Goal: Participate in discussion: Engage in conversation with other users on a specific topic

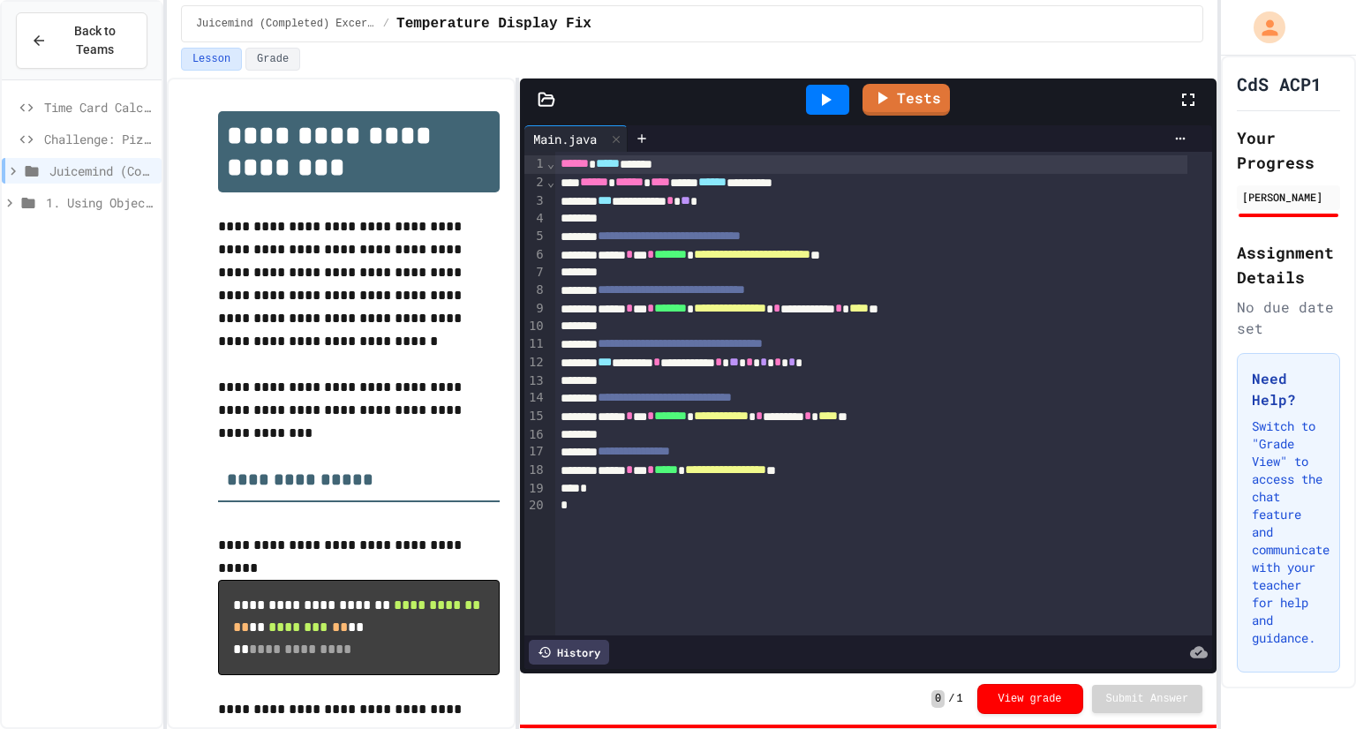
click at [14, 196] on icon at bounding box center [10, 203] width 16 height 16
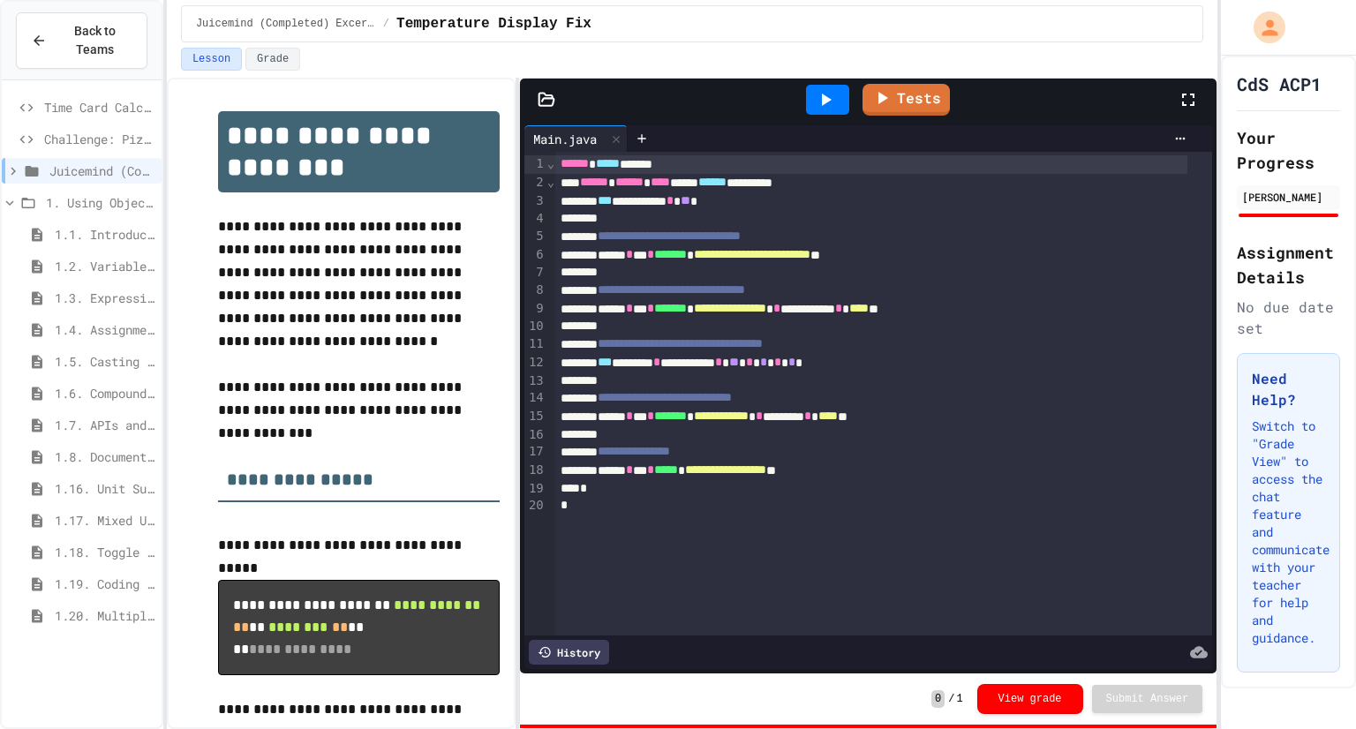
click at [14, 196] on icon at bounding box center [10, 203] width 16 height 16
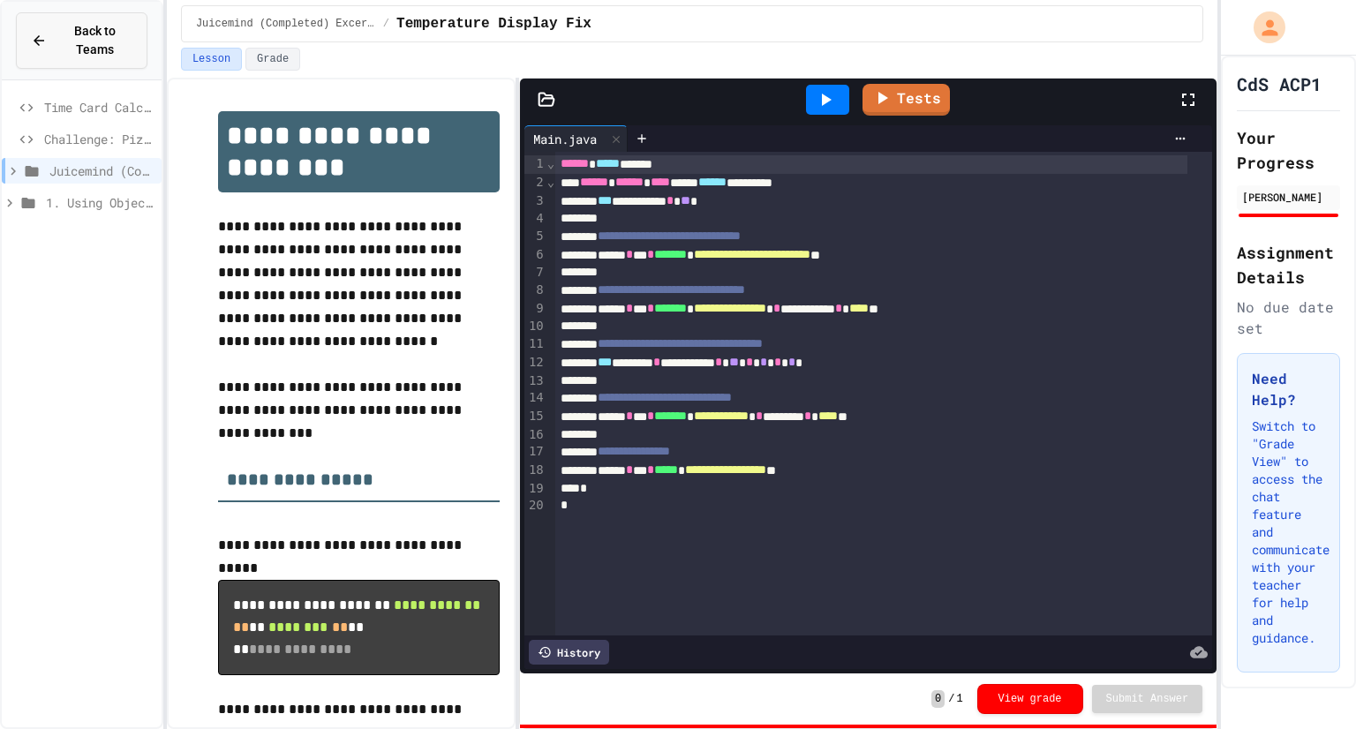
click at [109, 54] on span "Back to Teams" at bounding box center [94, 40] width 75 height 37
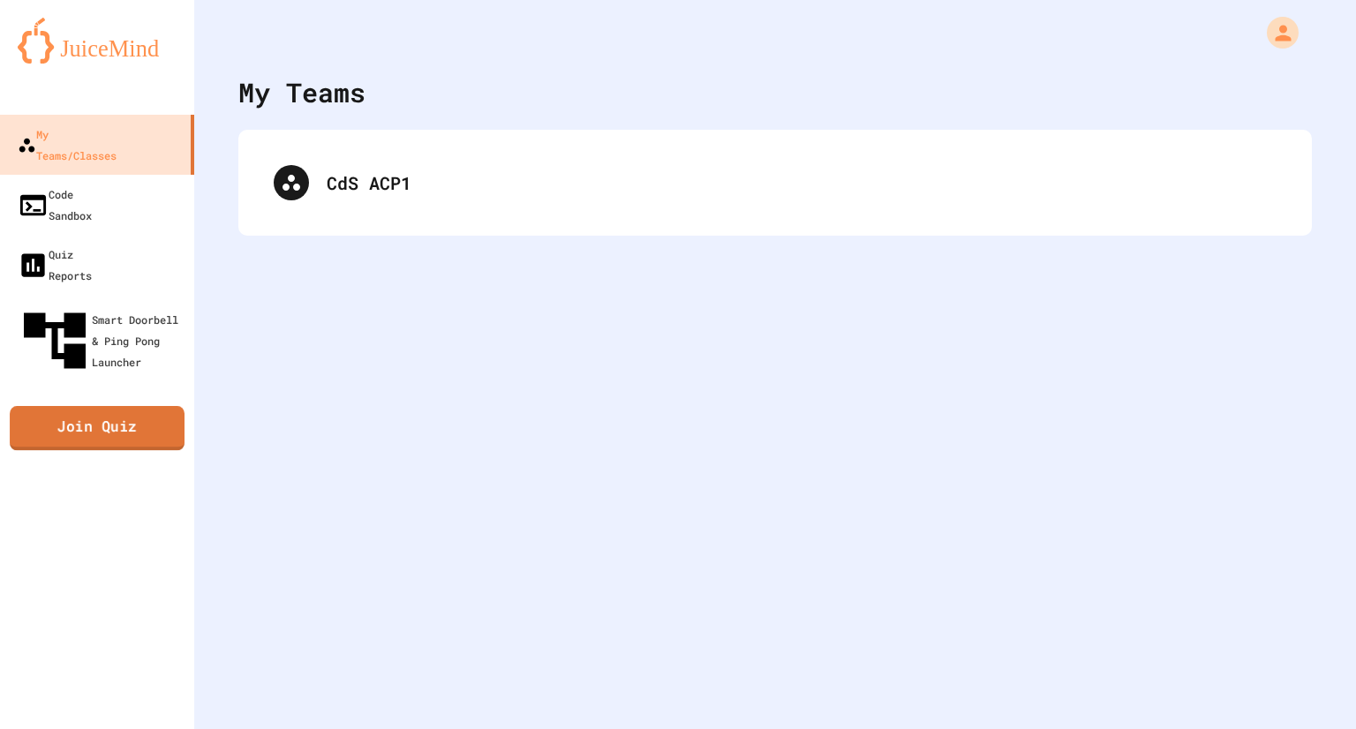
click at [84, 406] on link "Join Quiz" at bounding box center [97, 428] width 175 height 44
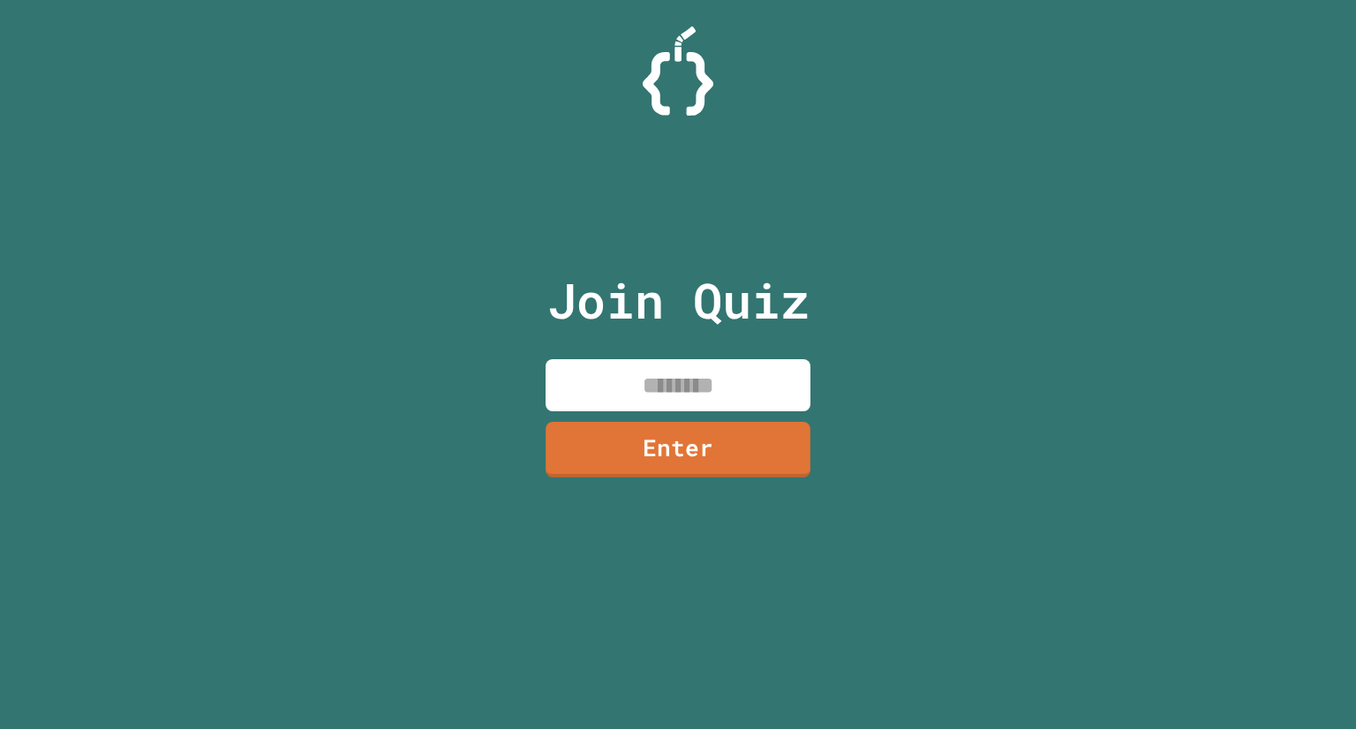
click at [641, 400] on input at bounding box center [678, 385] width 265 height 52
type input "********"
click at [643, 470] on link "Enter" at bounding box center [678, 448] width 267 height 58
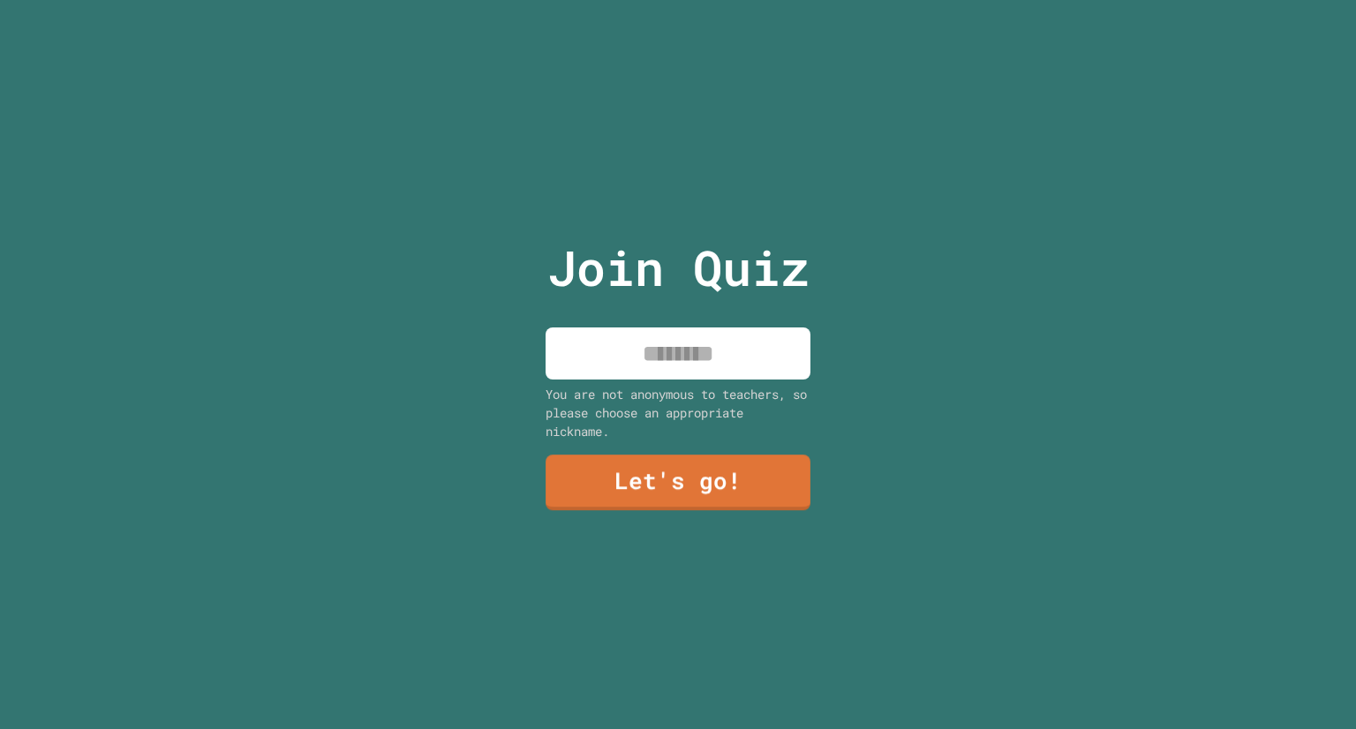
click at [646, 344] on input at bounding box center [678, 353] width 265 height 52
type input "****"
click at [628, 481] on link "Let's go!" at bounding box center [677, 480] width 262 height 58
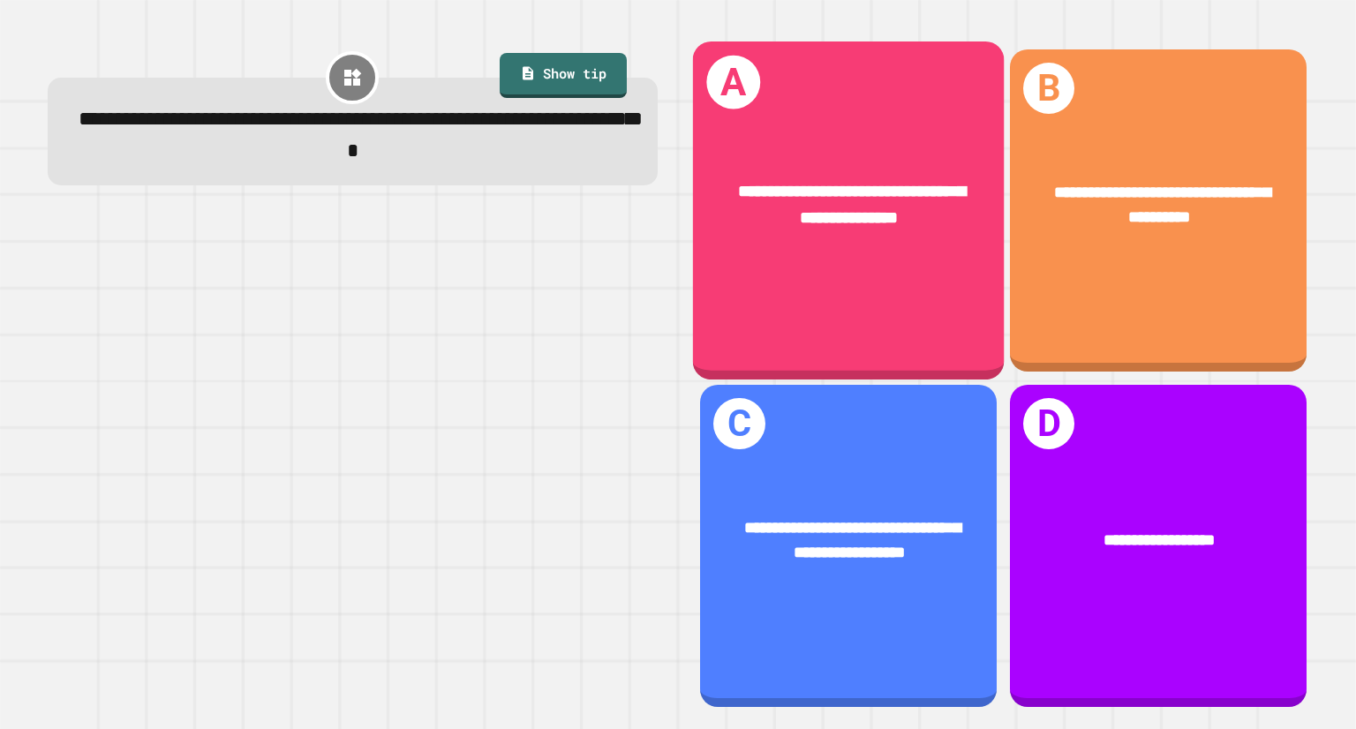
click at [890, 183] on span "**********" at bounding box center [852, 204] width 227 height 43
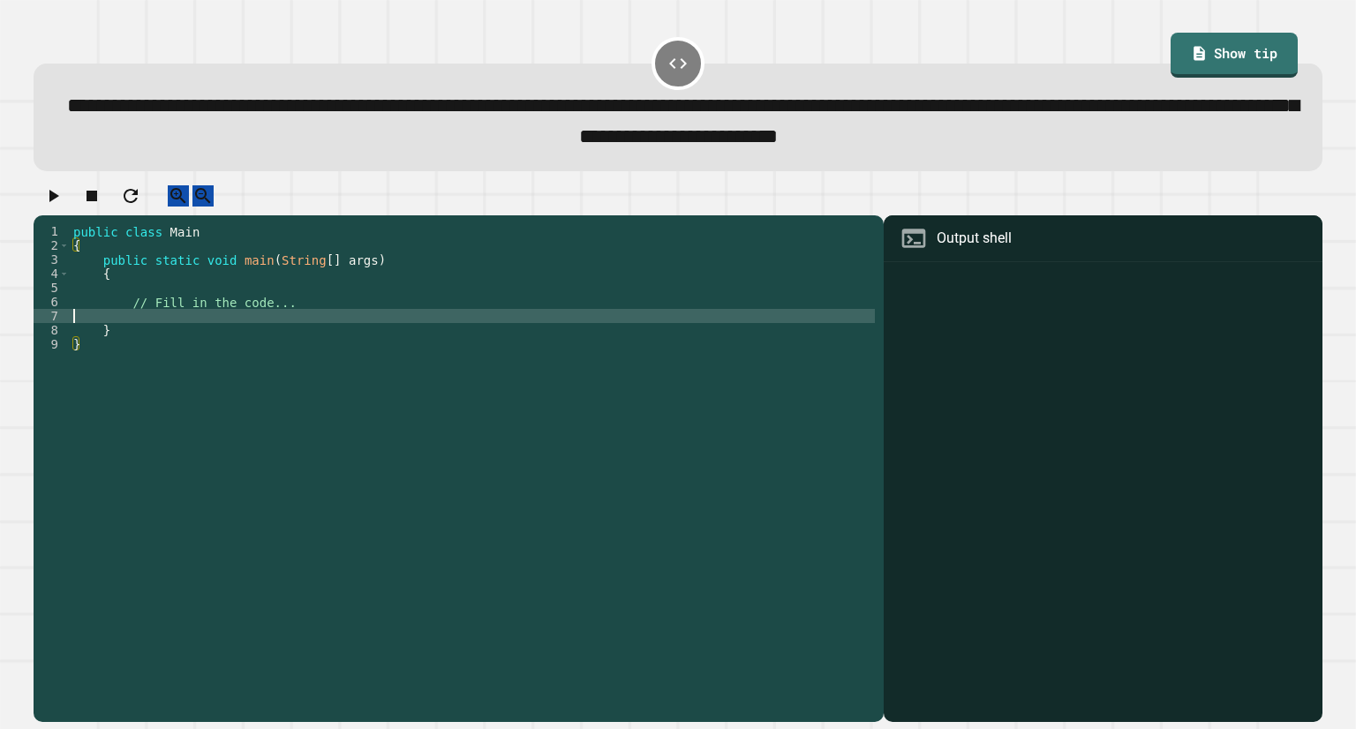
click at [180, 331] on div "public class Main { public static void main ( String [ ] args ) { // Fill in th…" at bounding box center [472, 450] width 805 height 452
type textarea "*"
click at [153, 336] on div "public class Main { public static void main ( String [ ] args ) { // Fill in th…" at bounding box center [472, 450] width 805 height 452
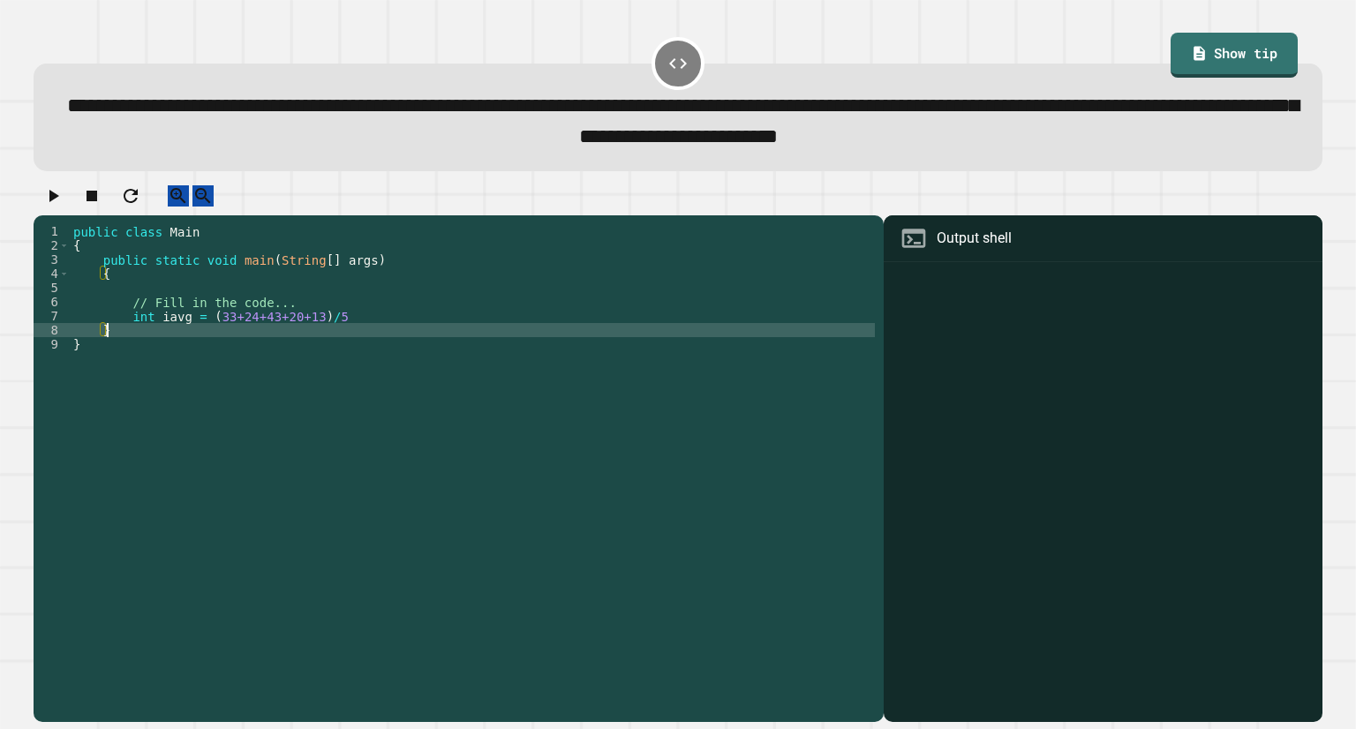
scroll to position [0, 0]
click at [159, 342] on div "public class Main { public static void main ( String [ ] args ) { // Fill in th…" at bounding box center [472, 450] width 805 height 452
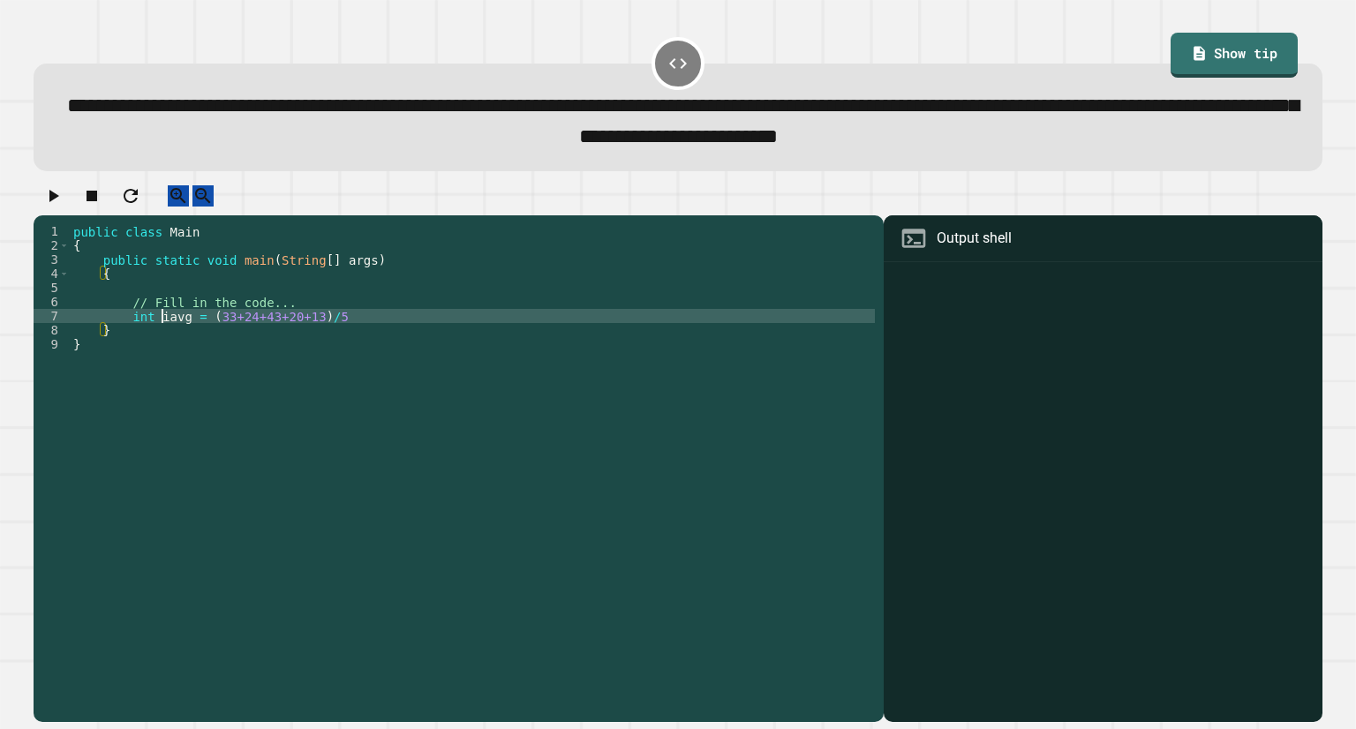
click at [165, 333] on div "public class Main { public static void main ( String [ ] args ) { // Fill in th…" at bounding box center [472, 450] width 805 height 452
click at [392, 344] on div "public class Main { public static void main ( String [ ] args ) { // Fill in th…" at bounding box center [472, 450] width 805 height 452
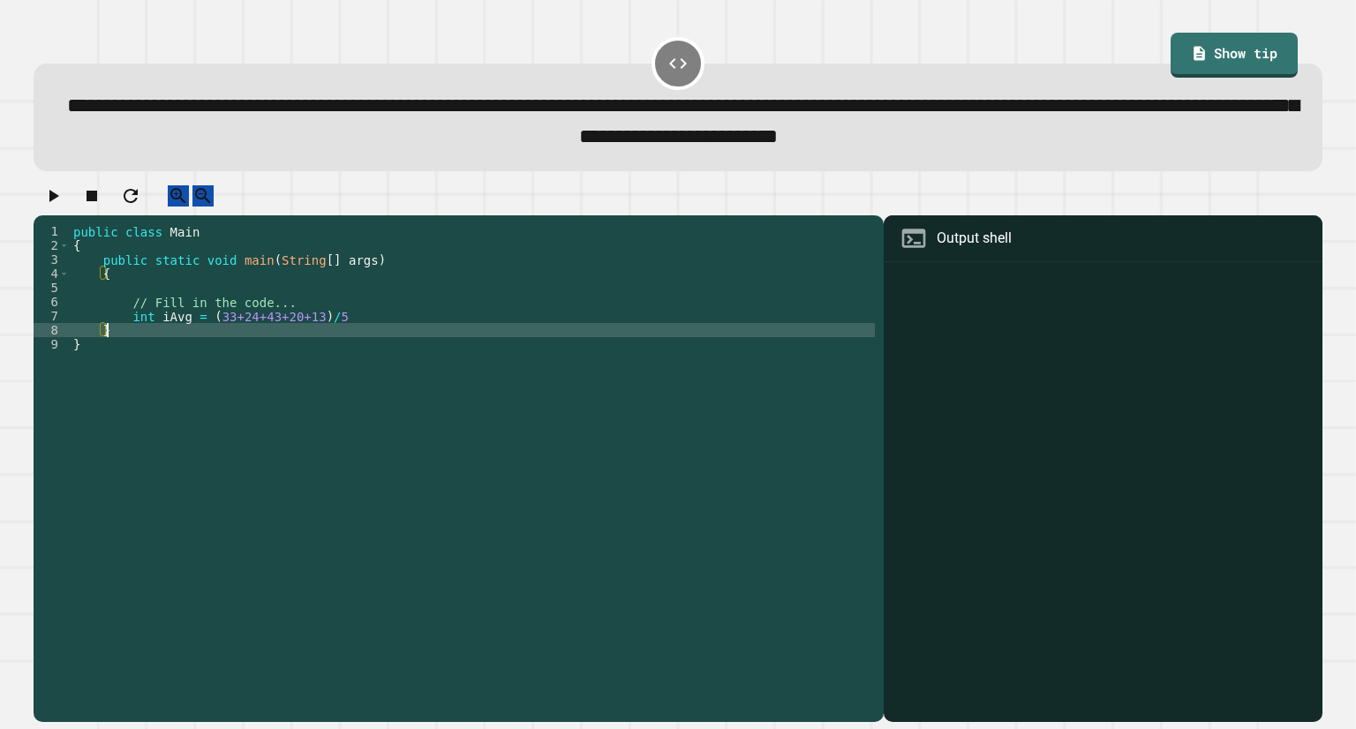
scroll to position [0, 1]
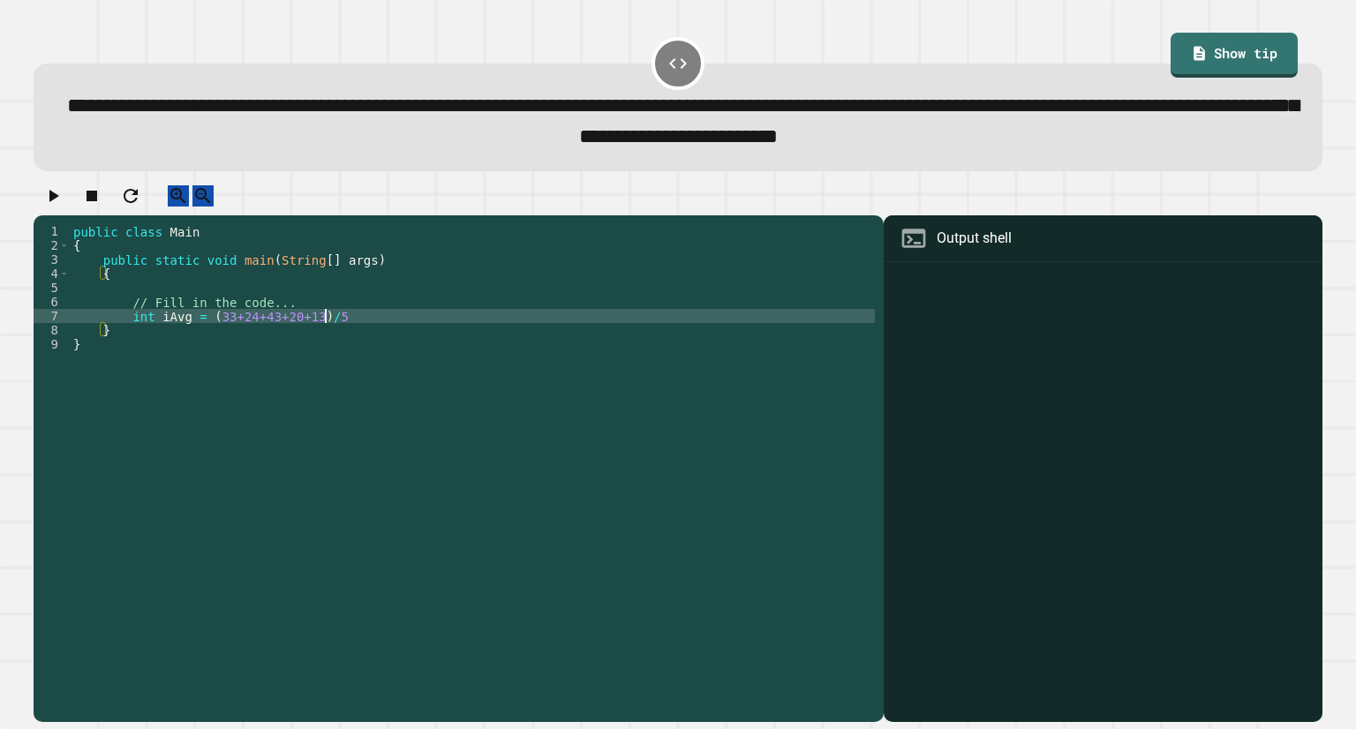
click at [396, 333] on div "public class Main { public static void main ( String [ ] args ) { // Fill in th…" at bounding box center [472, 450] width 805 height 452
type textarea "**********"
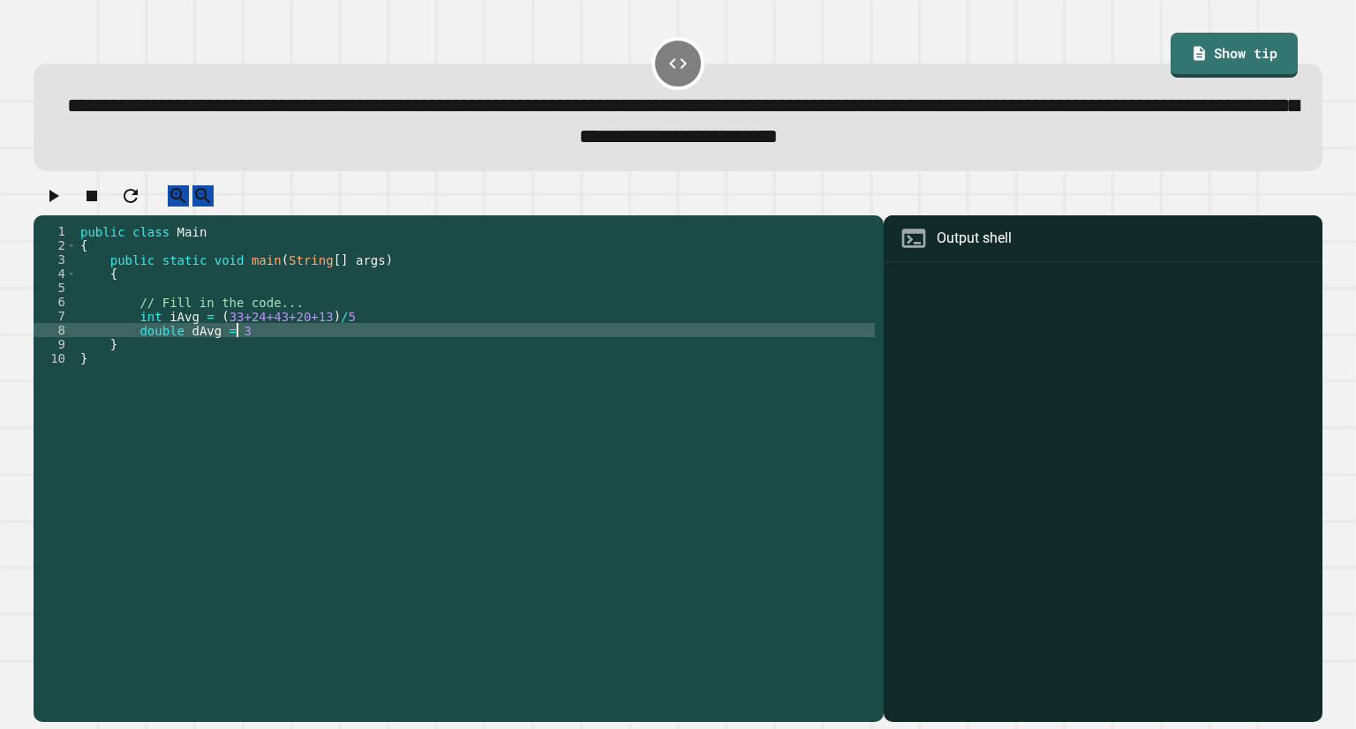
scroll to position [0, 11]
click at [403, 356] on div "public class Main { public static void main ( String [ ] args ) { // Fill in th…" at bounding box center [476, 450] width 798 height 452
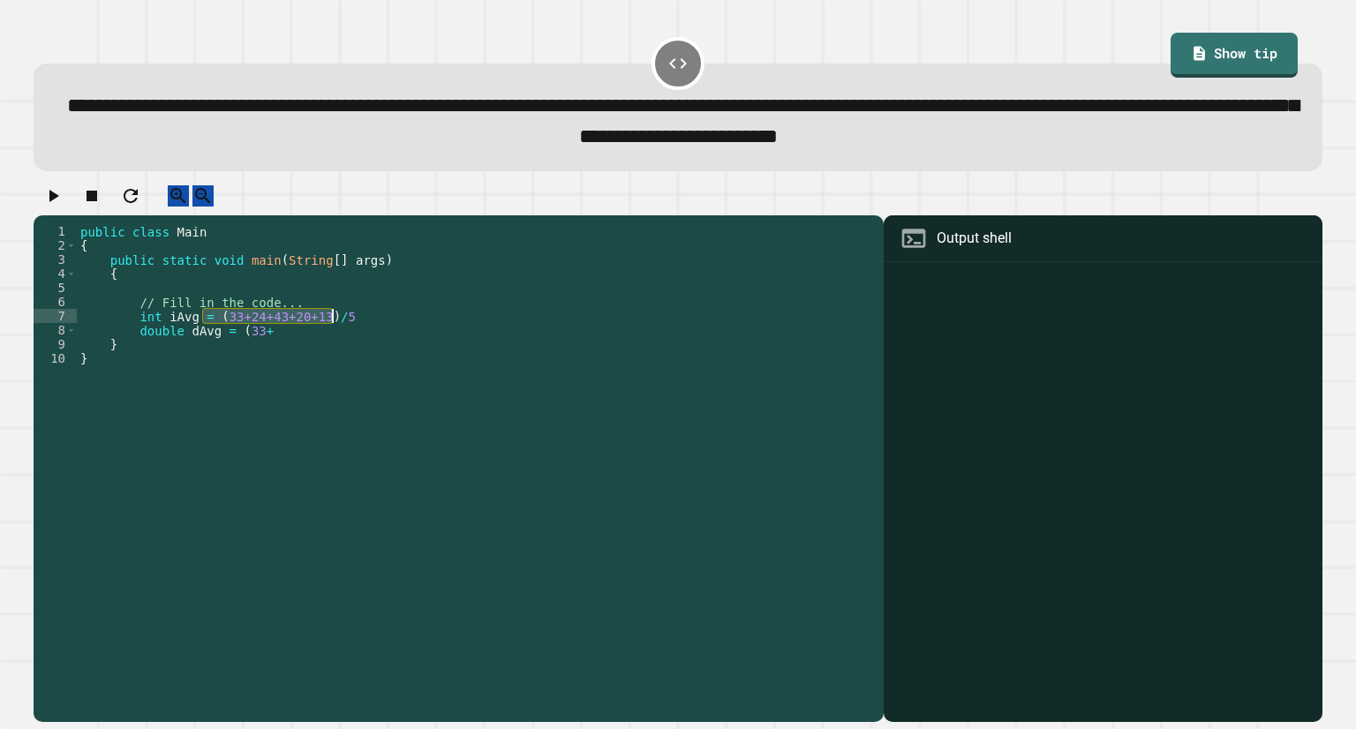
drag, startPoint x: 206, startPoint y: 335, endPoint x: 350, endPoint y: 331, distance: 143.9
click at [350, 331] on div "public class Main { public static void main ( String [ ] args ) { // Fill in th…" at bounding box center [476, 450] width 798 height 452
drag, startPoint x: 233, startPoint y: 350, endPoint x: 328, endPoint y: 356, distance: 95.5
click at [328, 356] on div "public class Main { public static void main ( String [ ] args ) { // Fill in th…" at bounding box center [476, 450] width 798 height 452
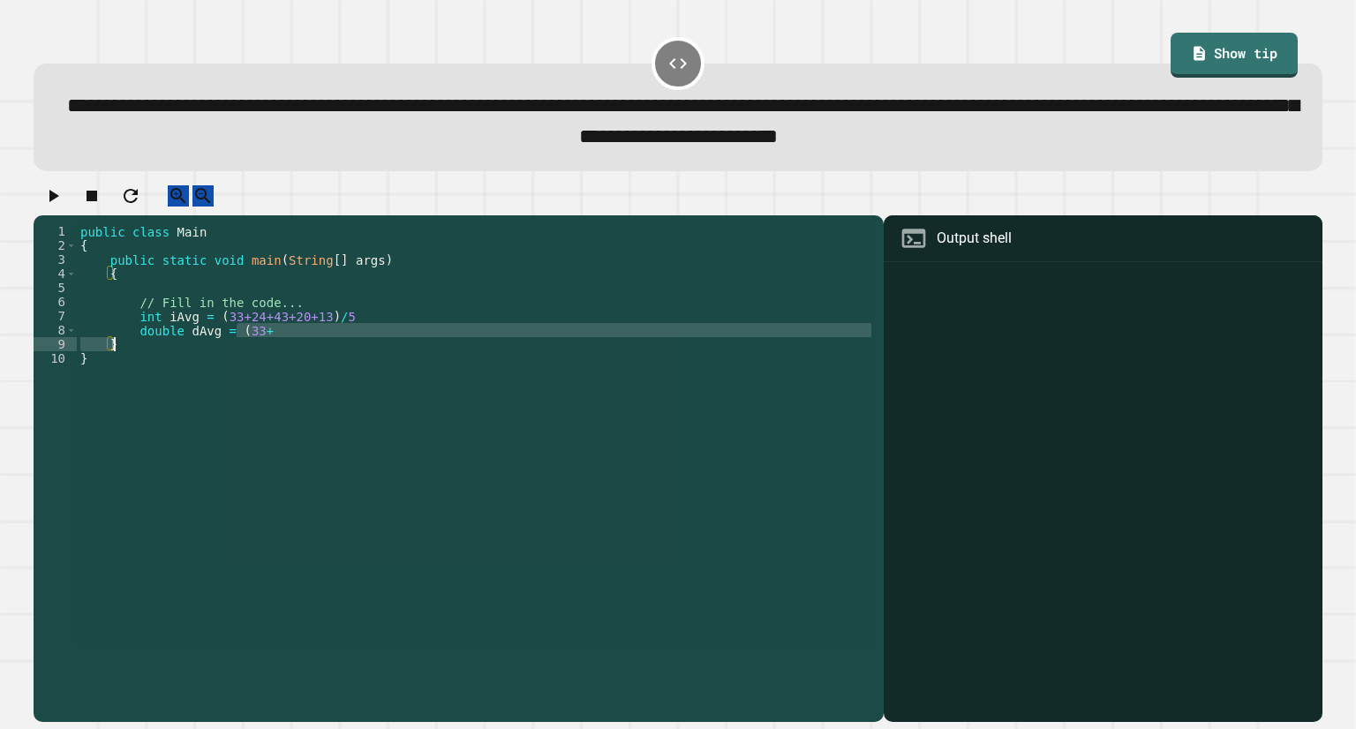
click at [237, 344] on div "public class Main { public static void main ( String [ ] args ) { // Fill in th…" at bounding box center [476, 436] width 798 height 424
drag, startPoint x: 230, startPoint y: 345, endPoint x: 371, endPoint y: 343, distance: 141.2
click at [371, 343] on div "public class Main { public static void main ( String [ ] args ) { // Fill in th…" at bounding box center [476, 450] width 798 height 452
paste textarea "**********"
click at [232, 350] on div "public class Main { public static void main ( String [ ] args ) { // Fill in th…" at bounding box center [476, 450] width 798 height 452
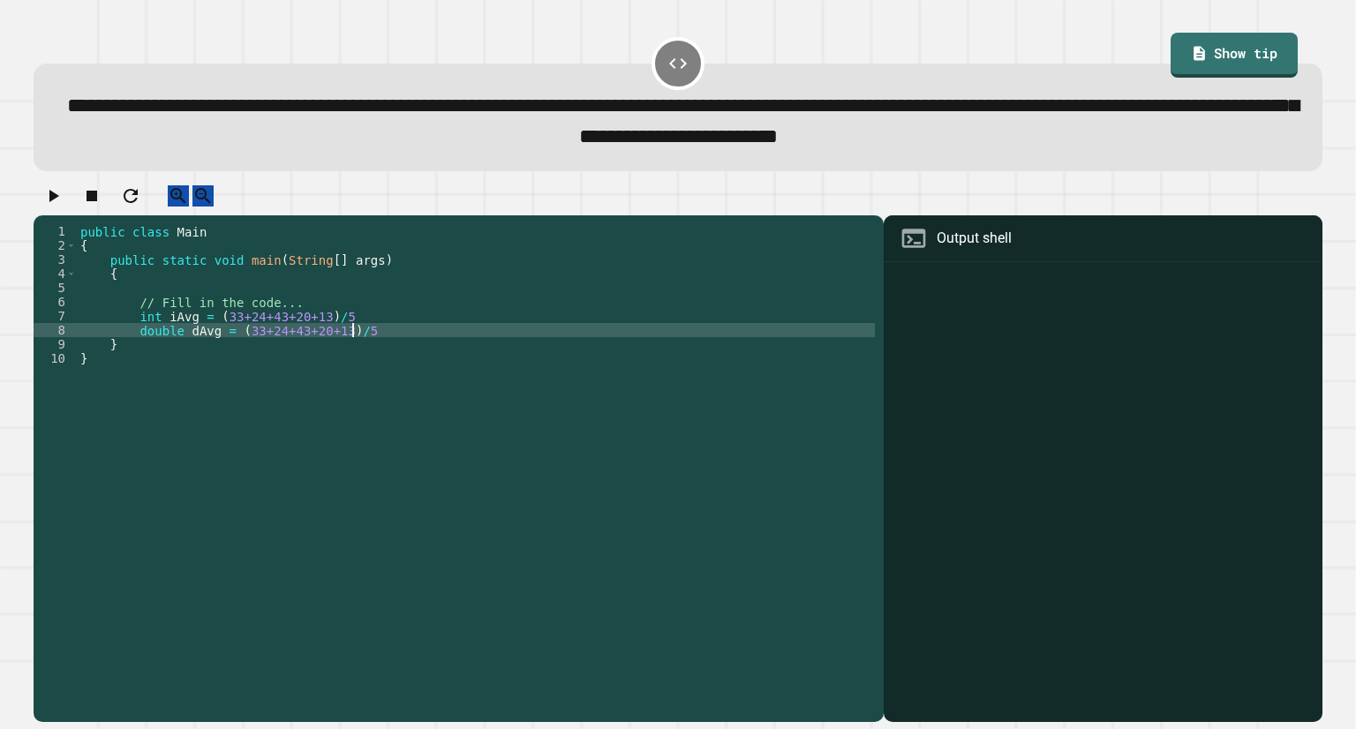
click at [388, 343] on div "public class Main { public static void main ( String [ ] args ) { // Fill in th…" at bounding box center [476, 450] width 798 height 452
click at [360, 333] on div "public class Main { public static void main ( String [ ] args ) { // Fill in th…" at bounding box center [476, 450] width 798 height 452
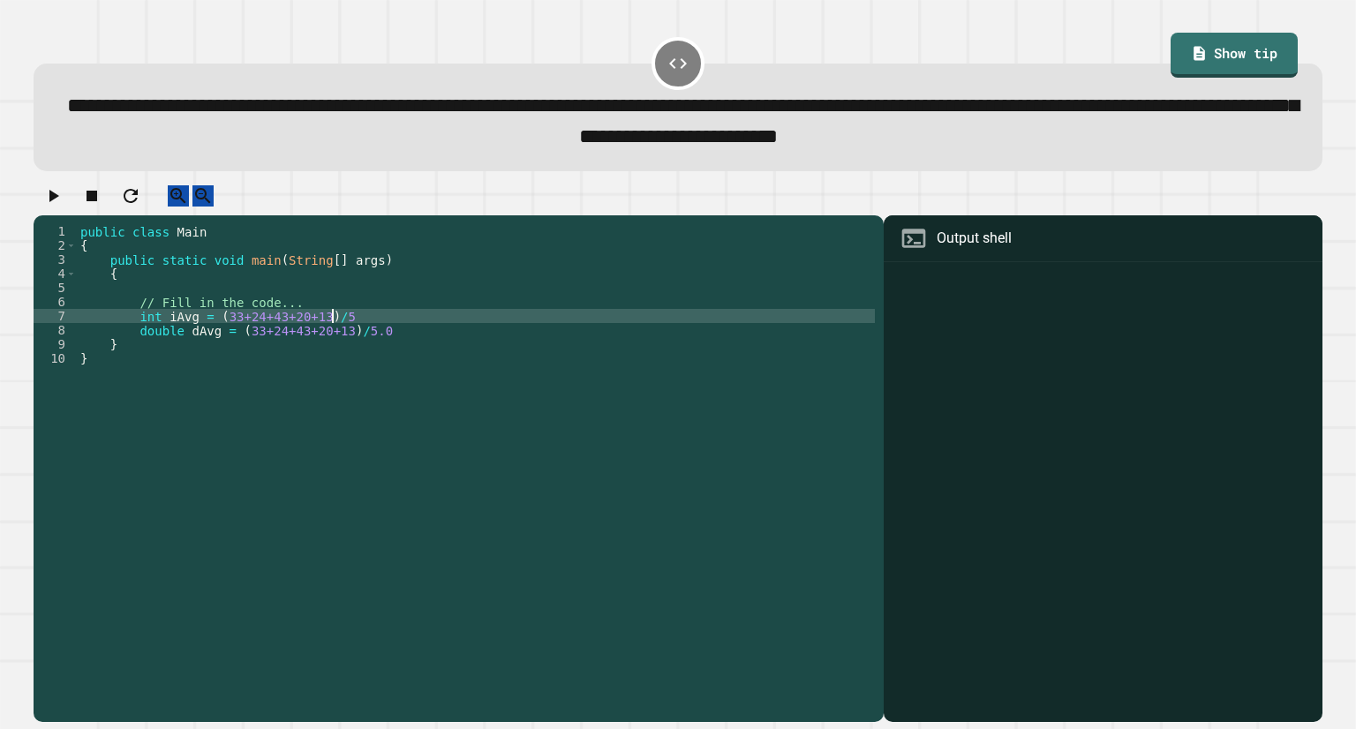
scroll to position [0, 17]
click at [387, 346] on div "public class Main { public static void main ( String [ ] args ) { // Fill in th…" at bounding box center [476, 450] width 798 height 452
type textarea "**********"
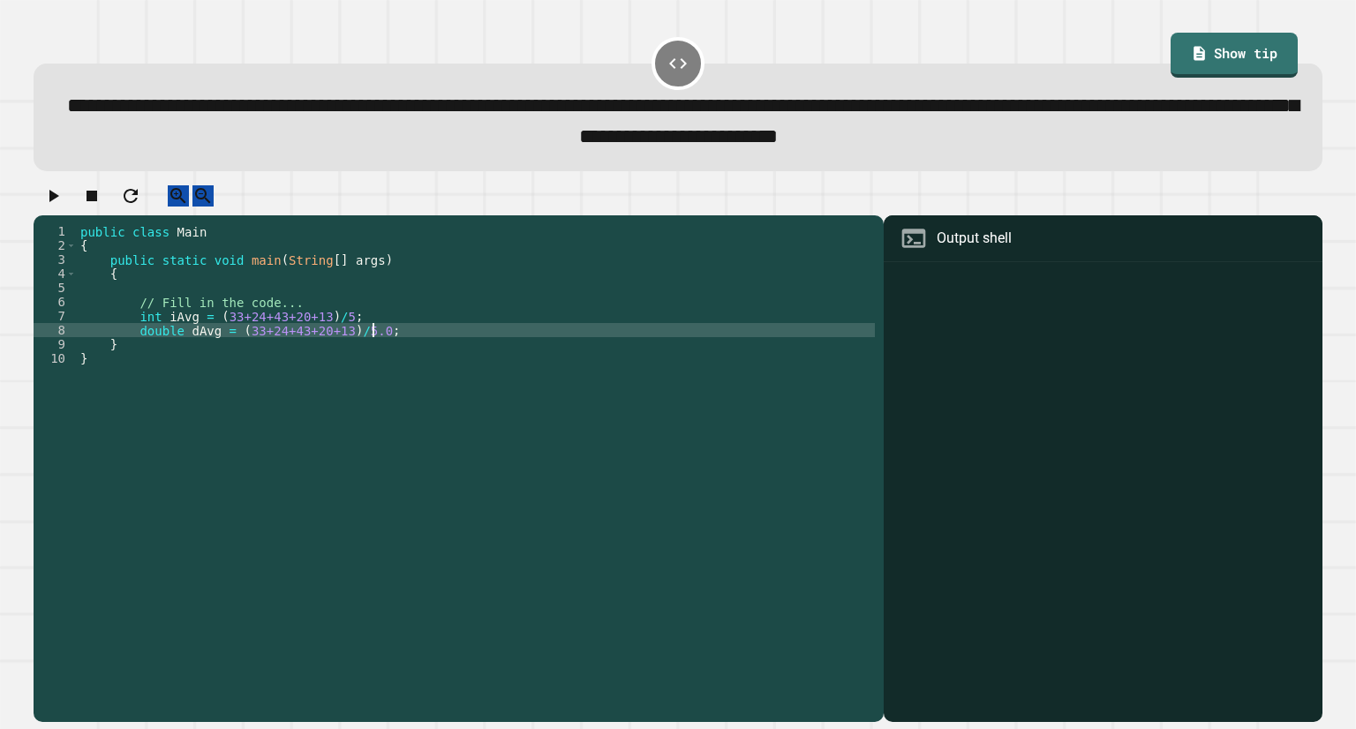
scroll to position [0, 3]
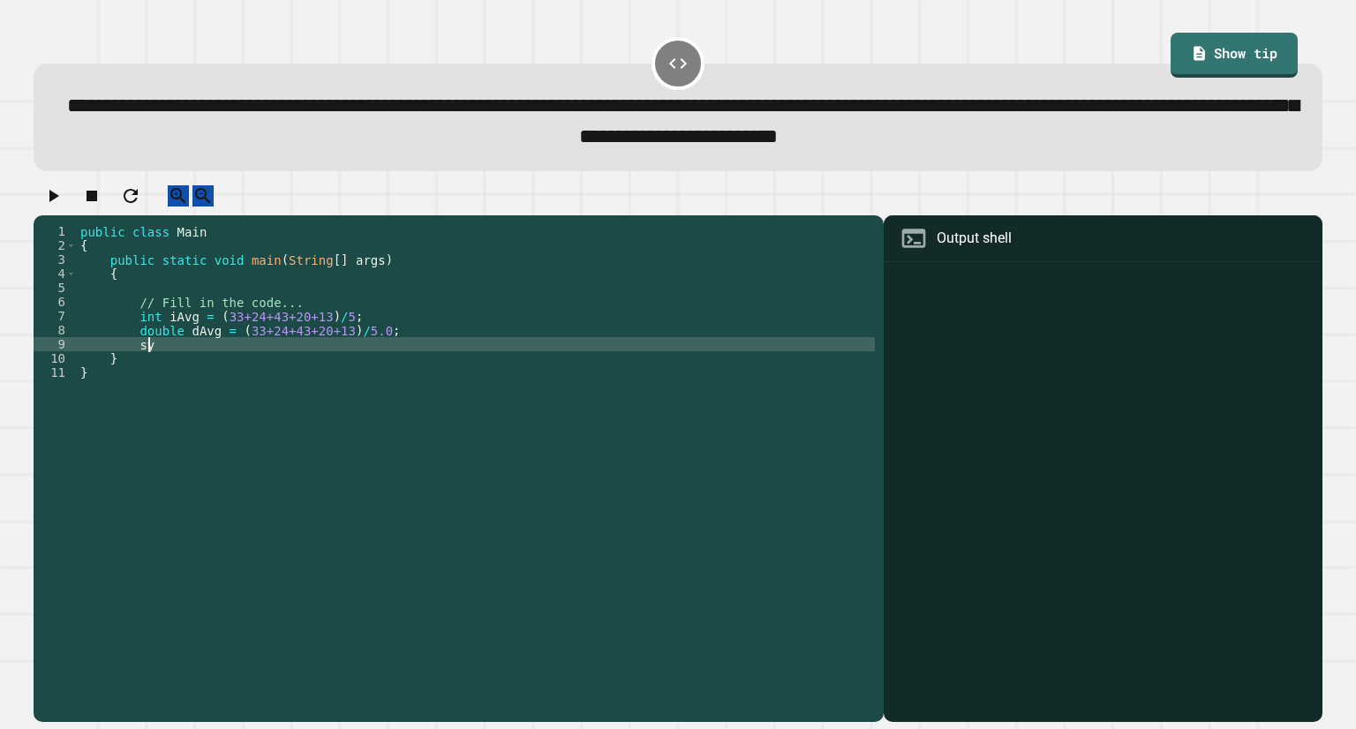
type textarea "*"
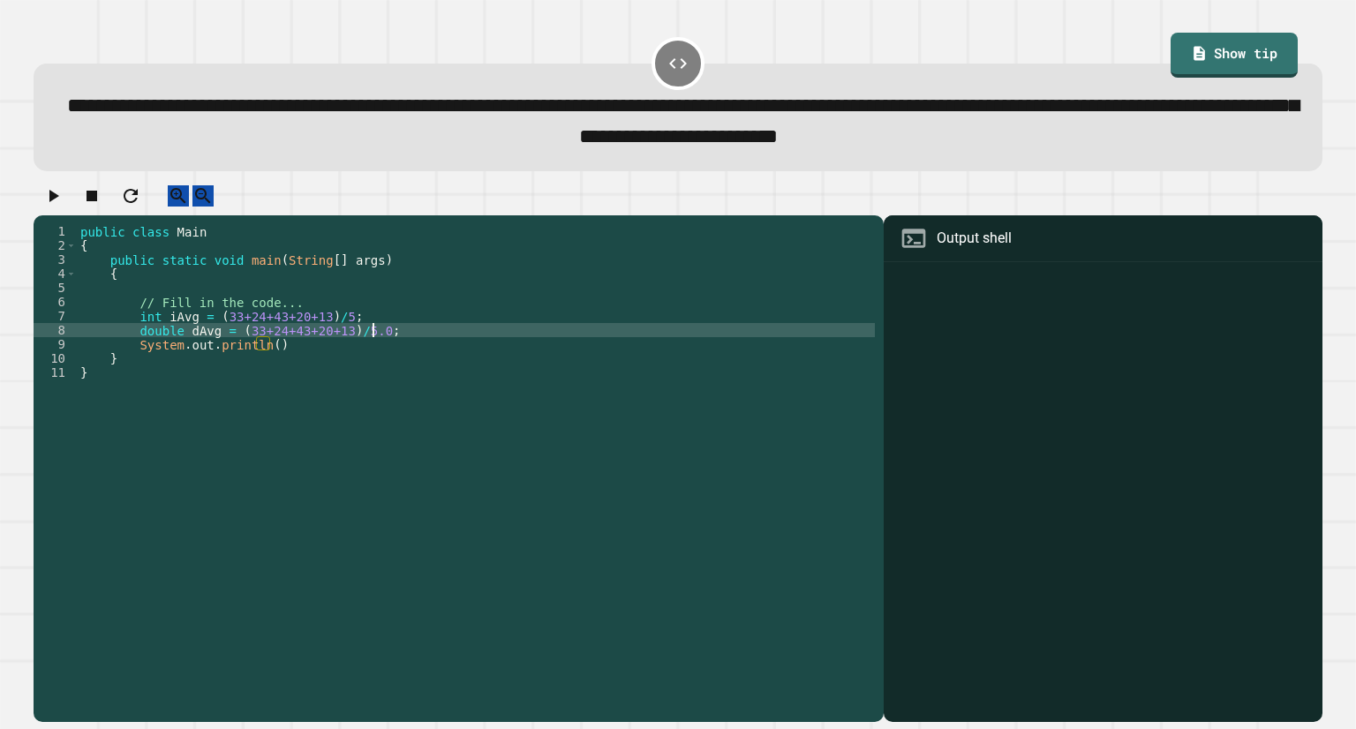
click at [428, 353] on div "public class Main { public static void main ( String [ ] args ) { // Fill in th…" at bounding box center [476, 450] width 798 height 452
click at [360, 365] on div "public class Main { public static void main ( String [ ] args ) { // Fill in th…" at bounding box center [476, 450] width 798 height 452
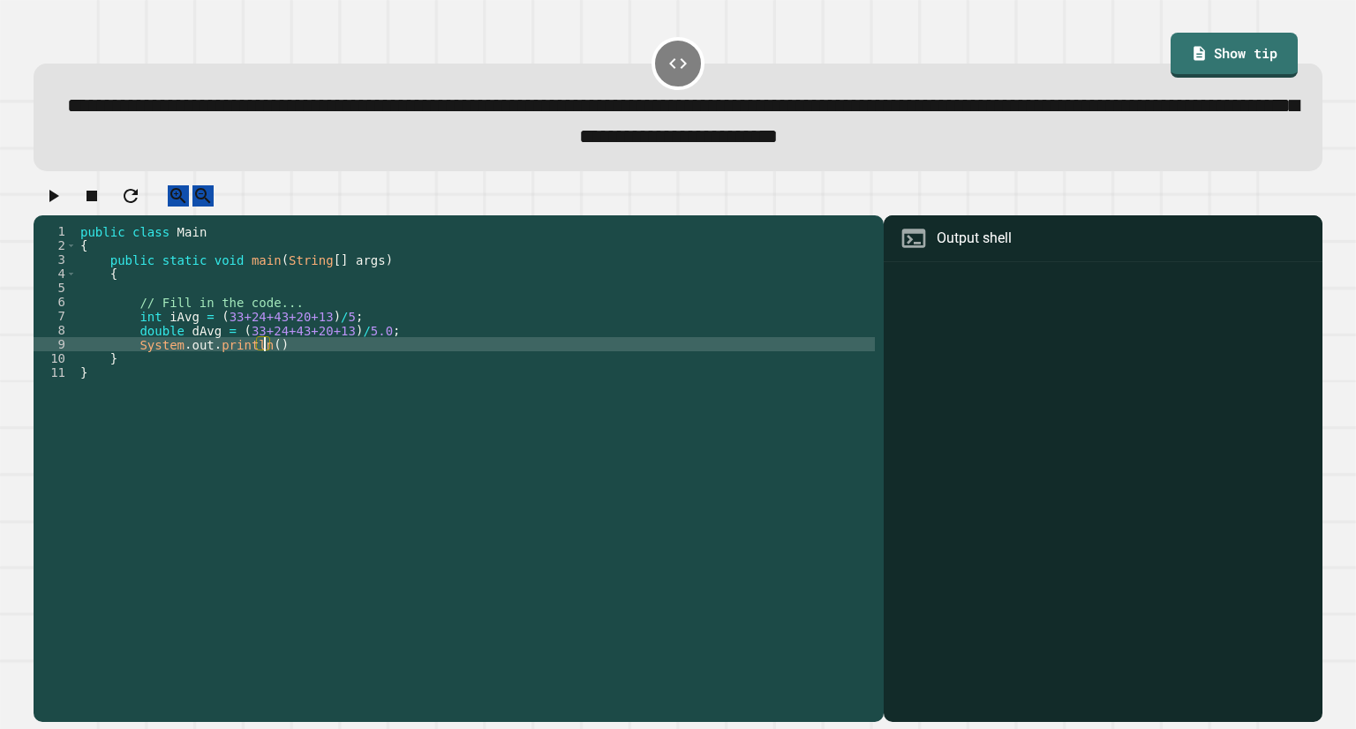
click at [263, 365] on div "public class Main { public static void main ( String [ ] args ) { // Fill in th…" at bounding box center [476, 450] width 798 height 452
type textarea "**********"
click at [322, 367] on div "public class Main { public static void main ( String [ ] args ) { // Fill in th…" at bounding box center [476, 450] width 798 height 452
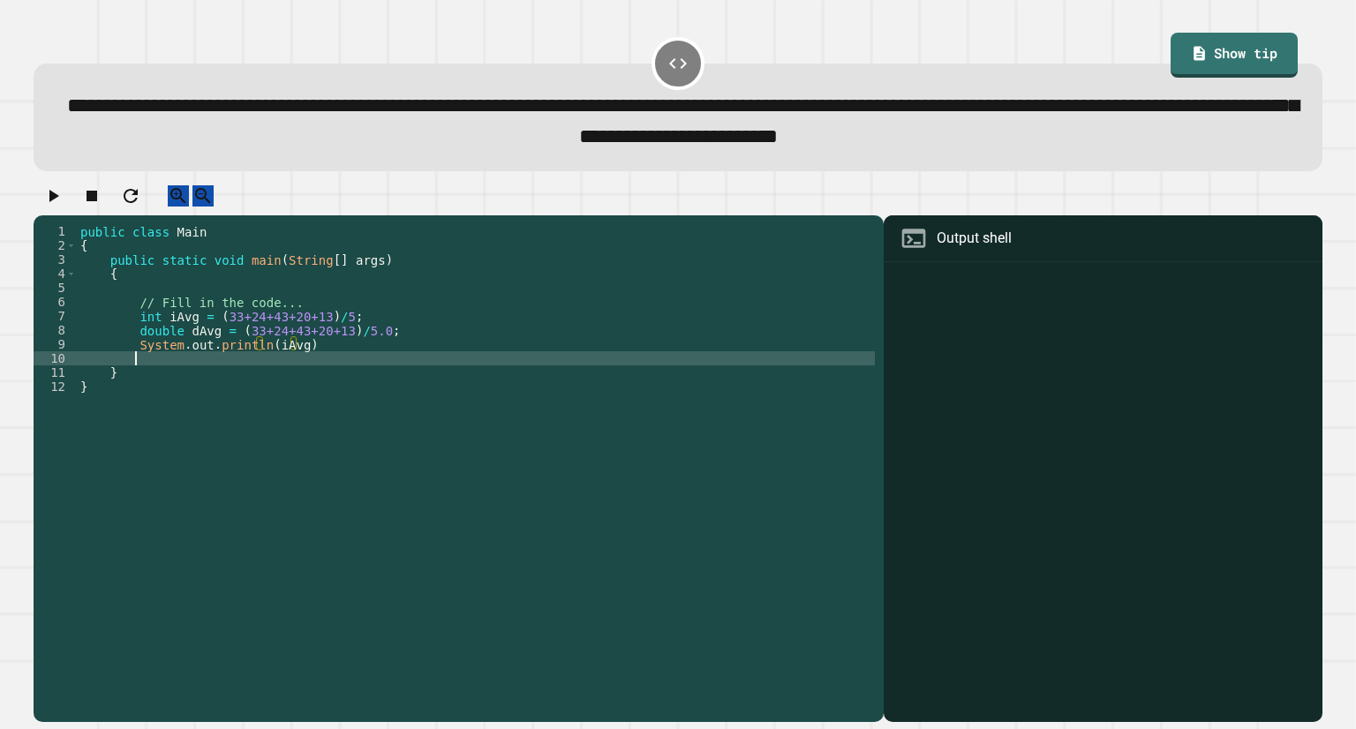
scroll to position [0, 3]
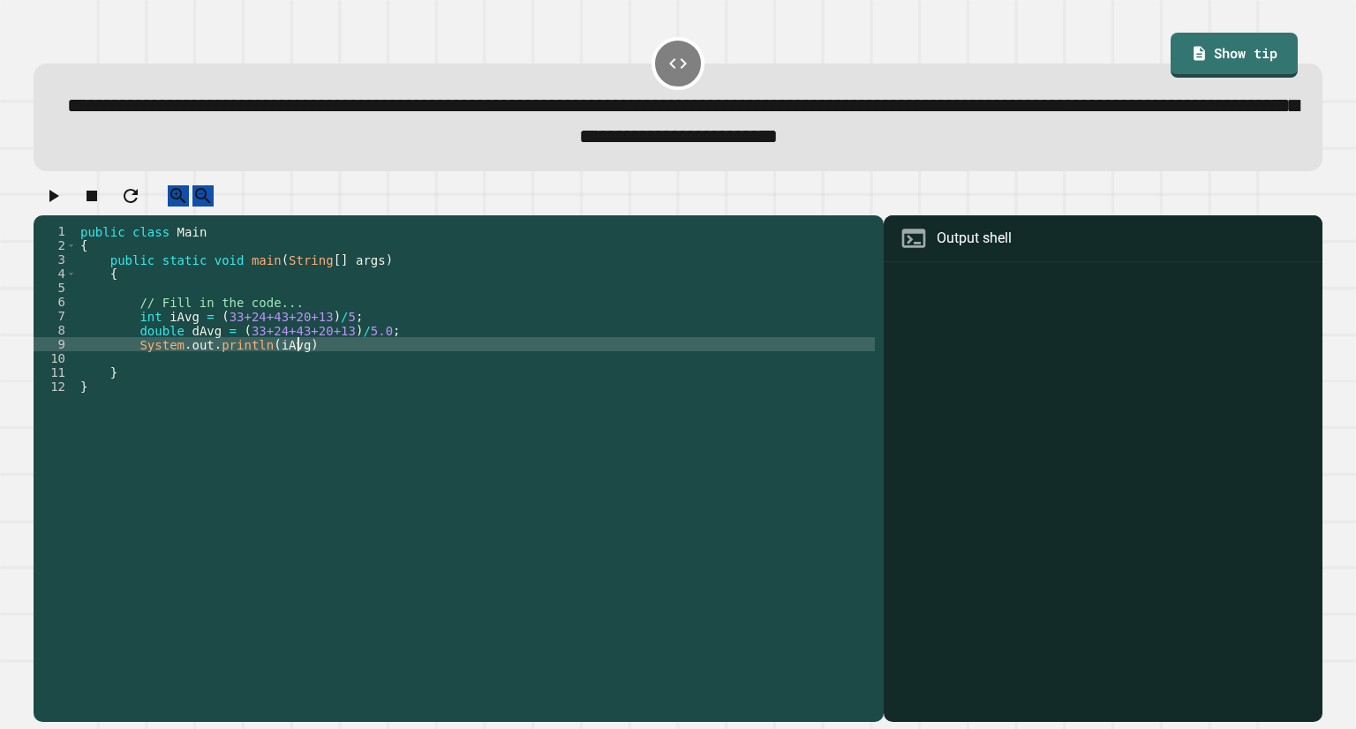
click at [322, 367] on div "public class Main { public static void main ( String [ ] args ) { // Fill in th…" at bounding box center [476, 450] width 798 height 452
type textarea "**********"
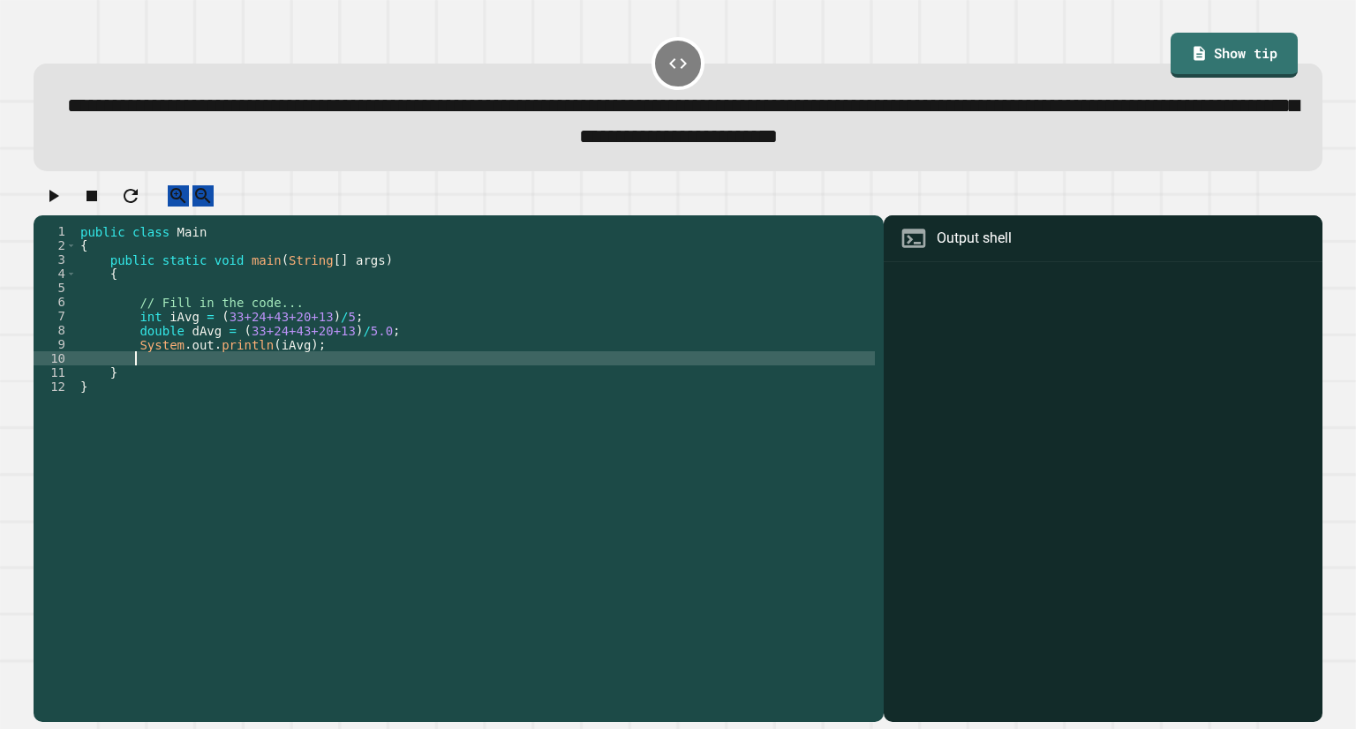
click at [318, 374] on div "public class Main { public static void main ( String [ ] args ) { // Fill in th…" at bounding box center [476, 450] width 798 height 452
click at [384, 346] on div "public class Main { public static void main ( String [ ] args ) { // Fill in th…" at bounding box center [476, 450] width 798 height 452
type textarea "**********"
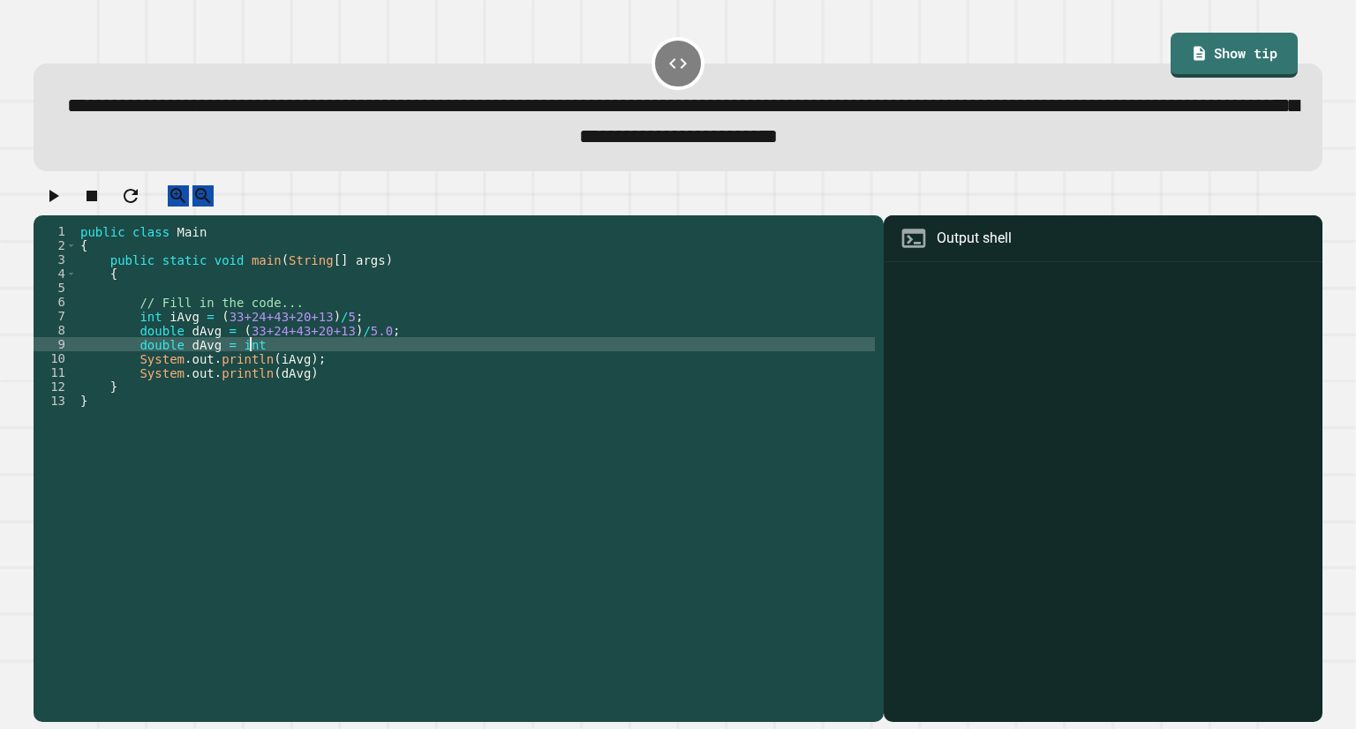
scroll to position [0, 11]
click at [390, 359] on div "public class Main { public static void main ( String [ ] args ) { // Fill in th…" at bounding box center [476, 450] width 798 height 452
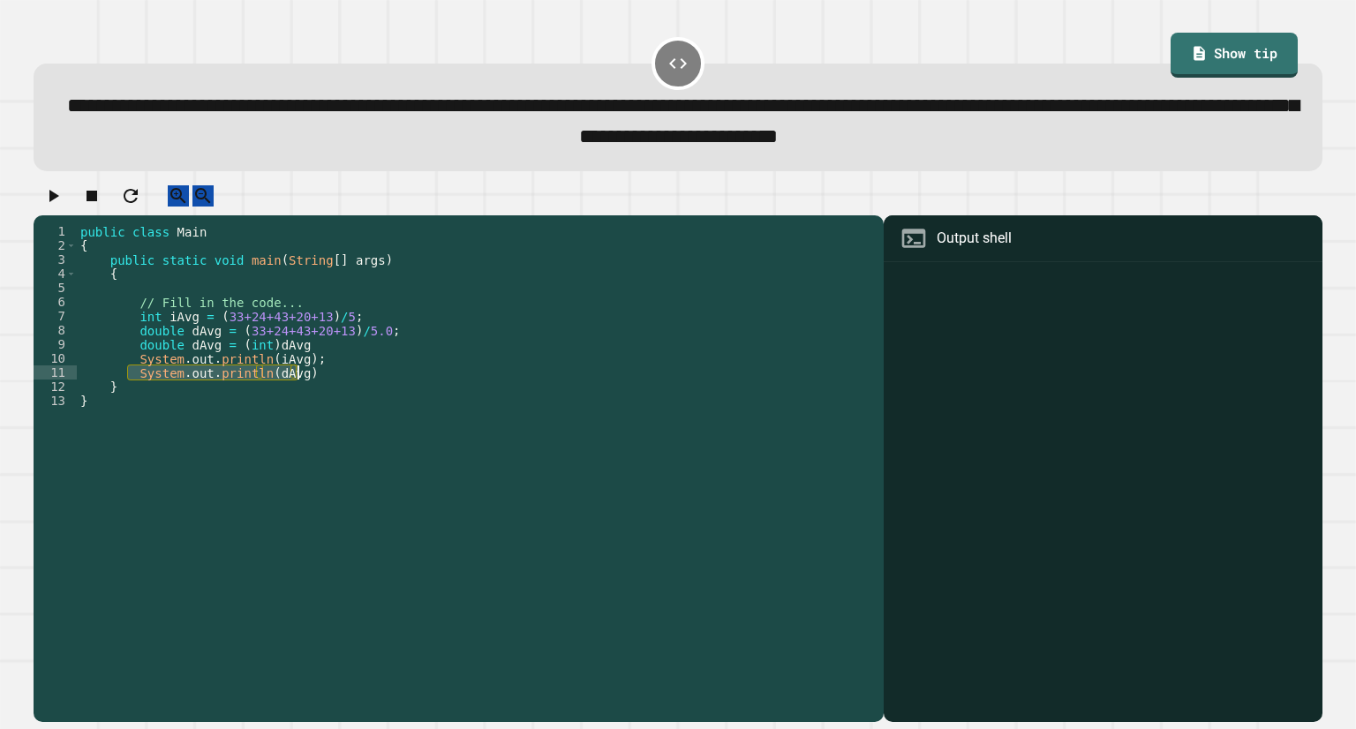
drag, startPoint x: 127, startPoint y: 396, endPoint x: 328, endPoint y: 390, distance: 201.4
click at [328, 390] on div "public class Main { public static void main ( String [ ] args ) { // Fill in th…" at bounding box center [476, 450] width 798 height 452
type textarea "**********"
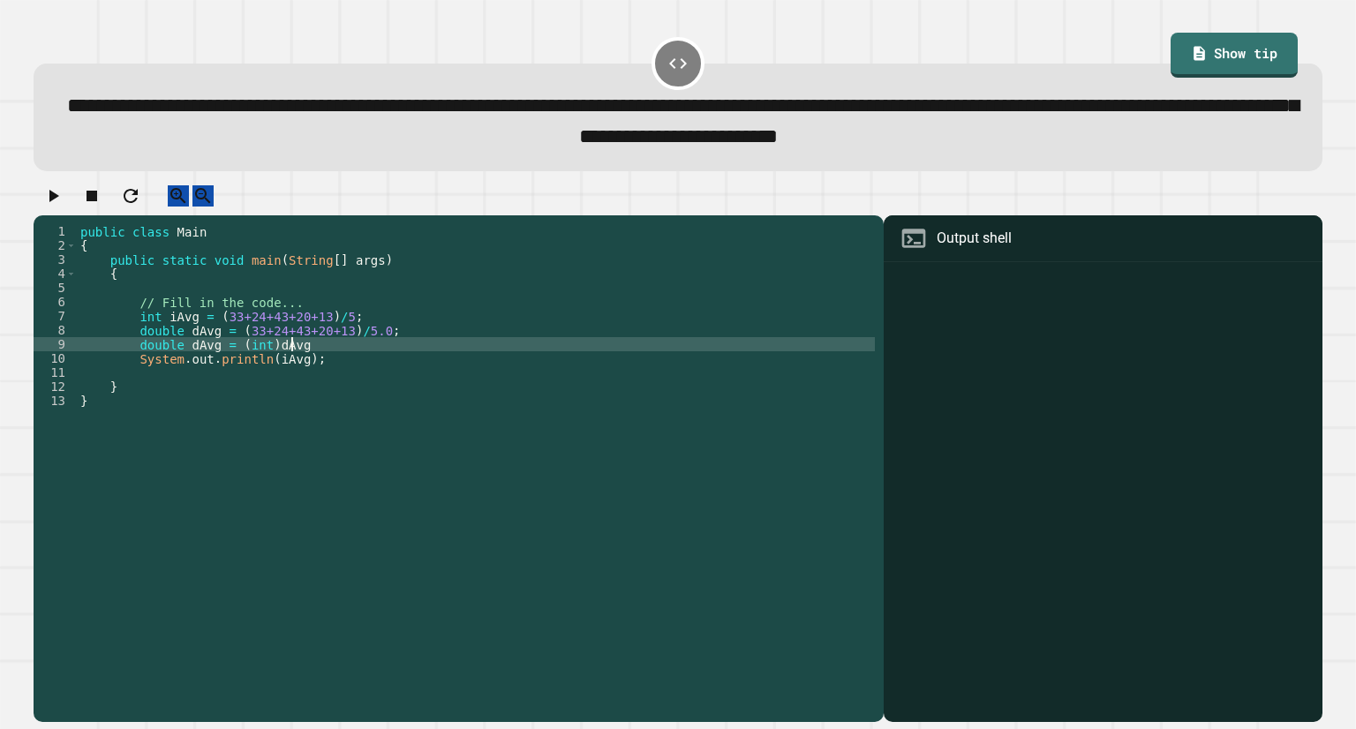
click at [360, 365] on div "public class Main { public static void main ( String [ ] args ) { // Fill in th…" at bounding box center [476, 450] width 798 height 452
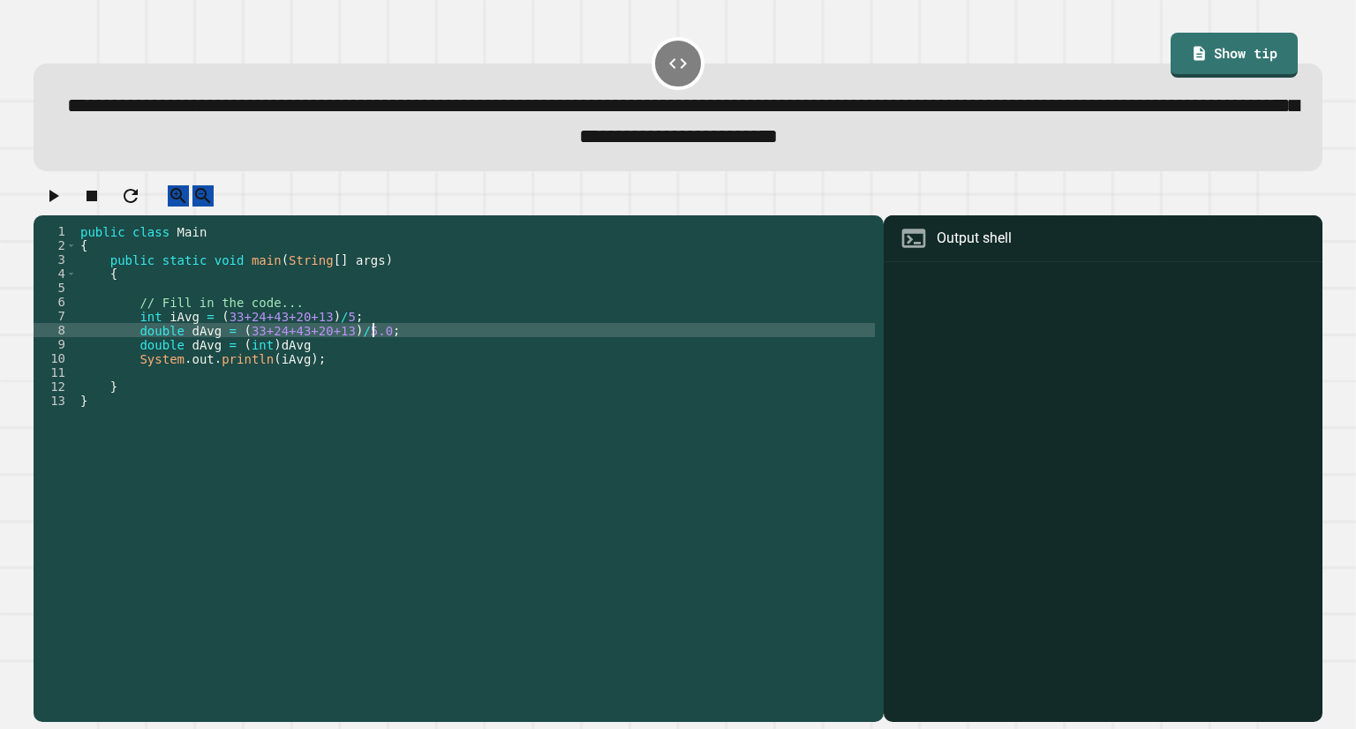
click at [381, 354] on div "public class Main { public static void main ( String [ ] args ) { // Fill in th…" at bounding box center [476, 450] width 798 height 452
type textarea "**********"
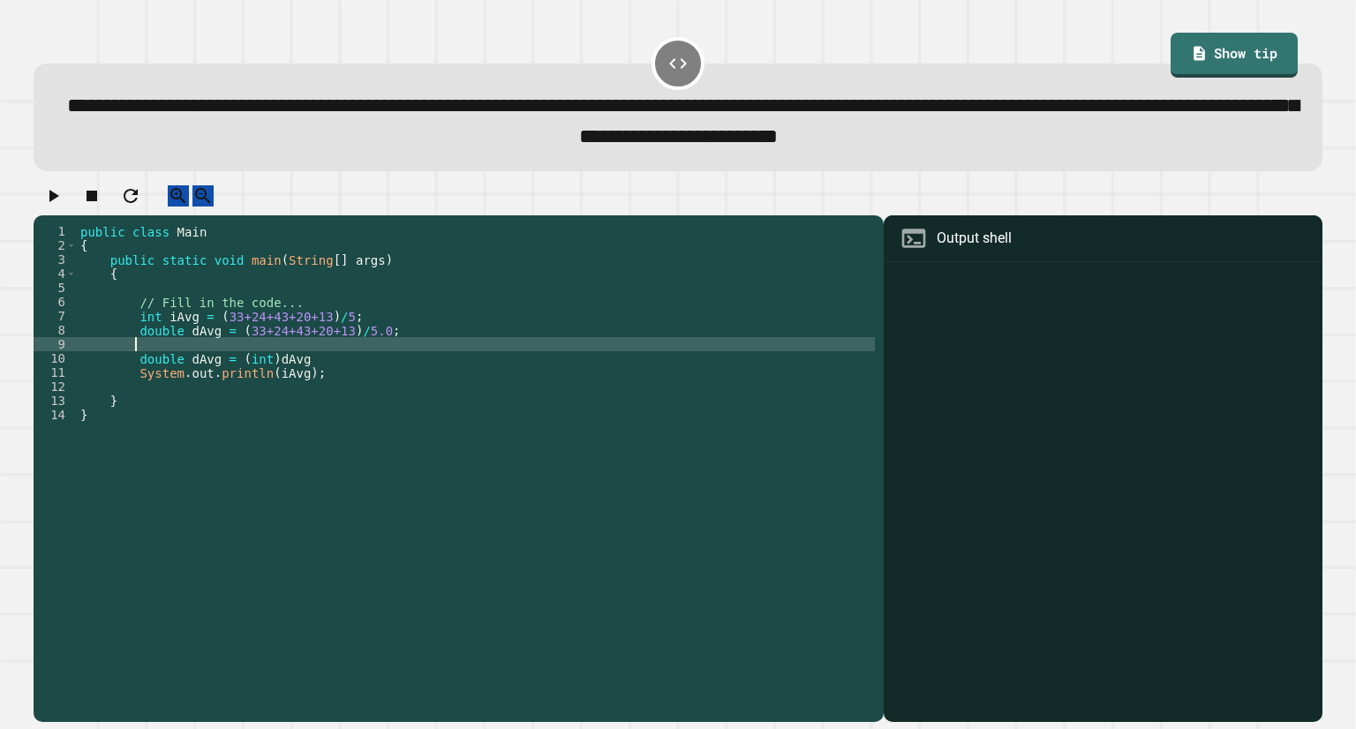
paste textarea "**********"
type textarea "**********"
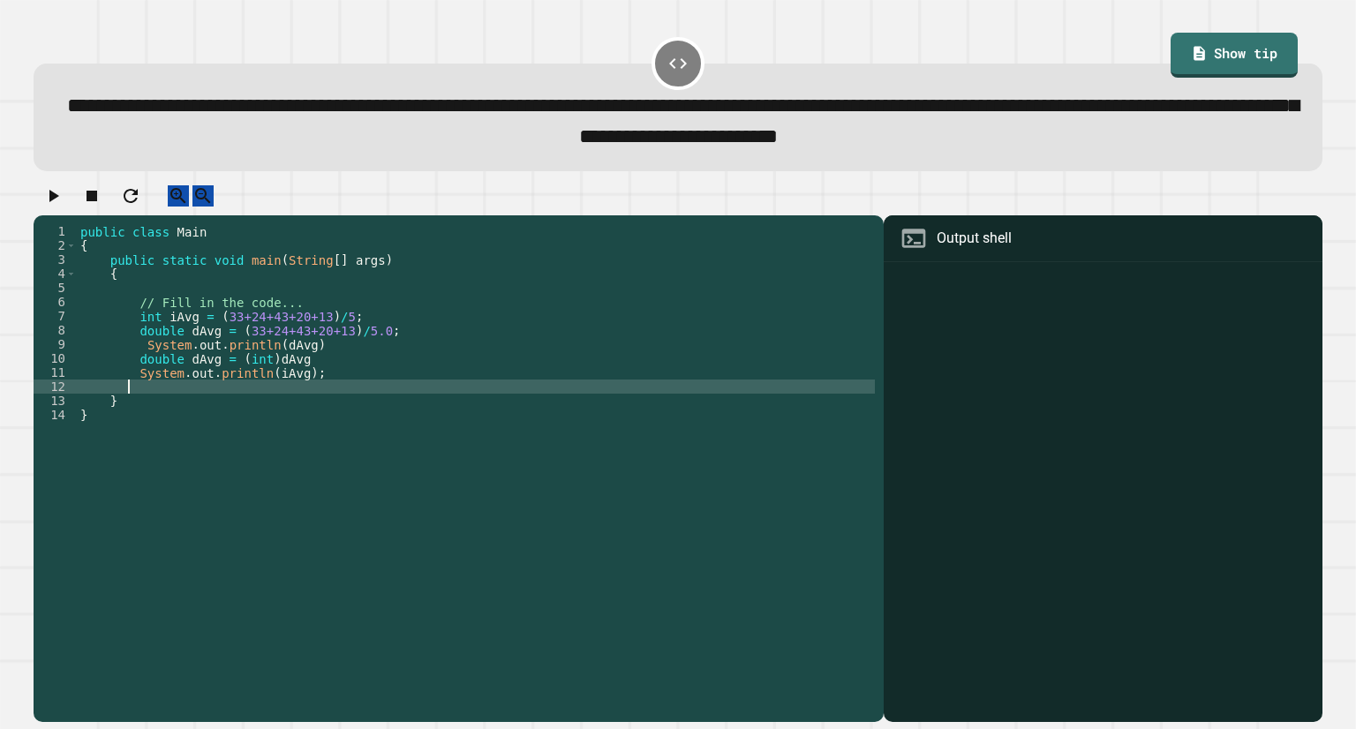
click at [361, 398] on div "public class Main { public static void main ( String [ ] args ) { // Fill in th…" at bounding box center [476, 450] width 798 height 452
paste textarea "**********"
click at [270, 365] on div "public class Main { public static void main ( String [ ] args ) { // Fill in th…" at bounding box center [476, 450] width 798 height 452
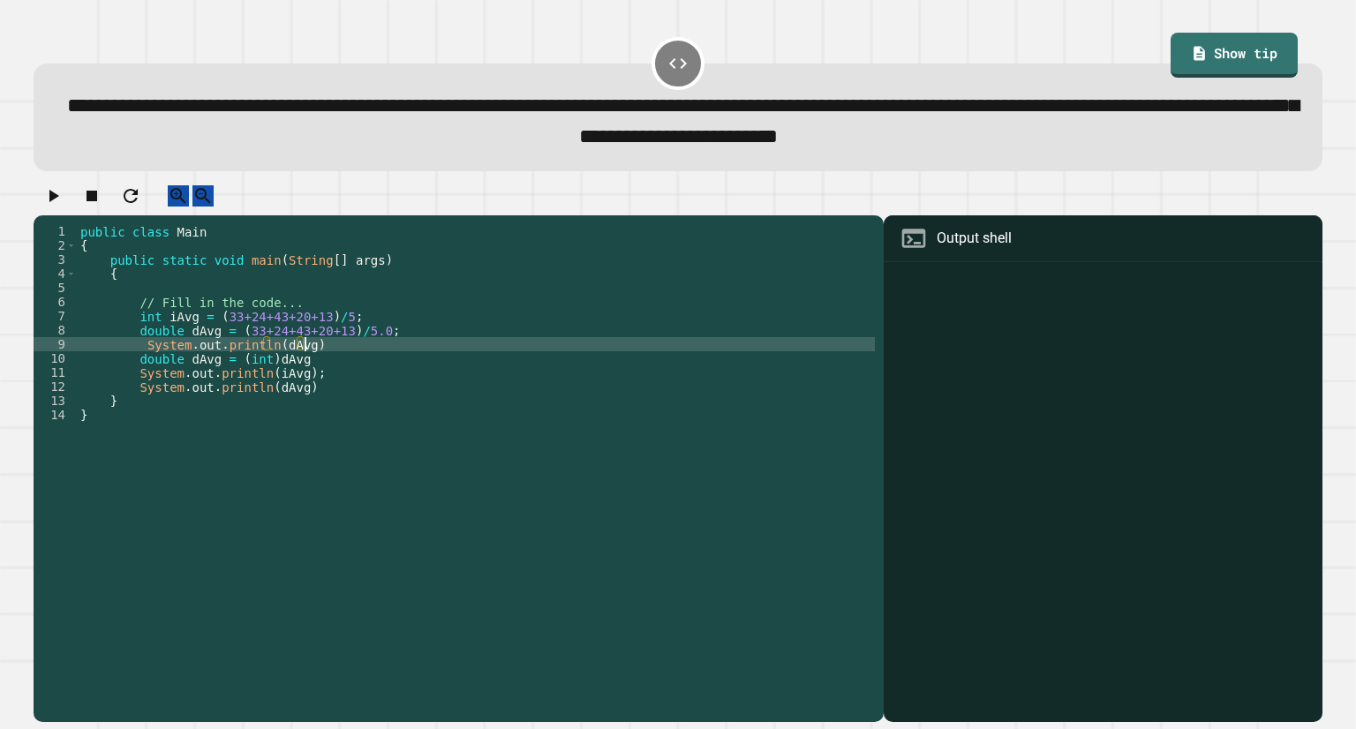
click at [321, 362] on div "public class Main { public static void main ( String [ ] args ) { // Fill in th…" at bounding box center [476, 450] width 798 height 452
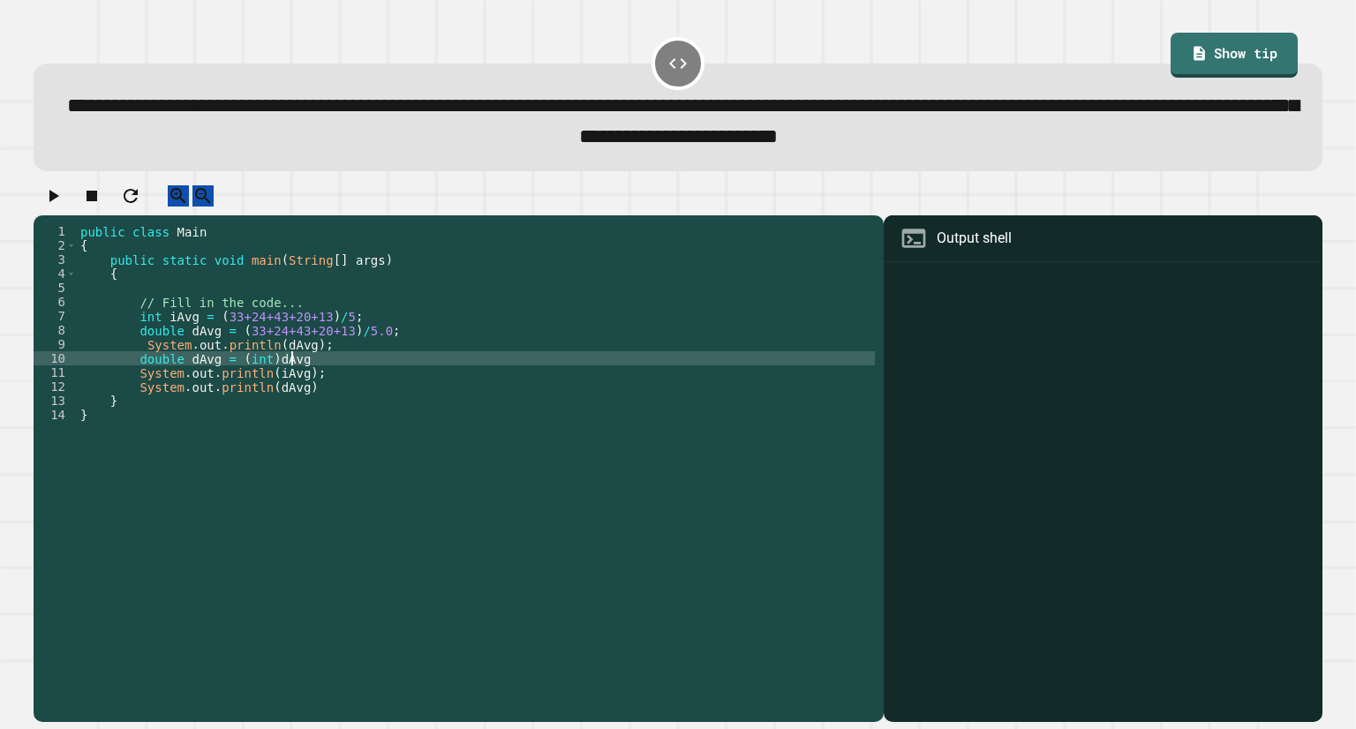
click at [311, 381] on div "public class Main { public static void main ( String [ ] args ) { // Fill in th…" at bounding box center [476, 450] width 798 height 452
click at [314, 407] on div "public class Main { public static void main ( String [ ] args ) { // Fill in th…" at bounding box center [476, 450] width 798 height 452
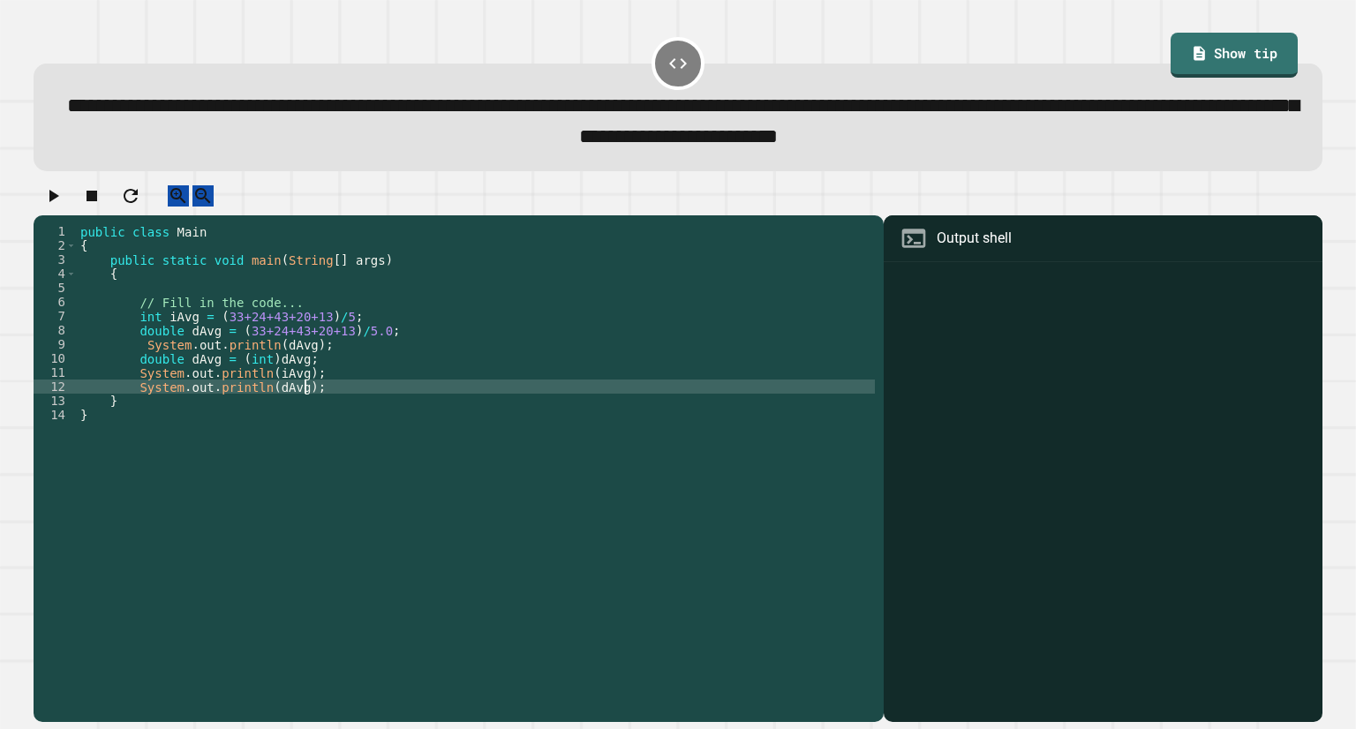
scroll to position [0, 14]
click at [54, 207] on icon "button" at bounding box center [52, 195] width 21 height 21
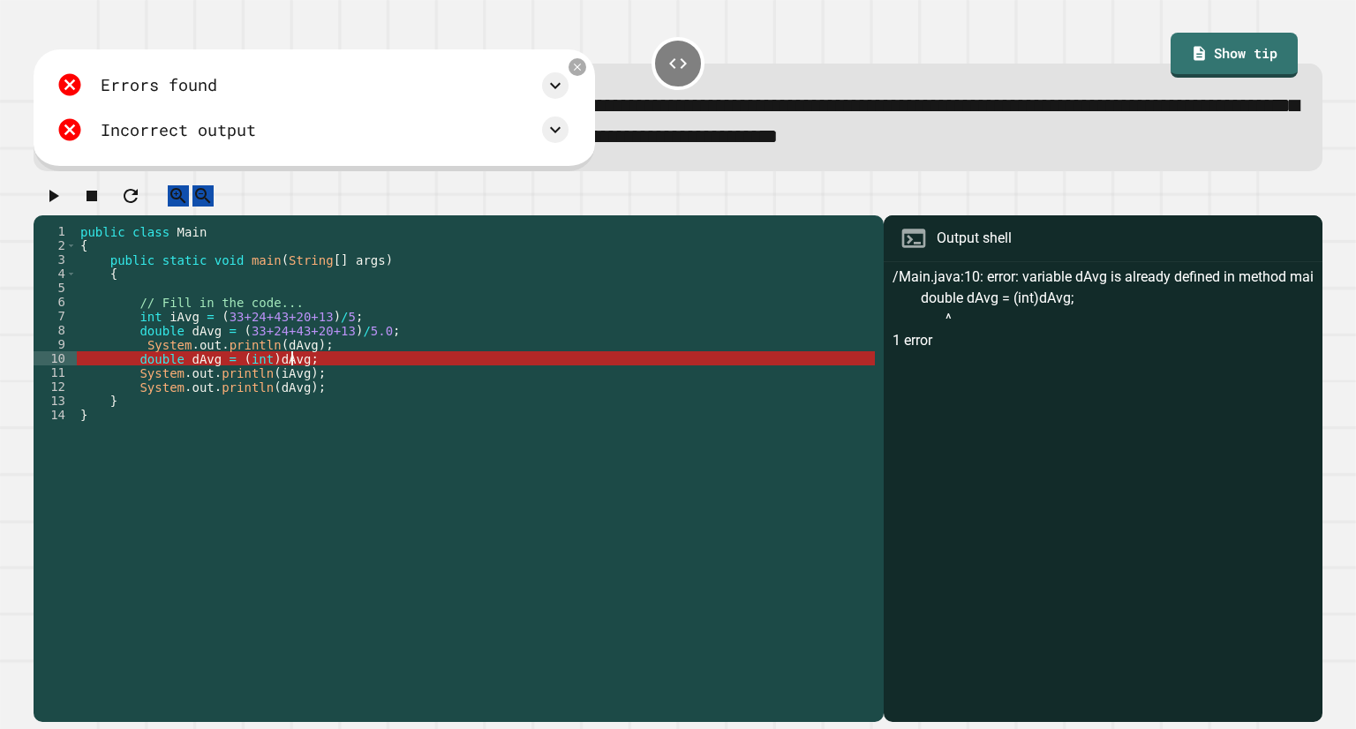
click at [290, 375] on div "public class Main { public static void main ( String [ ] args ) { // Fill in th…" at bounding box center [476, 450] width 798 height 452
click at [187, 378] on div "public class Main { public static void main ( String [ ] args ) { // Fill in th…" at bounding box center [476, 450] width 798 height 452
click at [261, 379] on div "public class Main { public static void main ( String [ ] args ) { // Fill in th…" at bounding box center [476, 450] width 798 height 452
click at [290, 375] on div "public class Main { public static void main ( String [ ] args ) { // Fill in th…" at bounding box center [476, 450] width 798 height 452
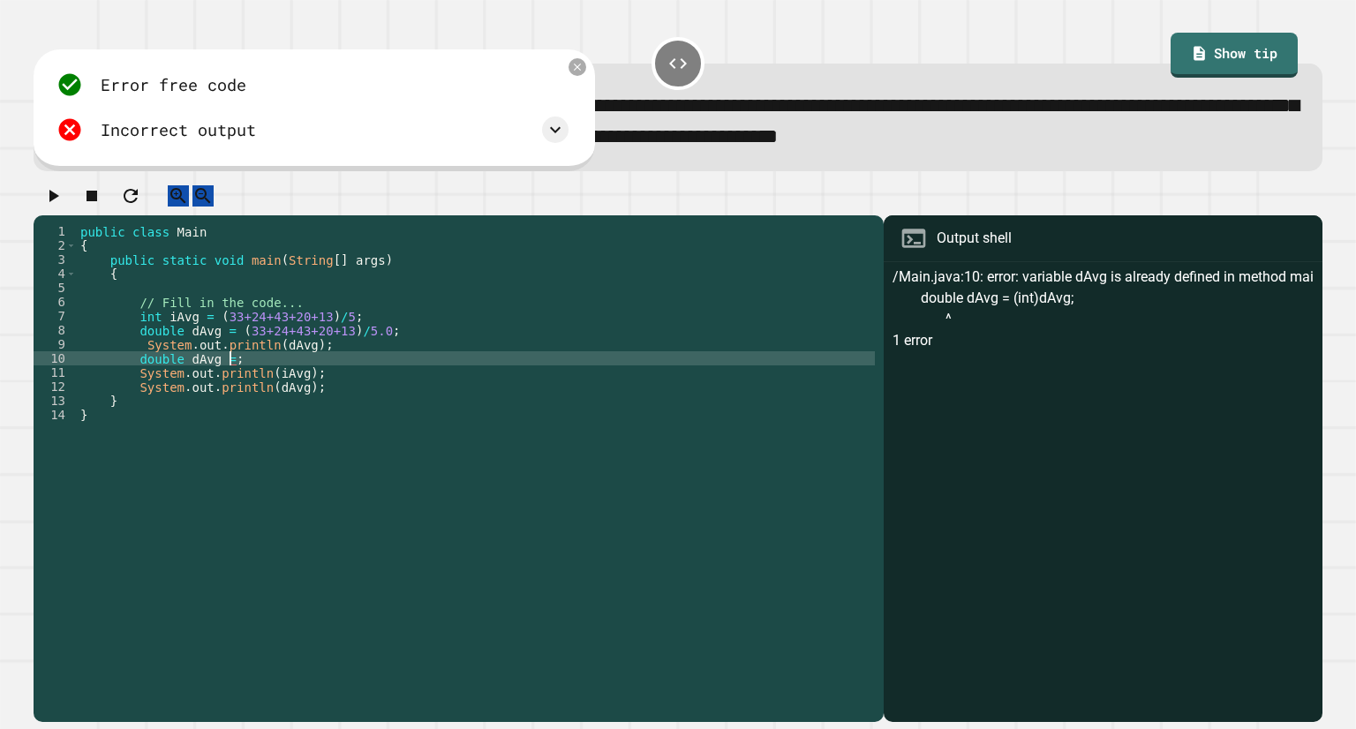
scroll to position [0, 10]
click at [185, 372] on div "public class Main { public static void main ( String [ ] args ) { // Fill in th…" at bounding box center [476, 450] width 798 height 452
click at [187, 374] on div "public class Main { public static void main ( String [ ] args ) { // Fill in th…" at bounding box center [476, 450] width 798 height 452
click at [237, 379] on div "public class Main { public static void main ( String [ ] args ) { // Fill in th…" at bounding box center [476, 450] width 798 height 452
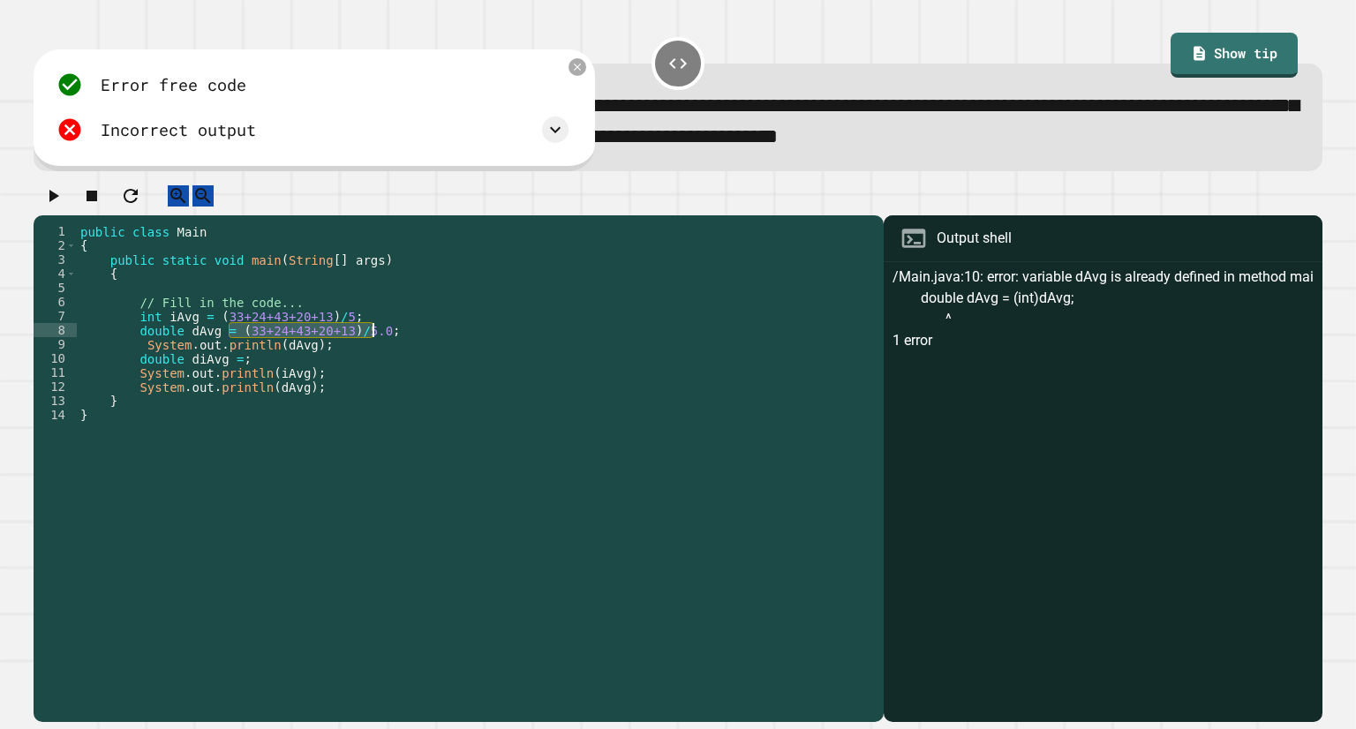
drag, startPoint x: 228, startPoint y: 350, endPoint x: 381, endPoint y: 349, distance: 153.6
click at [381, 349] on div "public class Main { public static void main ( String [ ] args ) { // Fill in th…" at bounding box center [476, 450] width 798 height 452
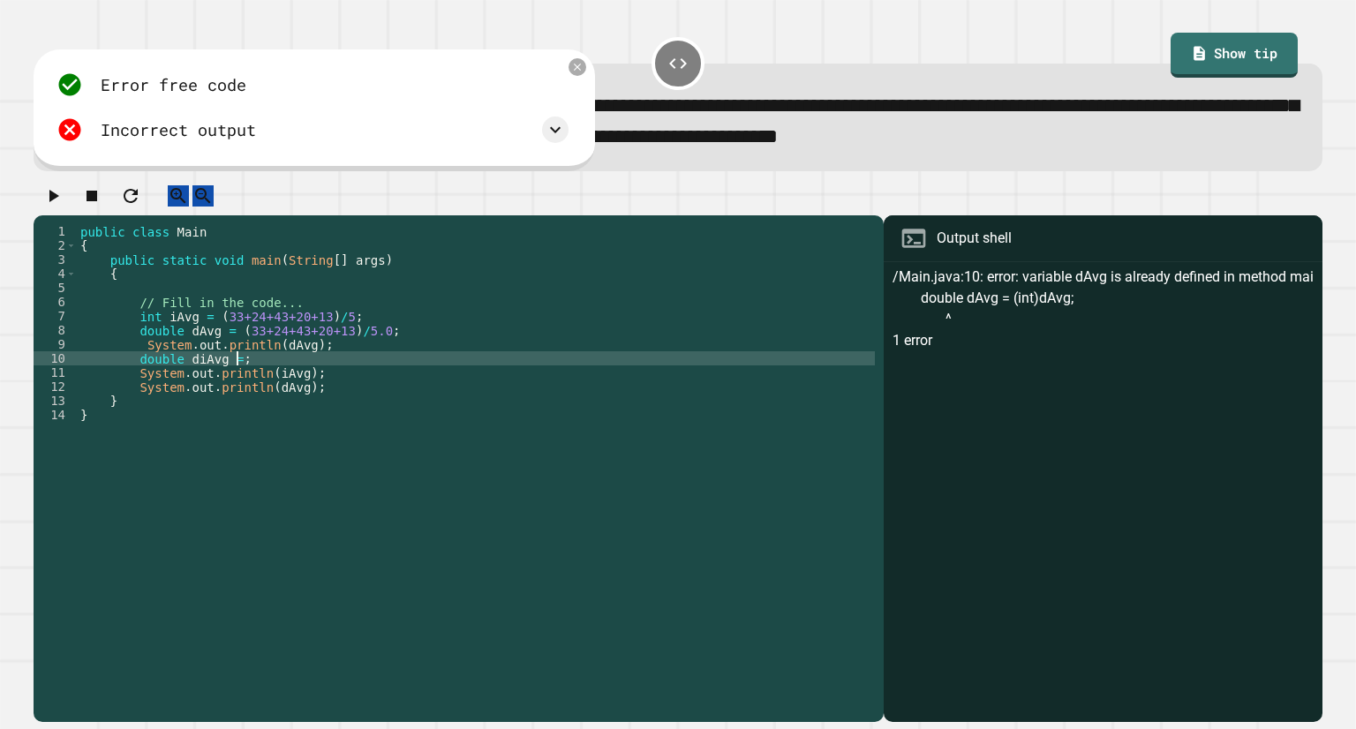
click at [236, 379] on div "public class Main { public static void main ( String [ ] args ) { // Fill in th…" at bounding box center [476, 450] width 798 height 452
paste textarea "**********"
click at [234, 372] on div "public class Main { public static void main ( String [ ] args ) { // Fill in th…" at bounding box center [476, 450] width 798 height 452
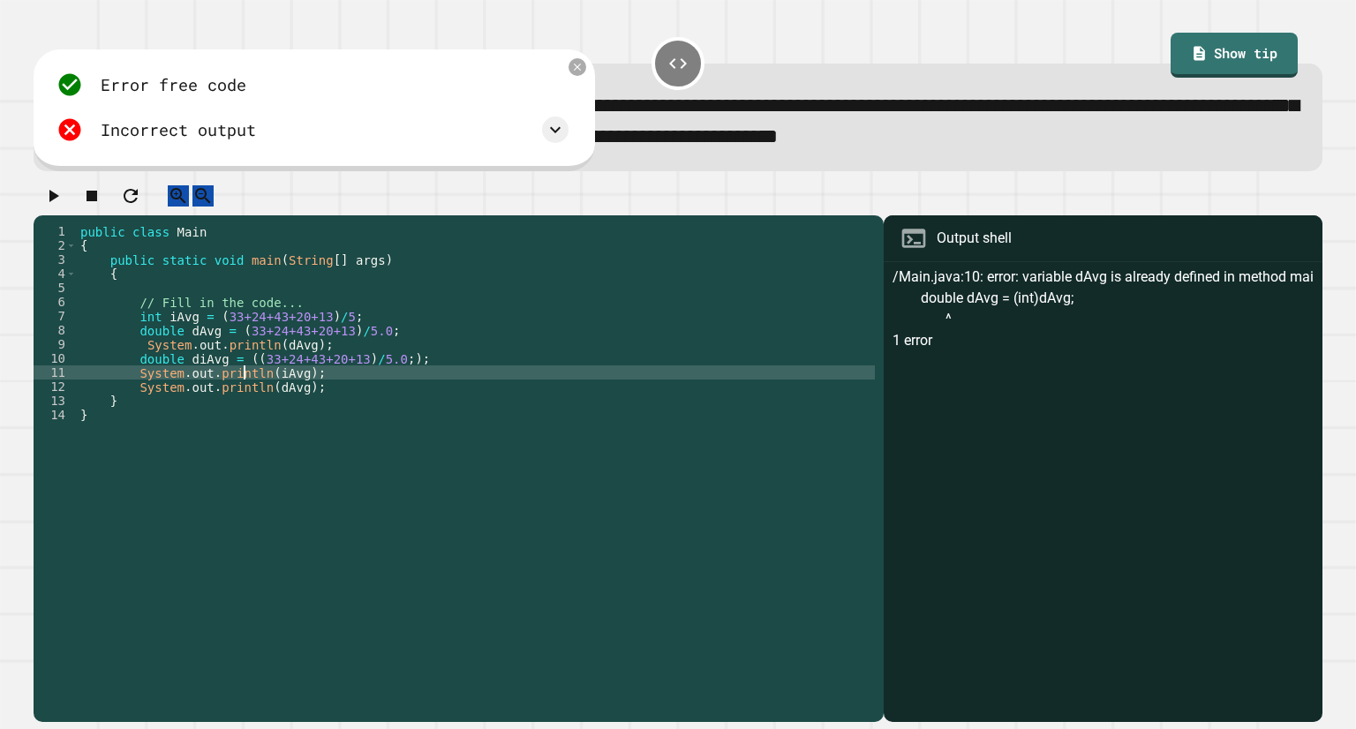
click at [230, 375] on div "public class Main { public static void main ( String [ ] args ) { // Fill in th…" at bounding box center [476, 450] width 798 height 452
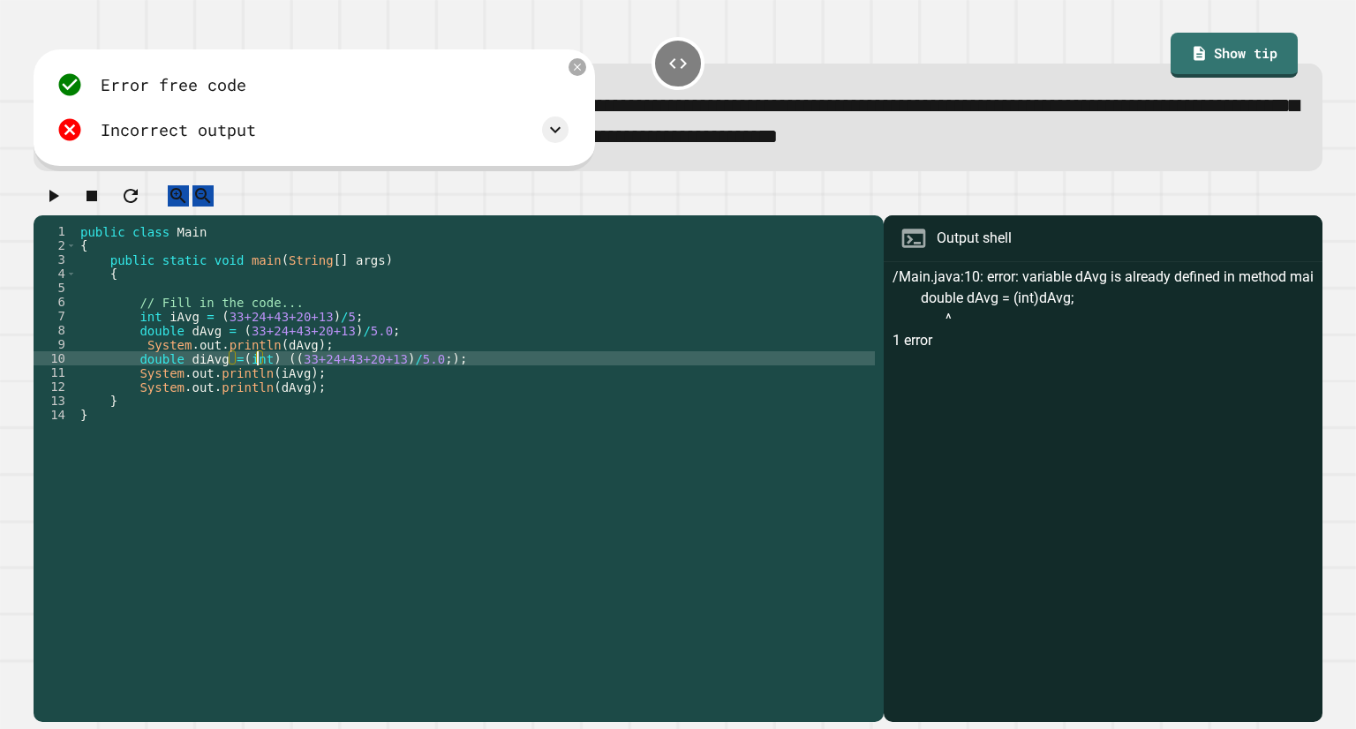
scroll to position [0, 13]
click at [198, 379] on div "public class Main { public static void main ( String [ ] args ) { // Fill in th…" at bounding box center [476, 450] width 798 height 452
click at [52, 199] on icon "button" at bounding box center [52, 195] width 21 height 21
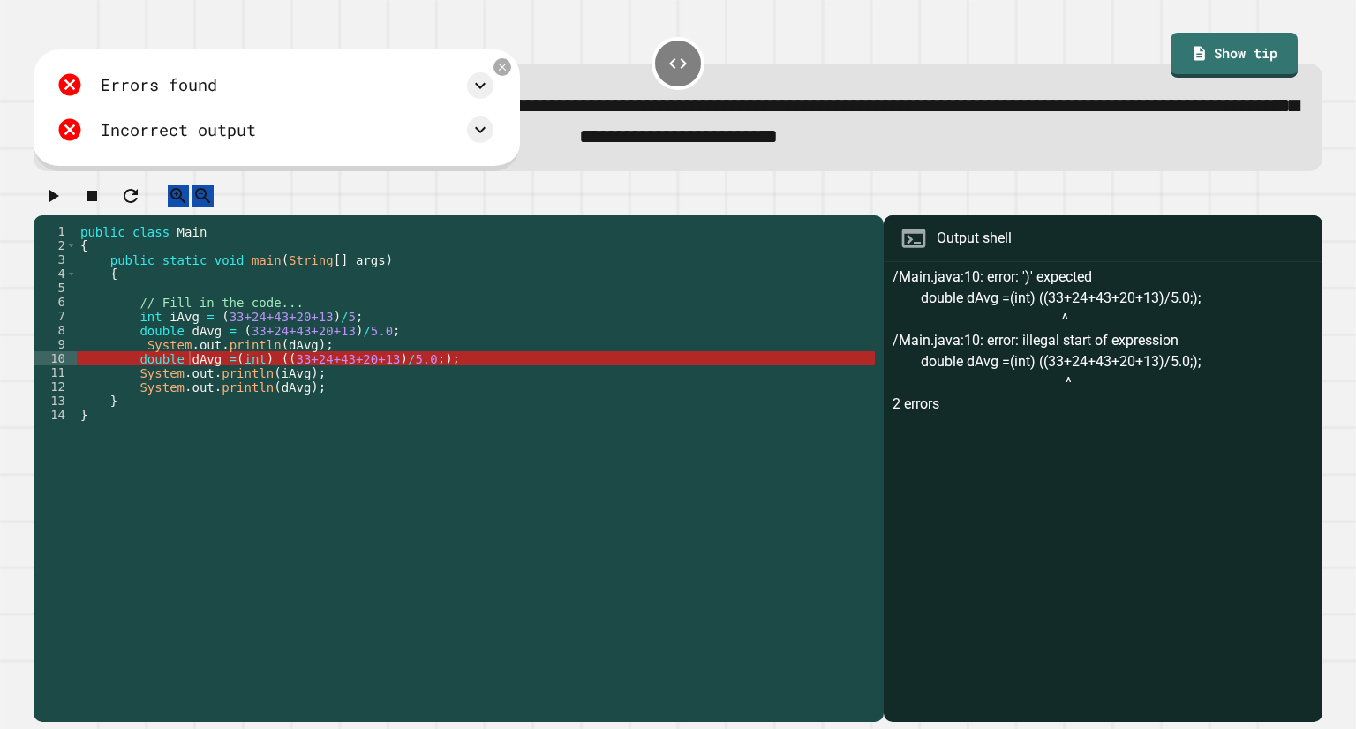
click at [258, 375] on div "public class Main { public static void main ( String [ ] args ) { // Fill in th…" at bounding box center [476, 450] width 798 height 452
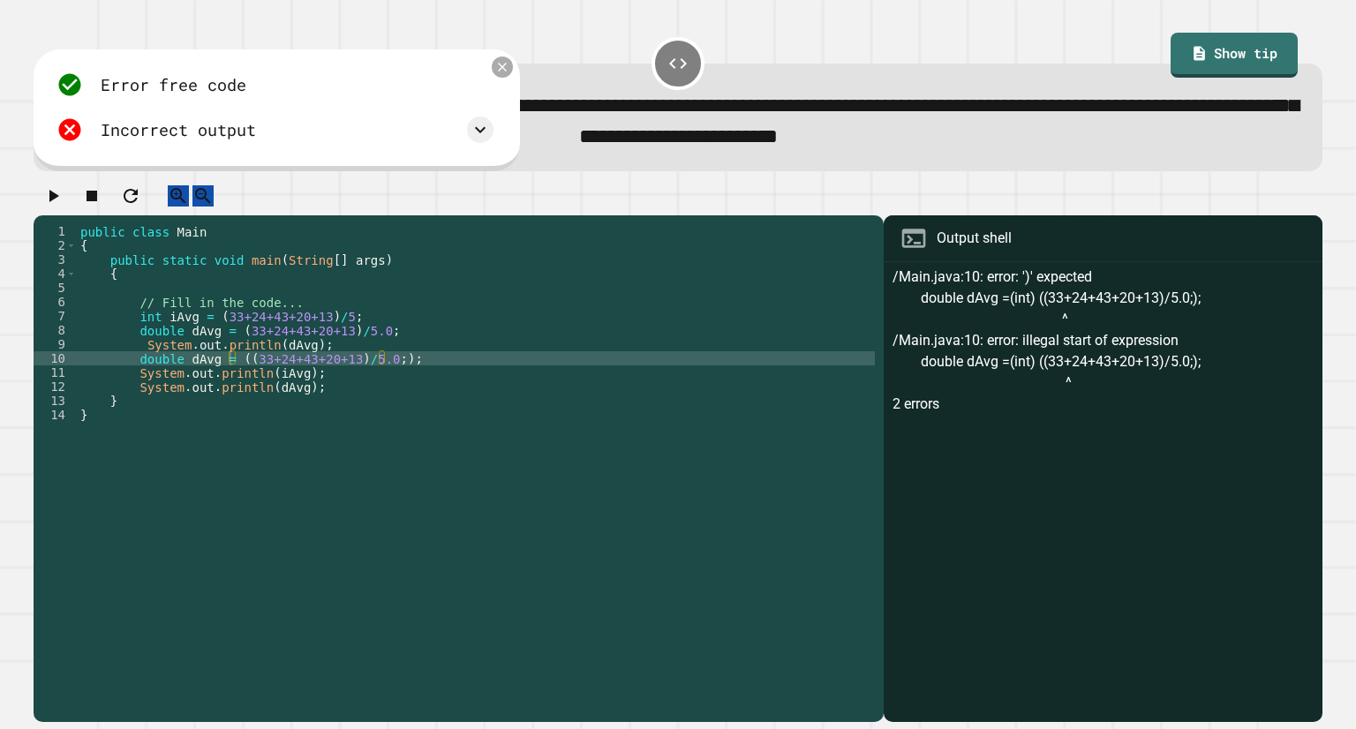
click at [509, 65] on icon at bounding box center [501, 67] width 15 height 15
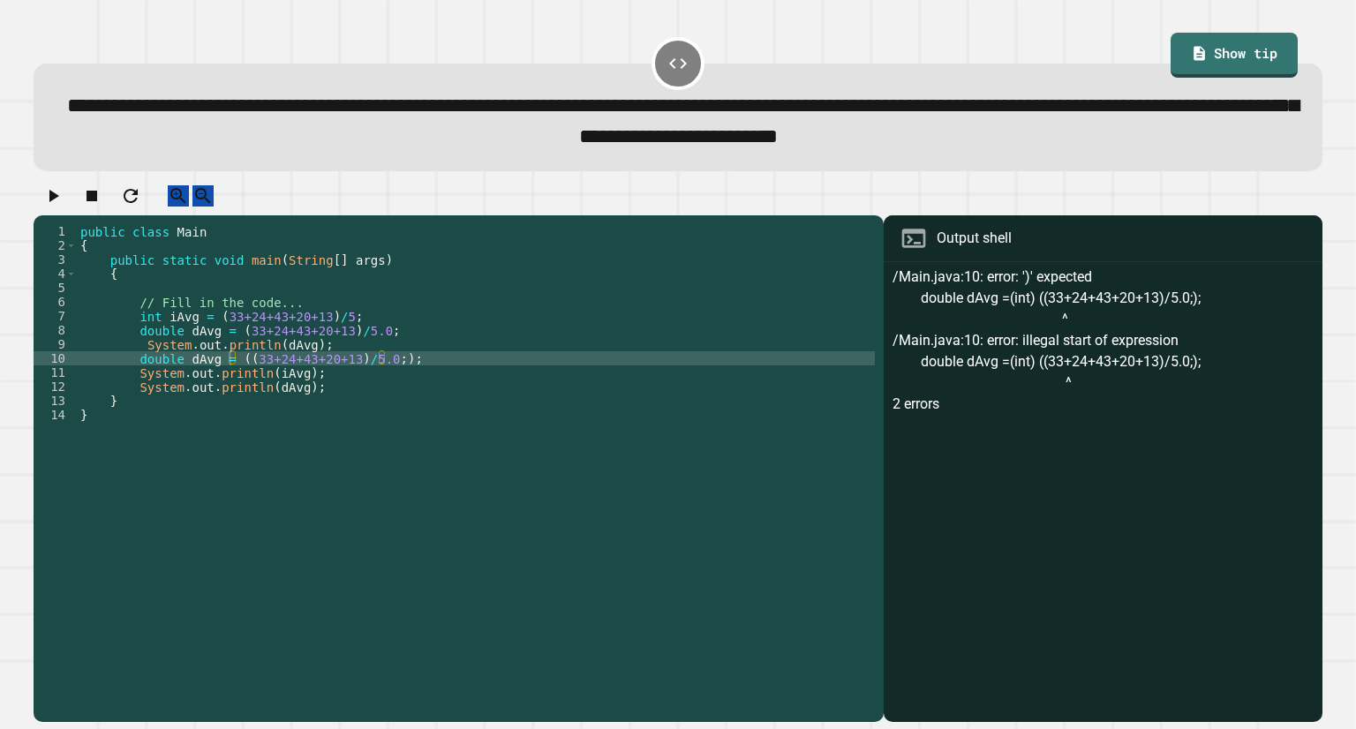
click at [387, 378] on div "public class Main { public static void main ( String [ ] args ) { // Fill in th…" at bounding box center [476, 450] width 798 height 452
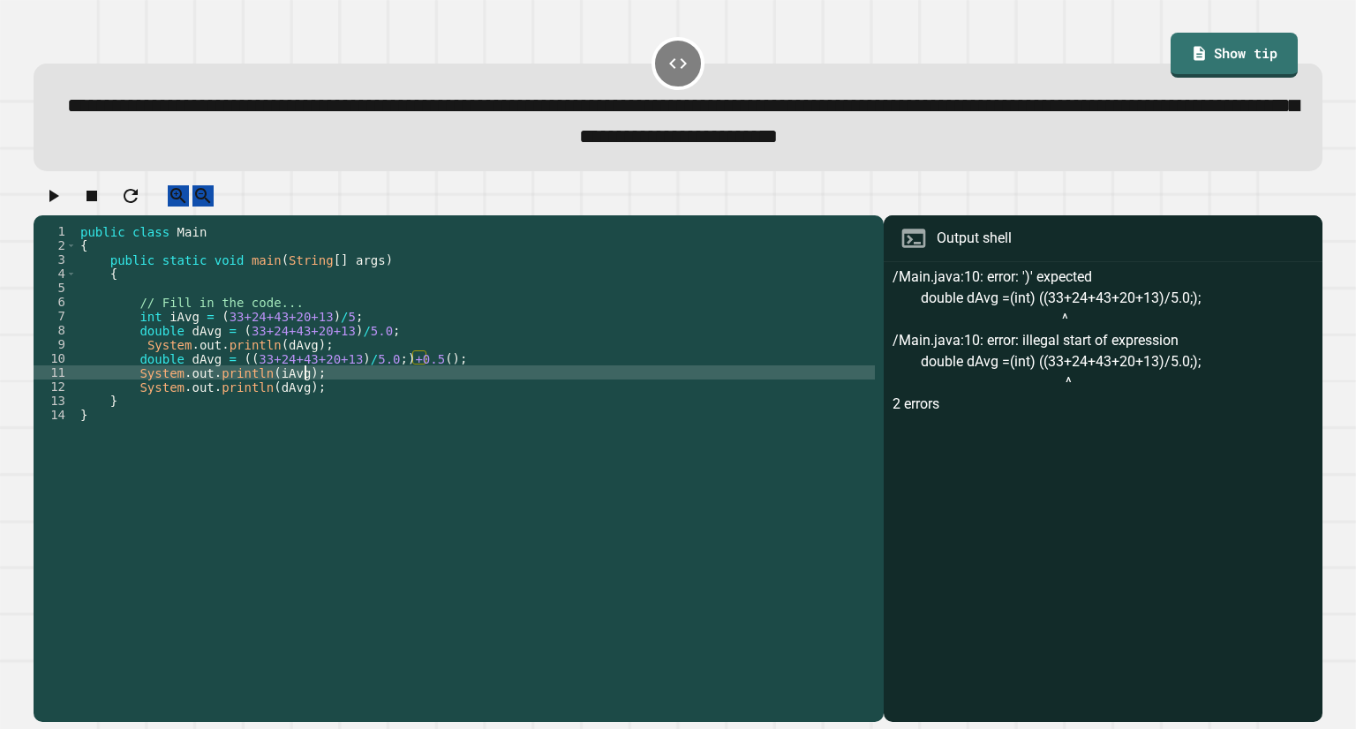
scroll to position [0, 14]
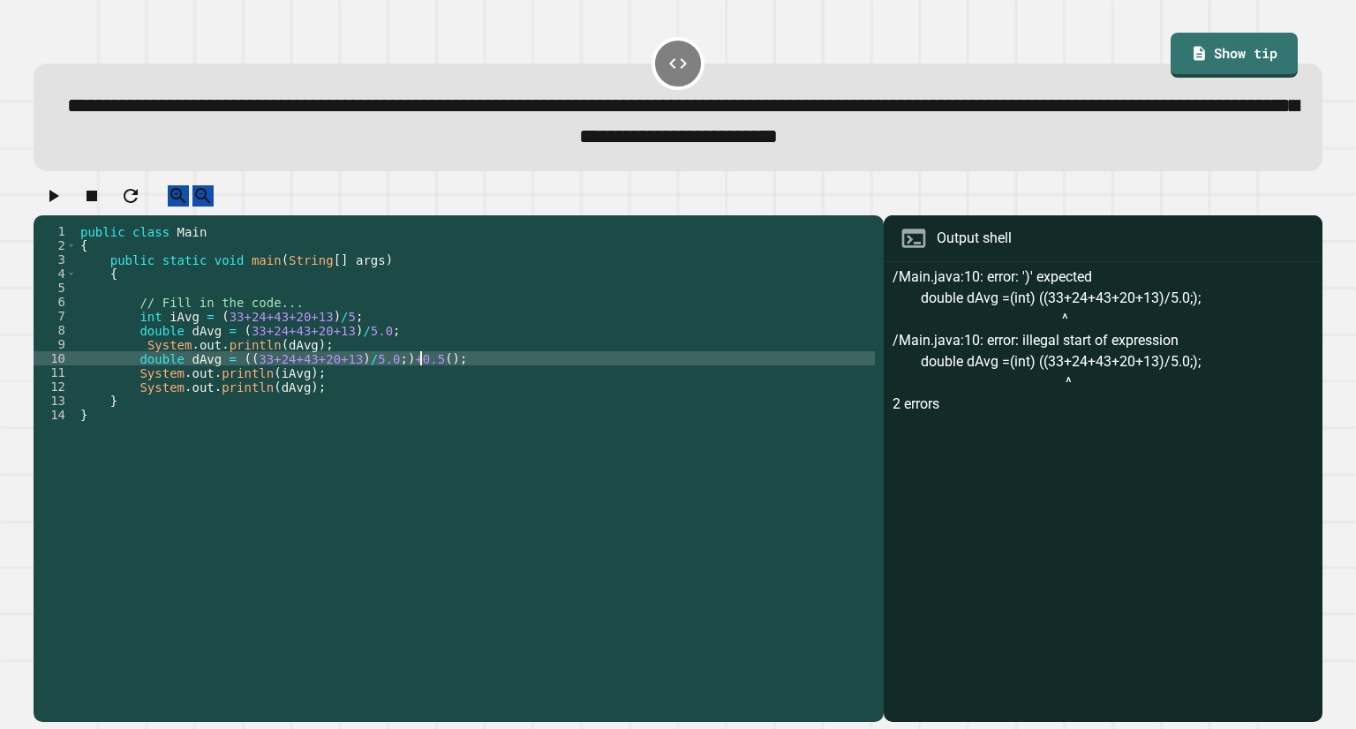
click at [420, 373] on div "public class Main { public static void main ( String [ ] args ) { // Fill in th…" at bounding box center [476, 450] width 798 height 452
click at [64, 207] on icon "button" at bounding box center [52, 195] width 21 height 21
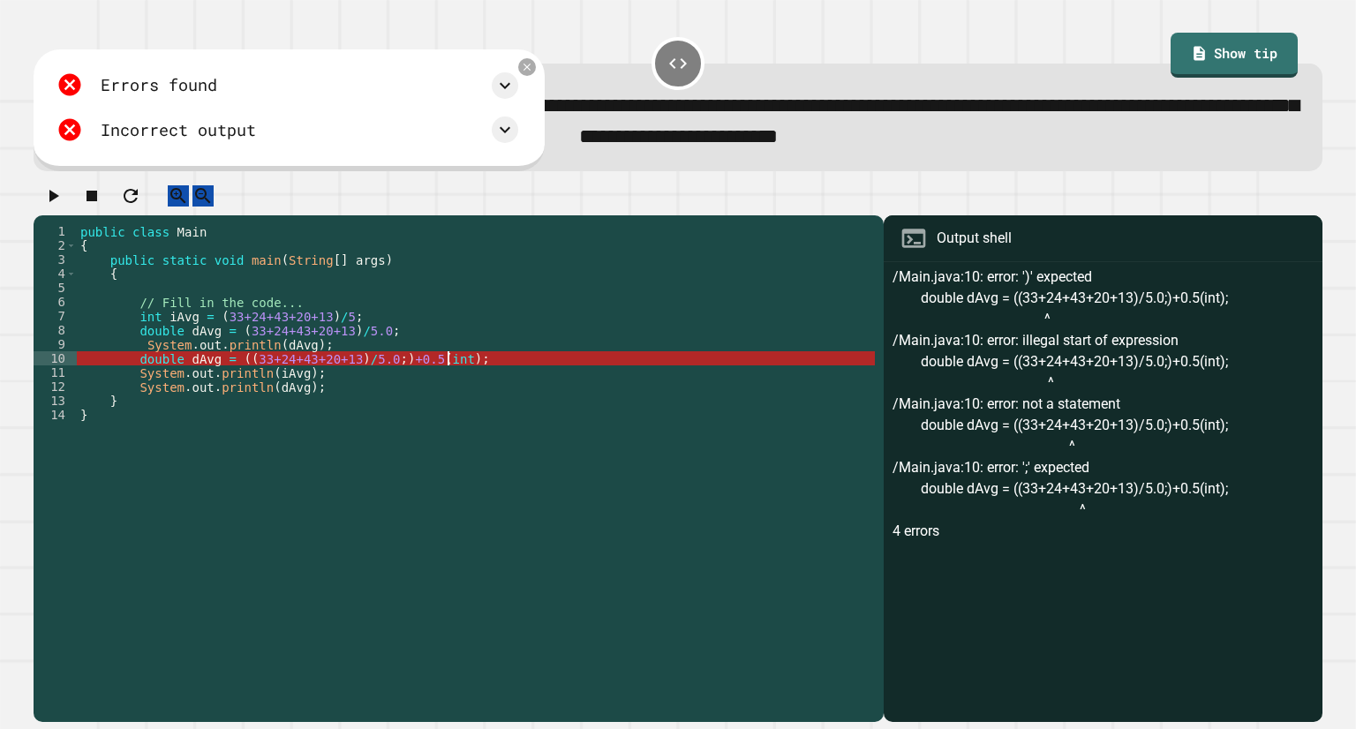
click at [446, 375] on div "public class Main { public static void main ( String [ ] args ) { // Fill in th…" at bounding box center [476, 450] width 798 height 452
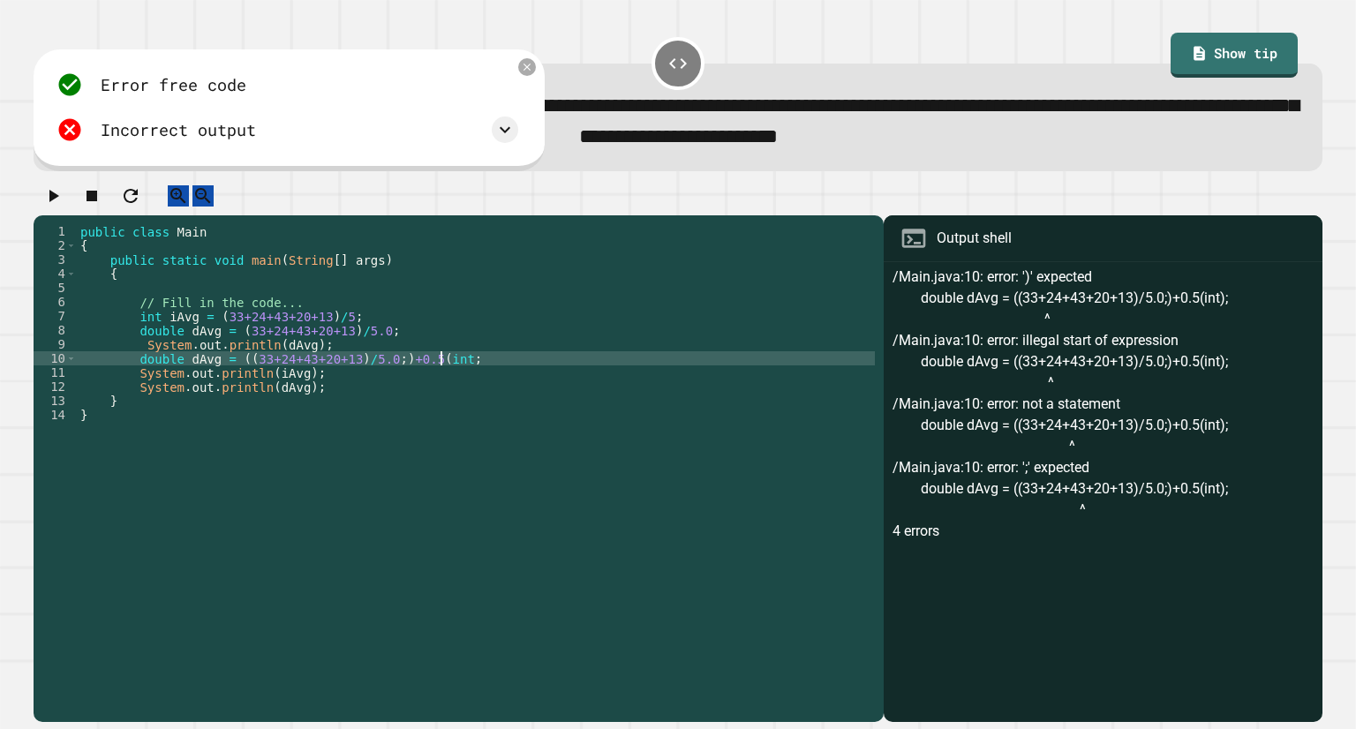
click at [420, 378] on div "public class Main { public static void main ( String [ ] args ) { // Fill in th…" at bounding box center [476, 450] width 798 height 452
click at [53, 207] on icon "button" at bounding box center [52, 195] width 21 height 21
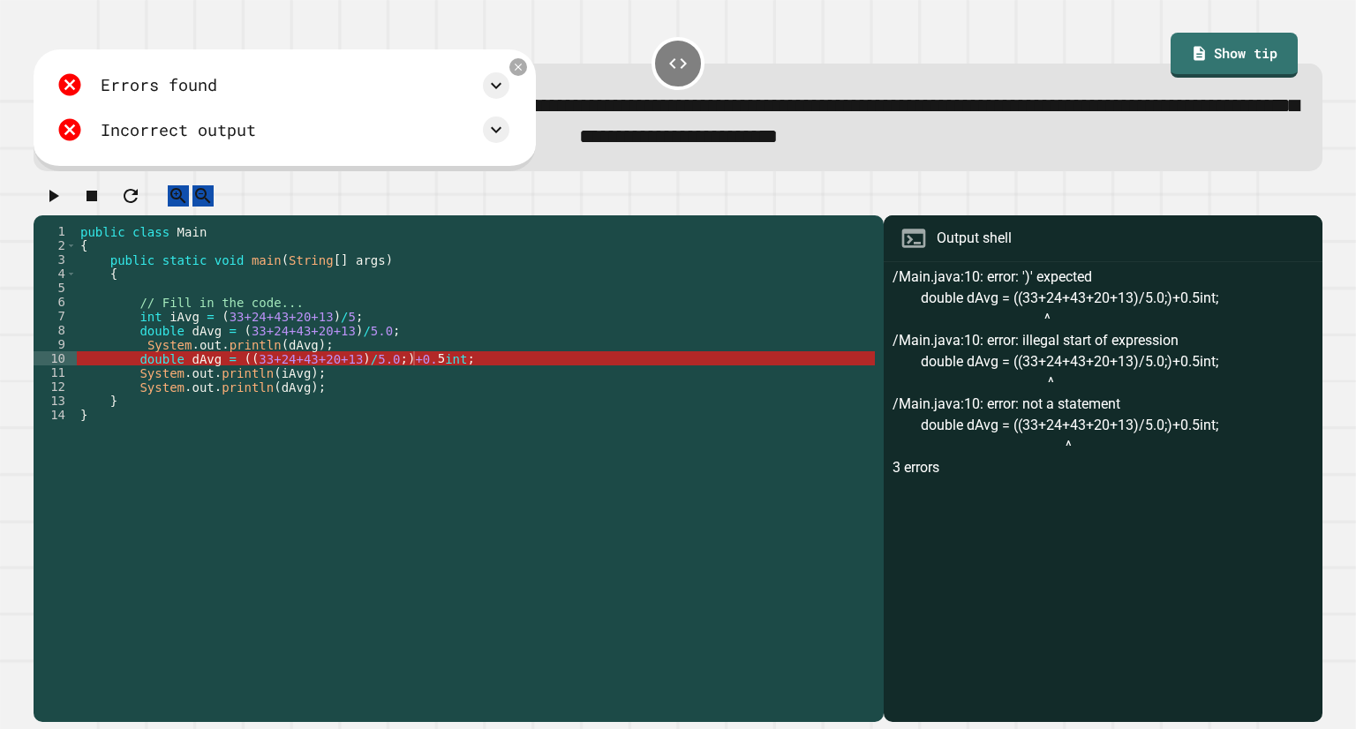
click at [432, 380] on div "public class Main { public static void main ( String [ ] args ) { // Fill in th…" at bounding box center [476, 450] width 798 height 452
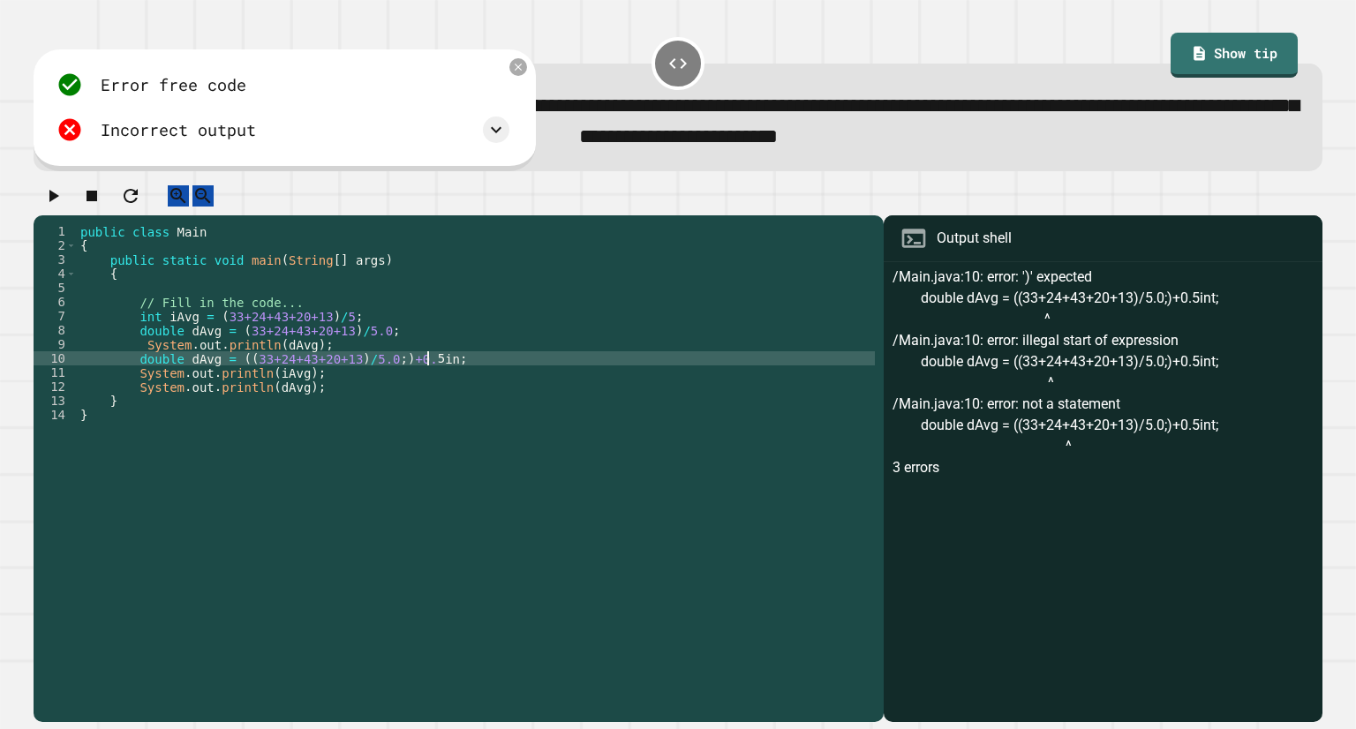
scroll to position [0, 23]
click at [50, 207] on icon "button" at bounding box center [52, 195] width 21 height 21
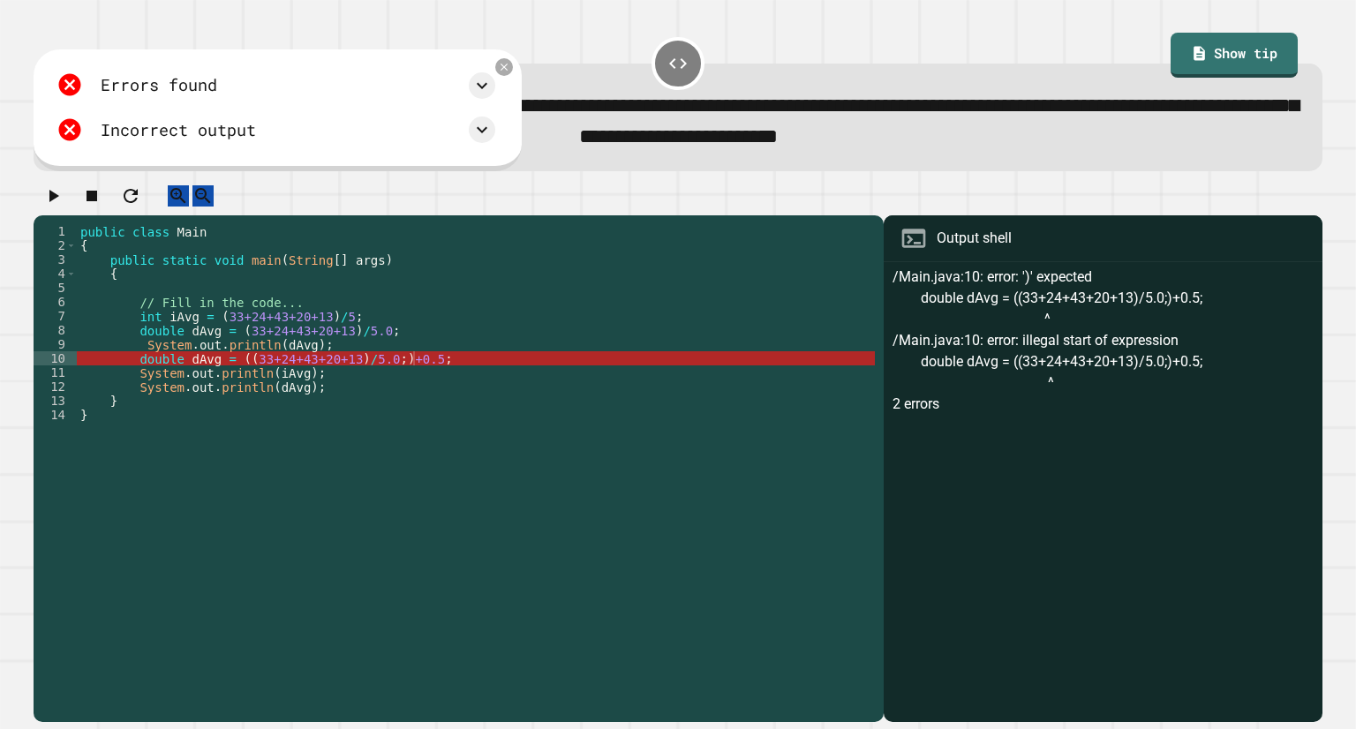
click at [378, 376] on div "public class Main { public static void main ( String [ ] args ) { // Fill in th…" at bounding box center [476, 450] width 798 height 452
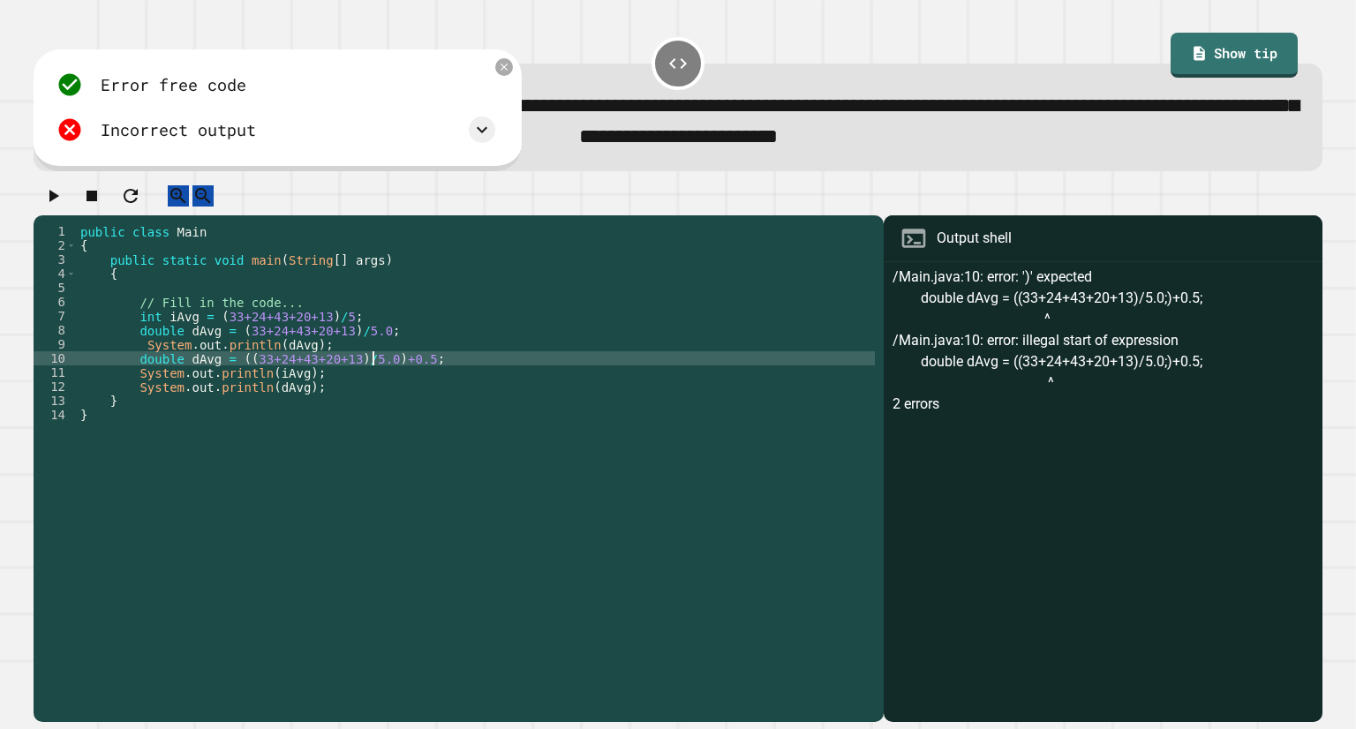
scroll to position [0, 22]
click at [54, 207] on icon "button" at bounding box center [52, 195] width 21 height 21
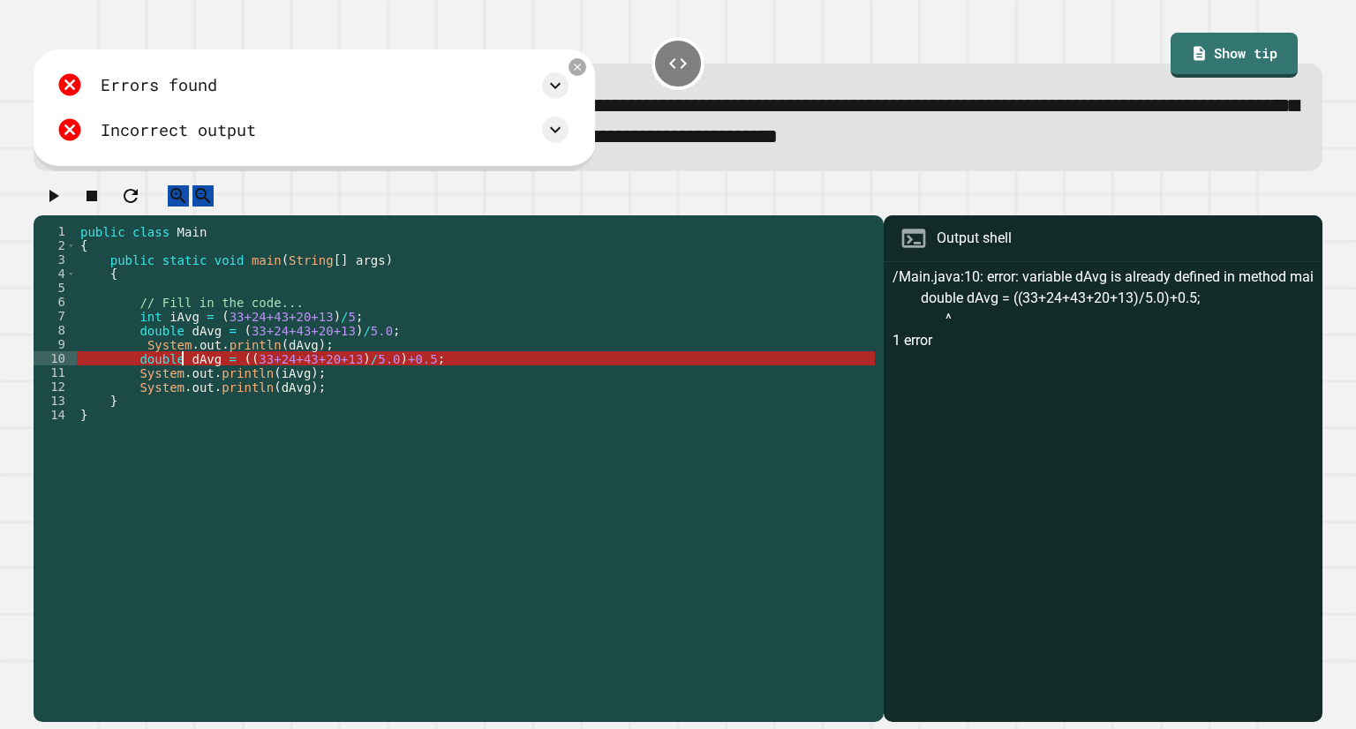
click at [184, 376] on div "public class Main { public static void main ( String [ ] args ) { // Fill in th…" at bounding box center [476, 450] width 798 height 452
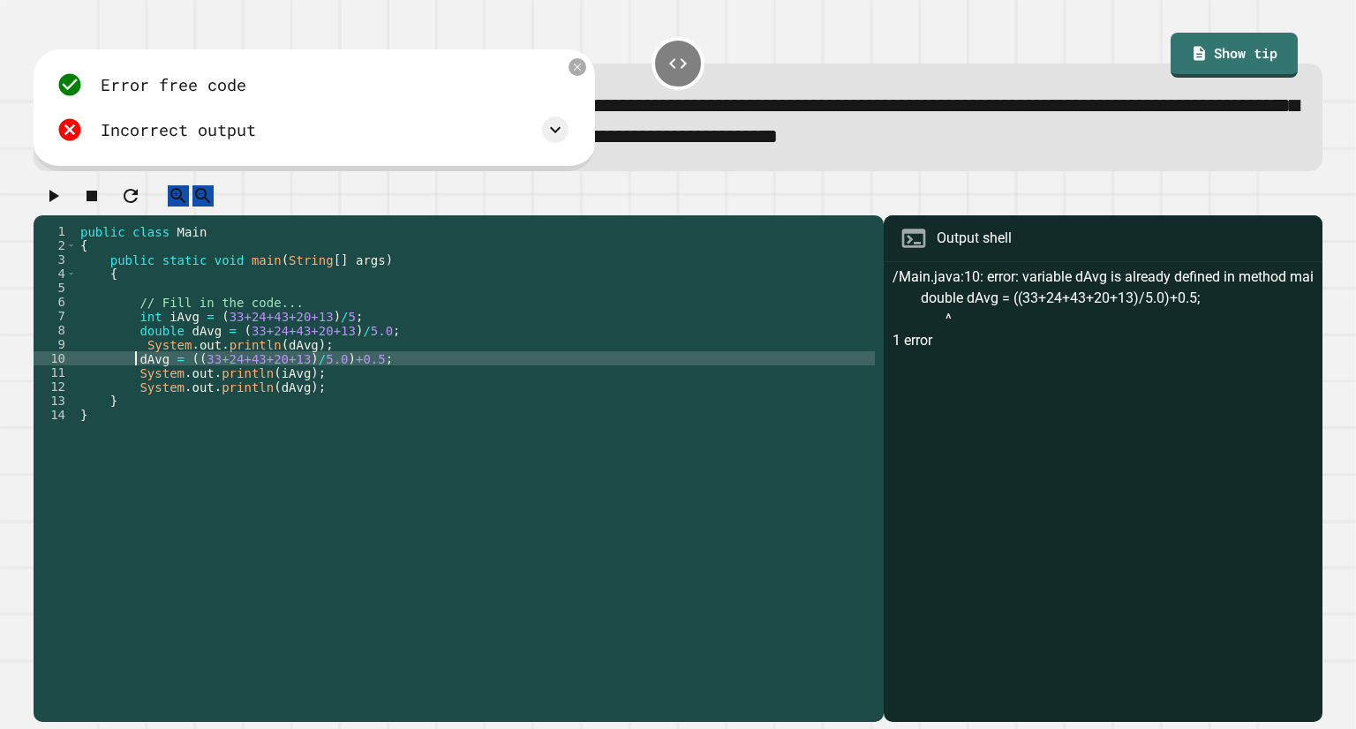
scroll to position [0, 19]
click at [182, 378] on div "public class Main { public static void main ( String [ ] args ) { // Fill in th…" at bounding box center [476, 450] width 798 height 452
click at [362, 375] on div "public class Main { public static void main ( String [ ] args ) { // Fill in th…" at bounding box center [476, 450] width 798 height 452
click at [366, 377] on div "public class Main { public static void main ( String [ ] args ) { // Fill in th…" at bounding box center [476, 450] width 798 height 452
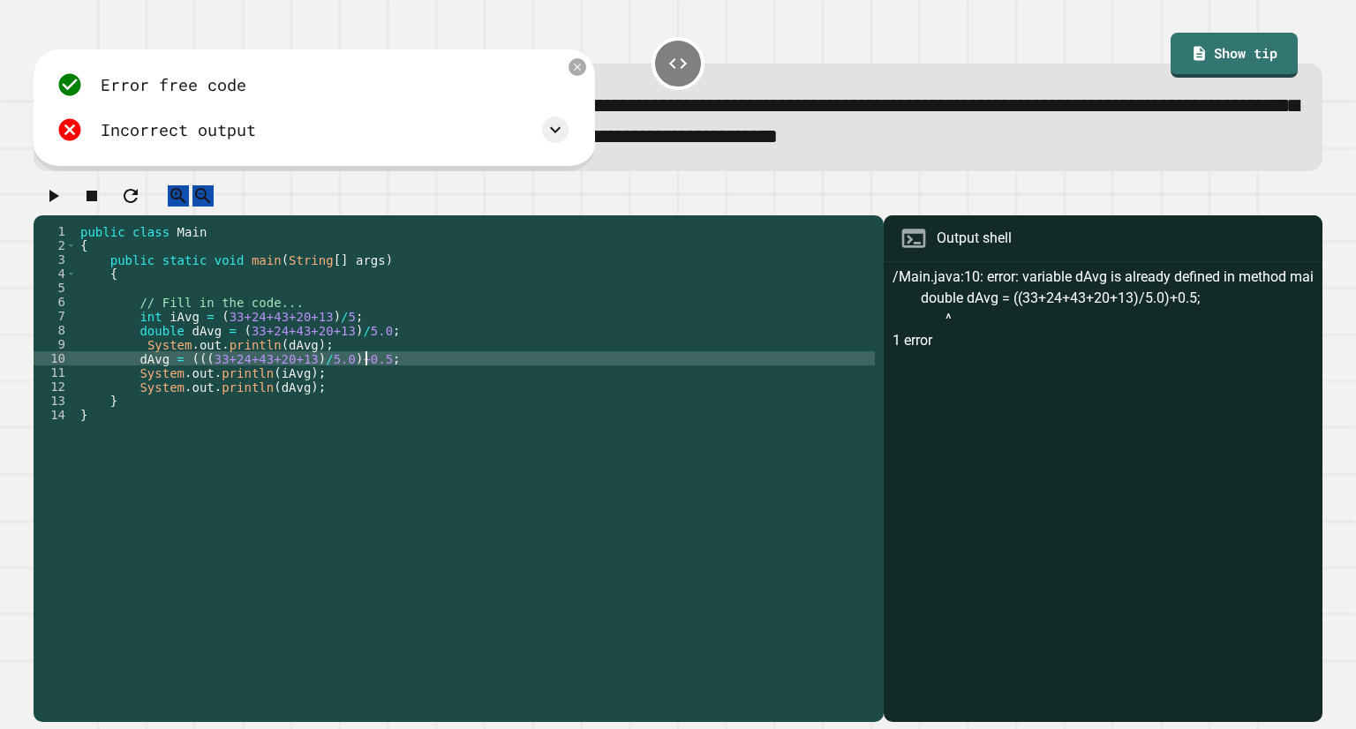
scroll to position [0, 20]
click at [180, 375] on div "public class Main { public static void main ( String [ ] args ) { // Fill in th…" at bounding box center [476, 450] width 798 height 452
click at [185, 378] on div "public class Main { public static void main ( String [ ] args ) { // Fill in th…" at bounding box center [476, 450] width 798 height 452
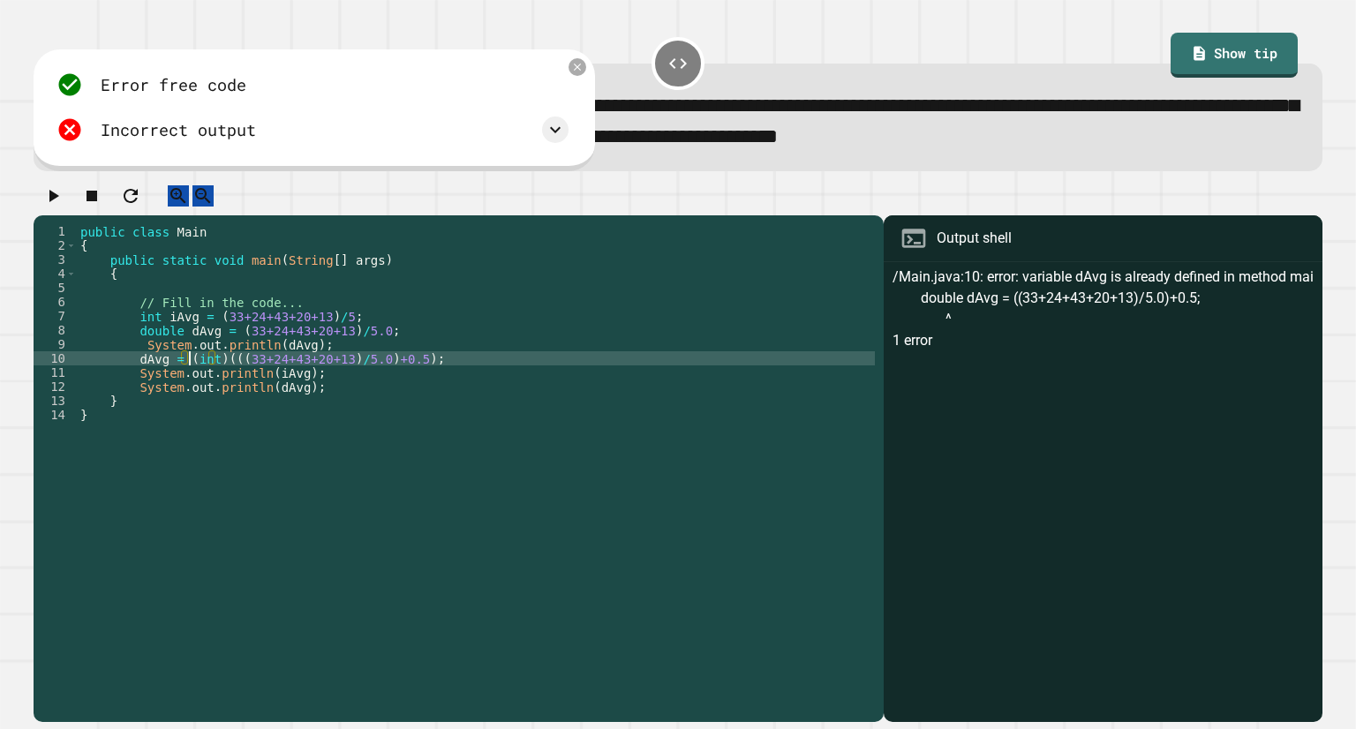
click at [64, 207] on icon "button" at bounding box center [52, 195] width 21 height 21
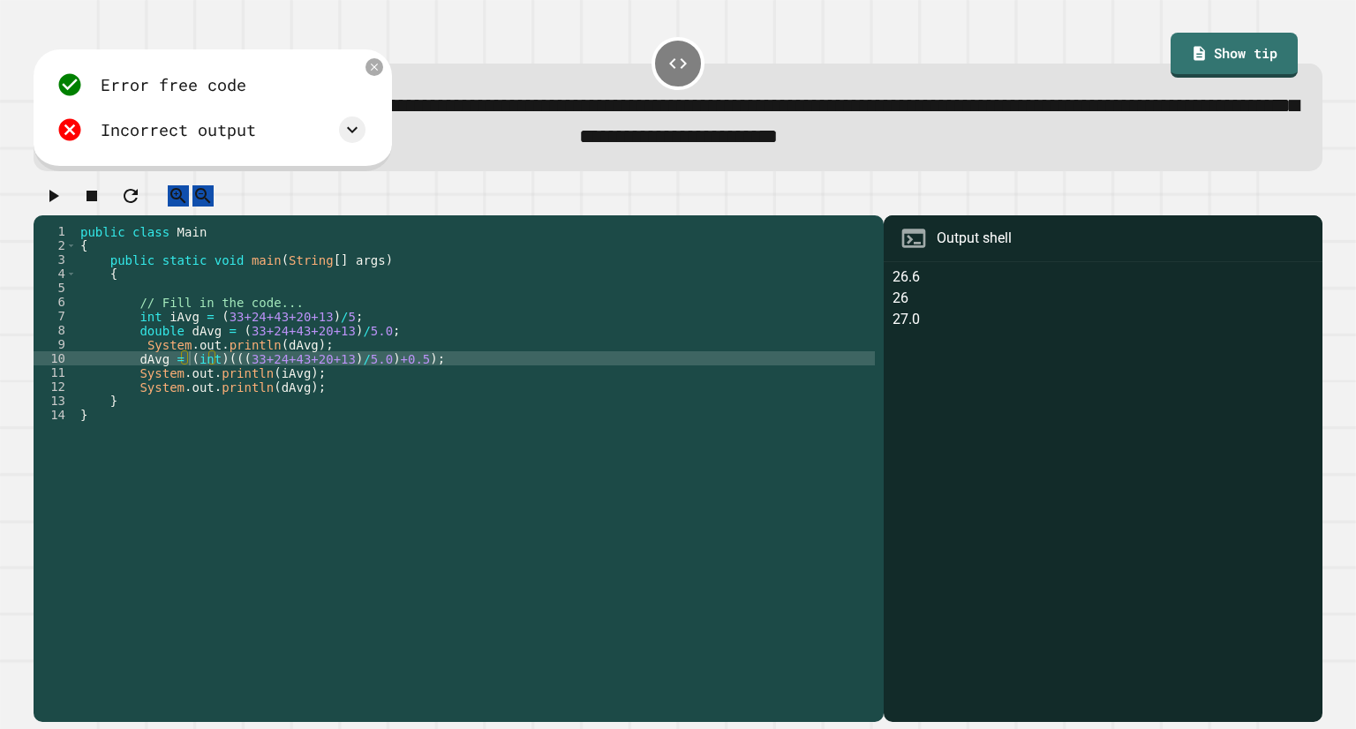
type textarea "**********"
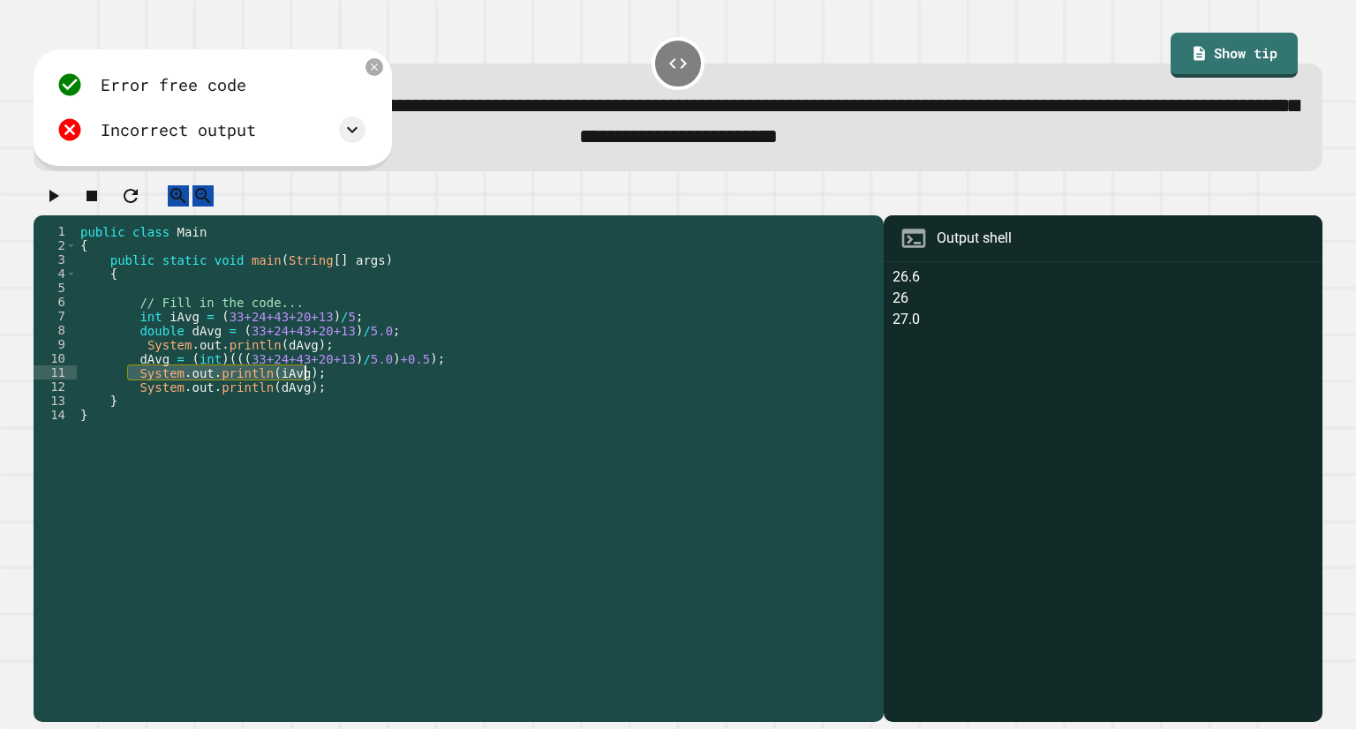
drag, startPoint x: 131, startPoint y: 393, endPoint x: 337, endPoint y: 390, distance: 206.6
click at [337, 390] on div "public class Main { public static void main ( String [ ] args ) { // Fill in th…" at bounding box center [476, 450] width 798 height 452
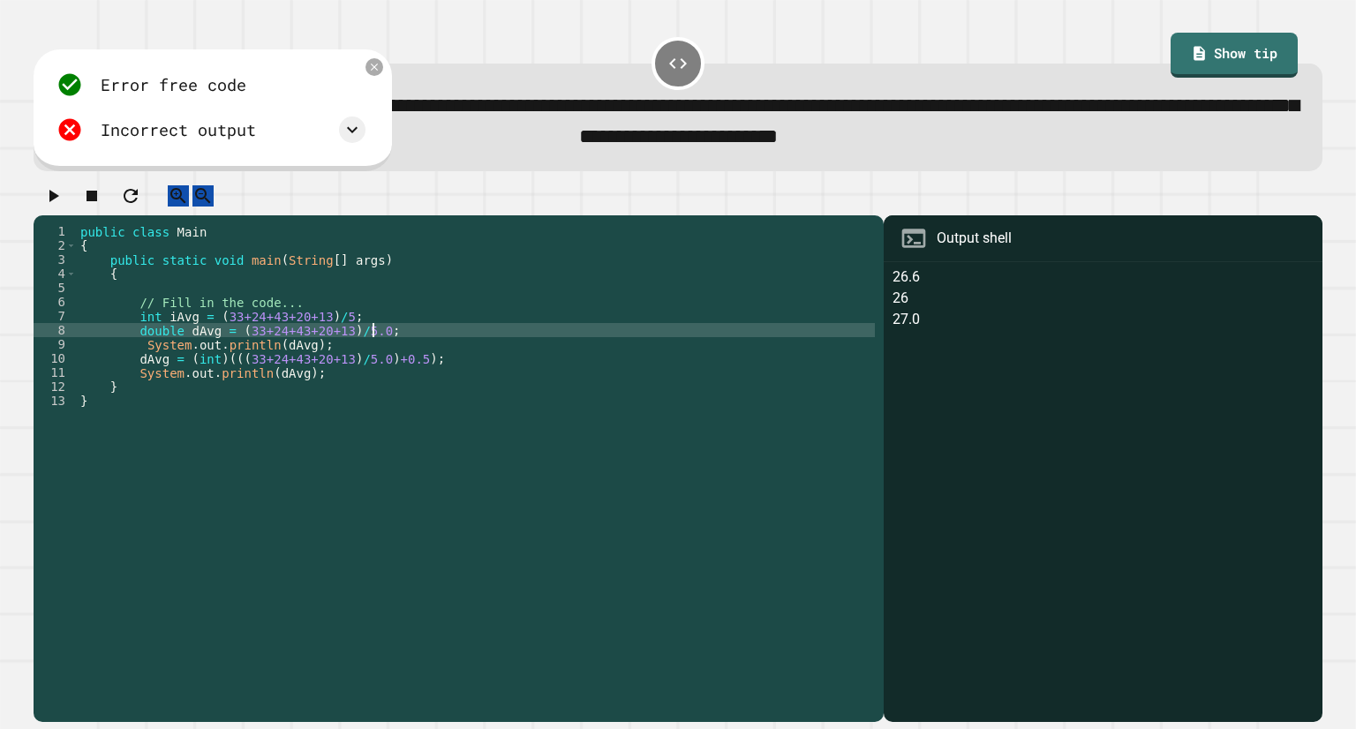
click at [395, 350] on div "public class Main { public static void main ( String [ ] args ) { // Fill in th…" at bounding box center [476, 450] width 798 height 452
type textarea "**********"
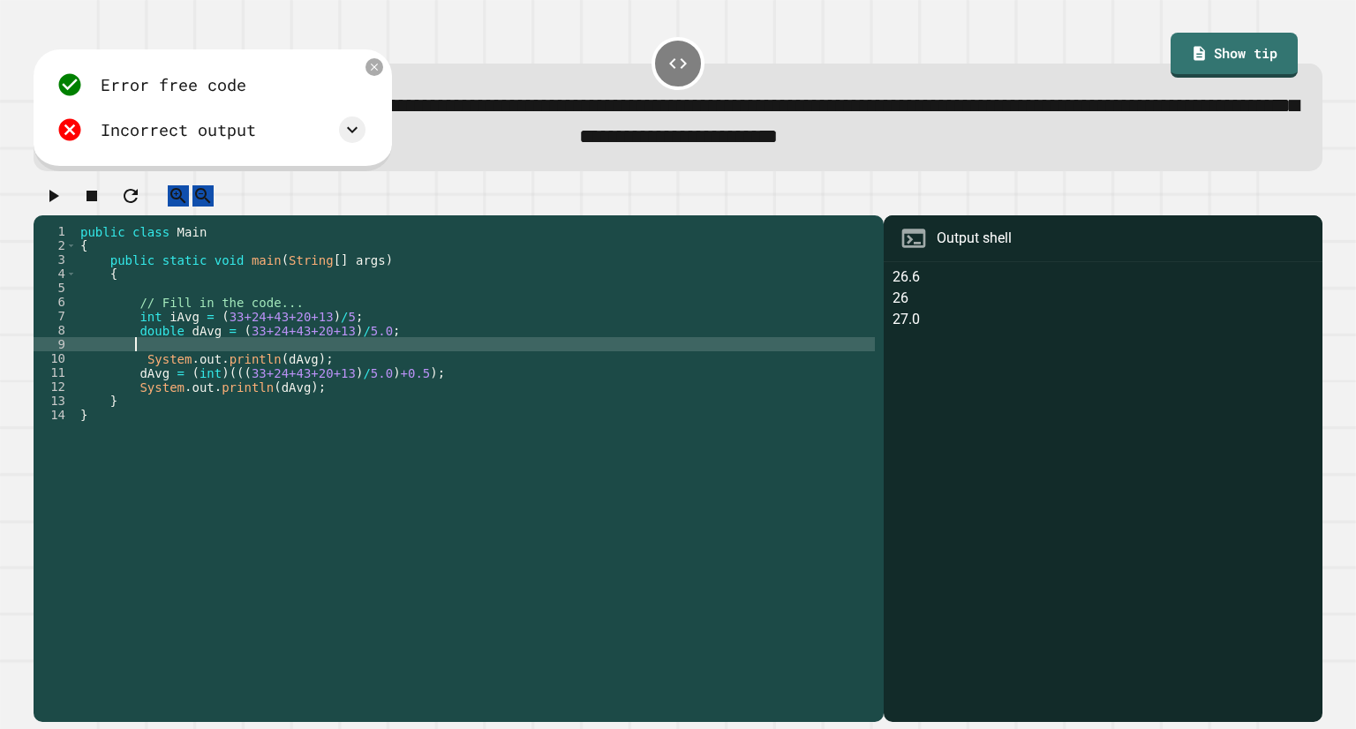
scroll to position [0, 3]
paste textarea "**********"
click at [64, 207] on button "button" at bounding box center [52, 196] width 21 height 22
click at [350, 143] on div at bounding box center [352, 130] width 26 height 26
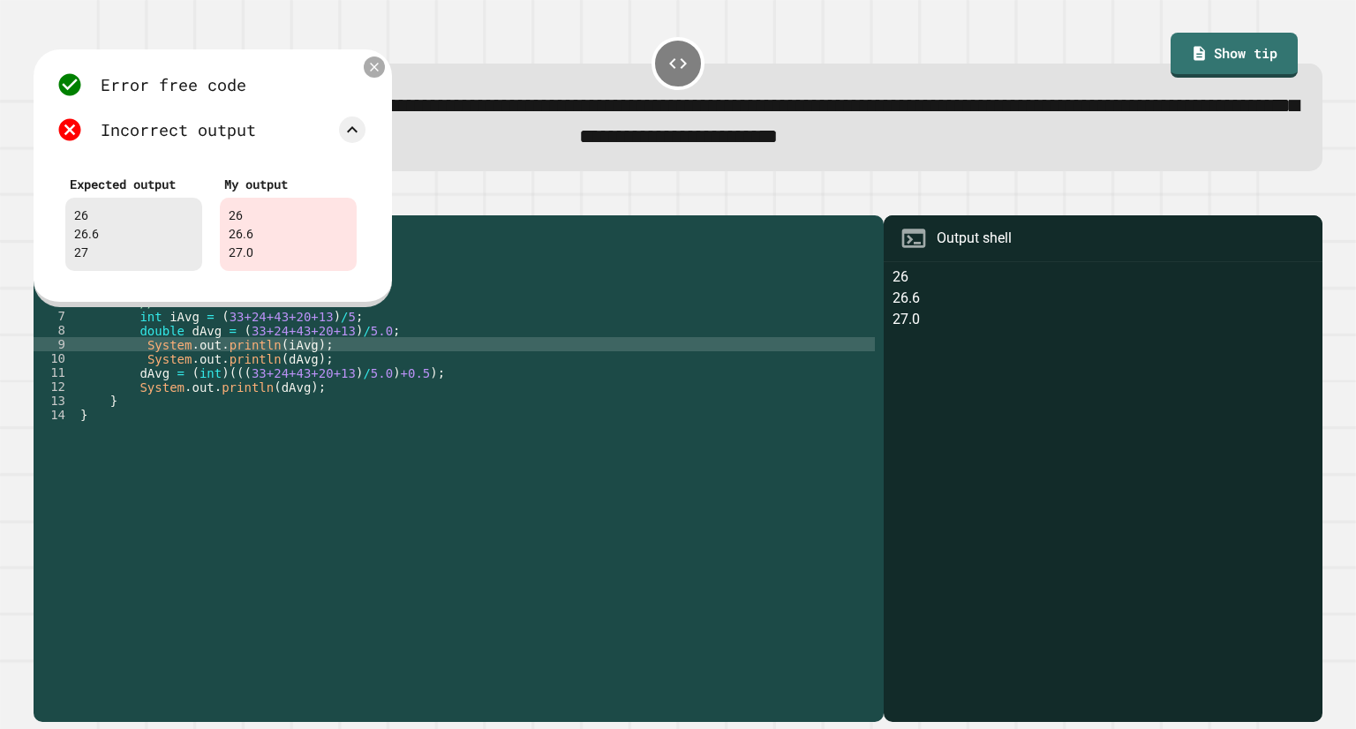
click at [375, 71] on icon at bounding box center [374, 67] width 9 height 9
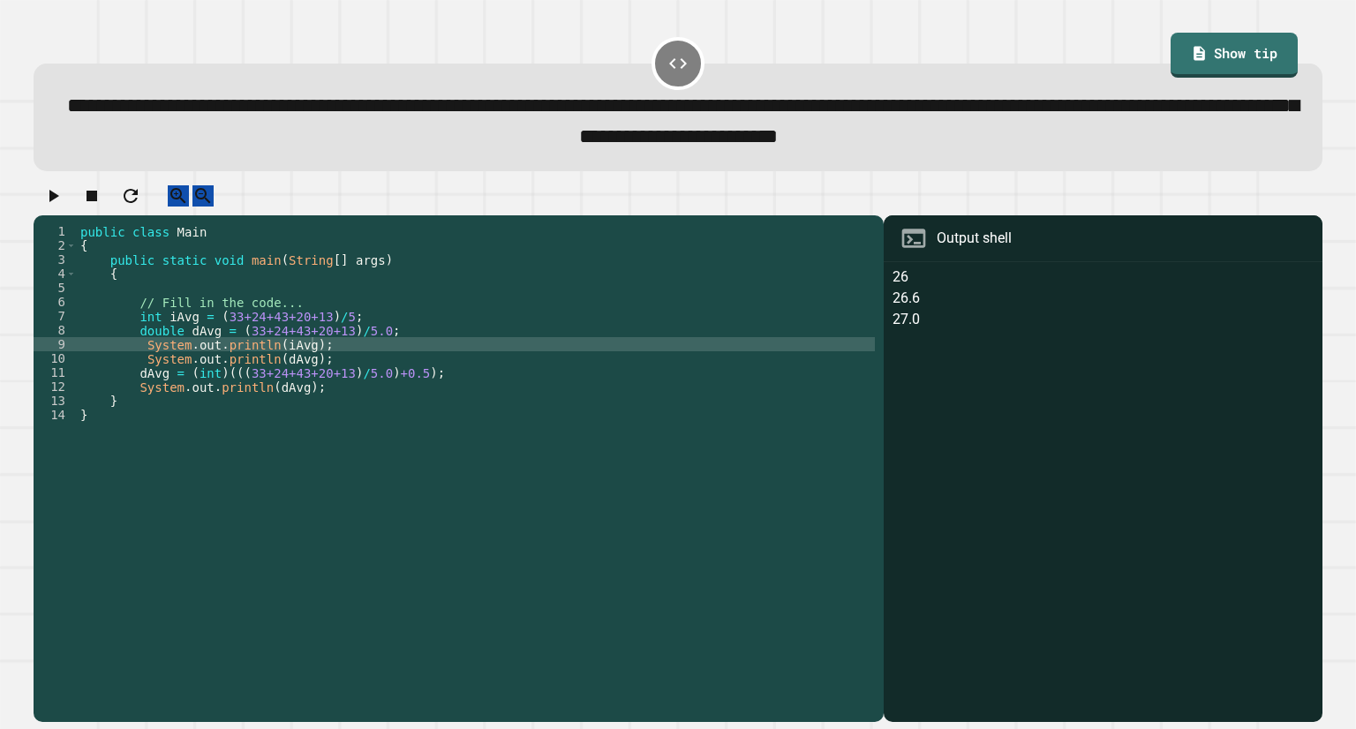
click at [256, 409] on div "public class Main { public static void main ( String [ ] args ) { // Fill in th…" at bounding box center [476, 450] width 798 height 452
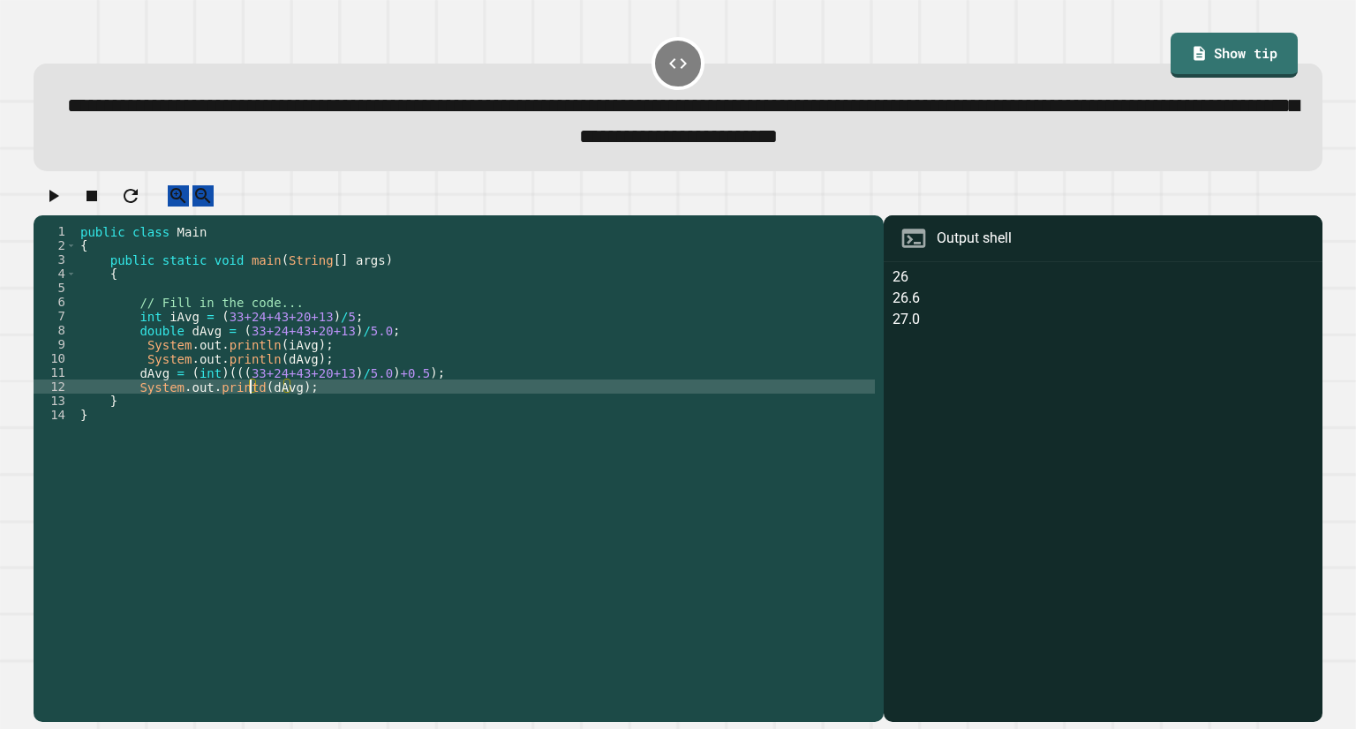
scroll to position [0, 12]
click at [256, 409] on div "public class Main { public static void main ( String [ ] args ) { // Fill in th…" at bounding box center [476, 450] width 798 height 452
click at [56, 200] on icon "button" at bounding box center [52, 195] width 21 height 21
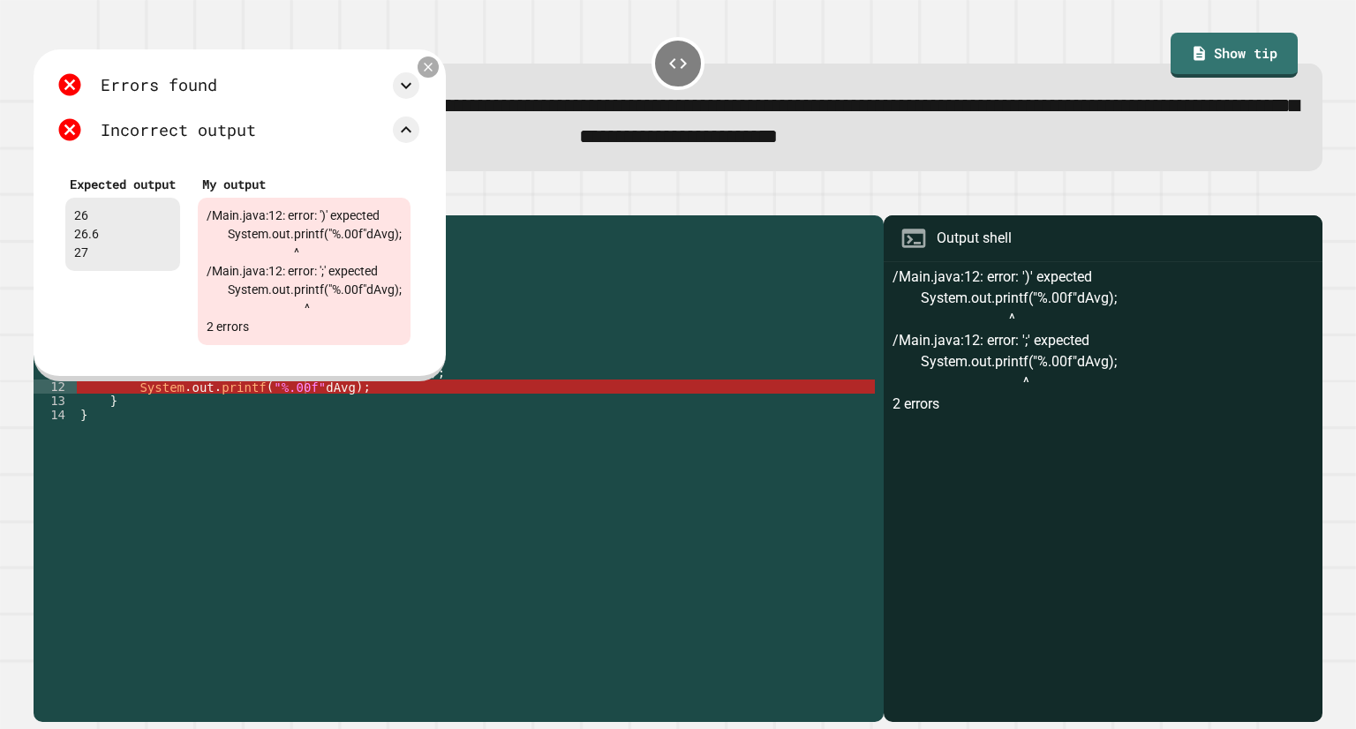
click at [435, 71] on icon at bounding box center [427, 67] width 15 height 15
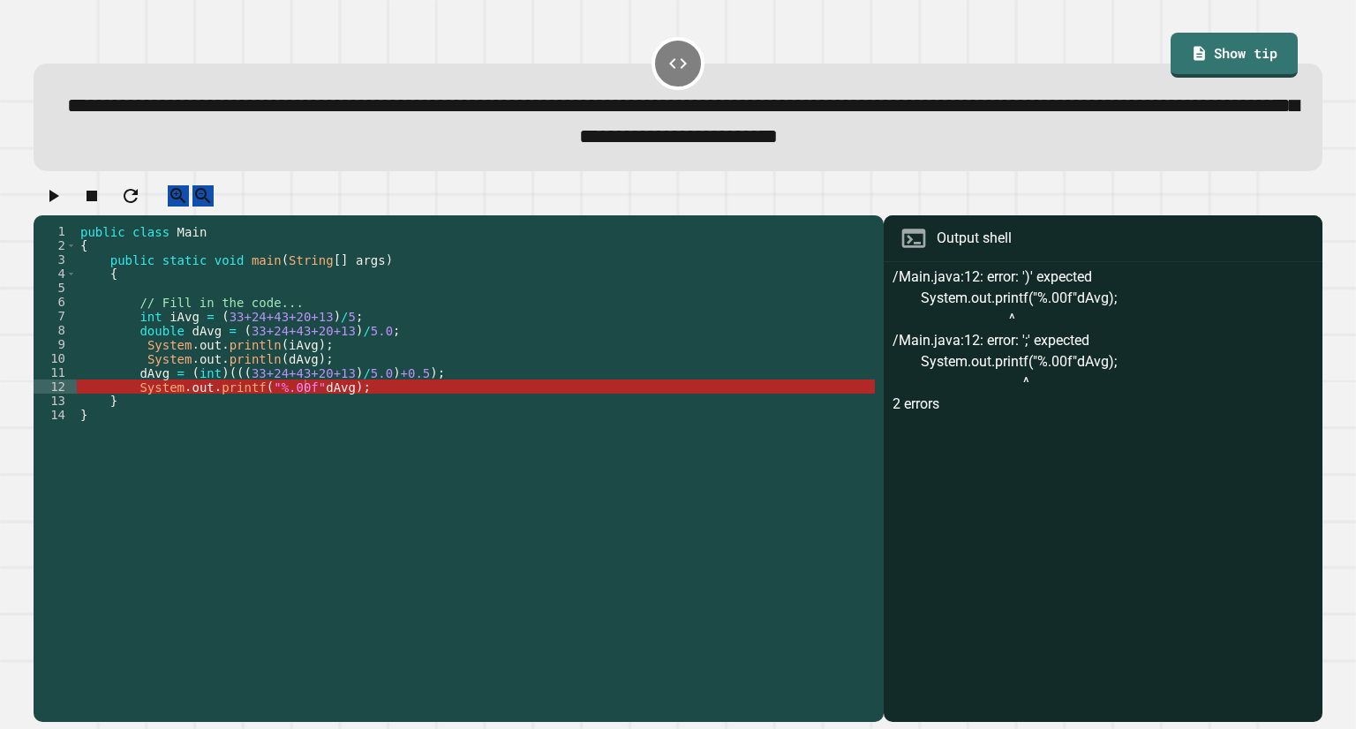
click at [300, 410] on div "public class Main { public static void main ( String [ ] args ) { // Fill in th…" at bounding box center [476, 450] width 798 height 452
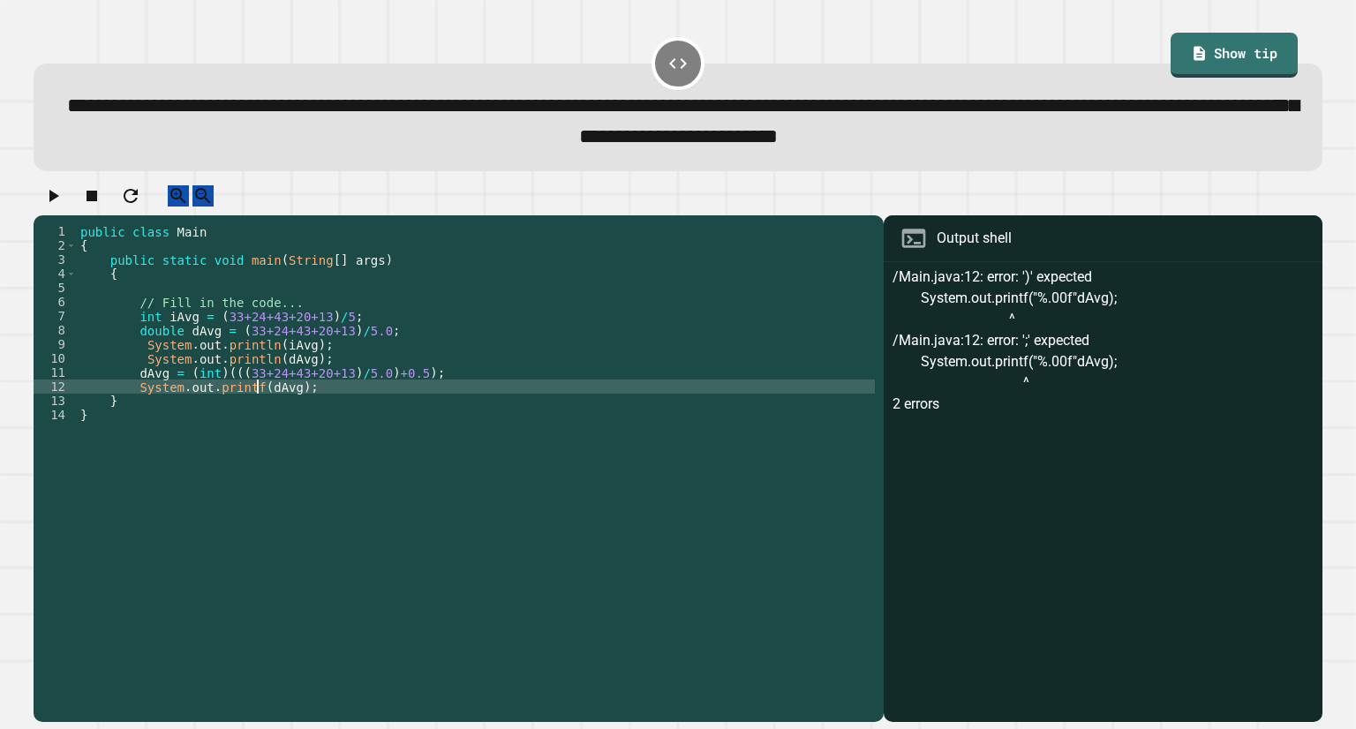
scroll to position [0, 14]
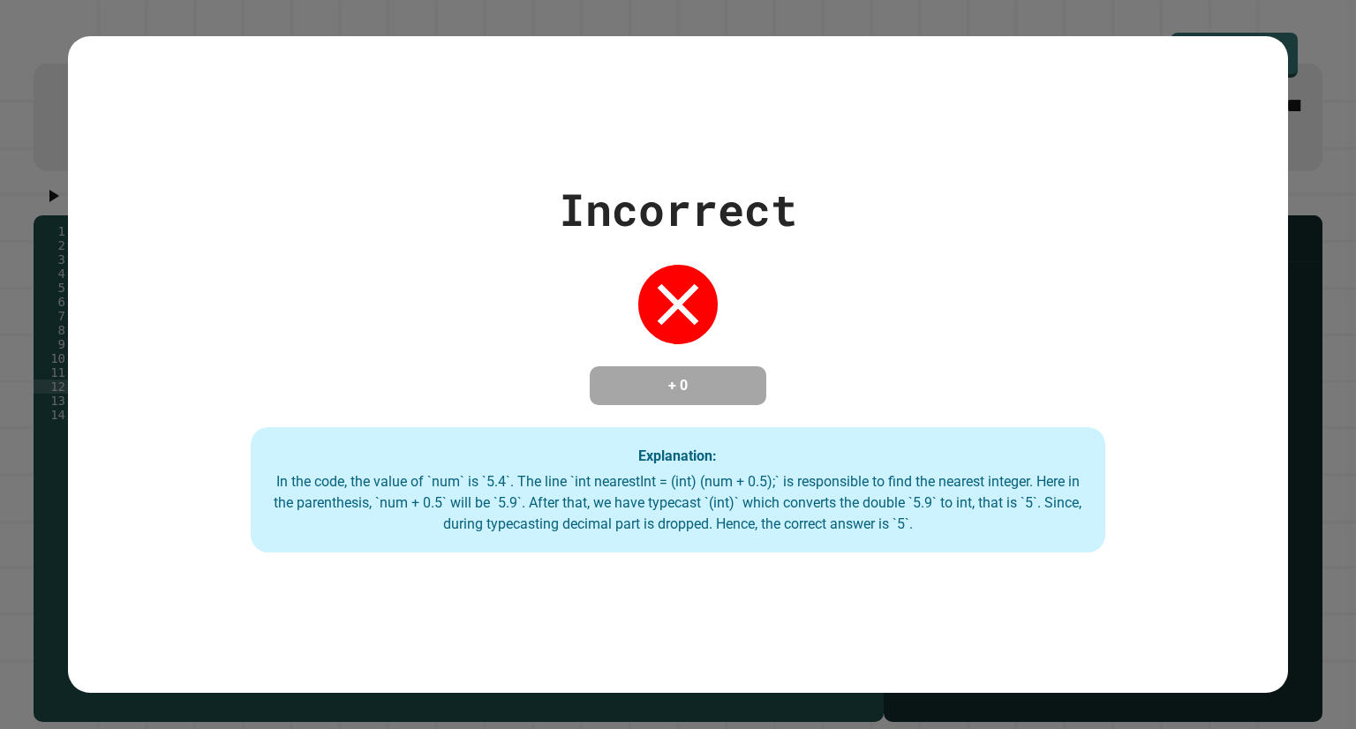
type textarea "**********"
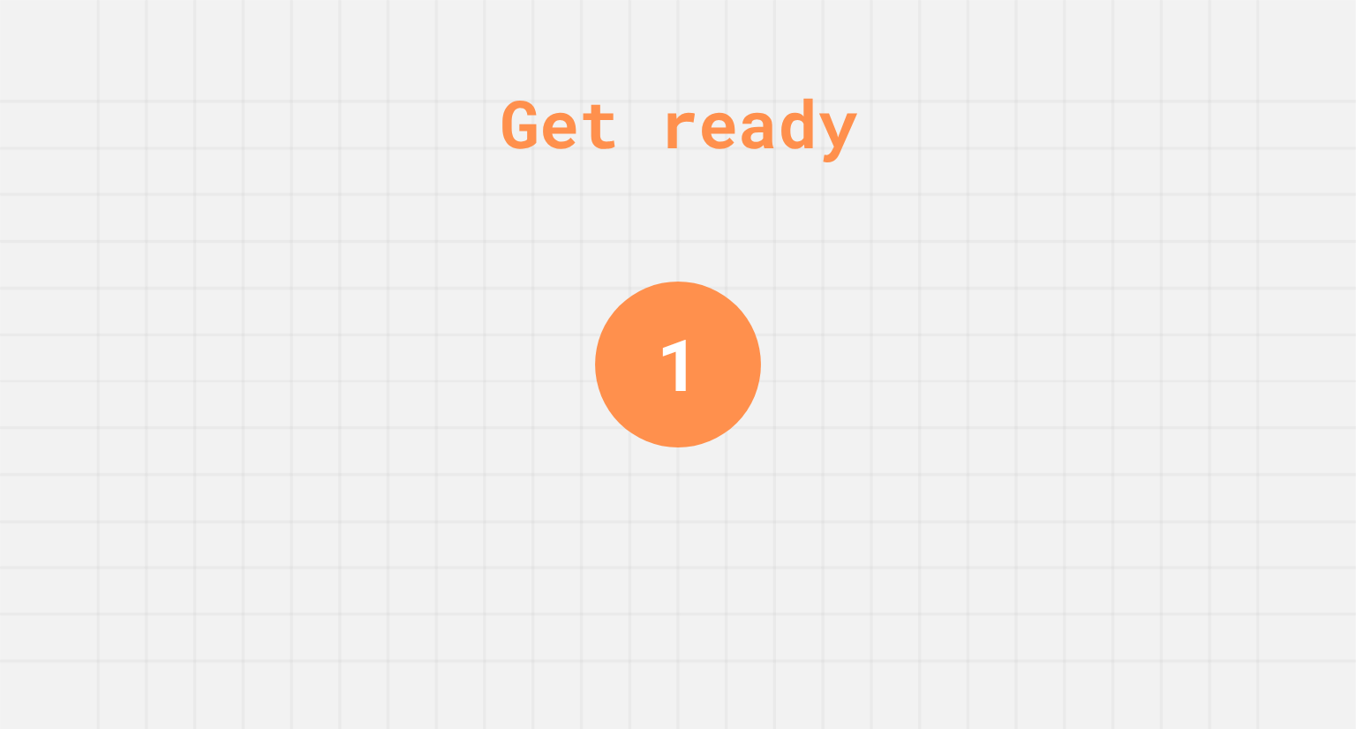
click at [642, 298] on div "1" at bounding box center [678, 365] width 166 height 166
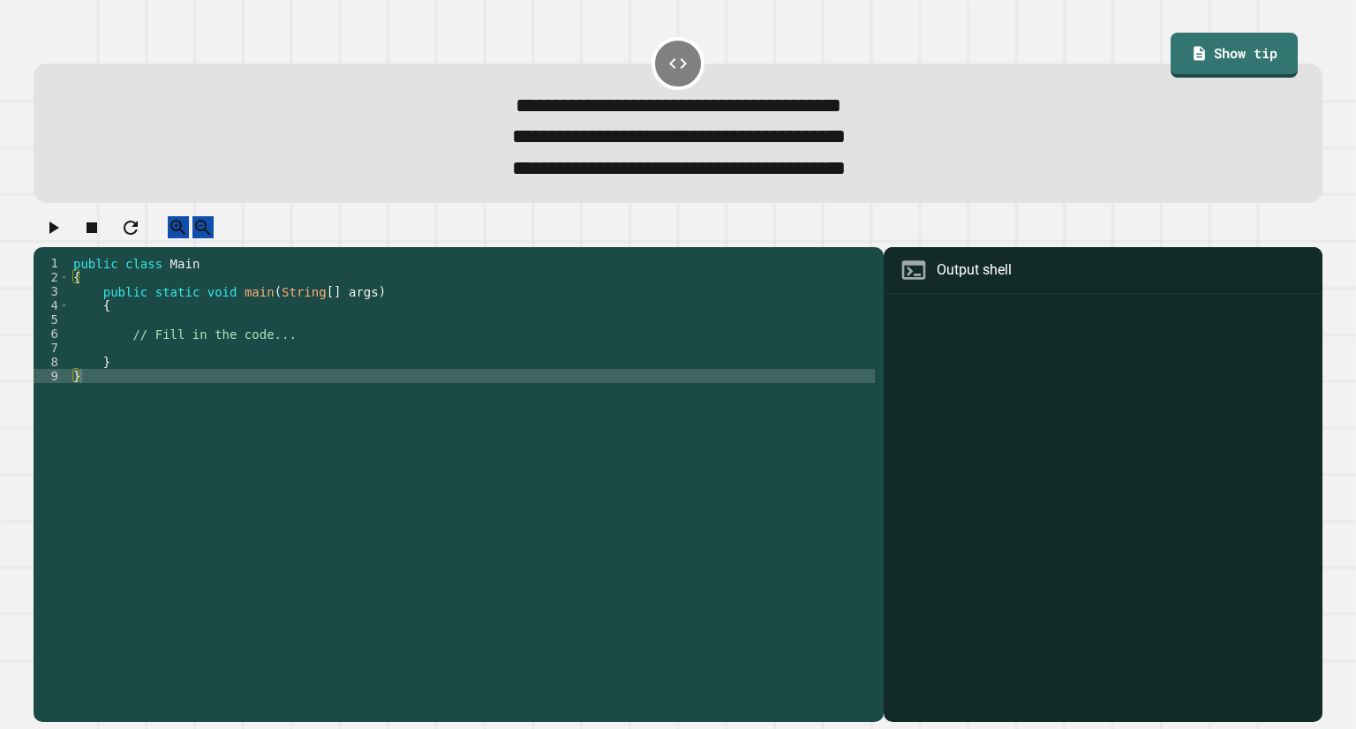
type textarea "**********"
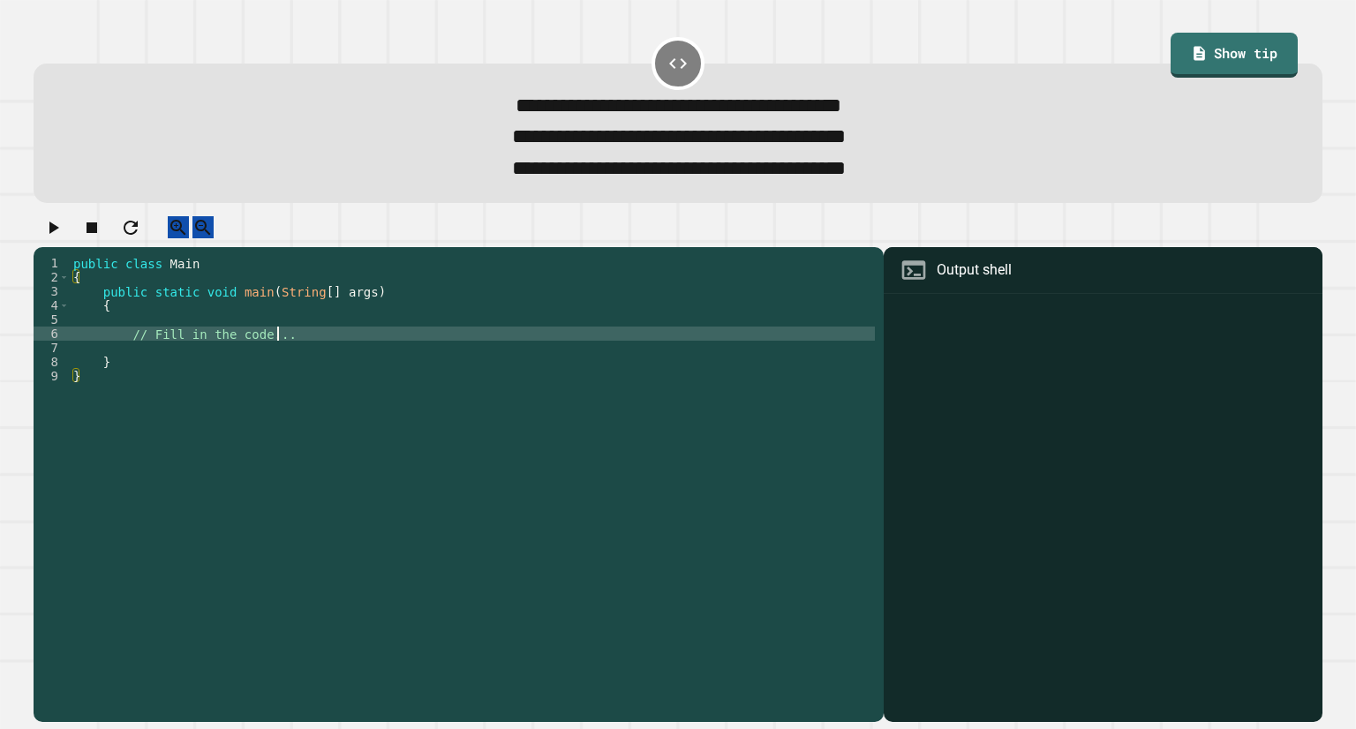
click at [477, 355] on div "public class Main { public static void main ( String [ ] args ) { // Fill in th…" at bounding box center [472, 468] width 805 height 424
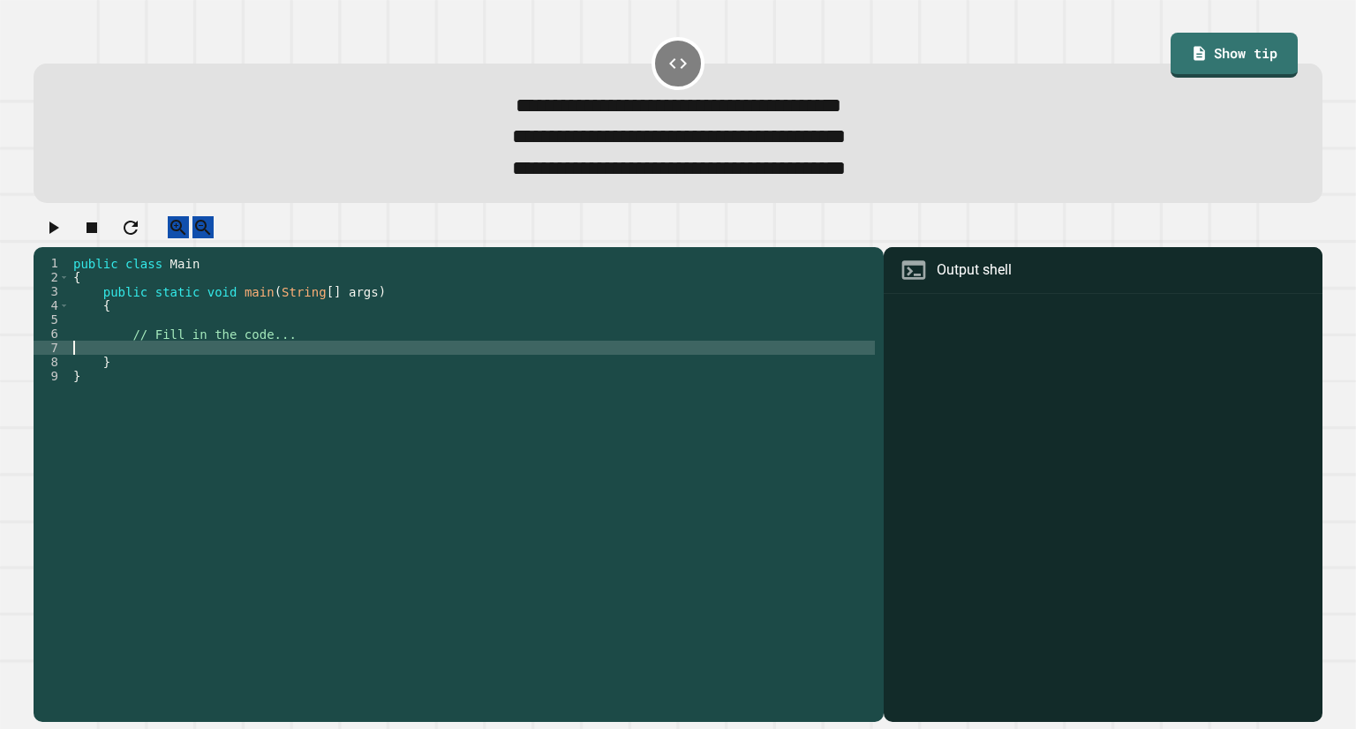
click at [484, 370] on div "public class Main { public static void main ( String [ ] args ) { // Fill in th…" at bounding box center [472, 468] width 805 height 424
type textarea "*"
click at [497, 372] on div "public class Main { public static void main ( String [ ] args ) { // Fill in th…" at bounding box center [472, 468] width 805 height 424
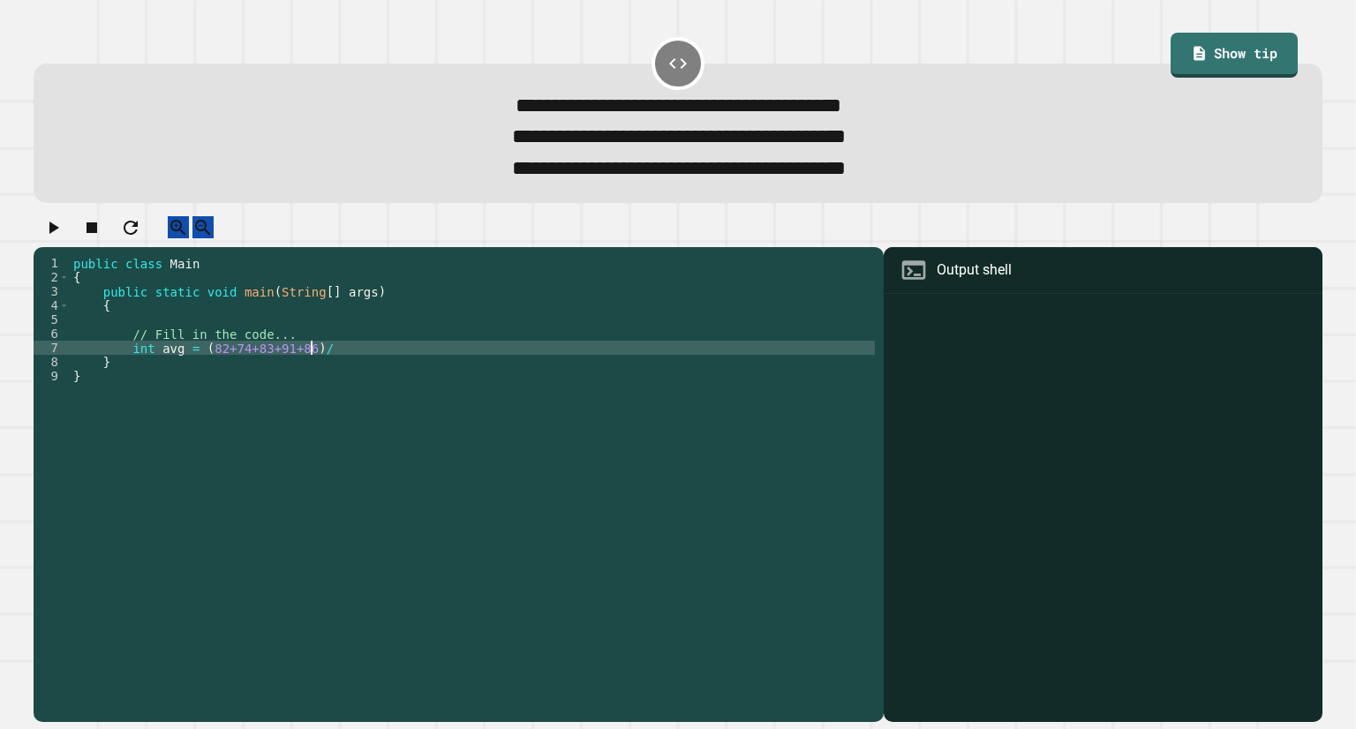
type textarea "**********"
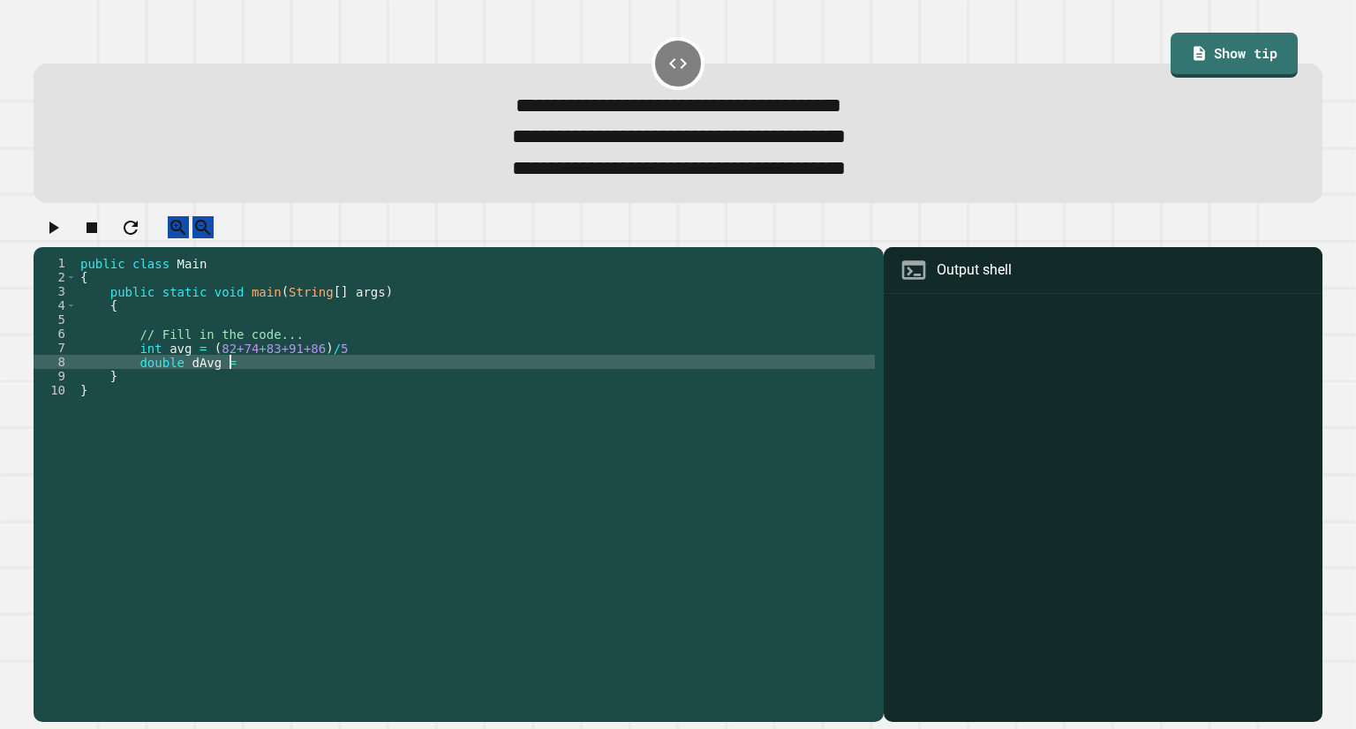
scroll to position [0, 9]
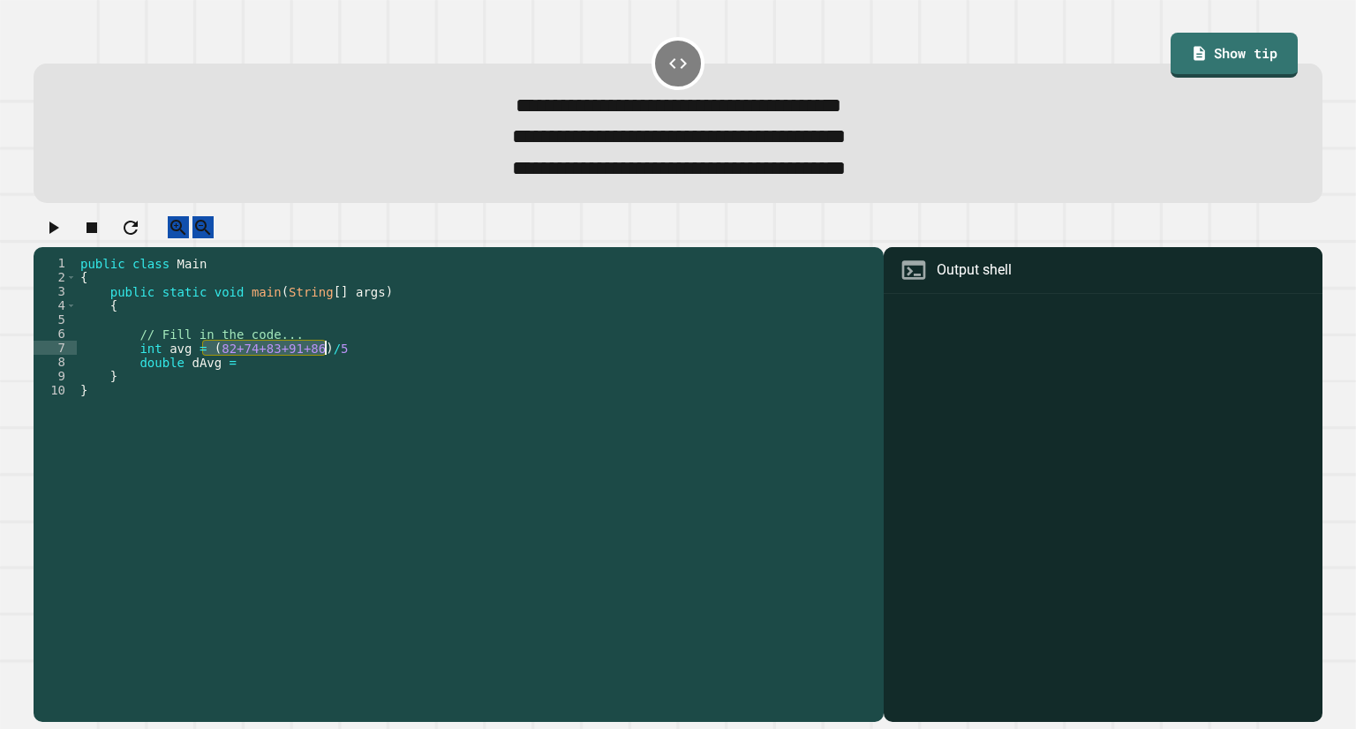
drag, startPoint x: 205, startPoint y: 366, endPoint x: 382, endPoint y: 365, distance: 177.4
click at [382, 365] on div "public class Main { public static void main ( String [ ] args ) { // Fill in th…" at bounding box center [476, 468] width 798 height 424
click at [406, 393] on div "public class Main { public static void main ( String [ ] args ) { // Fill in th…" at bounding box center [476, 468] width 798 height 424
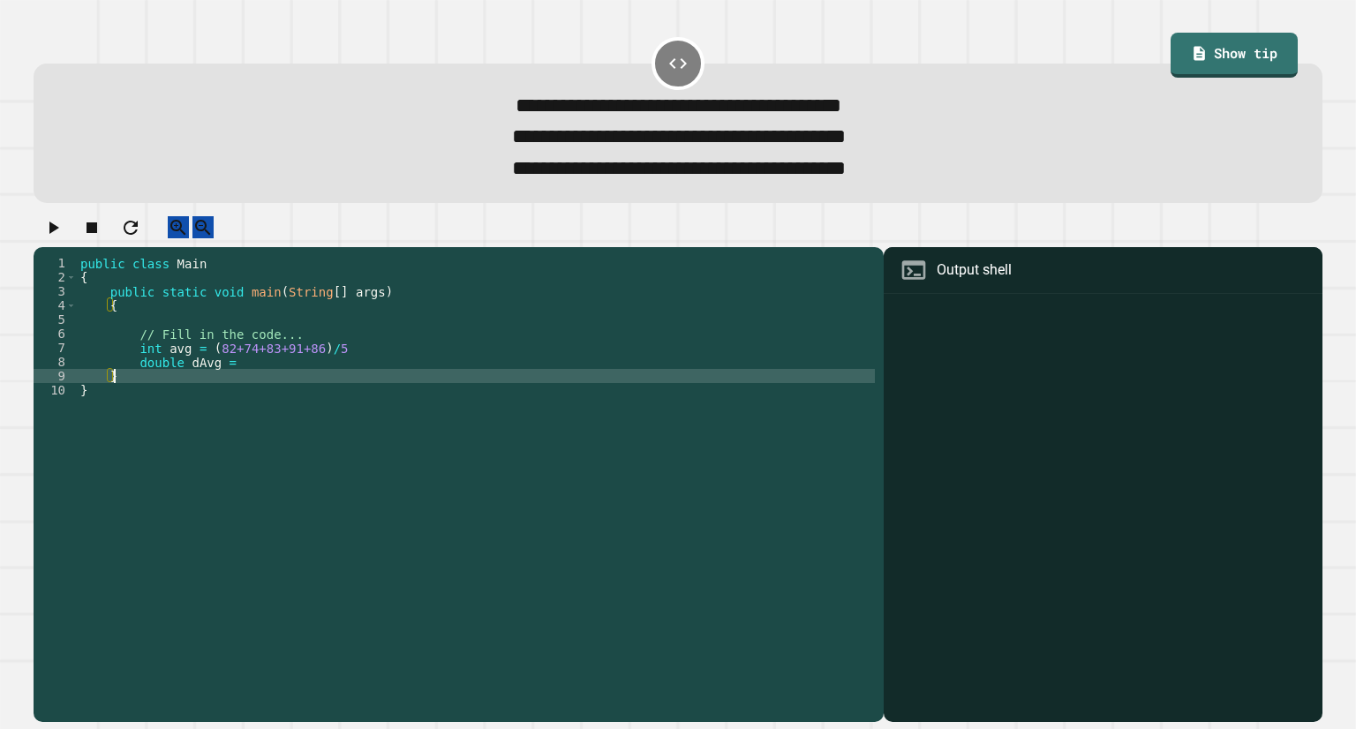
scroll to position [0, 1]
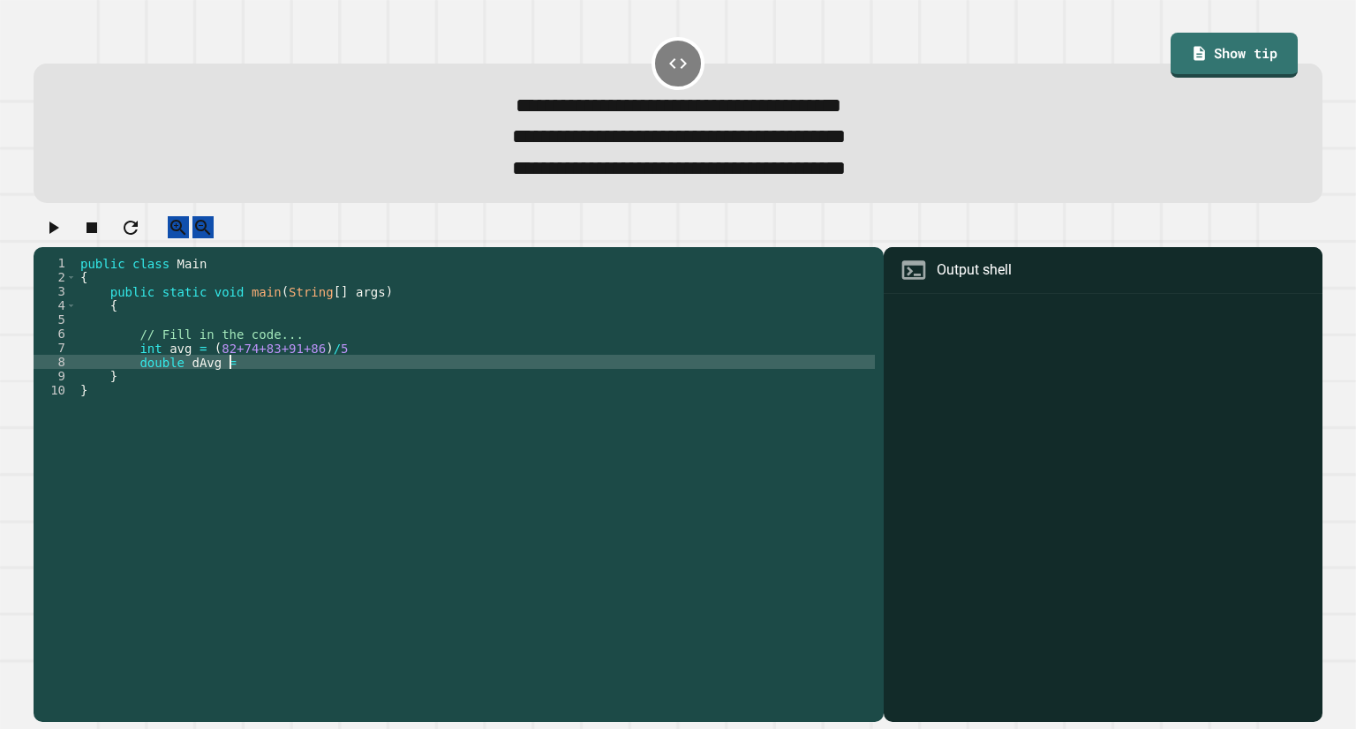
click at [410, 384] on div "public class Main { public static void main ( String [ ] args ) { // Fill in th…" at bounding box center [476, 468] width 798 height 424
paste textarea "**********"
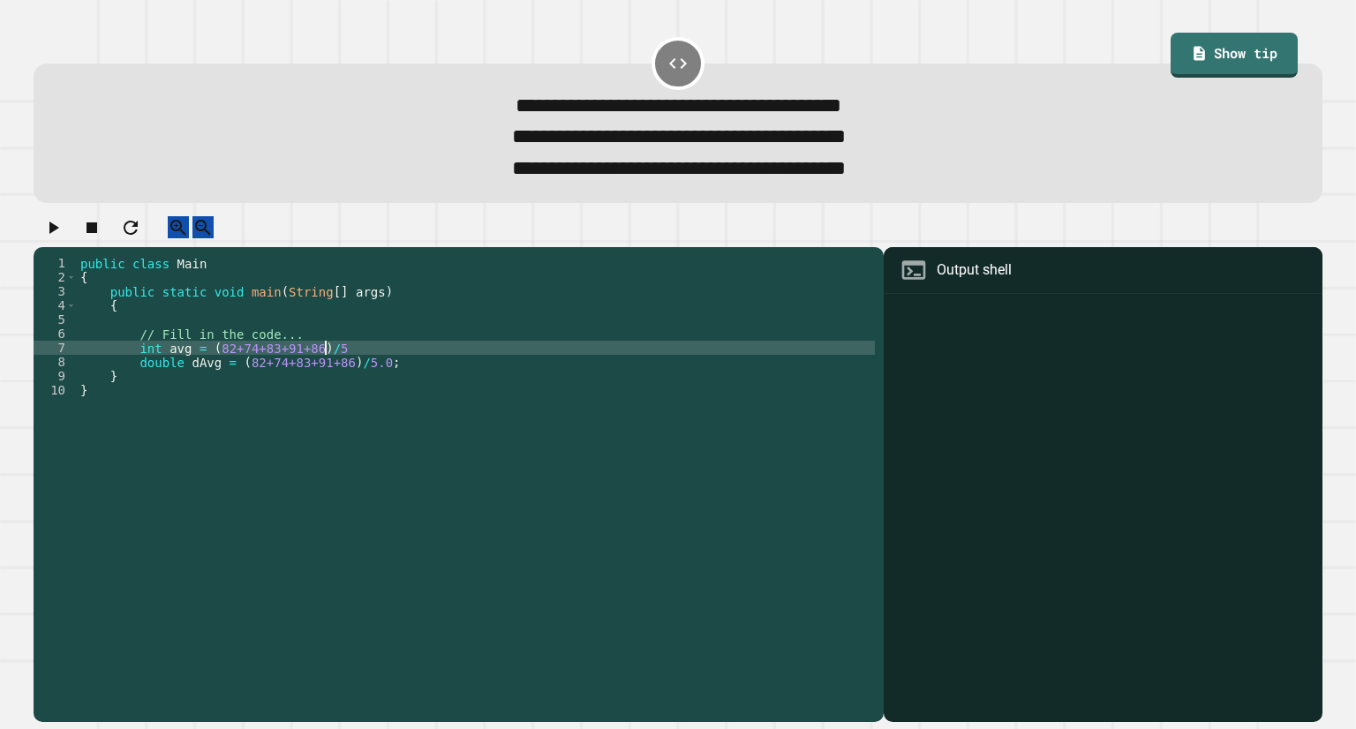
scroll to position [0, 17]
click at [425, 386] on div "public class Main { public static void main ( String [ ] args ) { // Fill in th…" at bounding box center [476, 468] width 798 height 424
type textarea "**********"
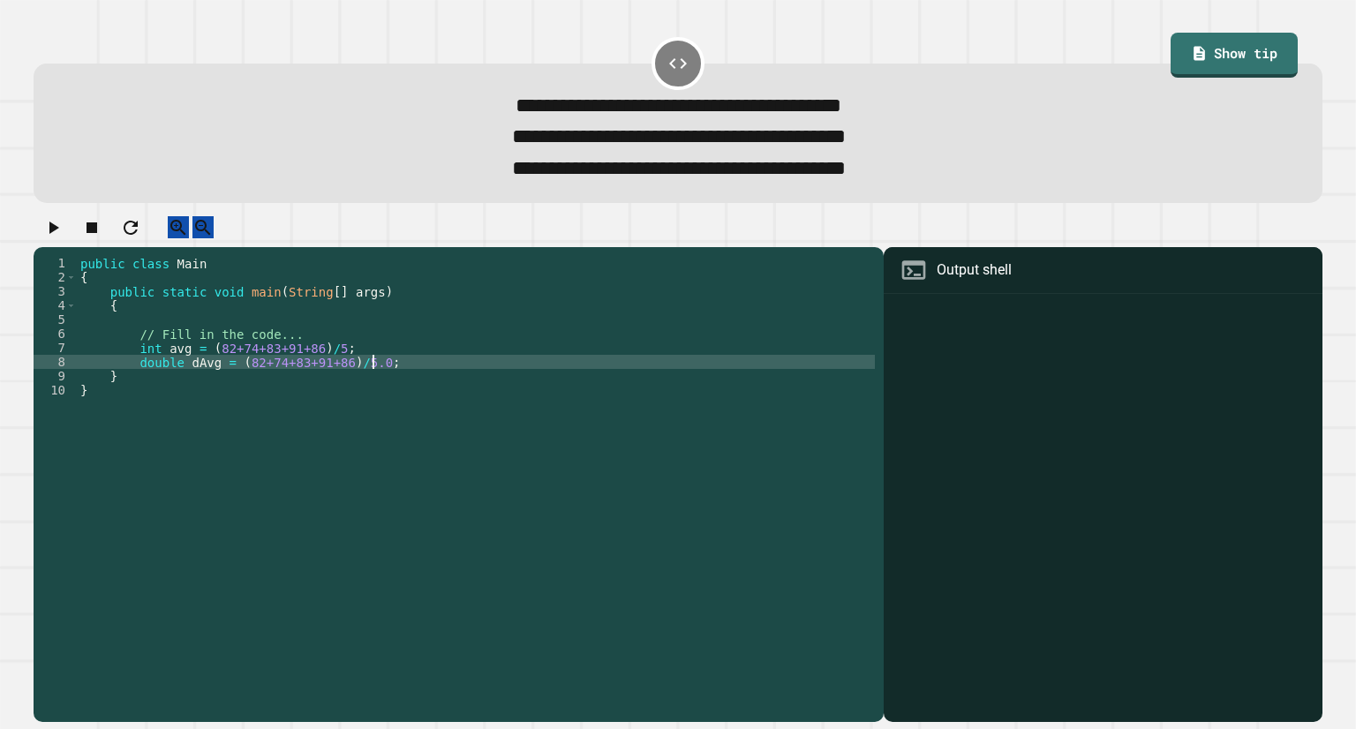
scroll to position [0, 3]
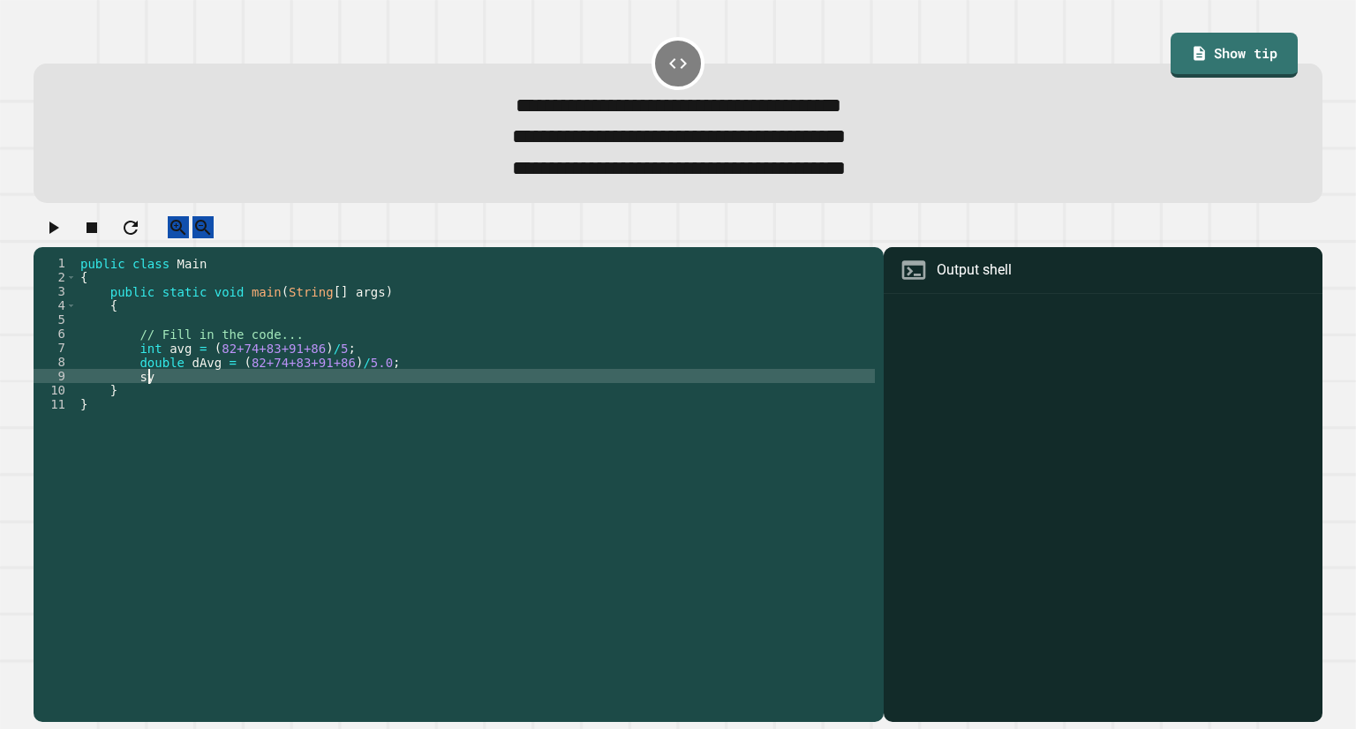
type textarea "*"
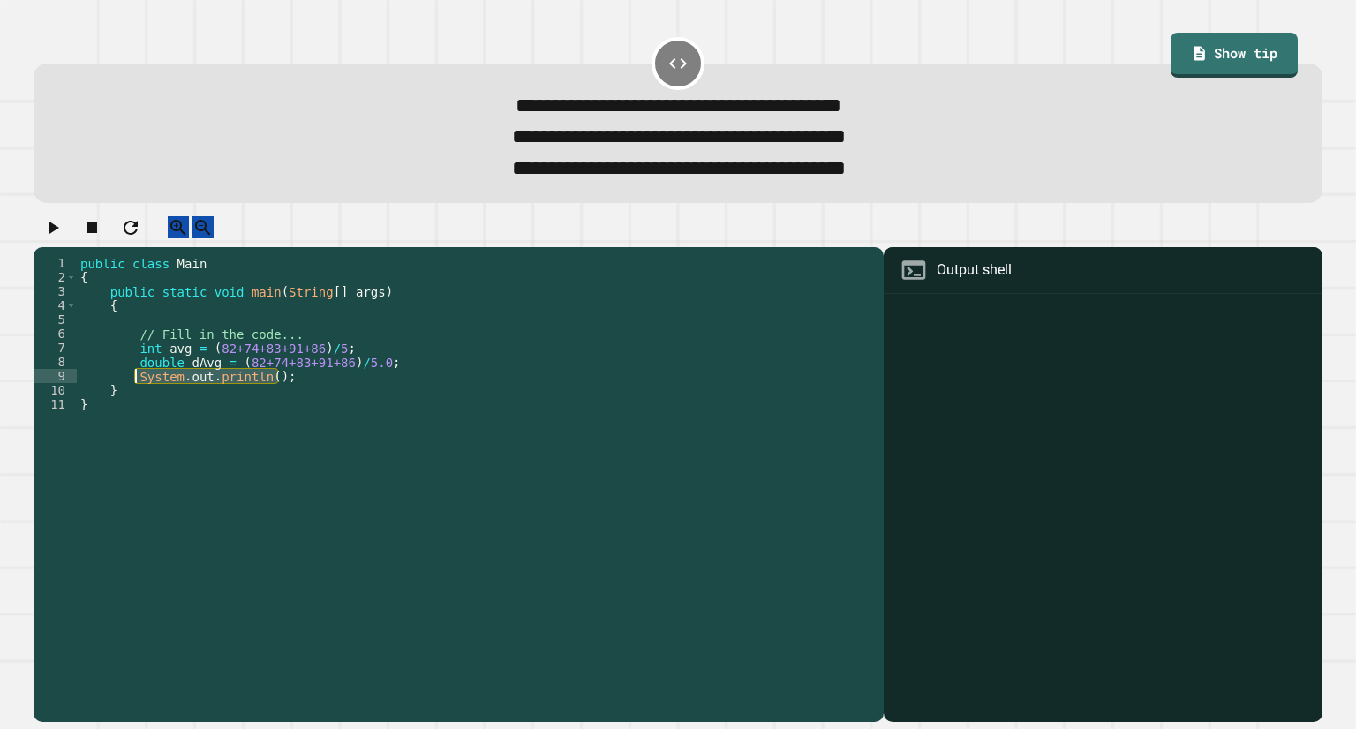
drag, startPoint x: 323, startPoint y: 400, endPoint x: 134, endPoint y: 397, distance: 188.9
click at [134, 397] on div "public class Main { public static void main ( String [ ] args ) { // Fill in th…" at bounding box center [476, 468] width 798 height 424
type textarea "**********"
click at [306, 400] on div "public class Main { public static void main ( String [ ] args ) { // Fill in th…" at bounding box center [476, 453] width 798 height 395
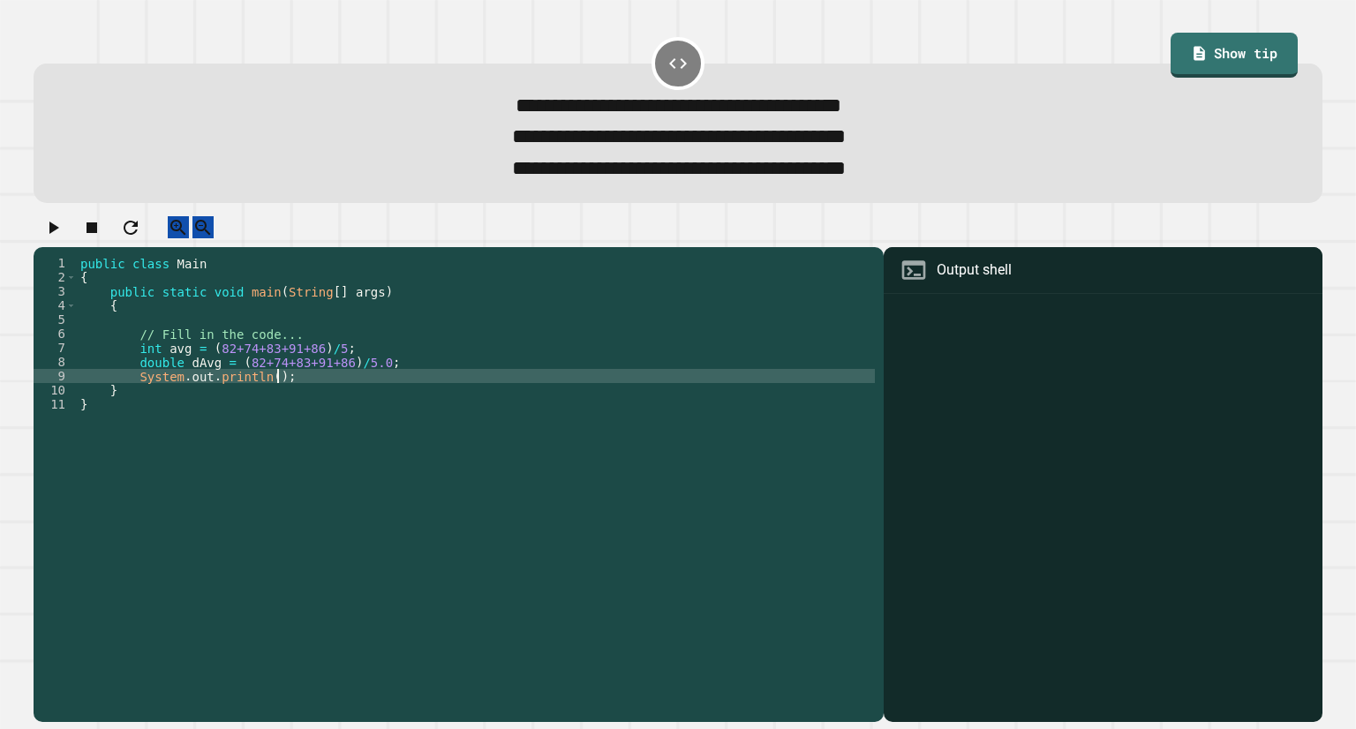
scroll to position [0, 3]
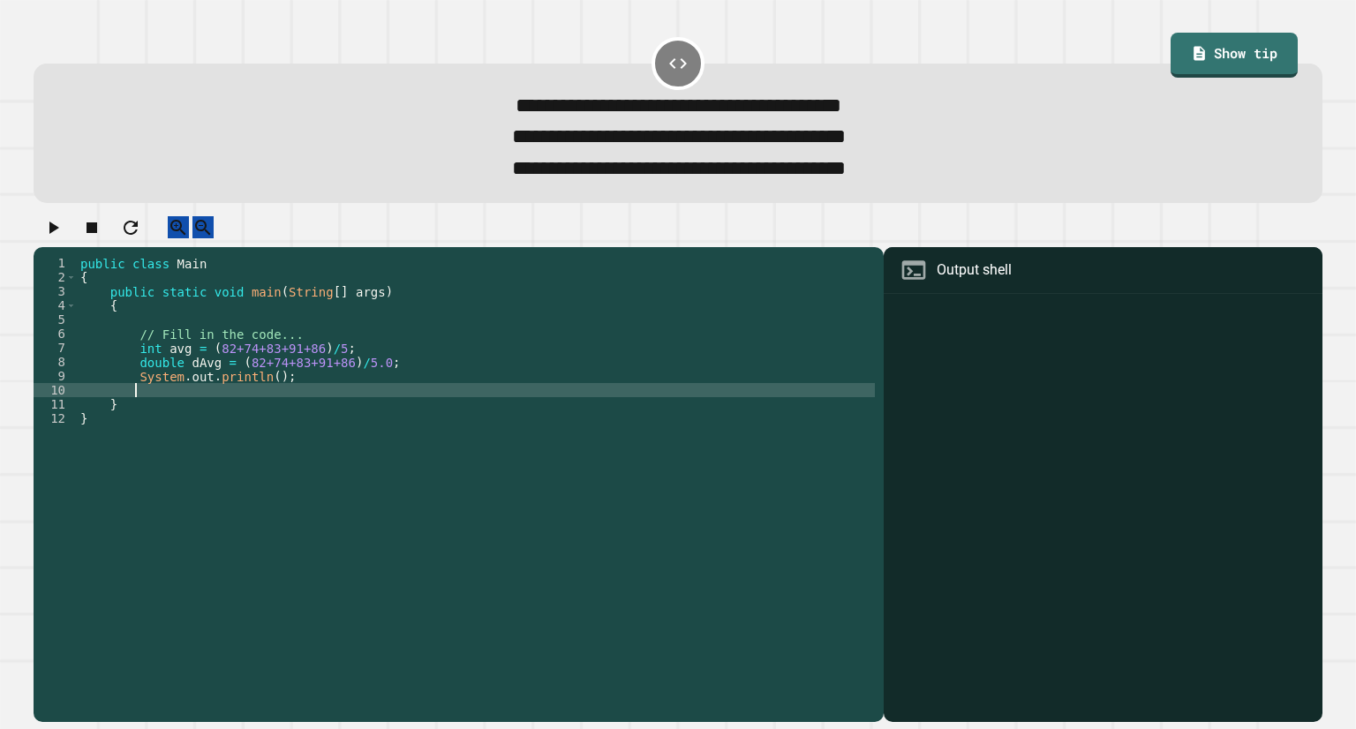
paste textarea "**********"
click at [261, 396] on div "public class Main { public static void main ( String [ ] args ) { // Fill in th…" at bounding box center [476, 468] width 798 height 424
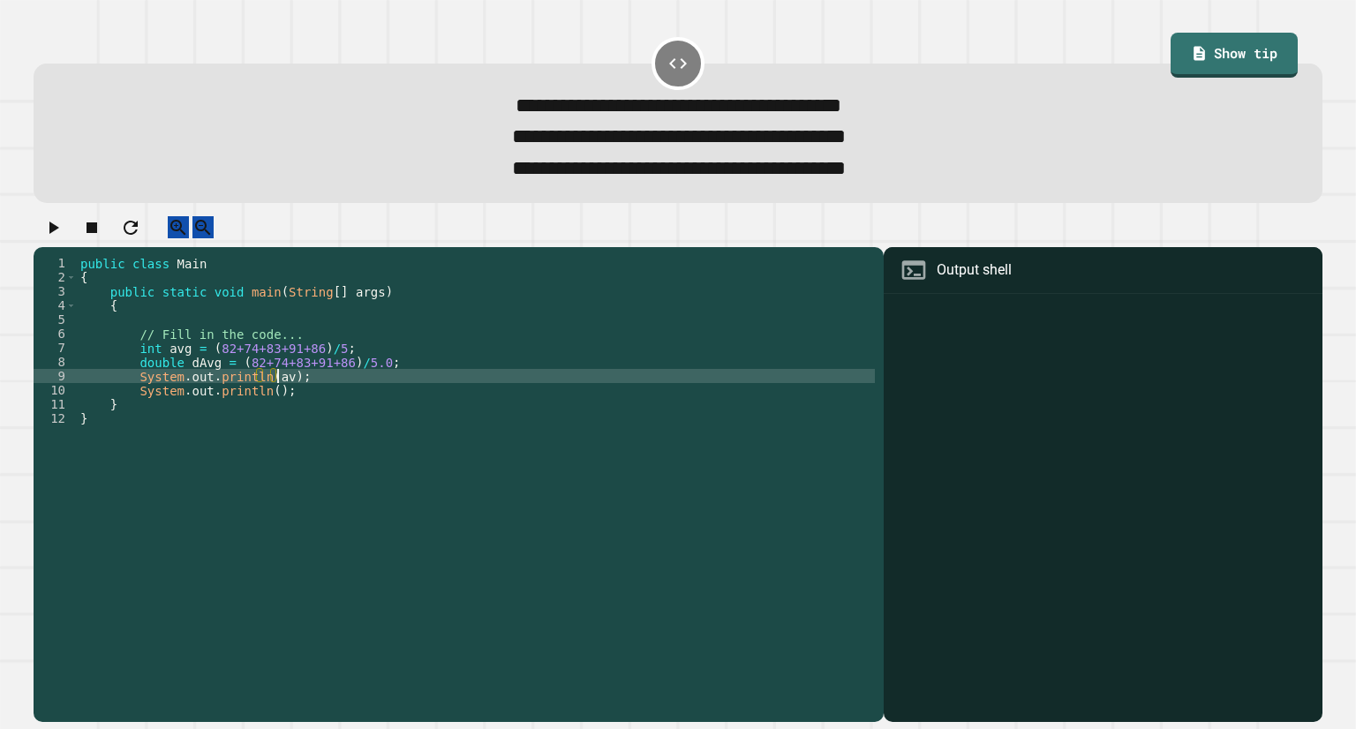
scroll to position [0, 14]
click at [263, 409] on div "public class Main { public static void main ( String [ ] args ) { // Fill in th…" at bounding box center [476, 468] width 798 height 424
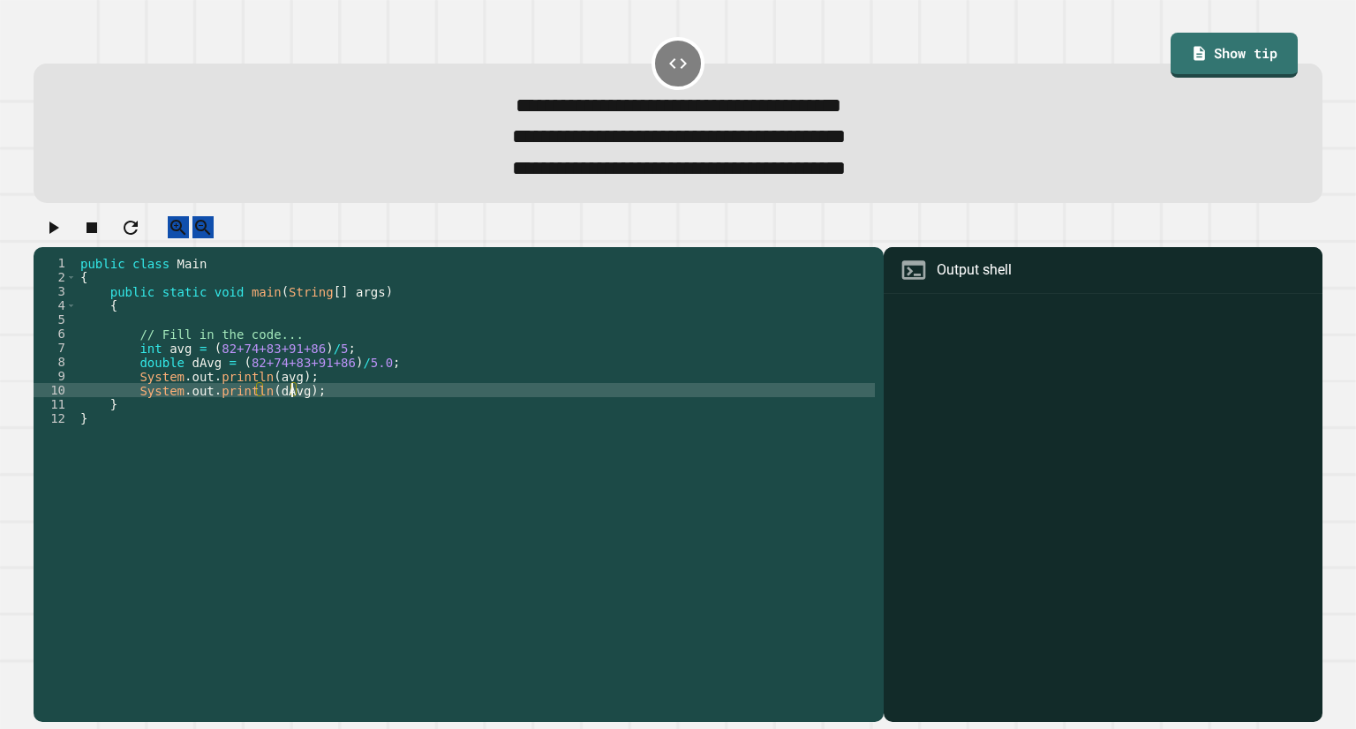
type textarea "**********"
click at [44, 238] on button "button" at bounding box center [52, 227] width 21 height 22
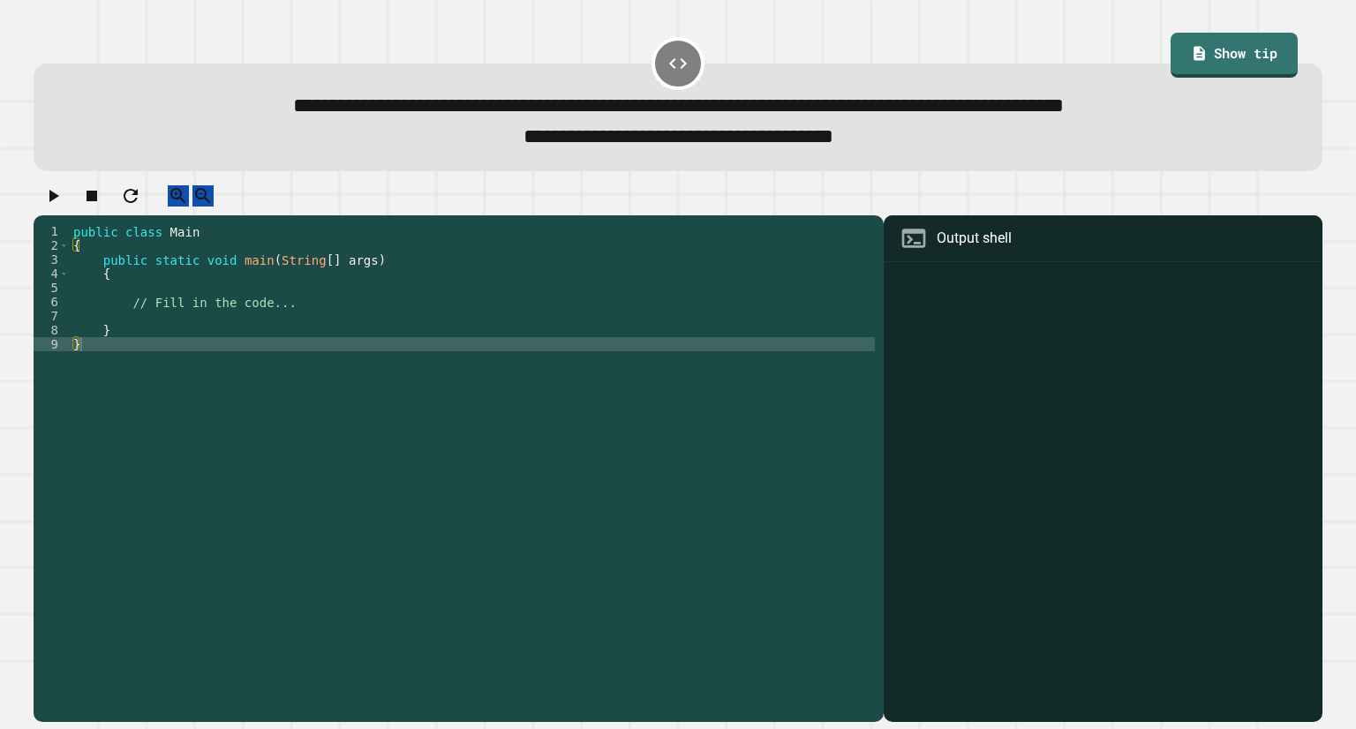
click at [188, 336] on div "public class Main { public static void main ( String [ ] args ) { // Fill in th…" at bounding box center [472, 450] width 805 height 452
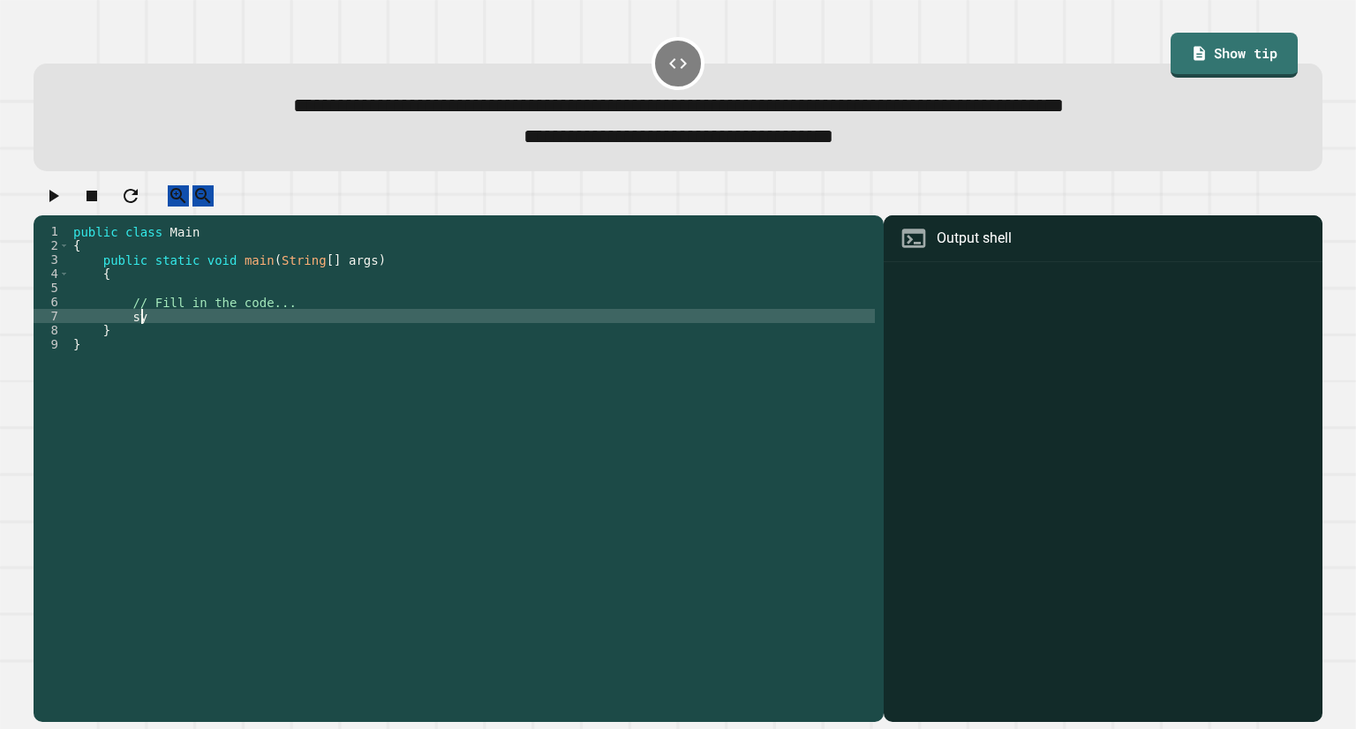
type textarea "*"
drag, startPoint x: 286, startPoint y: 333, endPoint x: 127, endPoint y: 336, distance: 158.9
click at [127, 336] on div "public class Main { public static void main ( String [ ] args ) { // Fill in th…" at bounding box center [472, 450] width 805 height 452
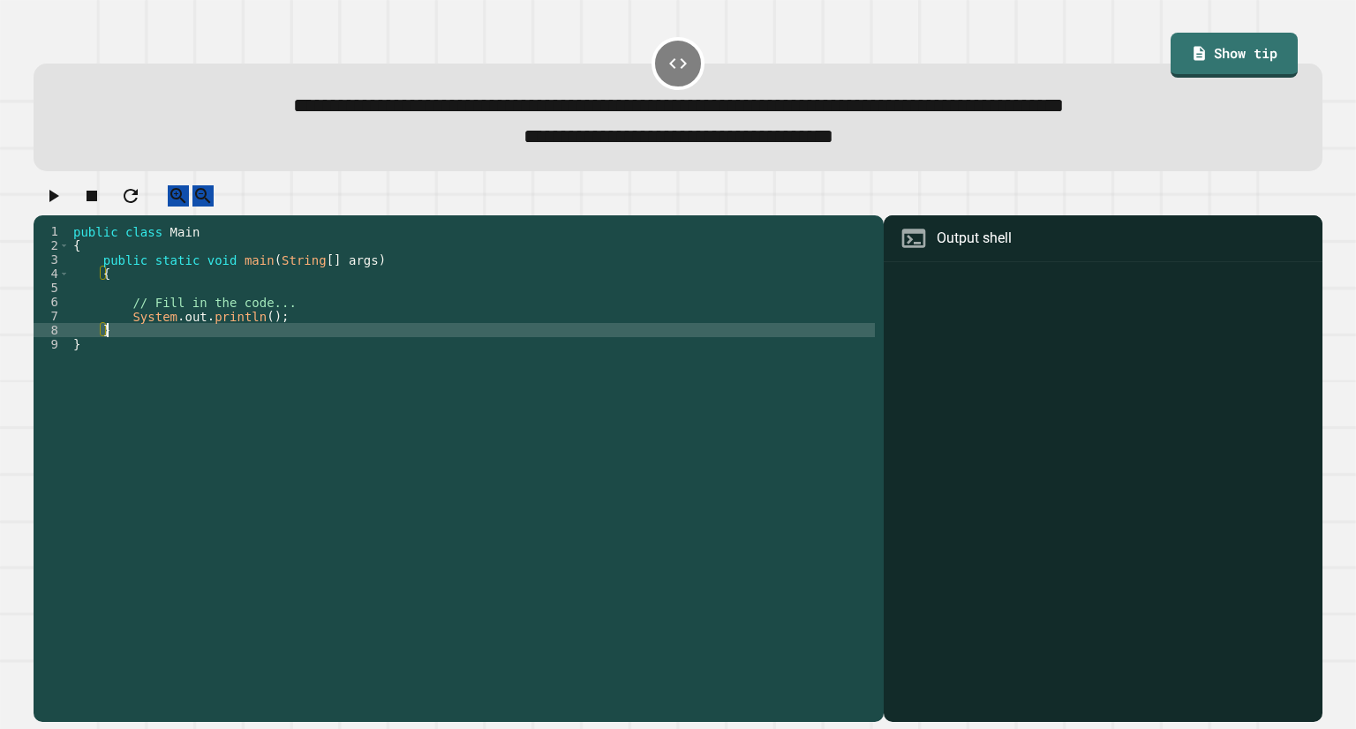
click at [306, 344] on div "public class Main { public static void main ( String [ ] args ) { // Fill in th…" at bounding box center [472, 450] width 805 height 452
click at [308, 335] on div "public class Main { public static void main ( String [ ] args ) { // Fill in th…" at bounding box center [472, 450] width 805 height 452
type textarea "**********"
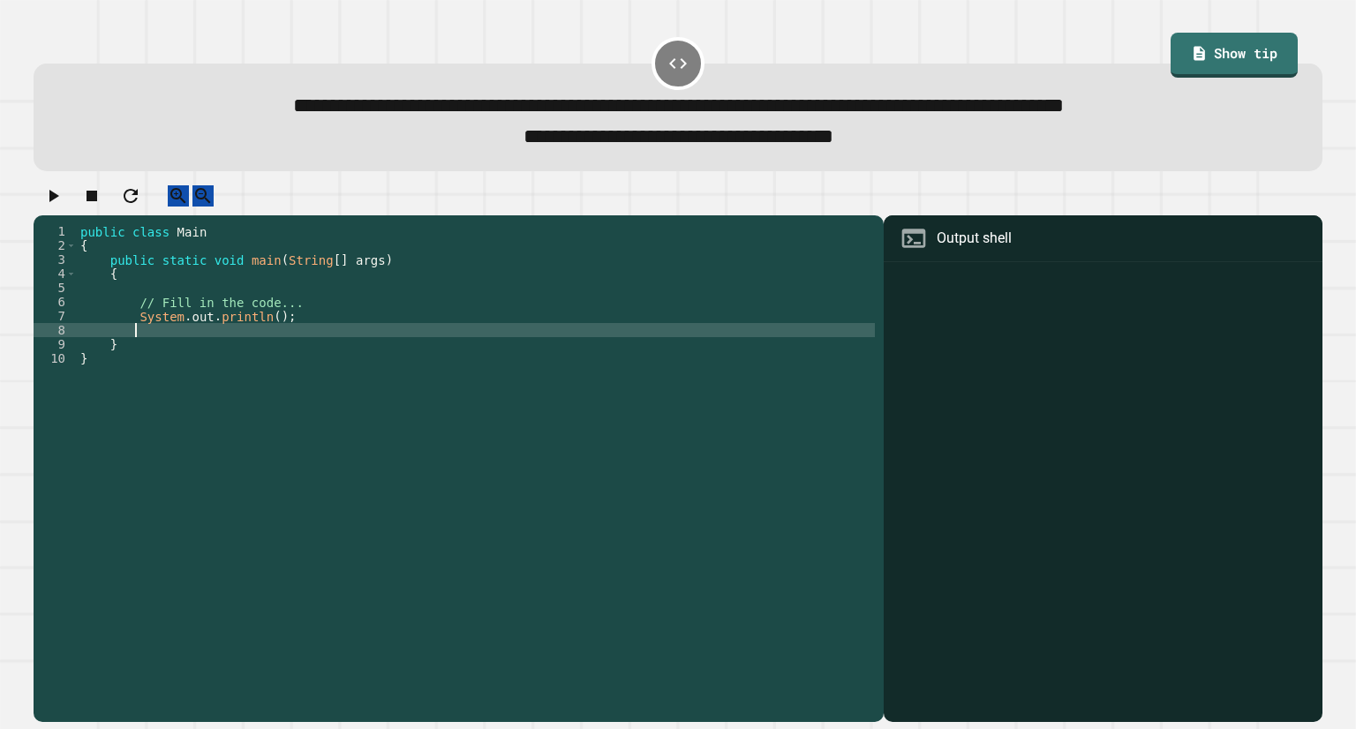
paste textarea "**********"
type textarea "**********"
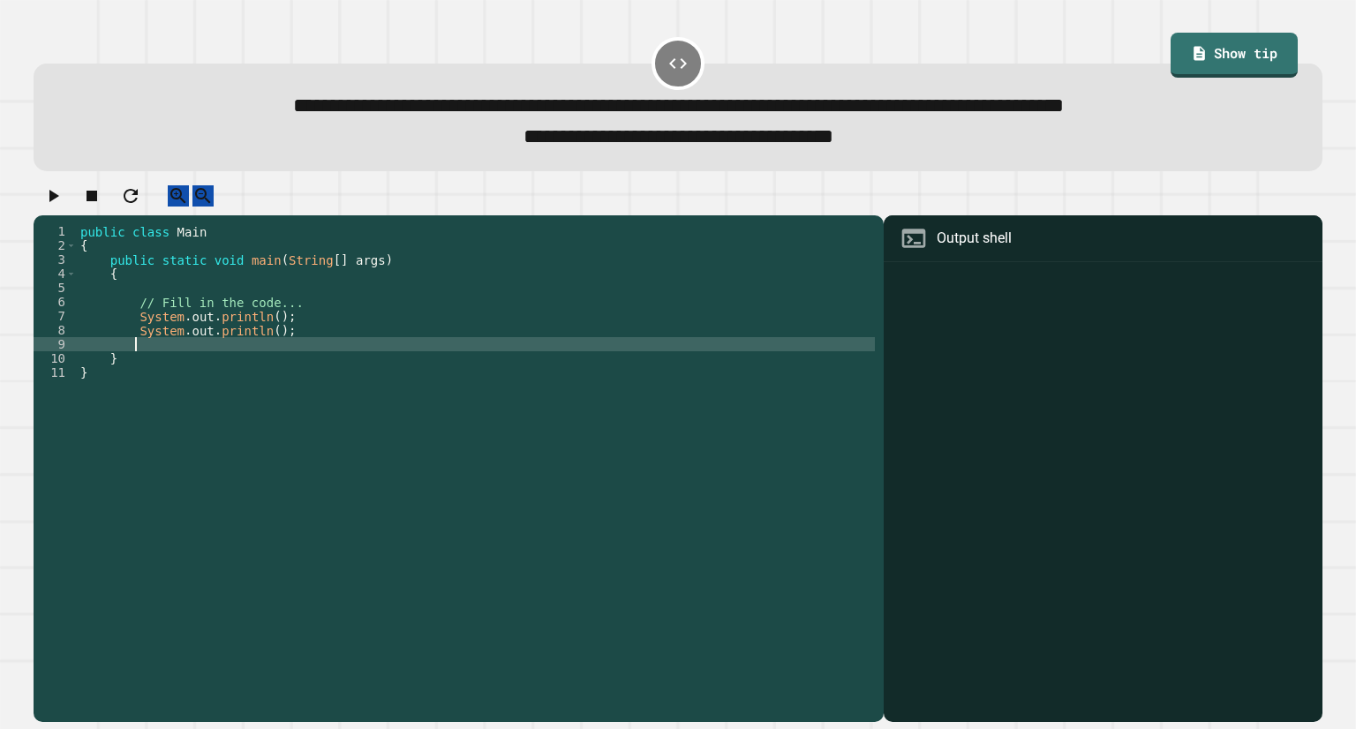
paste textarea "**********"
type textarea "**********"
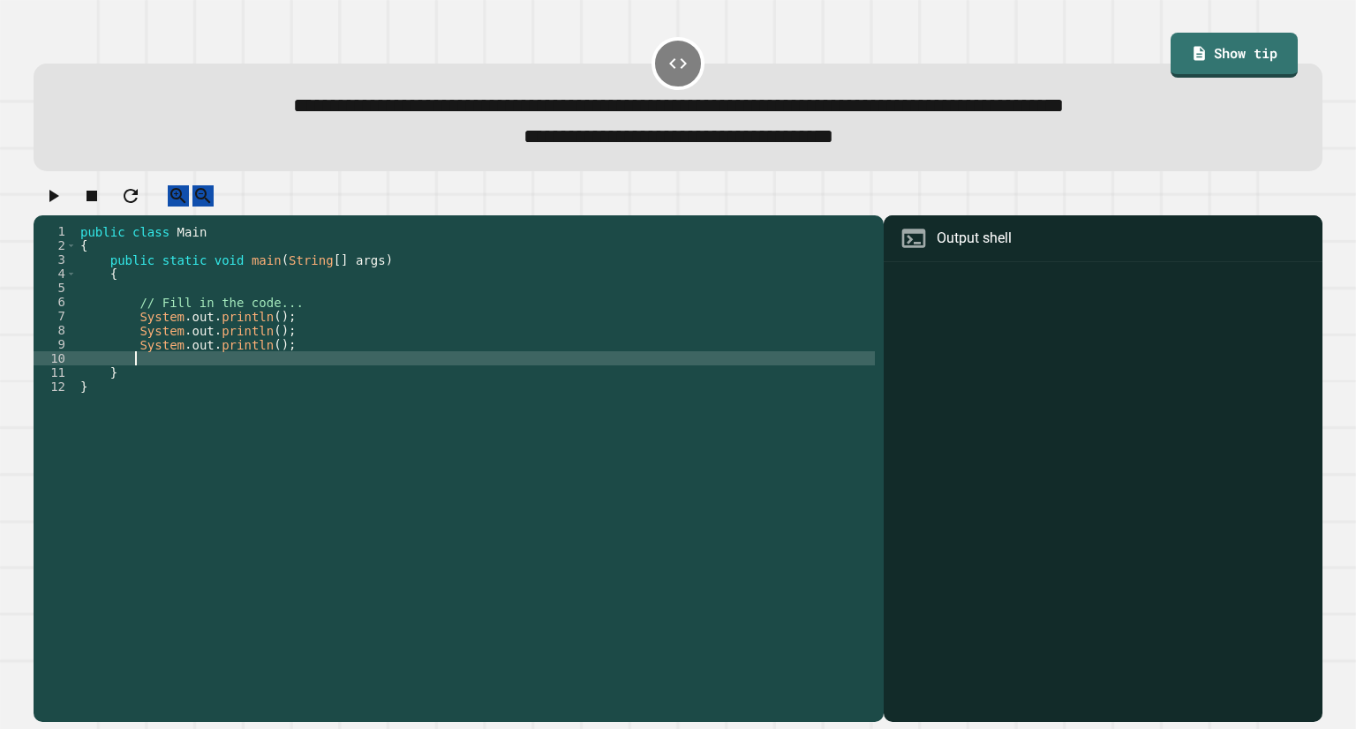
paste textarea "**********"
type textarea "**********"
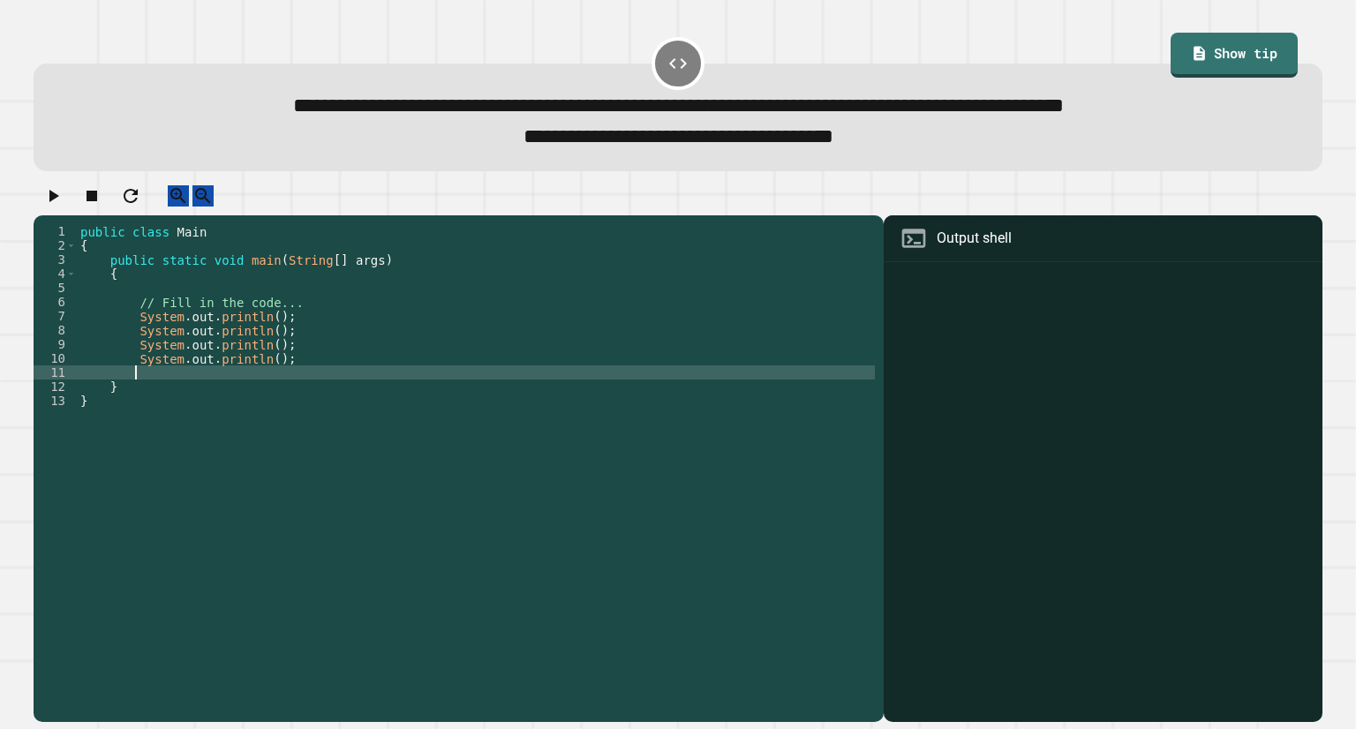
paste textarea "**********"
type textarea "**********"
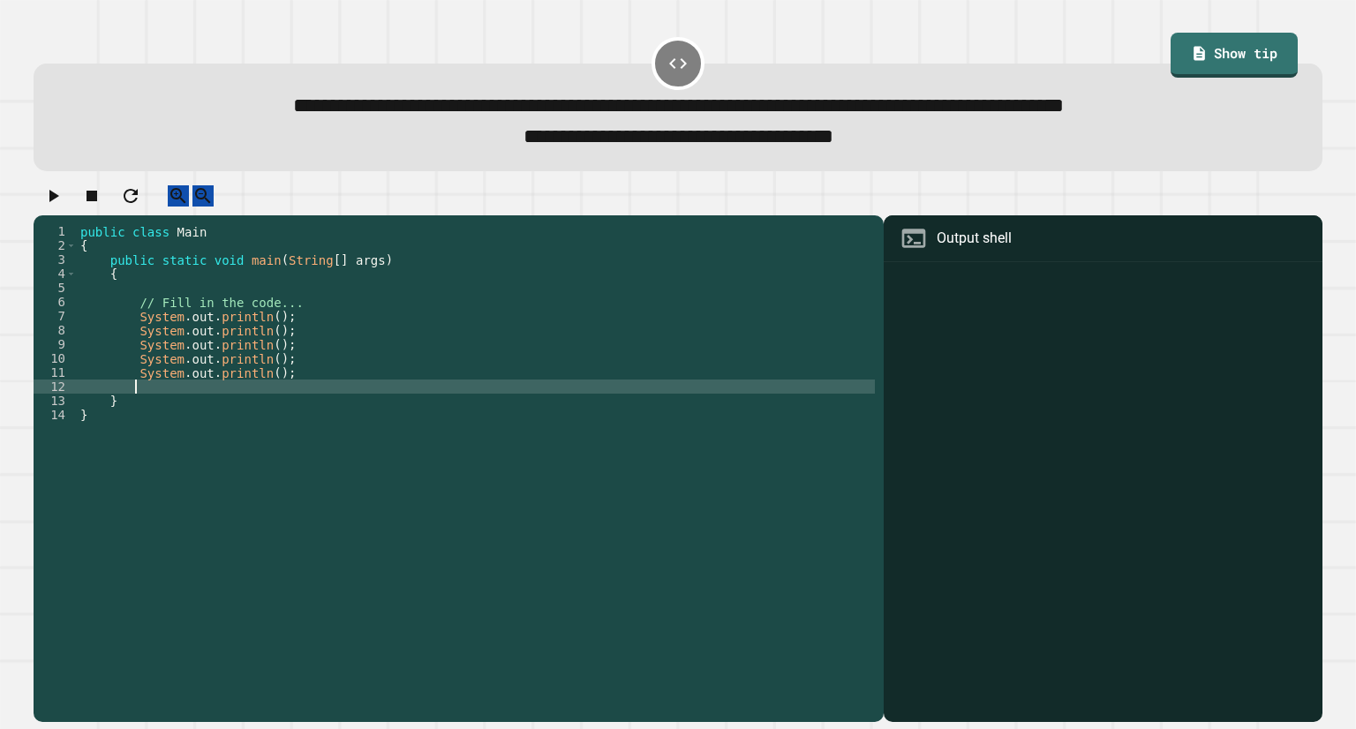
paste textarea "**********"
type textarea "**********"
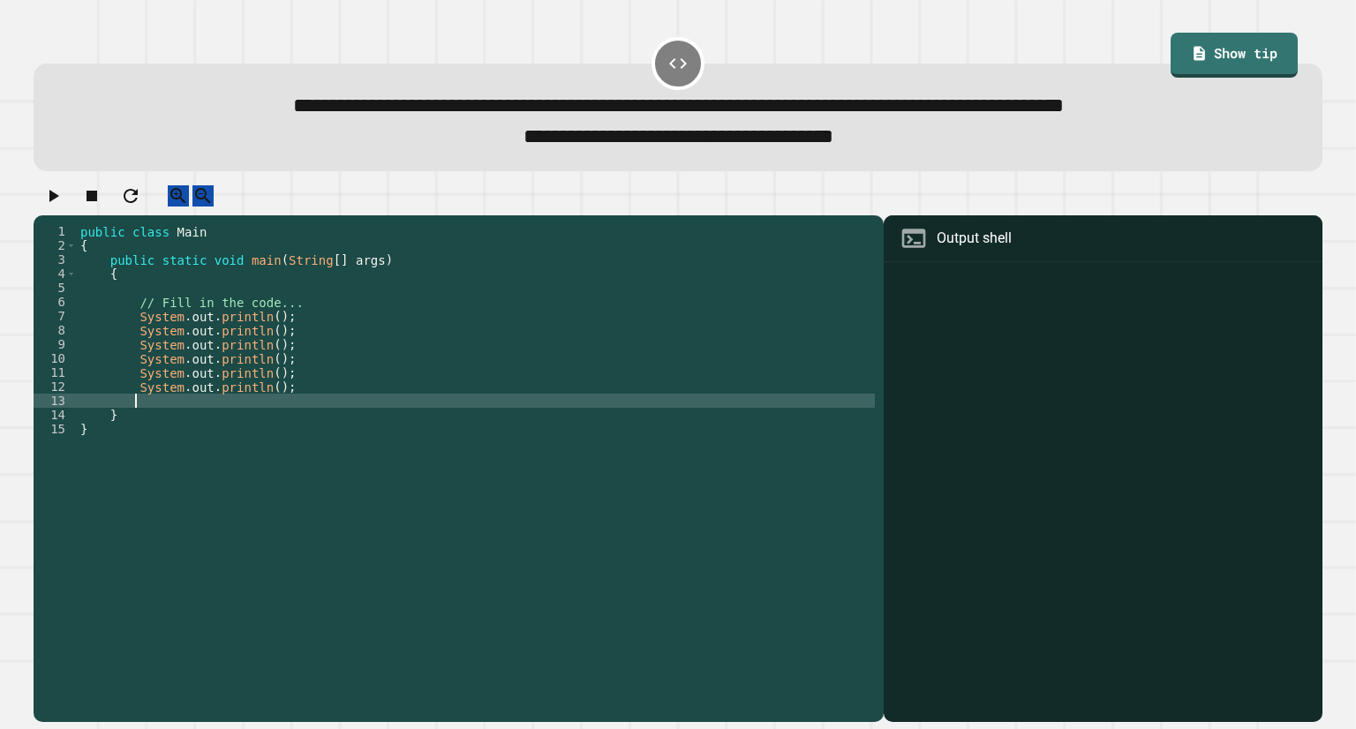
paste textarea "**********"
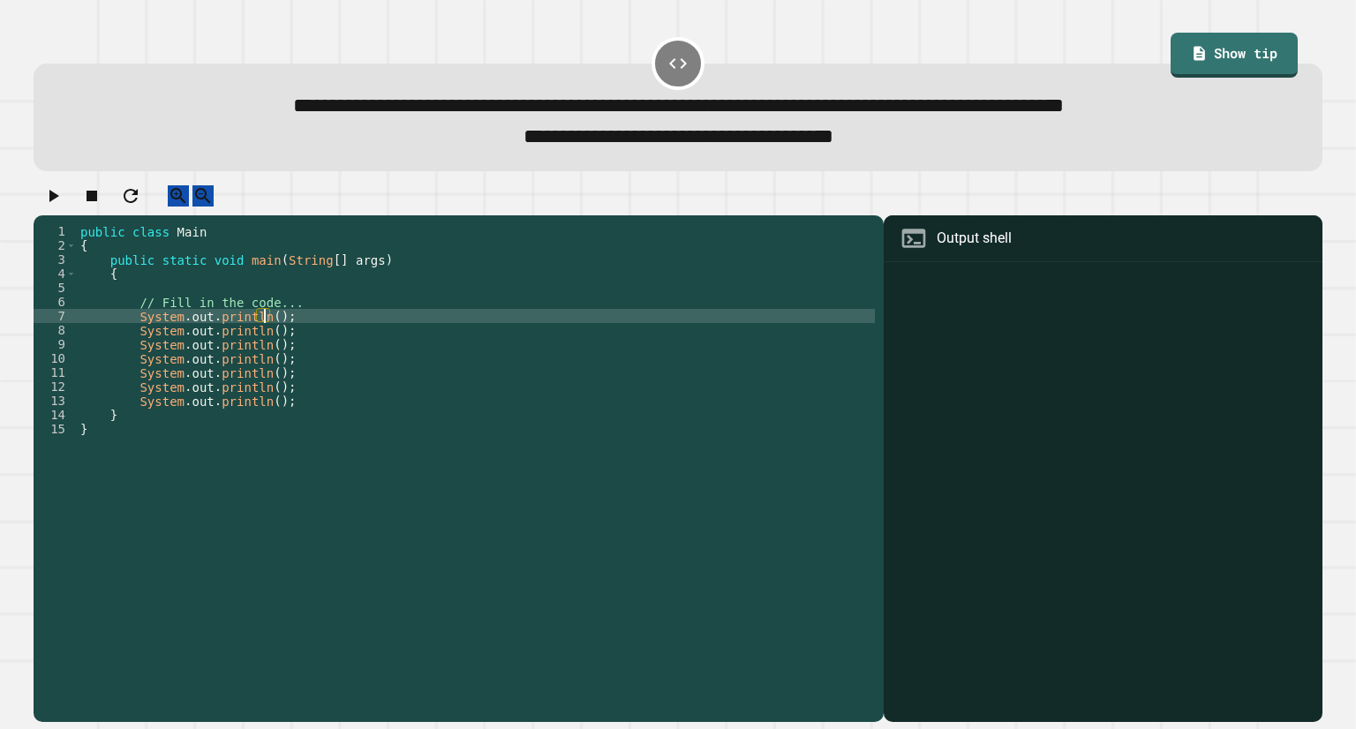
click at [261, 337] on div "public class Main { public static void main ( String [ ] args ) { // Fill in th…" at bounding box center [476, 450] width 798 height 452
click at [261, 334] on div "public class Main { public static void main ( String [ ] args ) { // Fill in th…" at bounding box center [476, 450] width 798 height 452
click at [59, 202] on icon "button" at bounding box center [54, 196] width 10 height 12
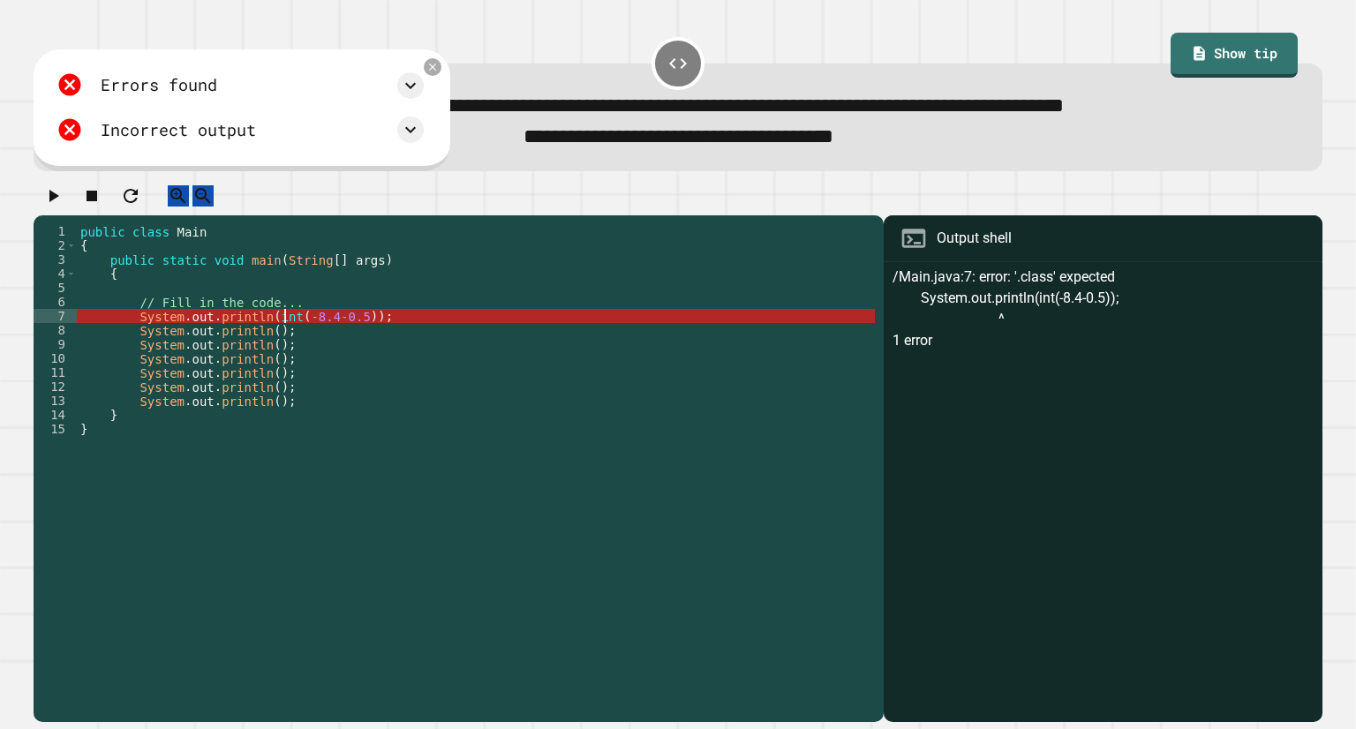
click at [282, 335] on div "public class Main { public static void main ( String [ ] args ) { // Fill in th…" at bounding box center [476, 450] width 798 height 452
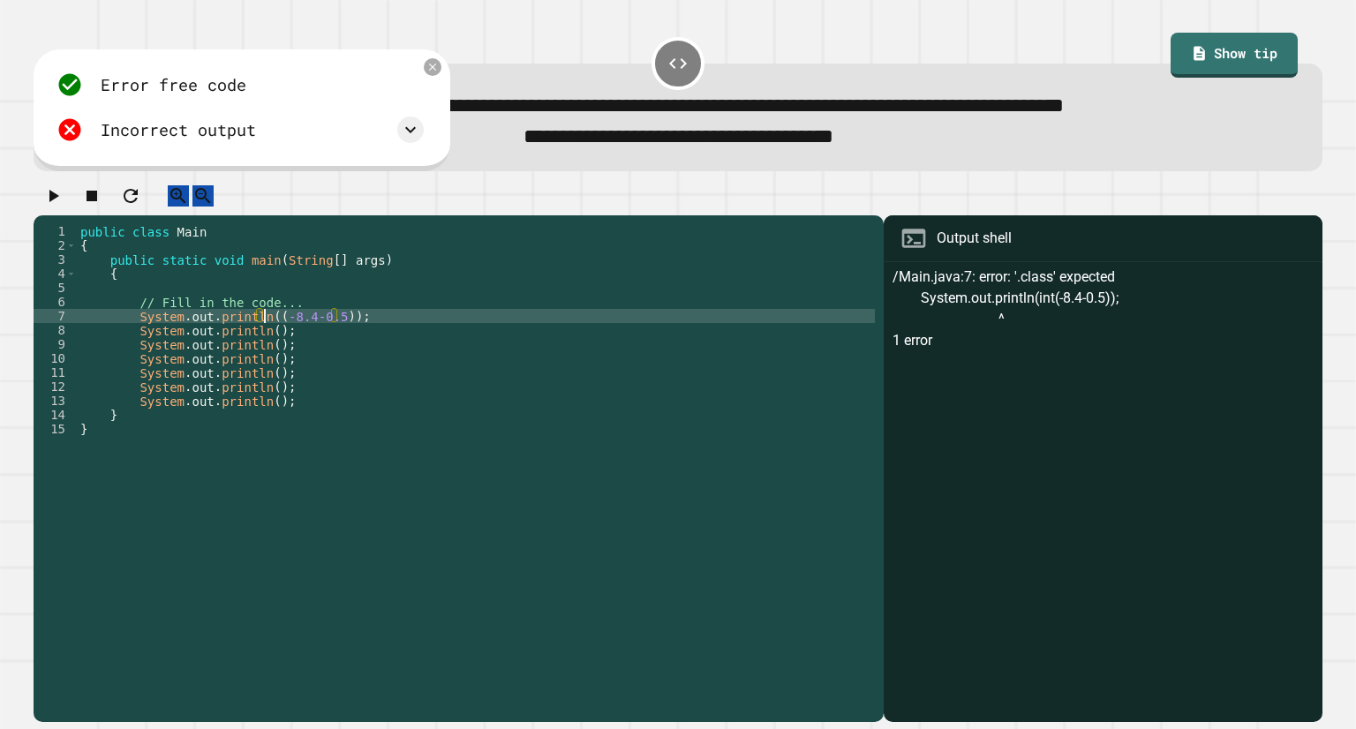
click at [56, 202] on icon "button" at bounding box center [54, 196] width 10 height 12
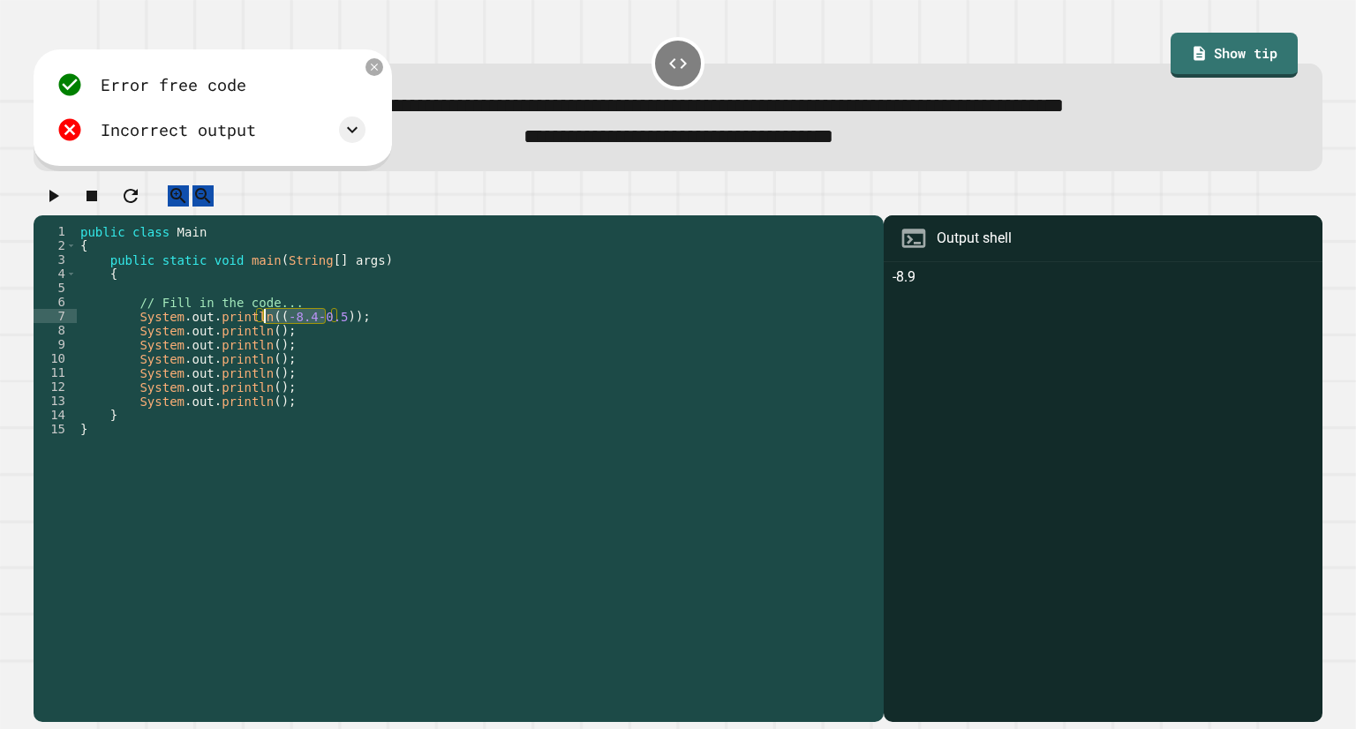
drag, startPoint x: 324, startPoint y: 336, endPoint x: 264, endPoint y: 336, distance: 60.0
click at [264, 336] on div "public class Main { public static void main ( String [ ] args ) { // Fill in th…" at bounding box center [476, 450] width 798 height 452
click at [331, 339] on div "public class Main { public static void main ( String [ ] args ) { // Fill in th…" at bounding box center [476, 450] width 798 height 452
drag, startPoint x: 331, startPoint y: 339, endPoint x: 267, endPoint y: 337, distance: 64.5
click at [267, 337] on div "public class Main { public static void main ( String [ ] args ) { // Fill in th…" at bounding box center [476, 450] width 798 height 452
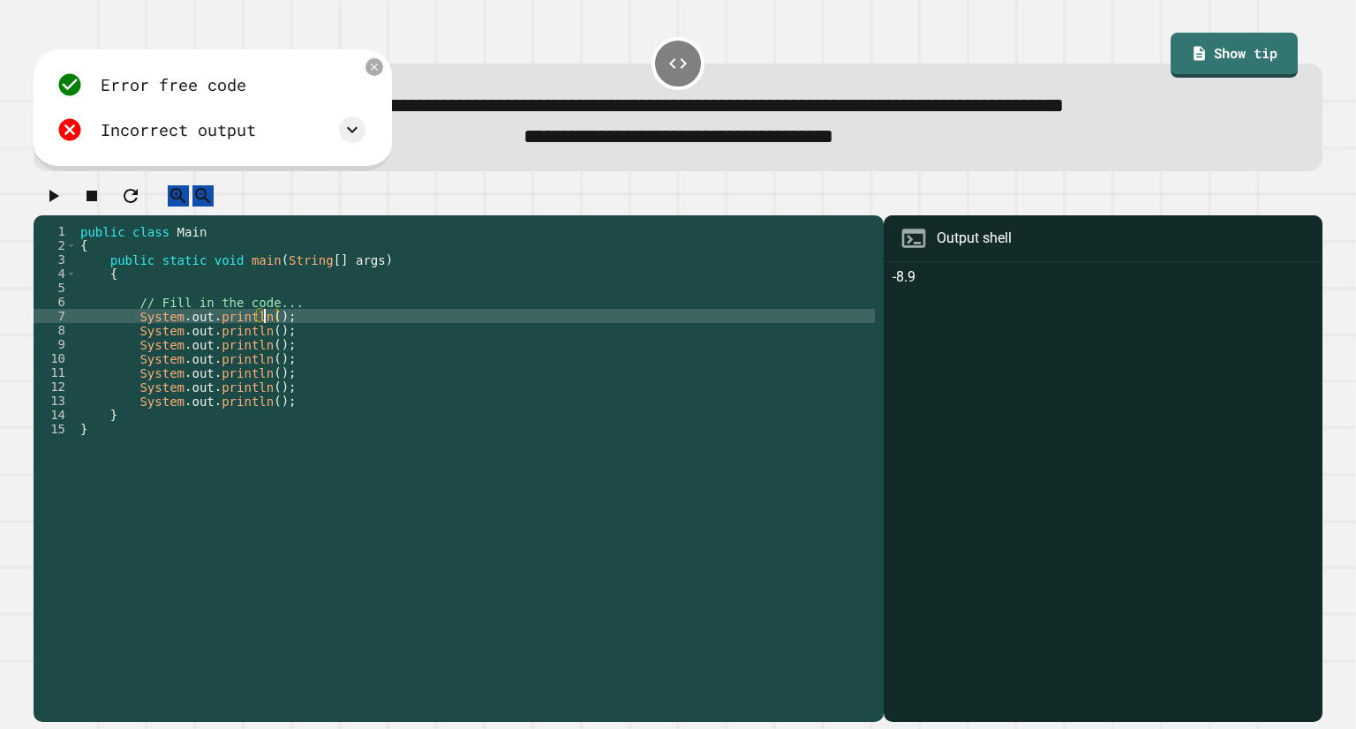
scroll to position [0, 12]
click at [302, 320] on div "public class Main { public static void main ( String [ ] args ) { // Fill in th…" at bounding box center [476, 450] width 798 height 452
type textarea "**********"
type textarea "*****"
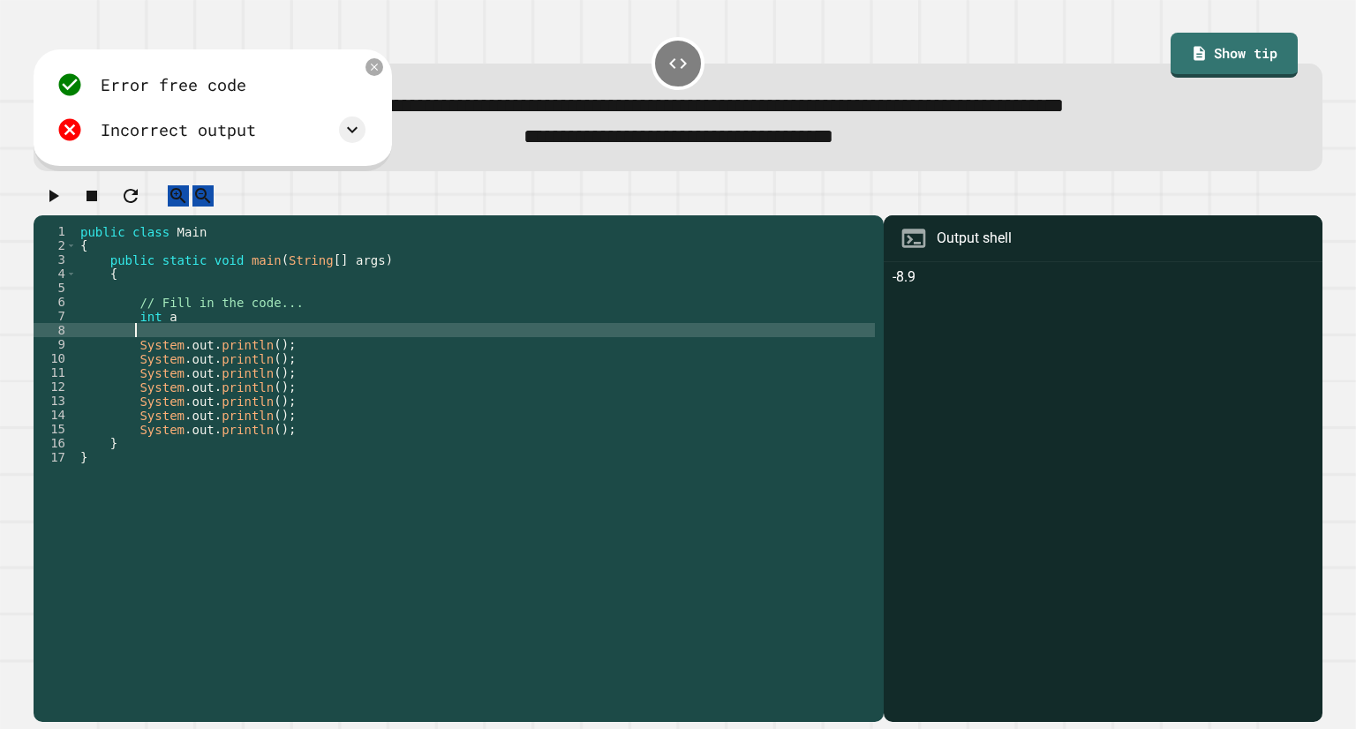
scroll to position [0, 4]
type textarea "*****"
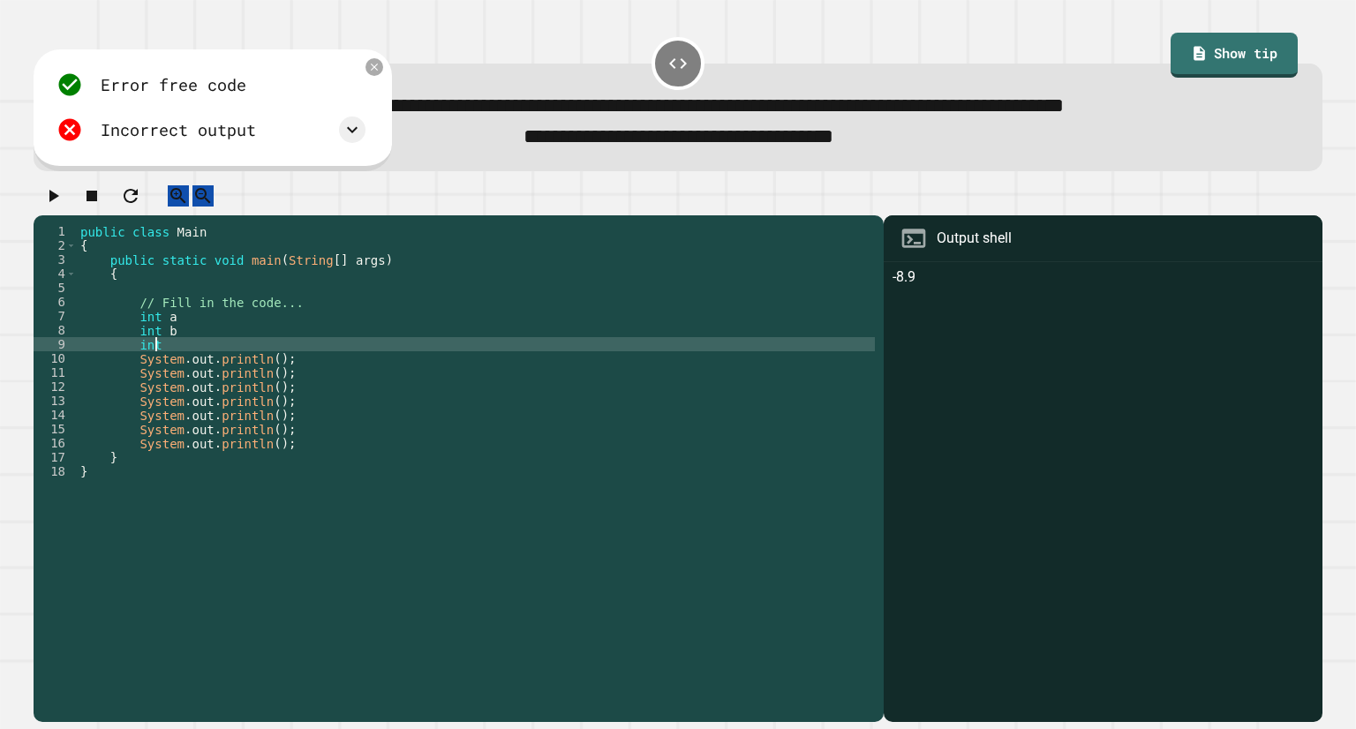
scroll to position [0, 4]
type textarea "*****"
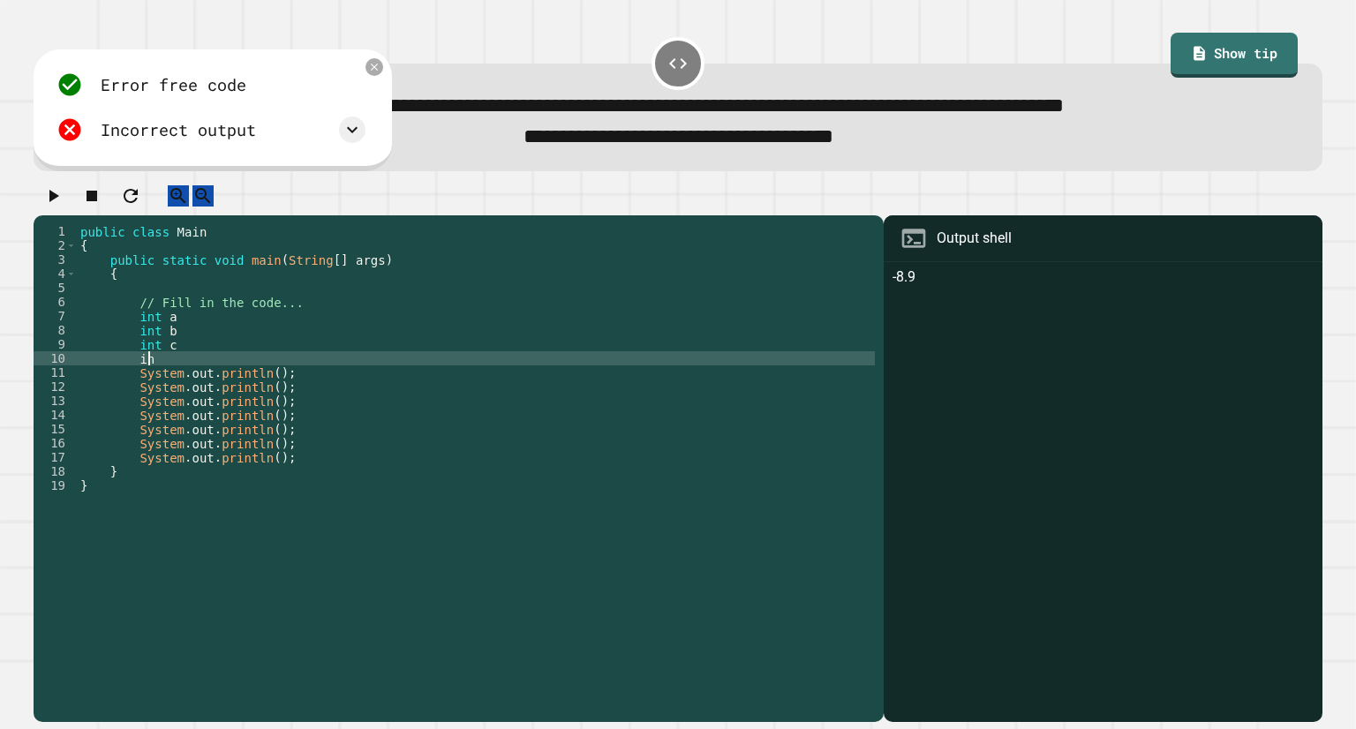
scroll to position [0, 4]
type textarea "*****"
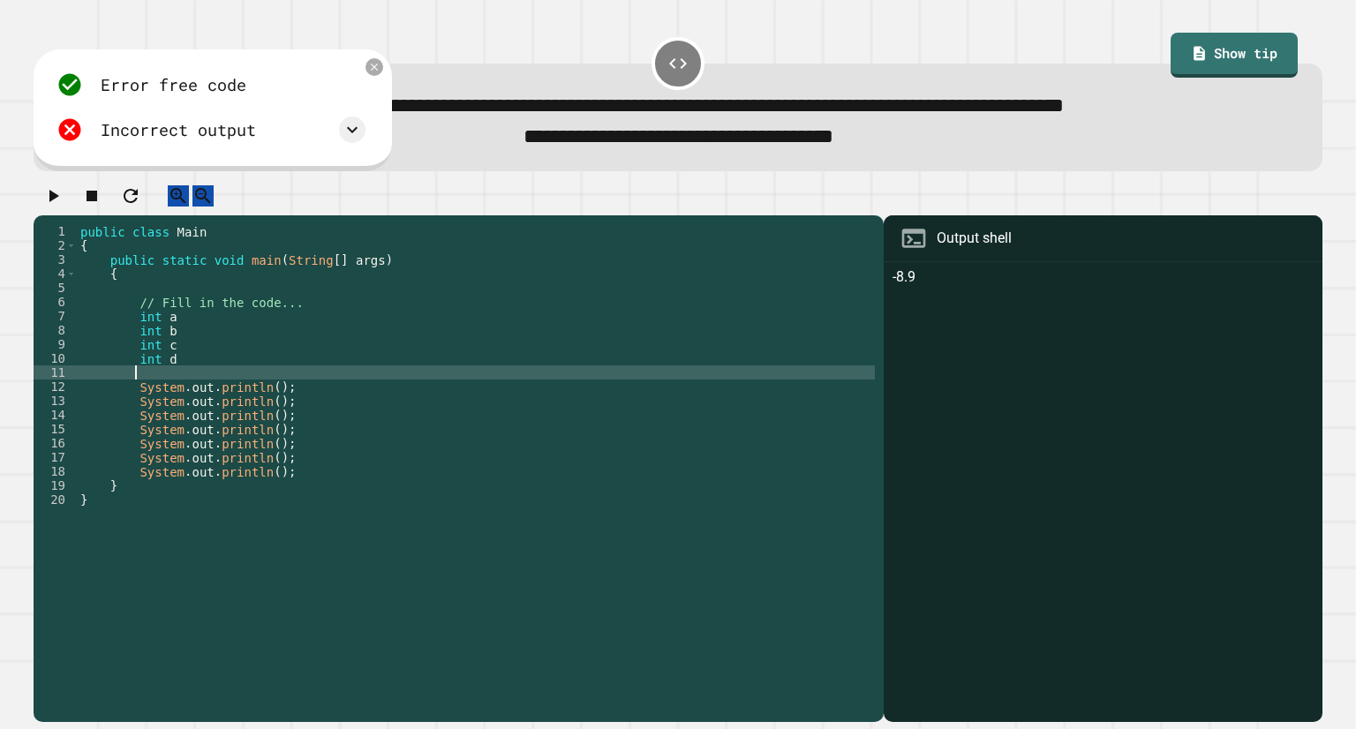
scroll to position [0, 3]
type textarea "***"
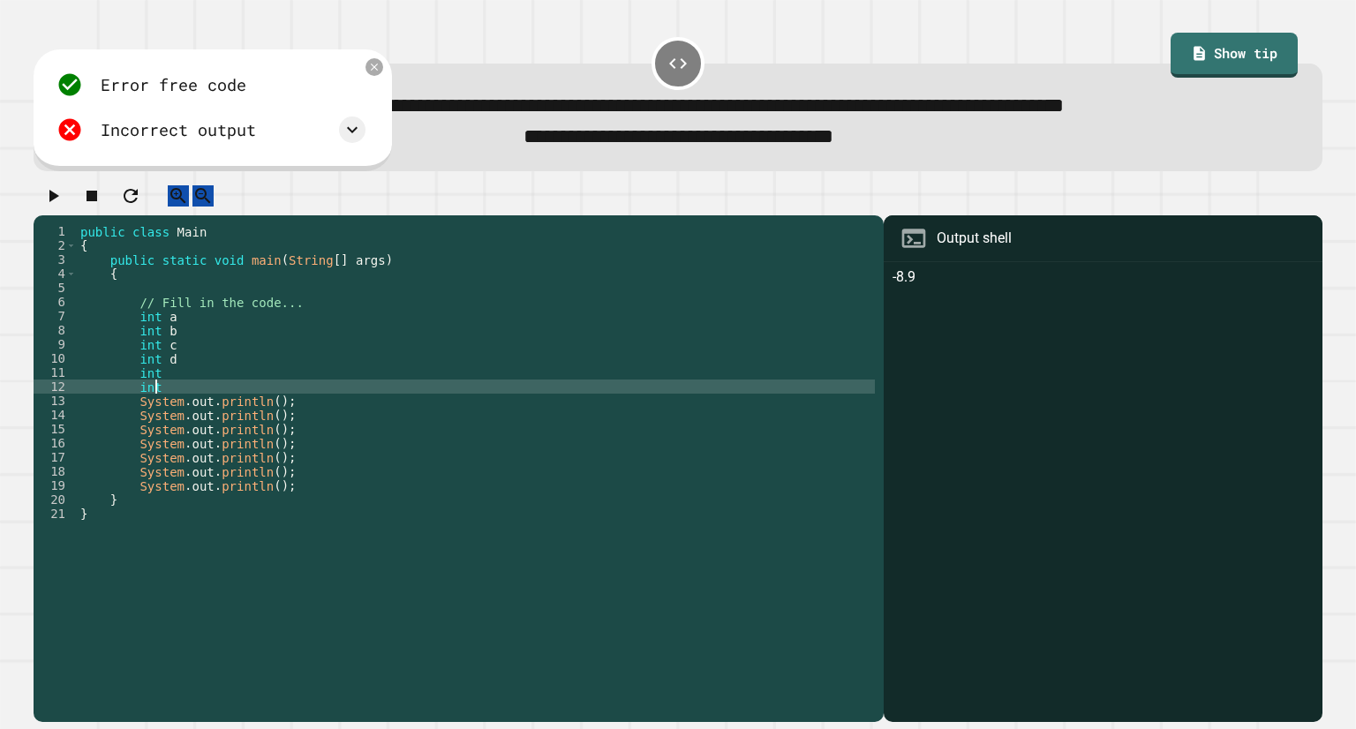
scroll to position [0, 4]
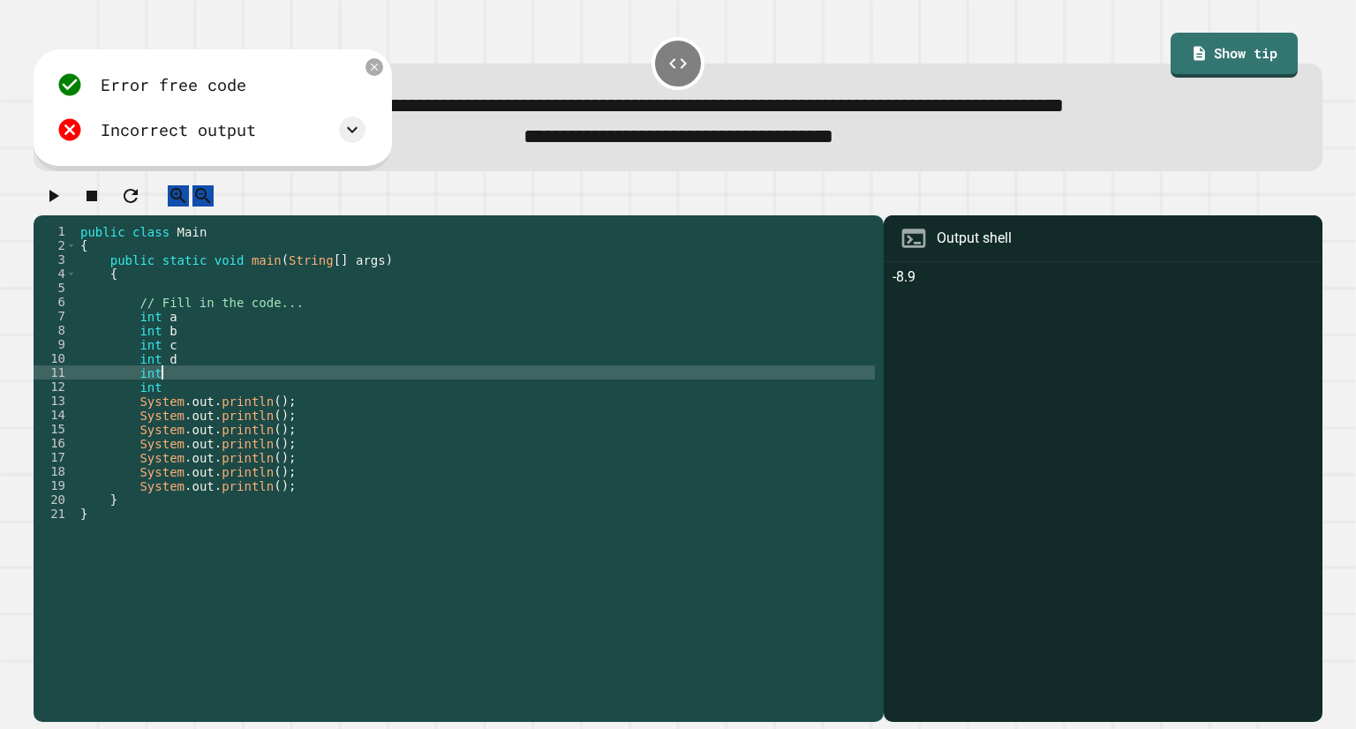
click at [216, 385] on div "public class Main { public static void main ( String [ ] args ) { // Fill in th…" at bounding box center [476, 450] width 798 height 452
click at [189, 403] on div "public class Main { public static void main ( String [ ] args ) { // Fill in th…" at bounding box center [476, 450] width 798 height 452
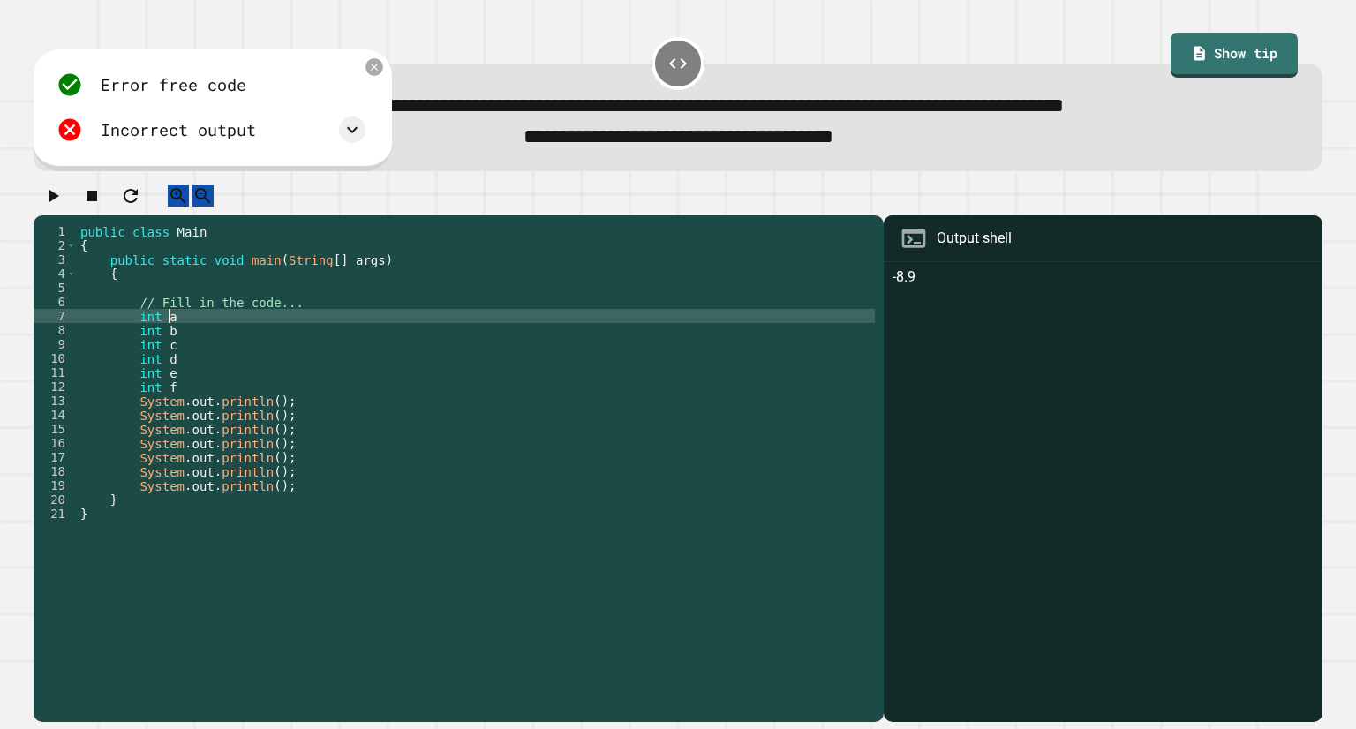
click at [231, 334] on div "public class Main { public static void main ( String [ ] args ) { // Fill in th…" at bounding box center [476, 450] width 798 height 452
paste textarea "**********"
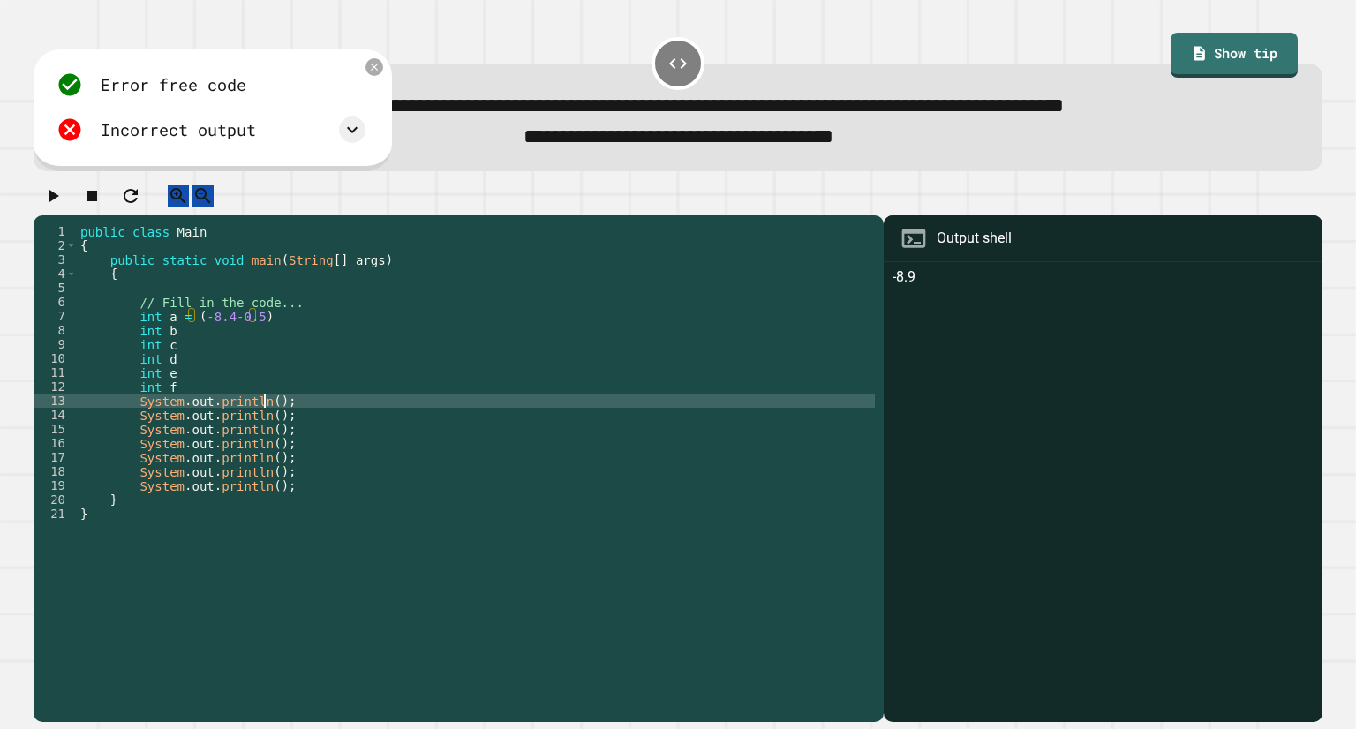
click at [264, 415] on div "public class Main { public static void main ( String [ ] args ) { // Fill in th…" at bounding box center [476, 450] width 798 height 452
click at [64, 206] on icon "button" at bounding box center [52, 195] width 21 height 21
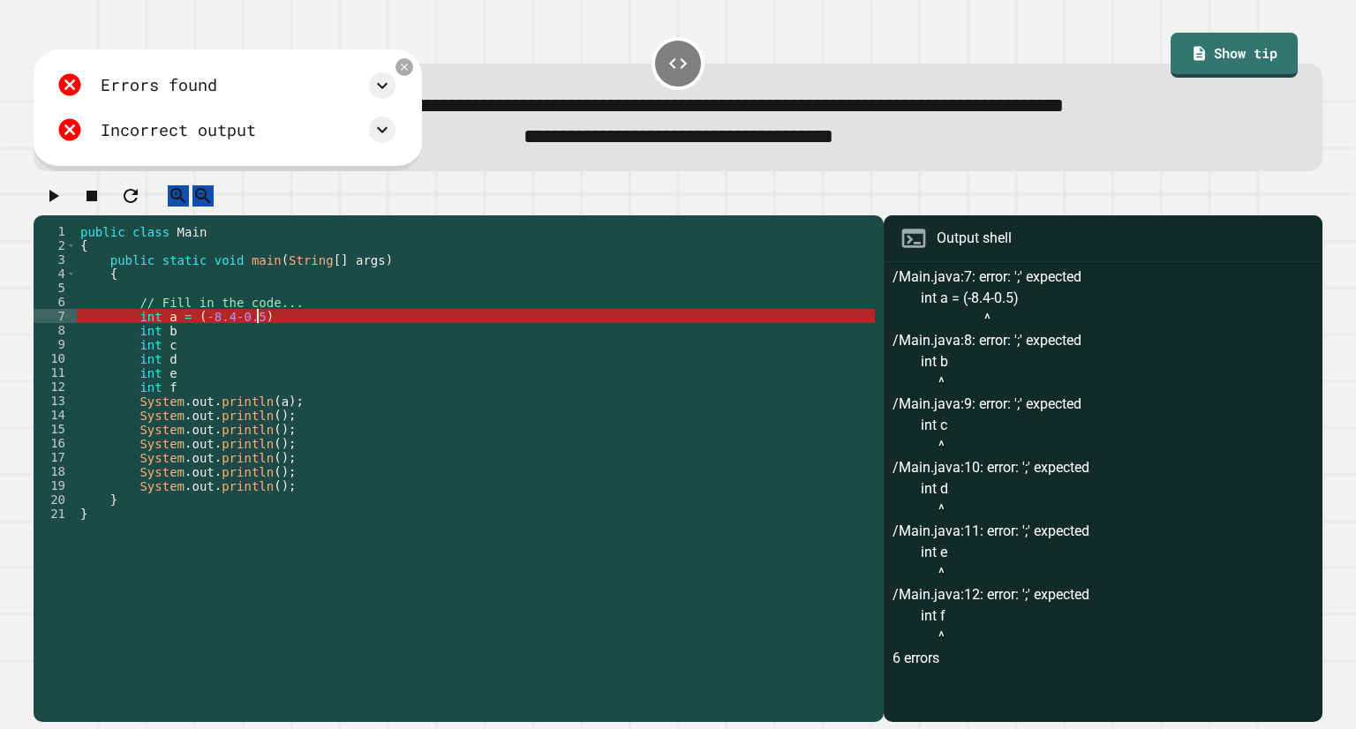
scroll to position [0, 11]
click at [297, 337] on div "public class Main { public static void main ( String [ ] args ) { // Fill in th…" at bounding box center [476, 450] width 798 height 452
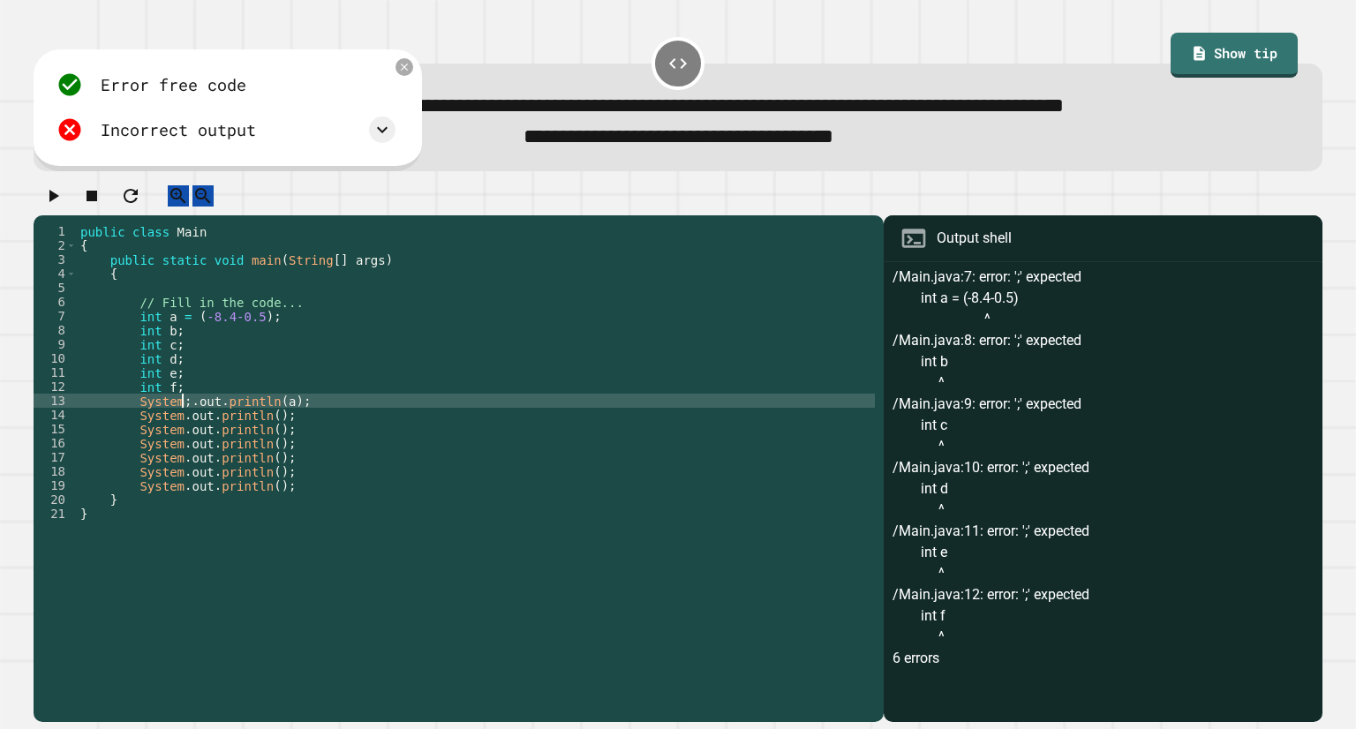
scroll to position [0, 7]
click at [55, 202] on icon "button" at bounding box center [52, 195] width 21 height 21
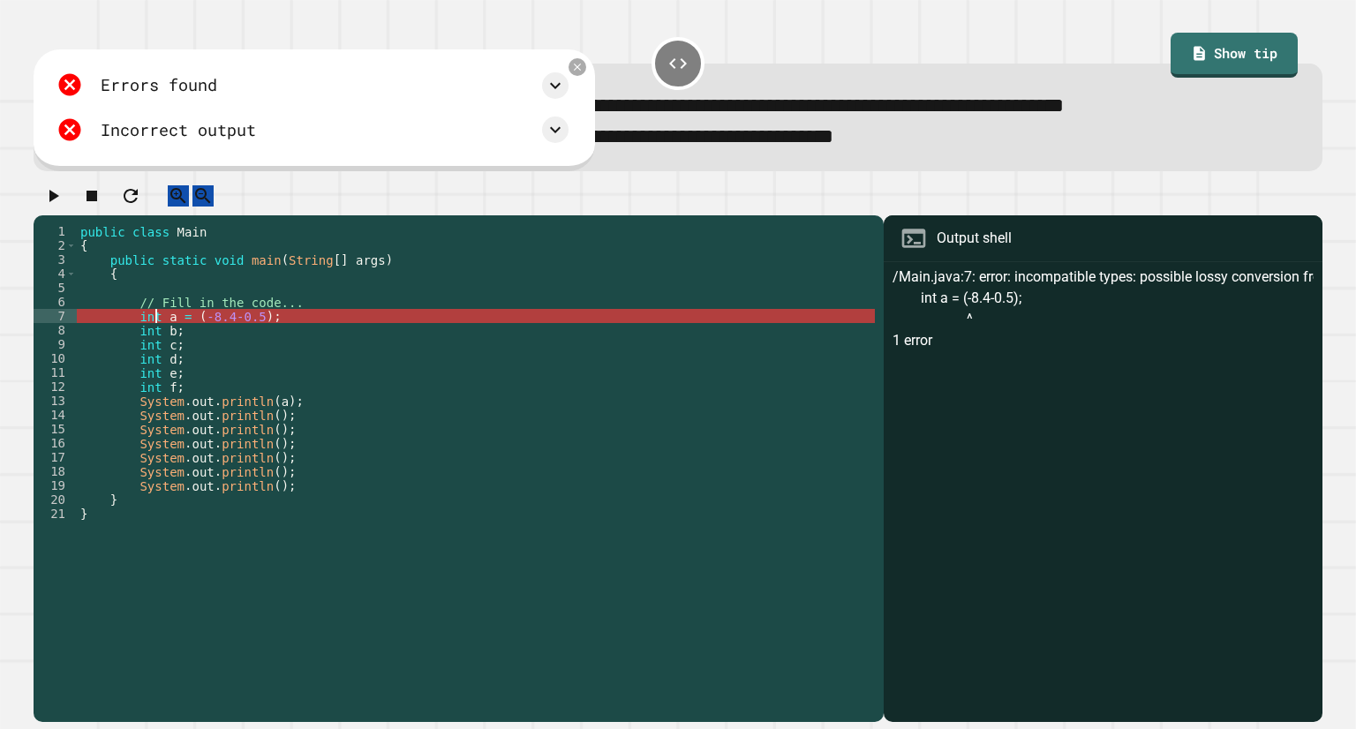
click at [153, 340] on div "public class Main { public static void main ( String [ ] args ) { // Fill in th…" at bounding box center [476, 450] width 798 height 452
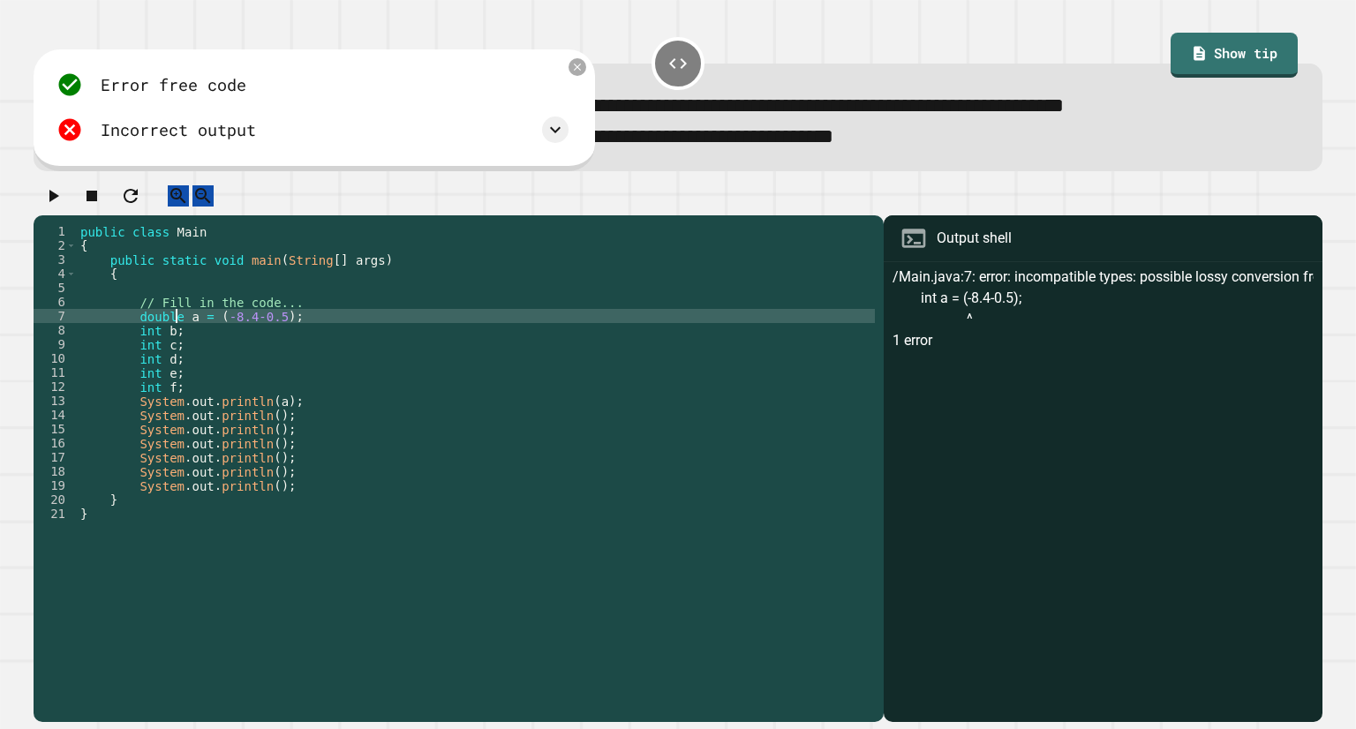
click at [189, 340] on div "public class Main { public static void main ( String [ ] args ) { // Fill in th…" at bounding box center [476, 450] width 798 height 452
click at [208, 335] on div "public class Main { public static void main ( String [ ] args ) { // Fill in th…" at bounding box center [476, 450] width 798 height 452
click at [51, 199] on icon "button" at bounding box center [52, 195] width 21 height 21
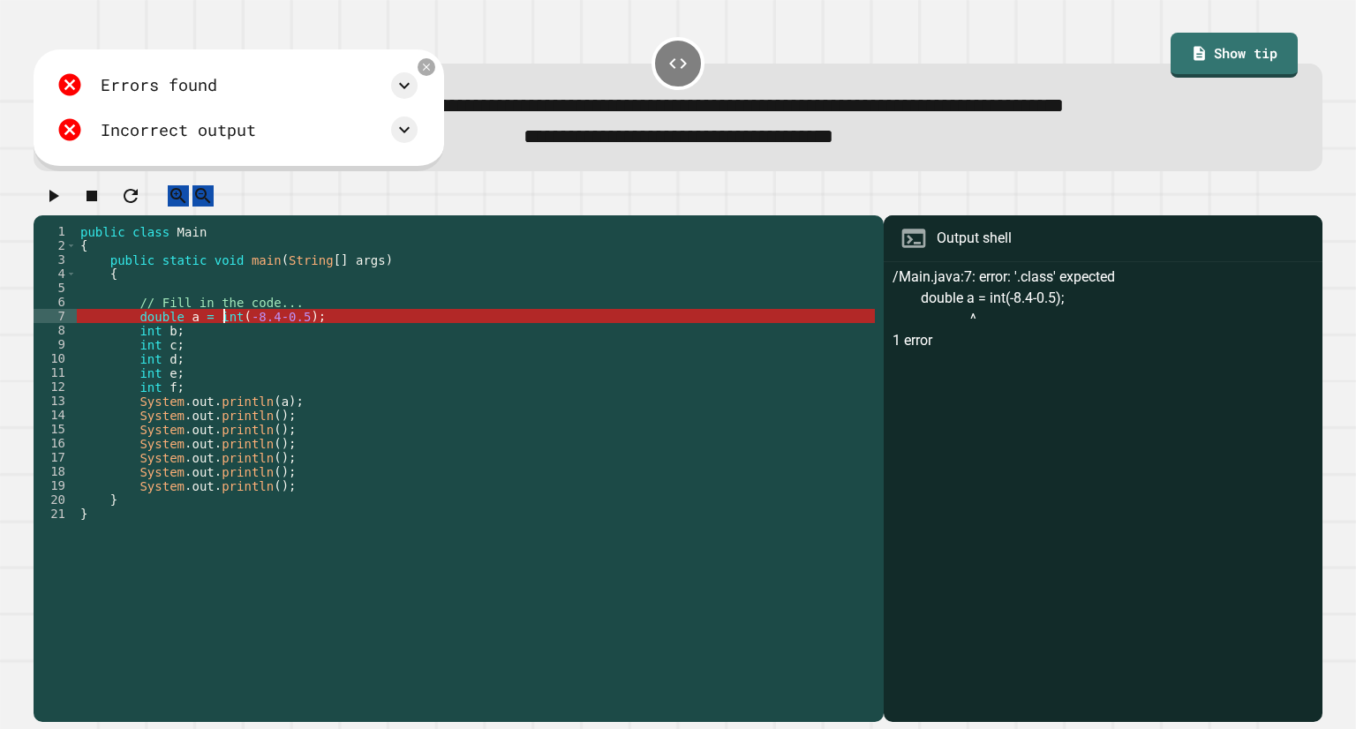
click at [226, 332] on div "public class Main { public static void main ( String [ ] args ) { // Fill in th…" at bounding box center [476, 450] width 798 height 452
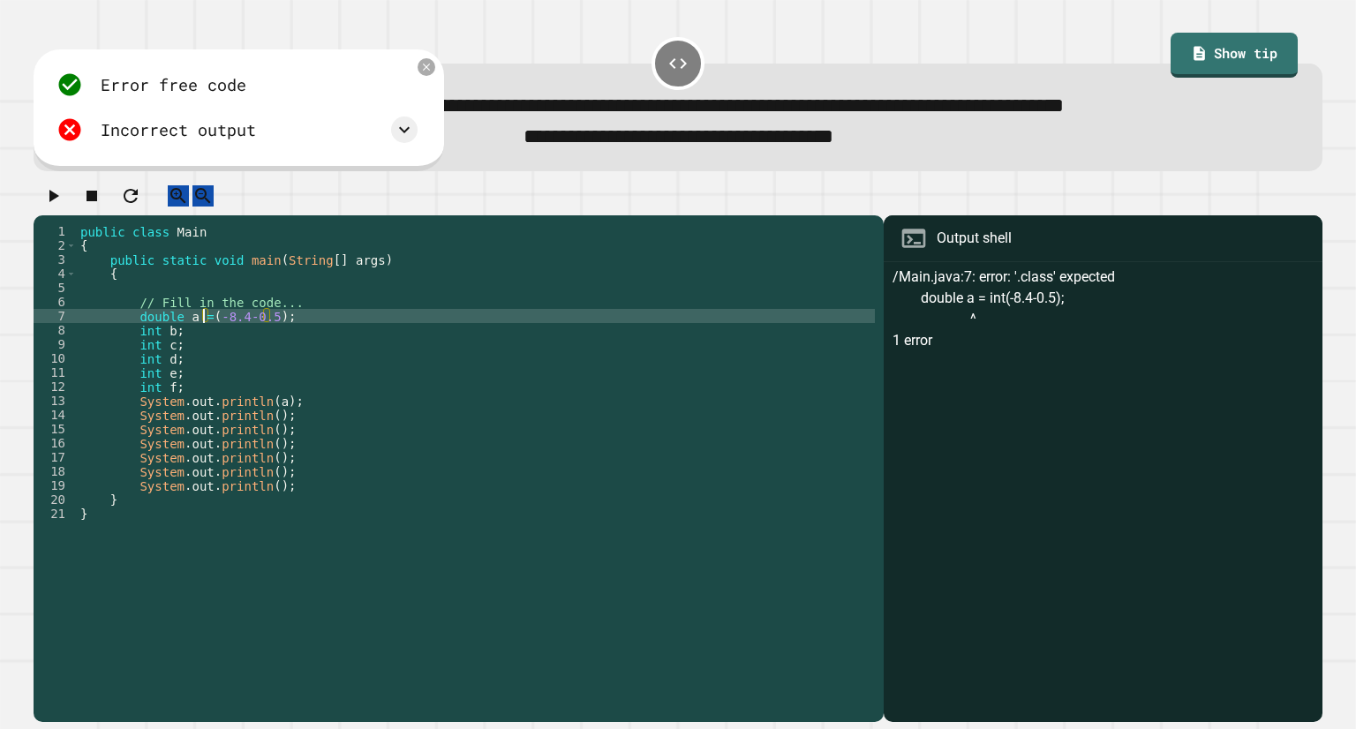
click at [154, 346] on div "public class Main { public static void main ( String [ ] args ) { // Fill in th…" at bounding box center [476, 450] width 798 height 452
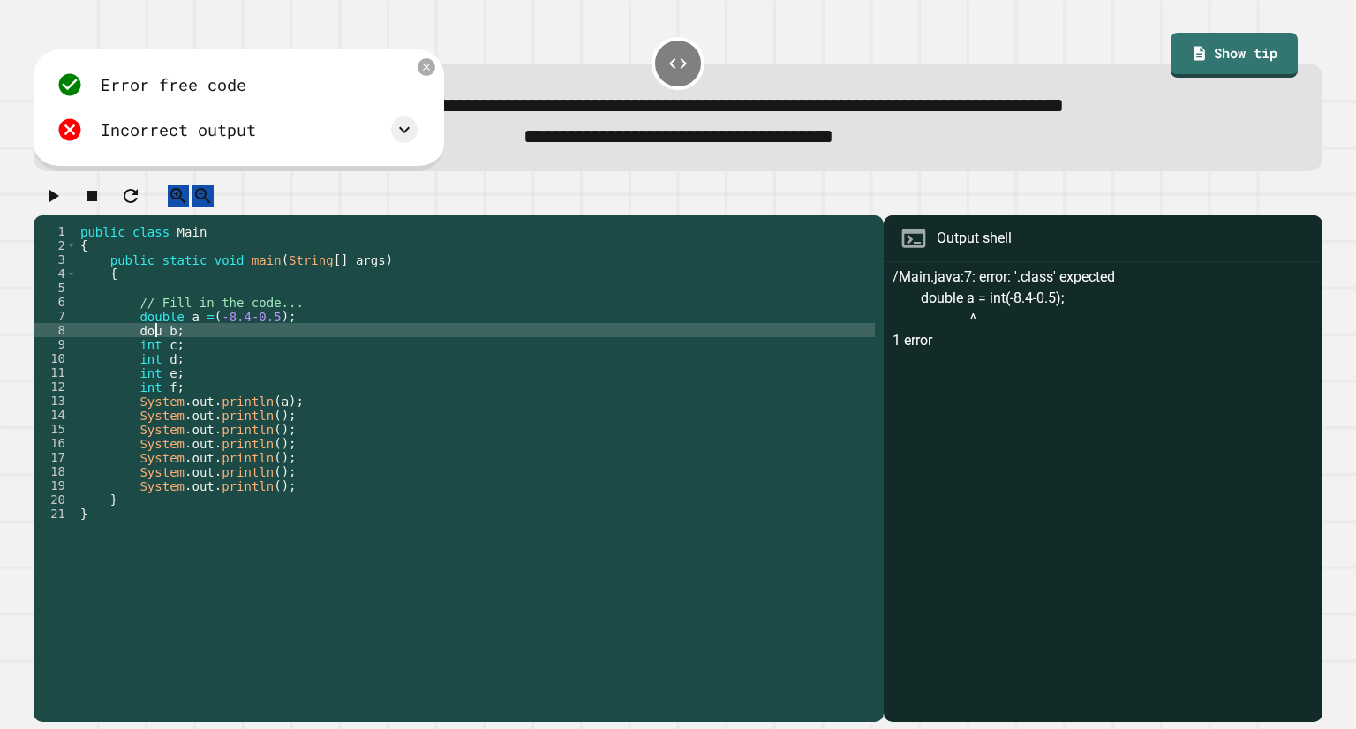
scroll to position [0, 6]
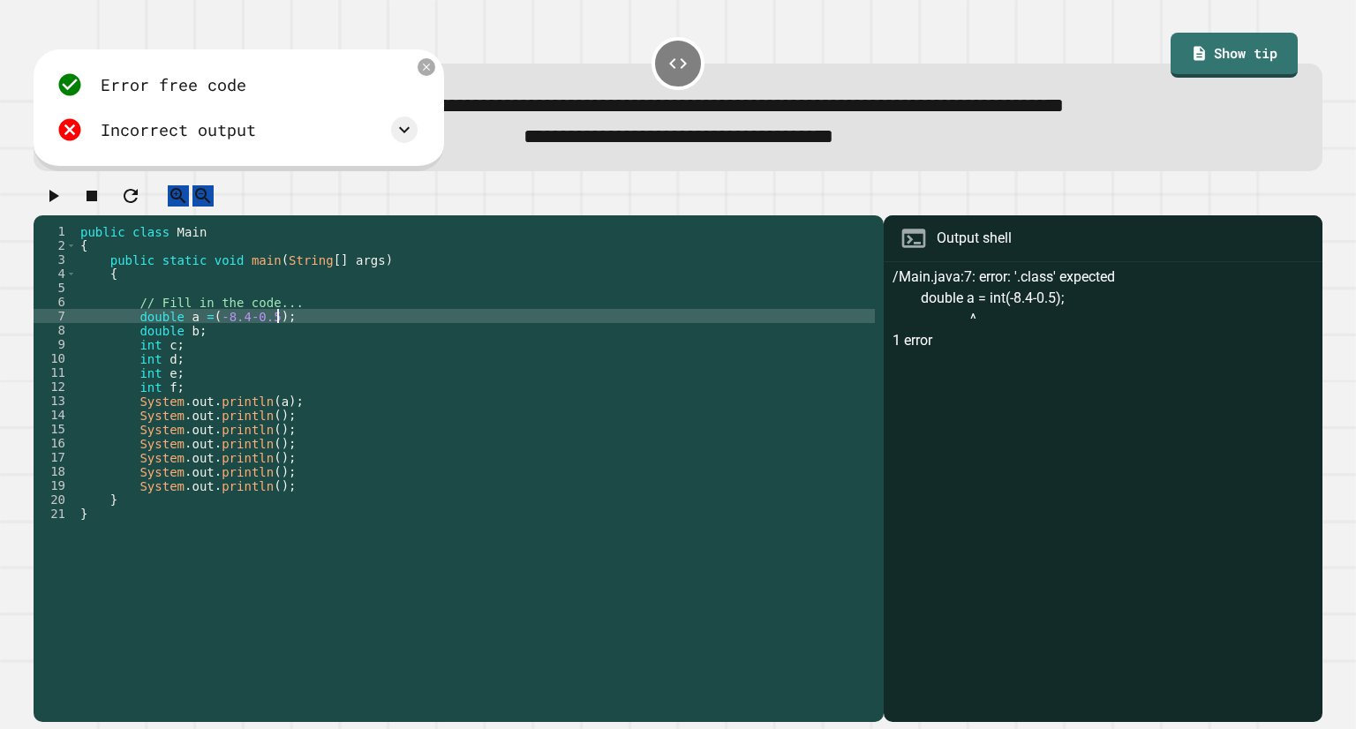
click at [312, 331] on div "public class Main { public static void main ( String [ ] args ) { // Fill in th…" at bounding box center [476, 450] width 798 height 452
type textarea "**********"
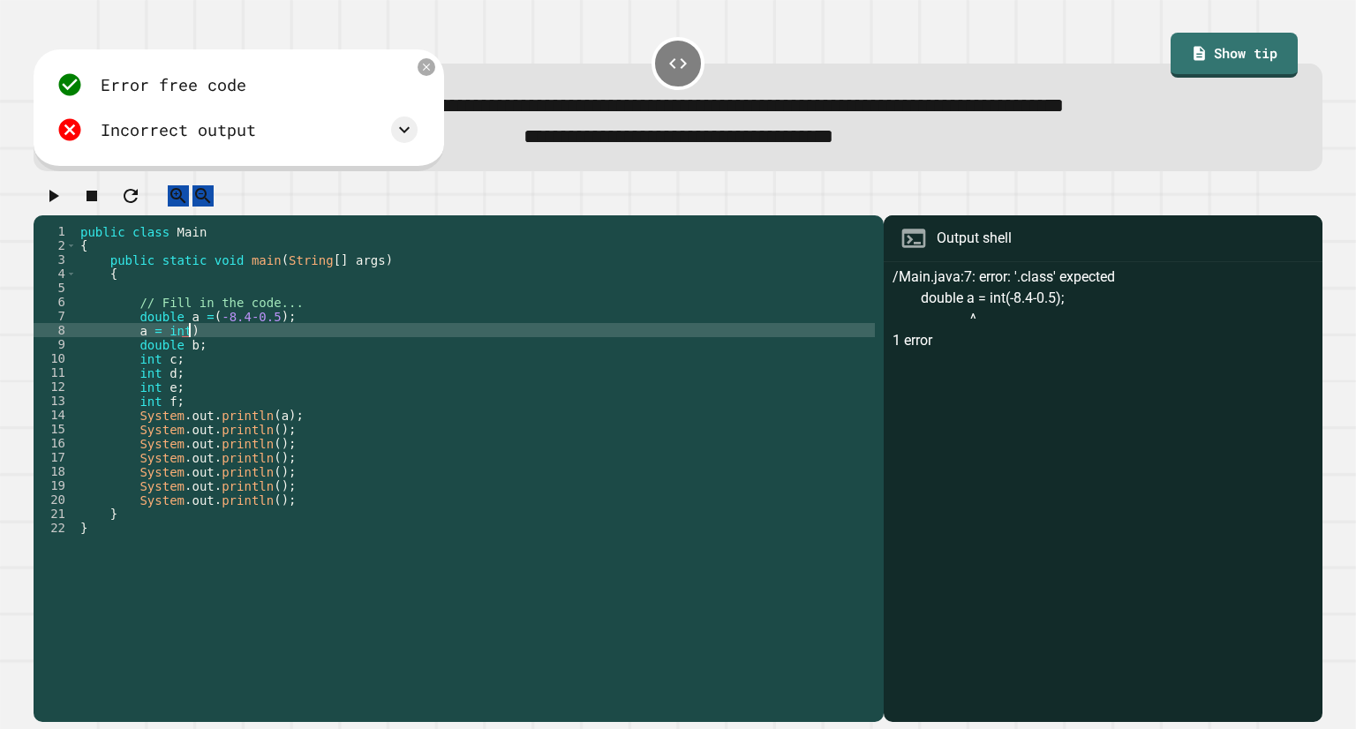
click at [159, 350] on div "public class Main { public static void main ( String [ ] args ) { // Fill in th…" at bounding box center [476, 450] width 798 height 452
click at [213, 355] on div "public class Main { public static void main ( String [ ] args ) { // Fill in th…" at bounding box center [476, 450] width 798 height 452
click at [56, 205] on icon "button" at bounding box center [52, 195] width 21 height 21
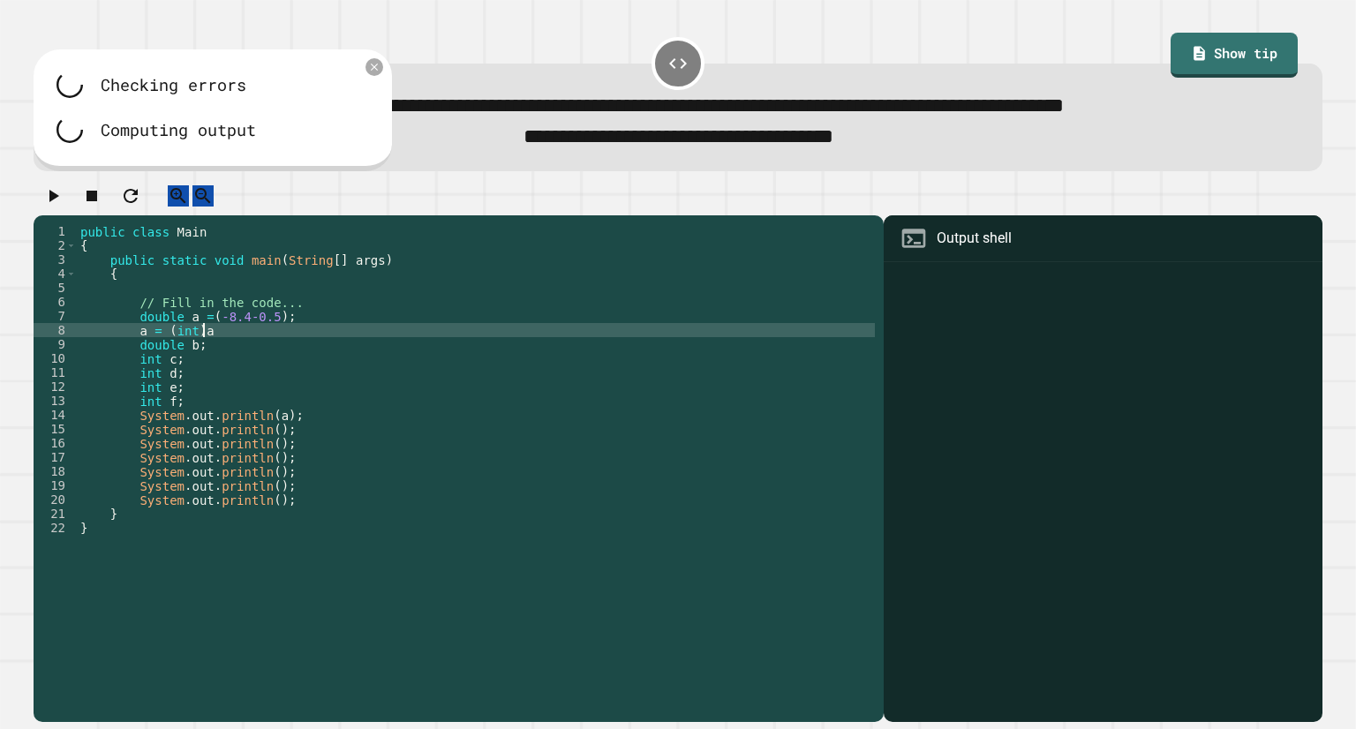
click at [228, 349] on div "public class Main { public static void main ( String [ ] args ) { // Fill in th…" at bounding box center [476, 450] width 798 height 452
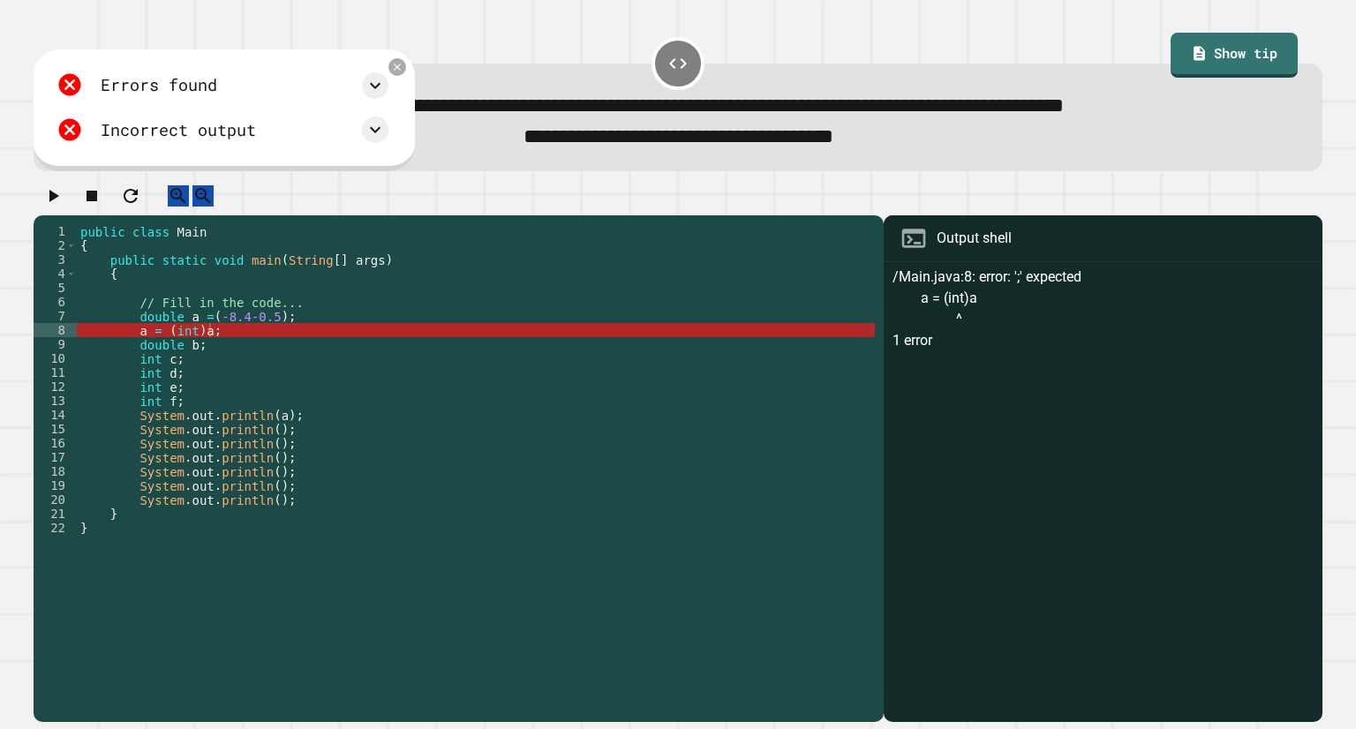
click at [60, 207] on icon "button" at bounding box center [52, 195] width 21 height 21
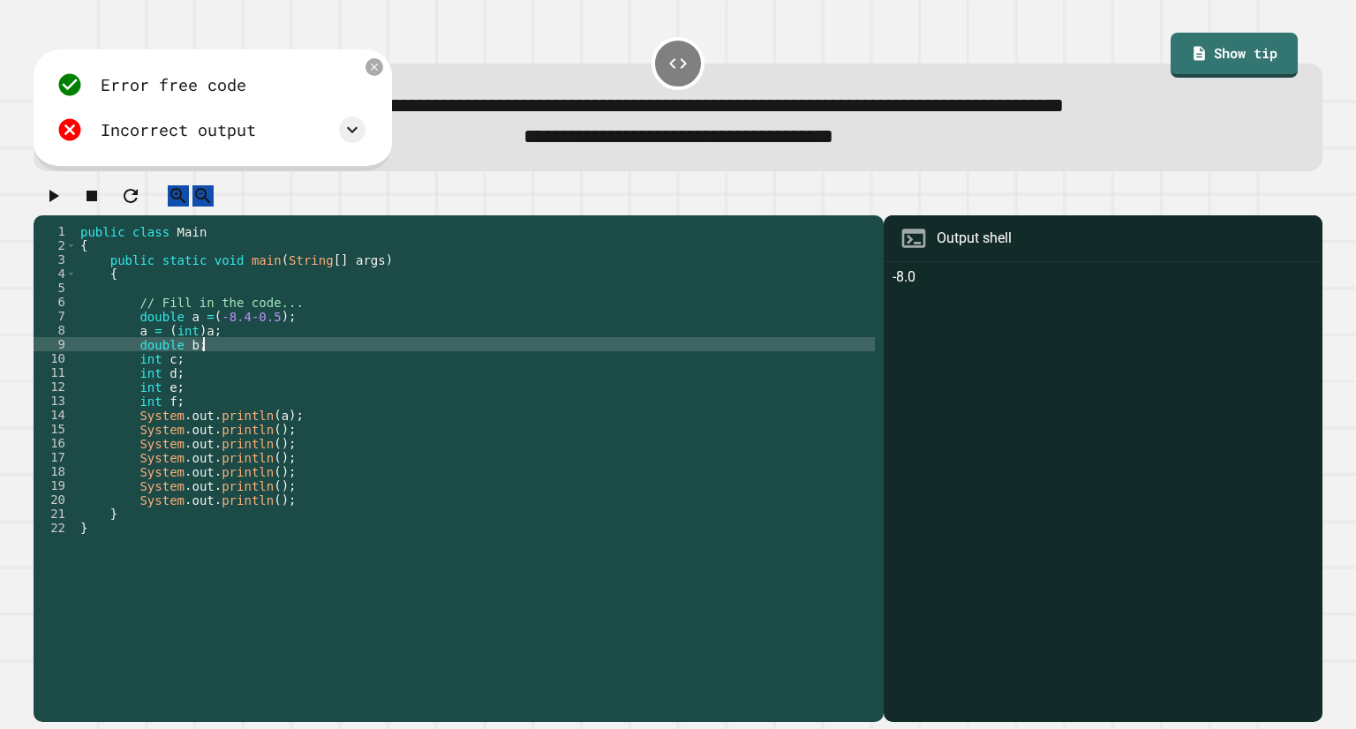
click at [199, 367] on div "public class Main { public static void main ( String [ ] args ) { // Fill in th…" at bounding box center [476, 450] width 798 height 452
click at [195, 365] on div "public class Main { public static void main ( String [ ] args ) { // Fill in th…" at bounding box center [476, 450] width 798 height 452
type textarea "**********"
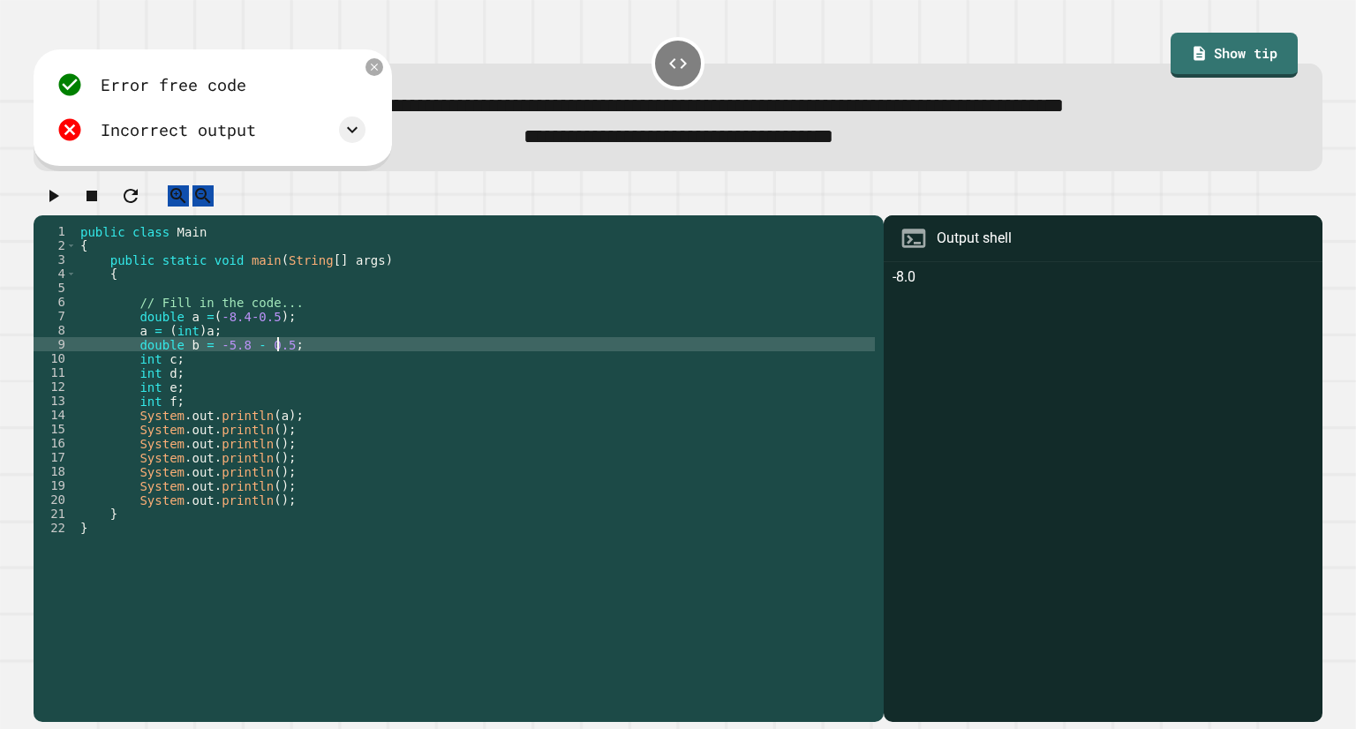
click at [314, 368] on div "public class Main { public static void main ( String [ ] args ) { // Fill in th…" at bounding box center [476, 450] width 798 height 452
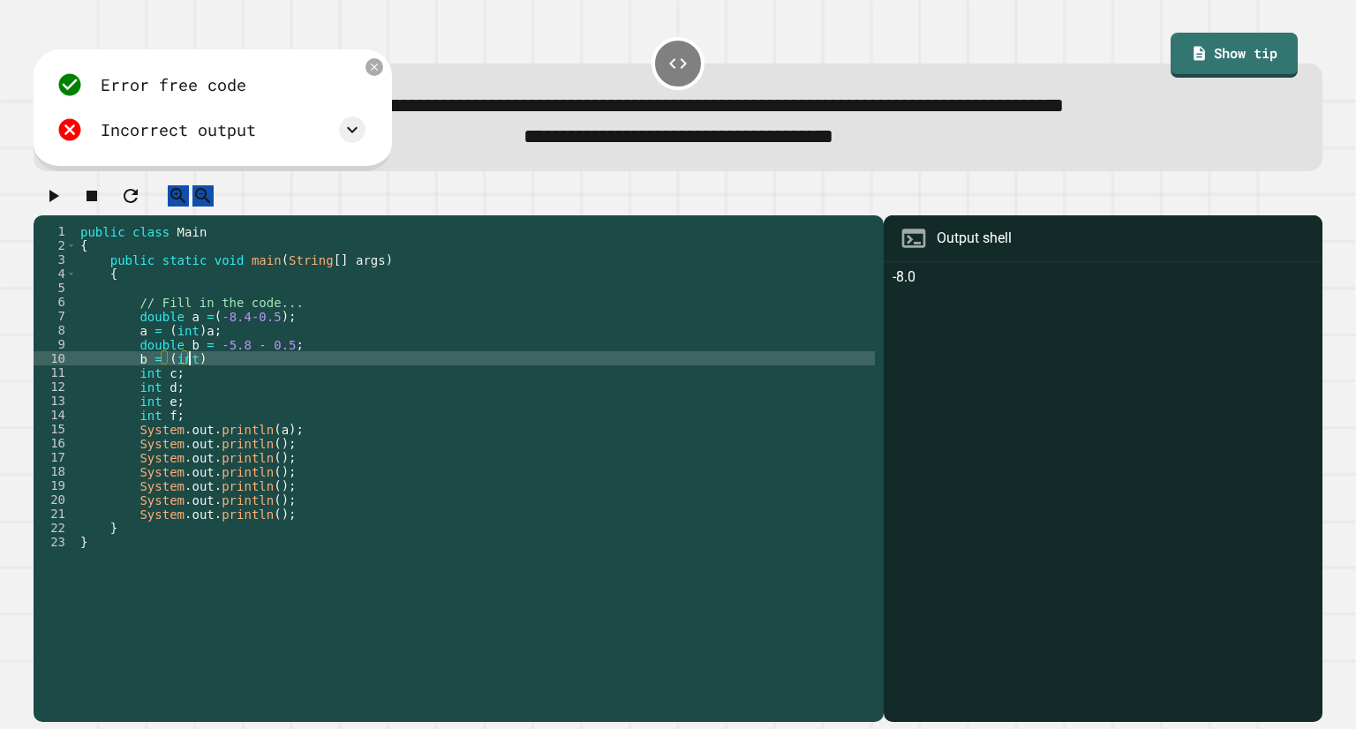
scroll to position [0, 7]
click at [314, 377] on div "public class Main { public static void main ( String [ ] args ) { // Fill in th…" at bounding box center [476, 450] width 798 height 452
click at [157, 395] on div "public class Main { public static void main ( String [ ] args ) { // Fill in th…" at bounding box center [476, 450] width 798 height 452
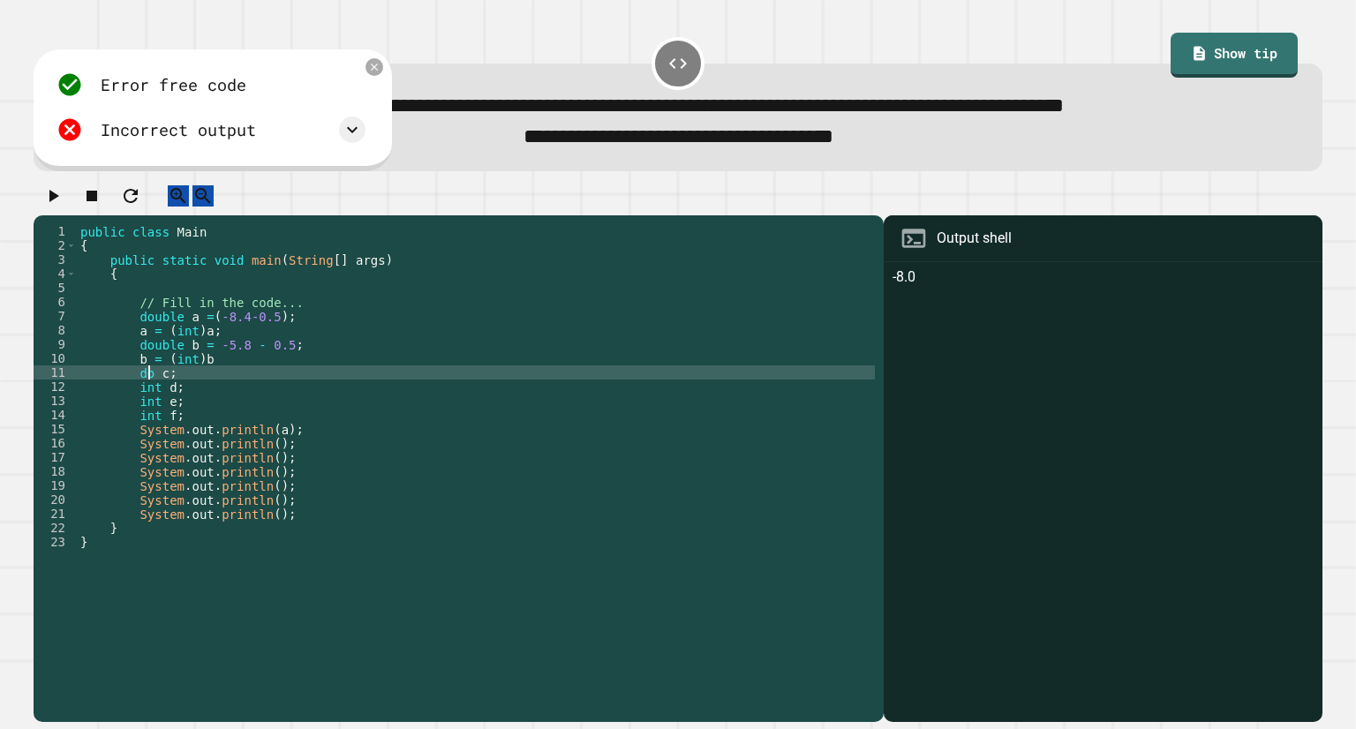
scroll to position [0, 6]
click at [216, 393] on div "public class Main { public static void main ( String [ ] args ) { // Fill in th…" at bounding box center [476, 450] width 798 height 452
click at [193, 392] on div "public class Main { public static void main ( String [ ] args ) { // Fill in th…" at bounding box center [476, 450] width 798 height 452
type textarea "**********"
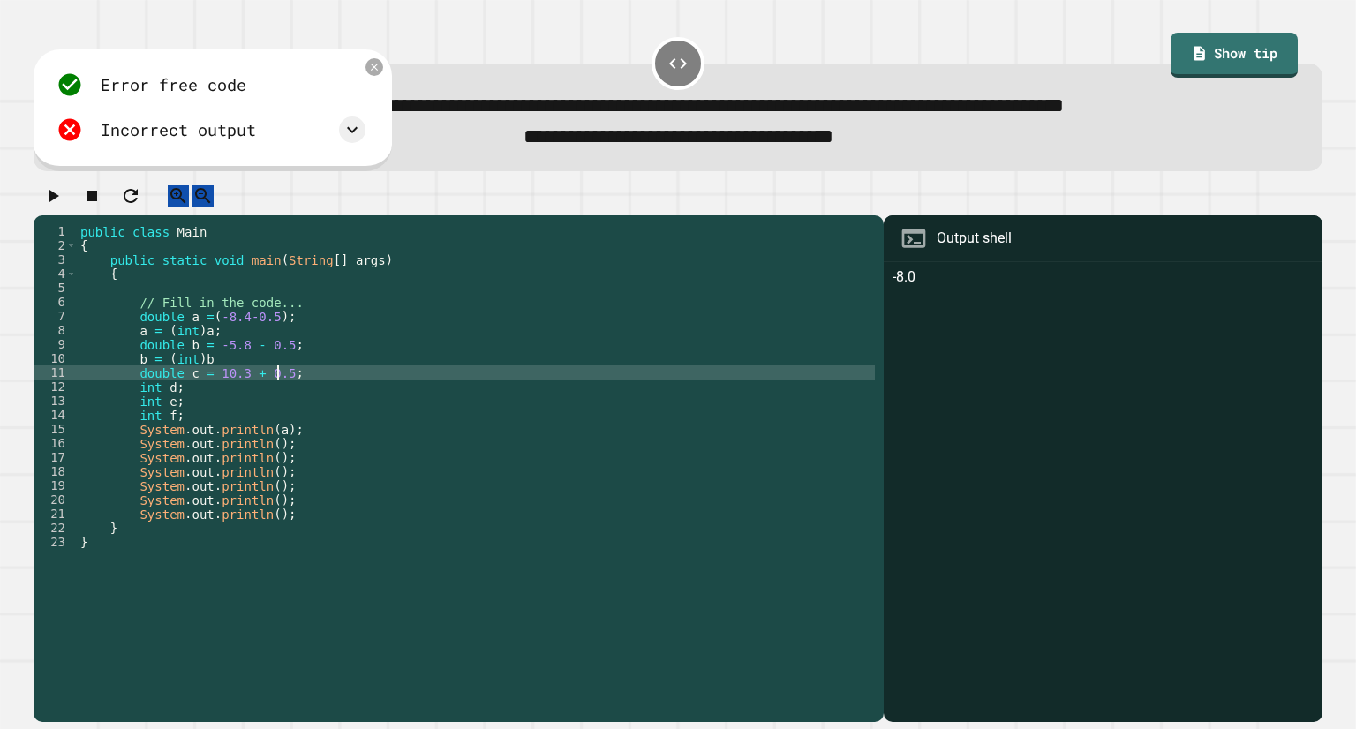
scroll to position [0, 13]
click at [374, 391] on div "public class Main { public static void main ( String [ ] args ) { // Fill in th…" at bounding box center [476, 450] width 798 height 452
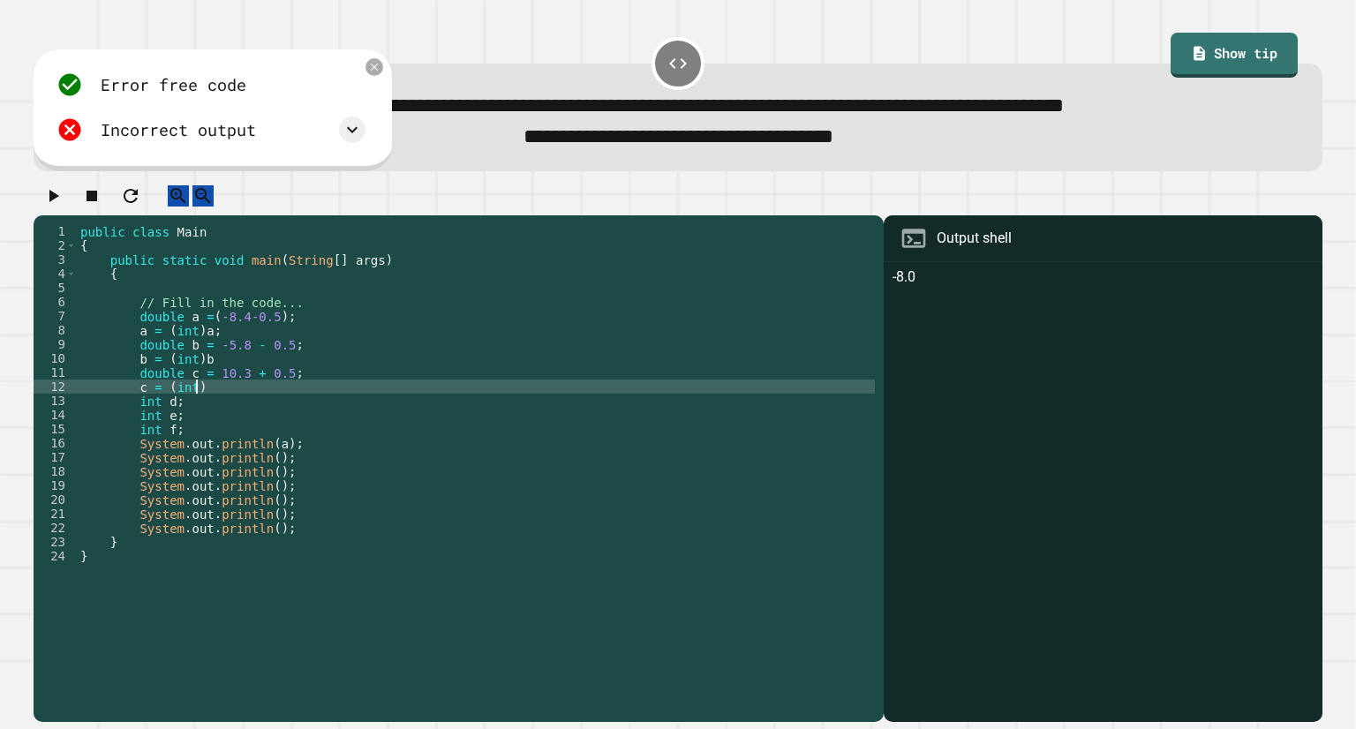
scroll to position [0, 7]
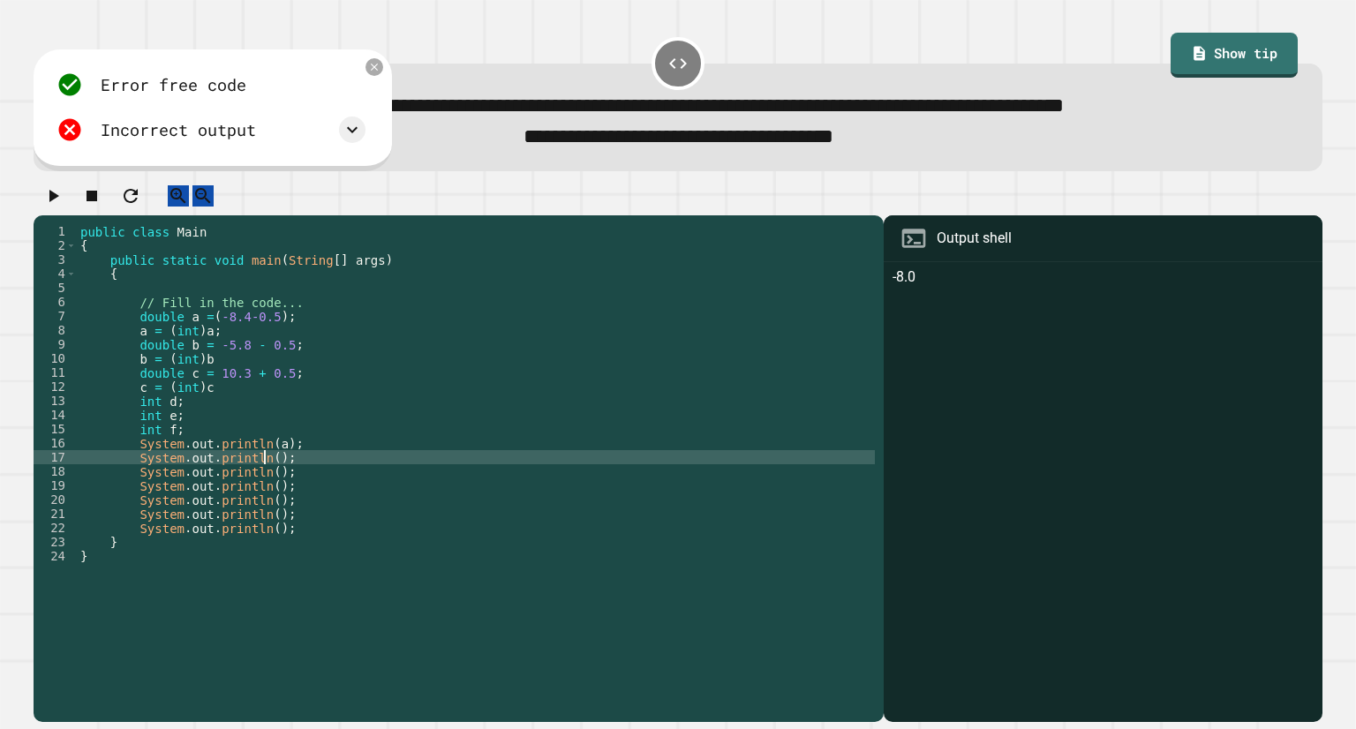
click at [267, 479] on div "public class Main { public static void main ( String [ ] args ) { // Fill in th…" at bounding box center [476, 450] width 798 height 452
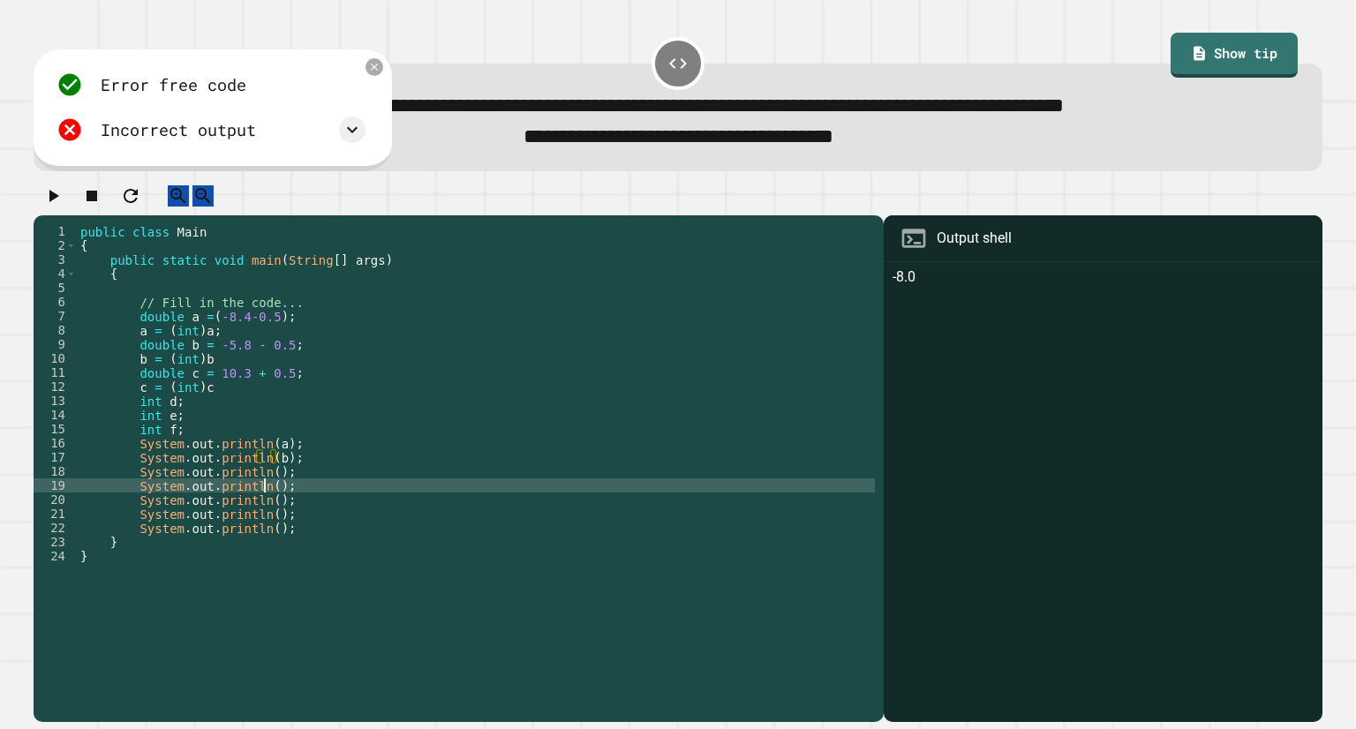
click at [265, 500] on div "public class Main { public static void main ( String [ ] args ) { // Fill in th…" at bounding box center [476, 450] width 798 height 452
click at [265, 487] on div "public class Main { public static void main ( String [ ] args ) { // Fill in th…" at bounding box center [476, 450] width 798 height 452
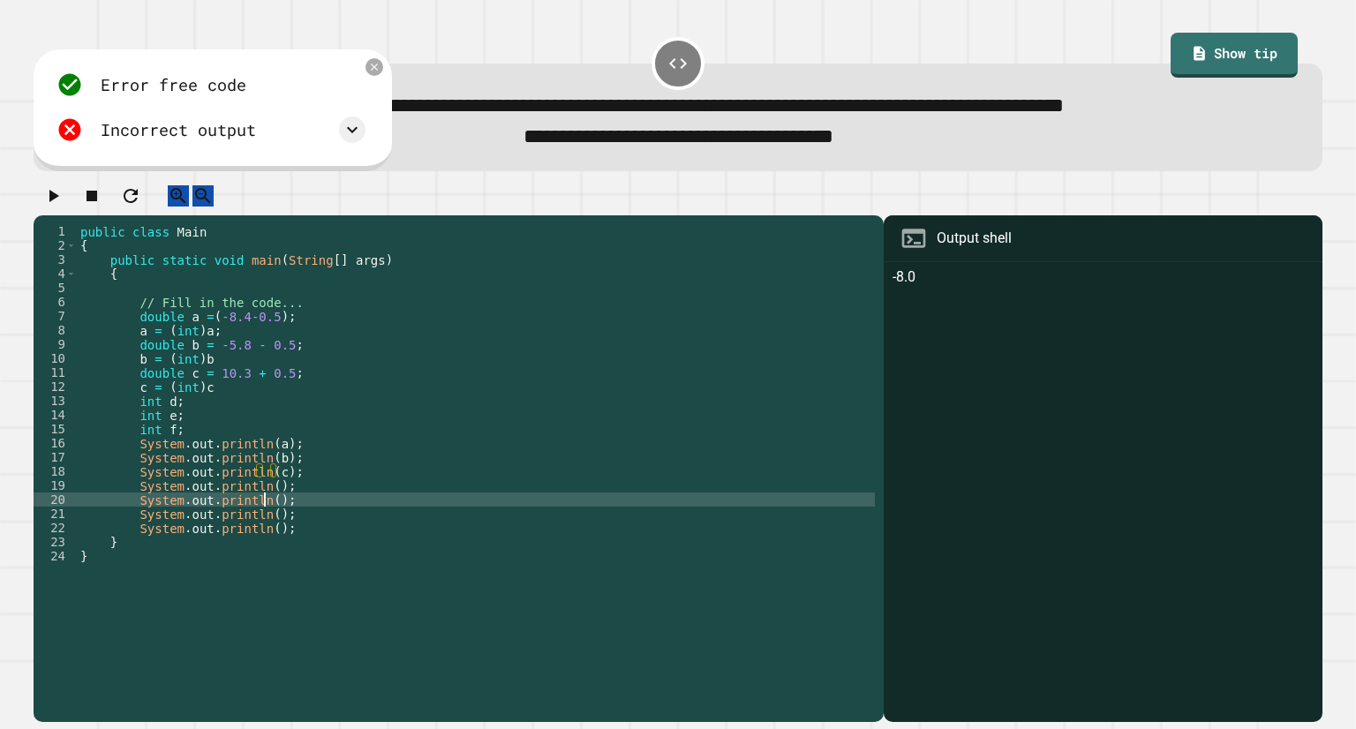
click at [262, 514] on div "public class Main { public static void main ( String [ ] args ) { // Fill in th…" at bounding box center [476, 450] width 798 height 452
click at [265, 500] on div "public class Main { public static void main ( String [ ] args ) { // Fill in th…" at bounding box center [476, 450] width 798 height 452
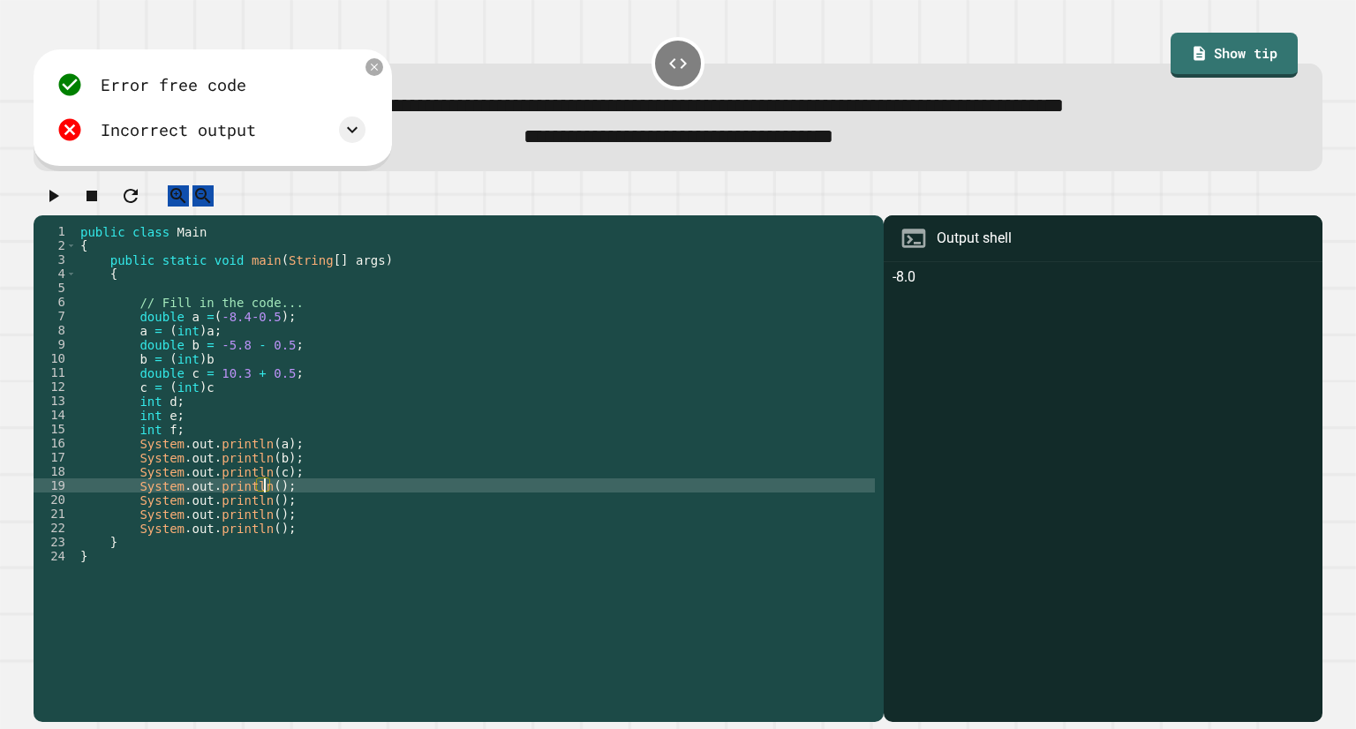
scroll to position [0, 13]
click at [266, 520] on div "public class Main { public static void main ( String [ ] args ) { // Fill in th…" at bounding box center [476, 450] width 798 height 452
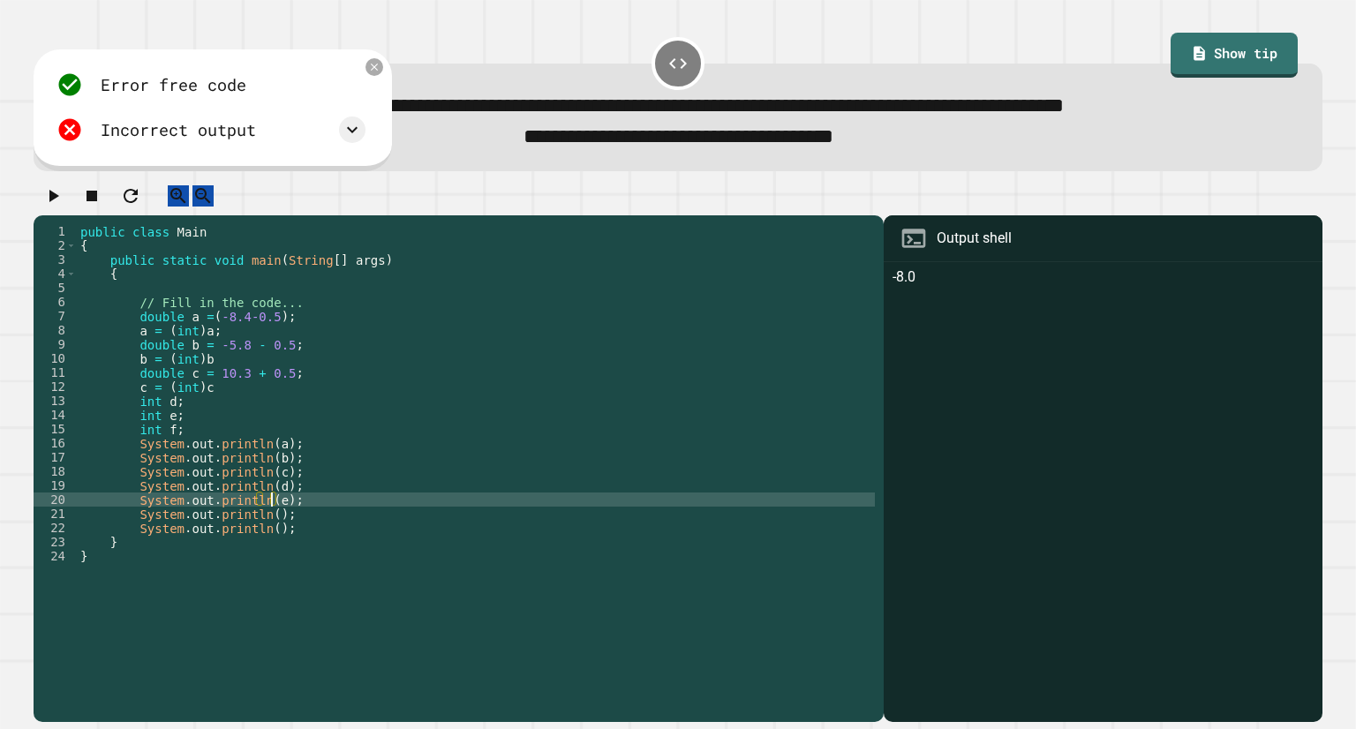
click at [263, 529] on div "public class Main { public static void main ( String [ ] args ) { // Fill in th…" at bounding box center [476, 450] width 798 height 452
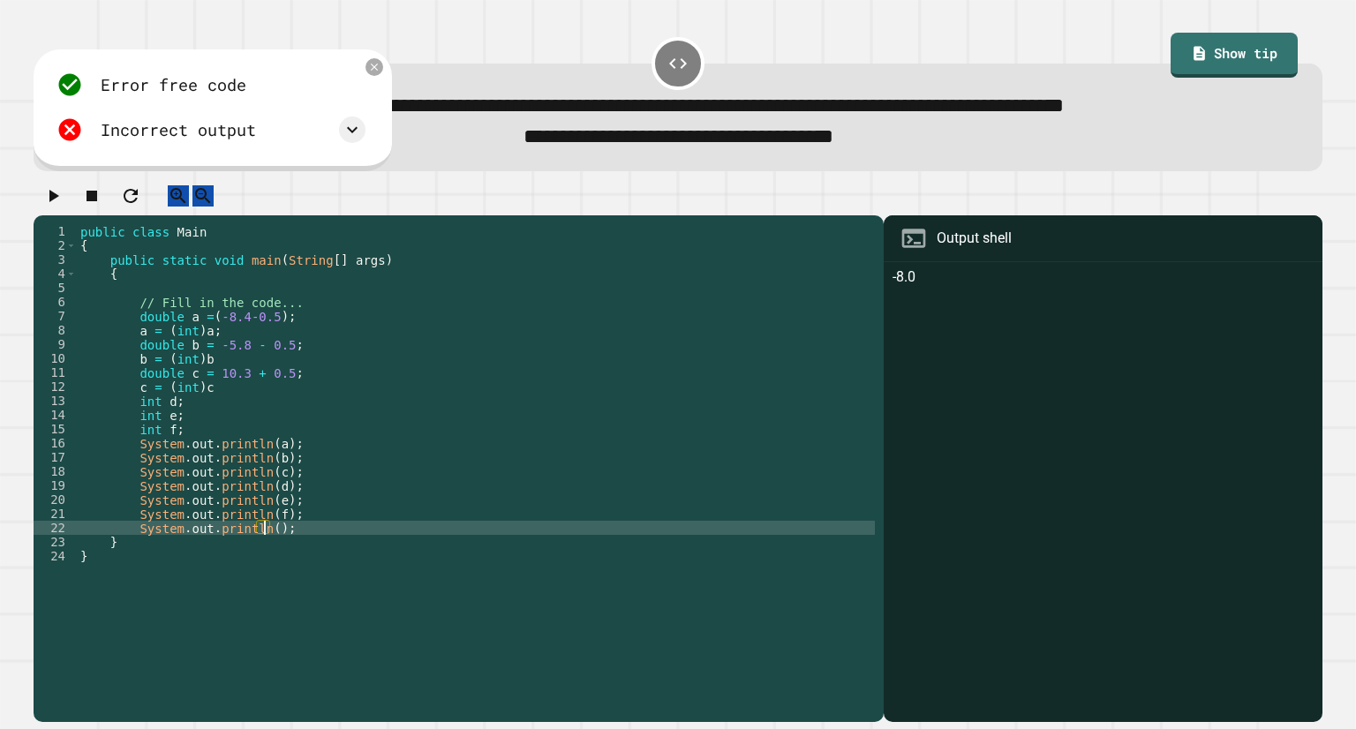
click at [263, 541] on div "public class Main { public static void main ( String [ ] args ) { // Fill in th…" at bounding box center [476, 450] width 798 height 452
click at [280, 539] on div "public class Main { public static void main ( String [ ] args ) { // Fill in th…" at bounding box center [476, 450] width 798 height 452
drag, startPoint x: 279, startPoint y: 543, endPoint x: 139, endPoint y: 546, distance: 139.5
click at [139, 546] on div "public class Main { public static void main ( String [ ] args ) { // Fill in th…" at bounding box center [476, 450] width 798 height 452
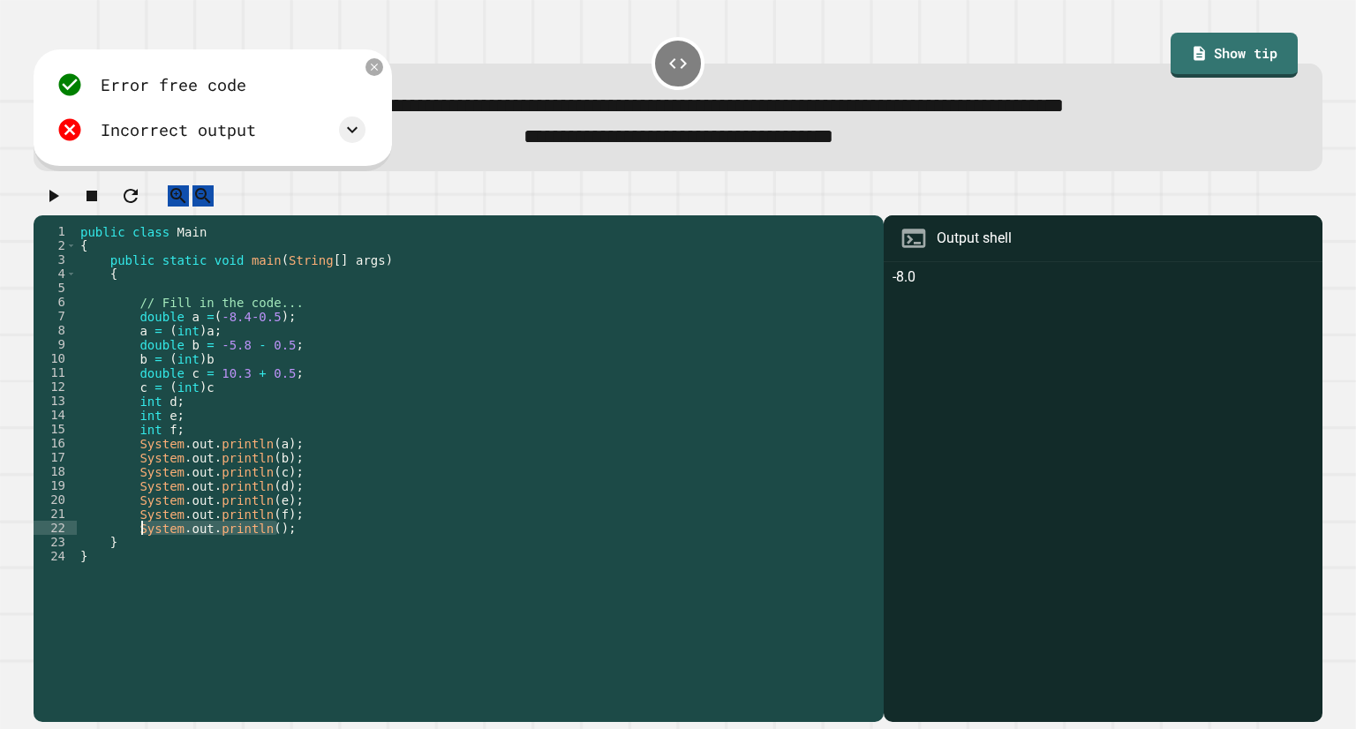
type textarea "*"
click at [198, 421] on div "public class Main { public static void main ( String [ ] args ) { // Fill in th…" at bounding box center [476, 450] width 798 height 452
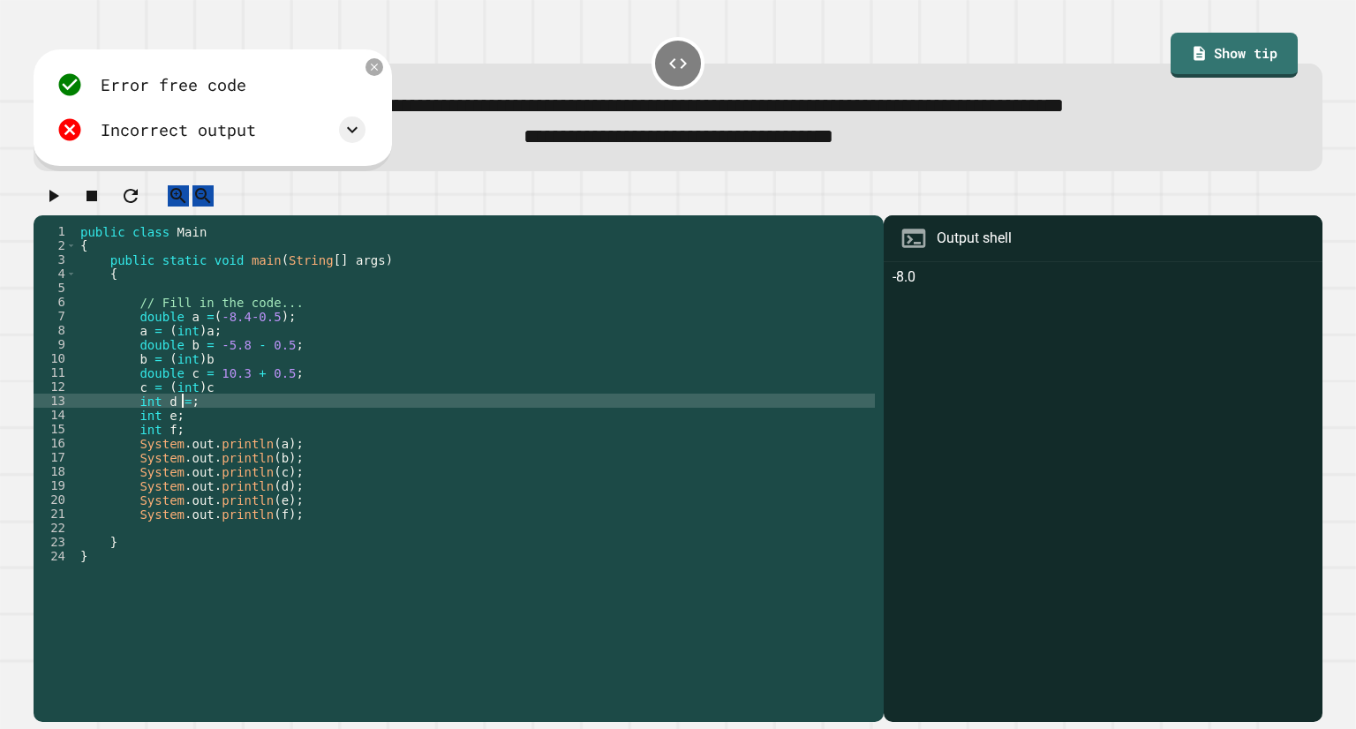
scroll to position [0, 7]
click at [147, 415] on div "public class Main { public static void main ( String [ ] args ) { // Fill in th…" at bounding box center [476, 450] width 798 height 452
click at [212, 420] on div "public class Main { public static void main ( String [ ] args ) { // Fill in th…" at bounding box center [476, 450] width 798 height 452
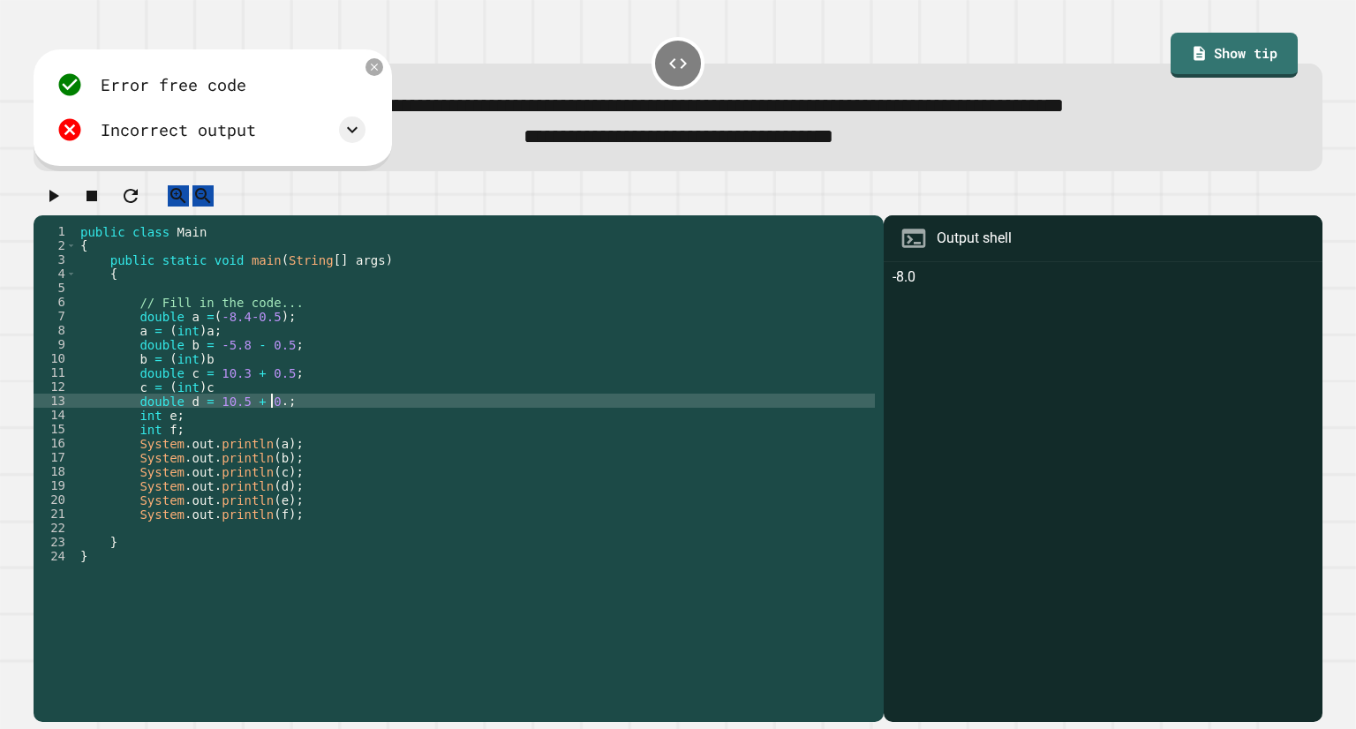
type textarea "**********"
click at [340, 421] on div "public class Main { public static void main ( String [ ] args ) { // Fill in th…" at bounding box center [476, 450] width 798 height 452
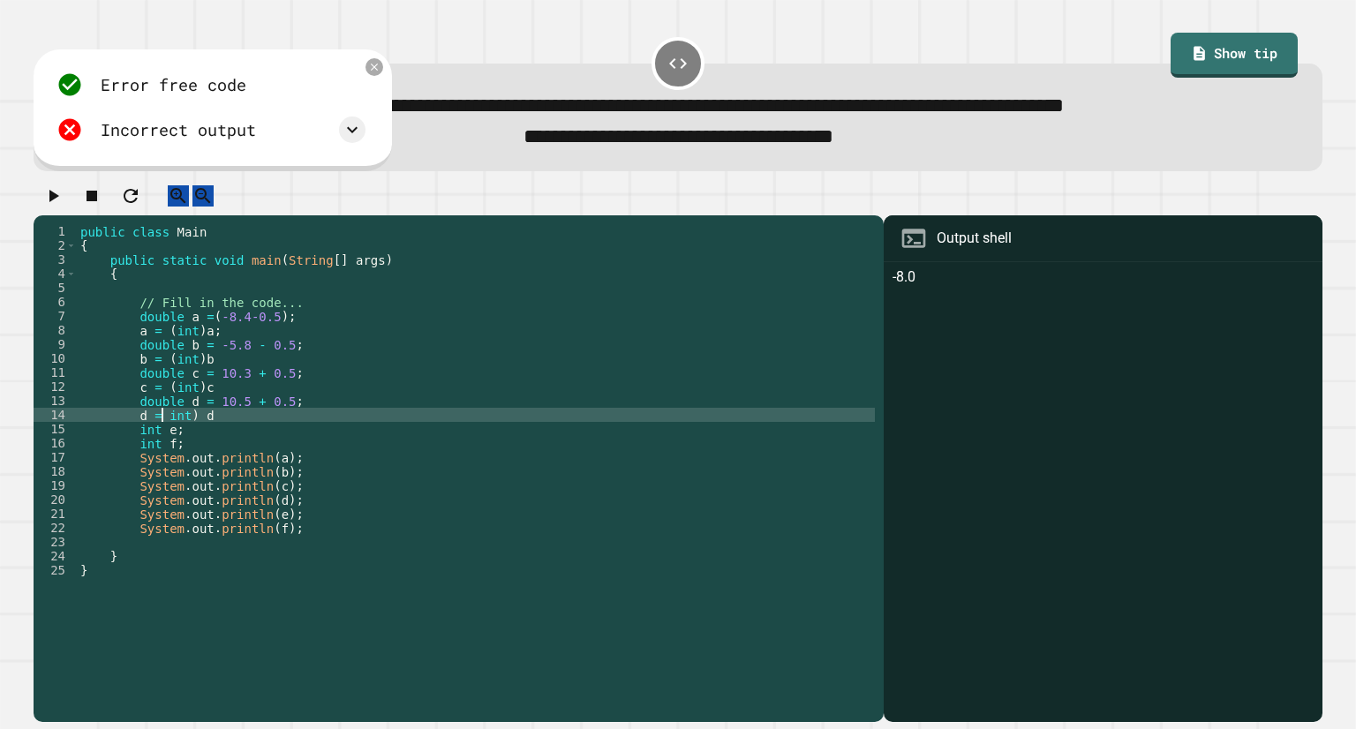
scroll to position [0, 6]
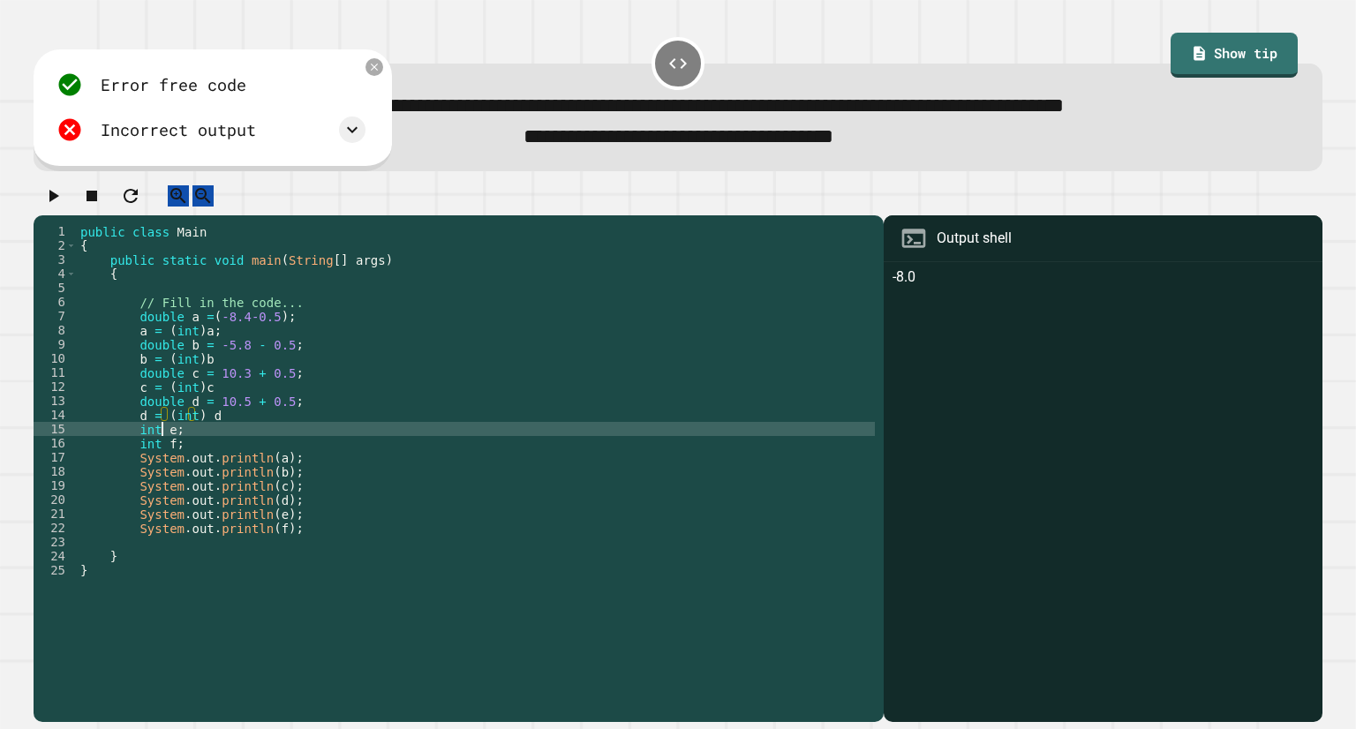
click at [159, 448] on div "public class Main { public static void main ( String [ ] args ) { // Fill in th…" at bounding box center [476, 450] width 798 height 452
click at [189, 446] on div "public class Main { public static void main ( String [ ] args ) { // Fill in th…" at bounding box center [476, 450] width 798 height 452
type textarea "**********"
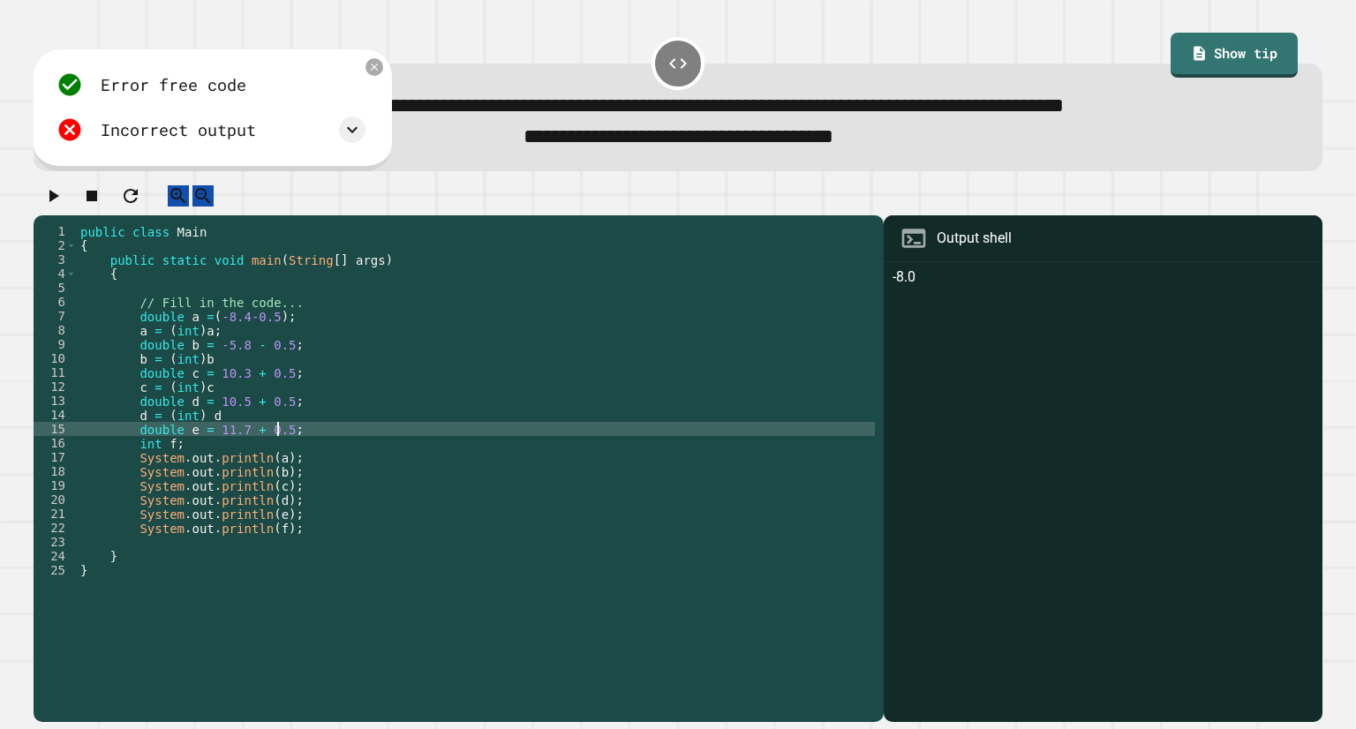
click at [295, 447] on div "public class Main { public static void main ( String [ ] args ) { // Fill in th…" at bounding box center [476, 450] width 798 height 452
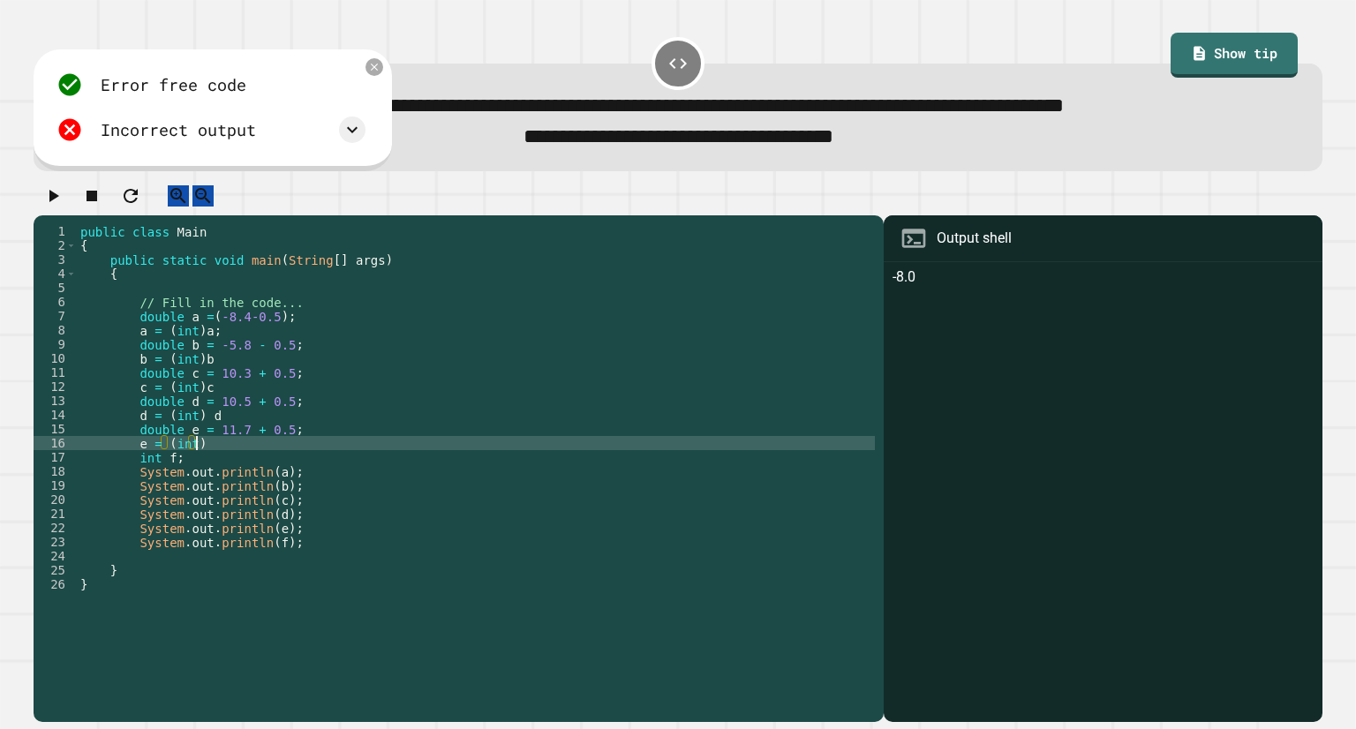
scroll to position [0, 7]
click at [152, 477] on div "public class Main { public static void main ( String [ ] args ) { // Fill in th…" at bounding box center [476, 450] width 798 height 452
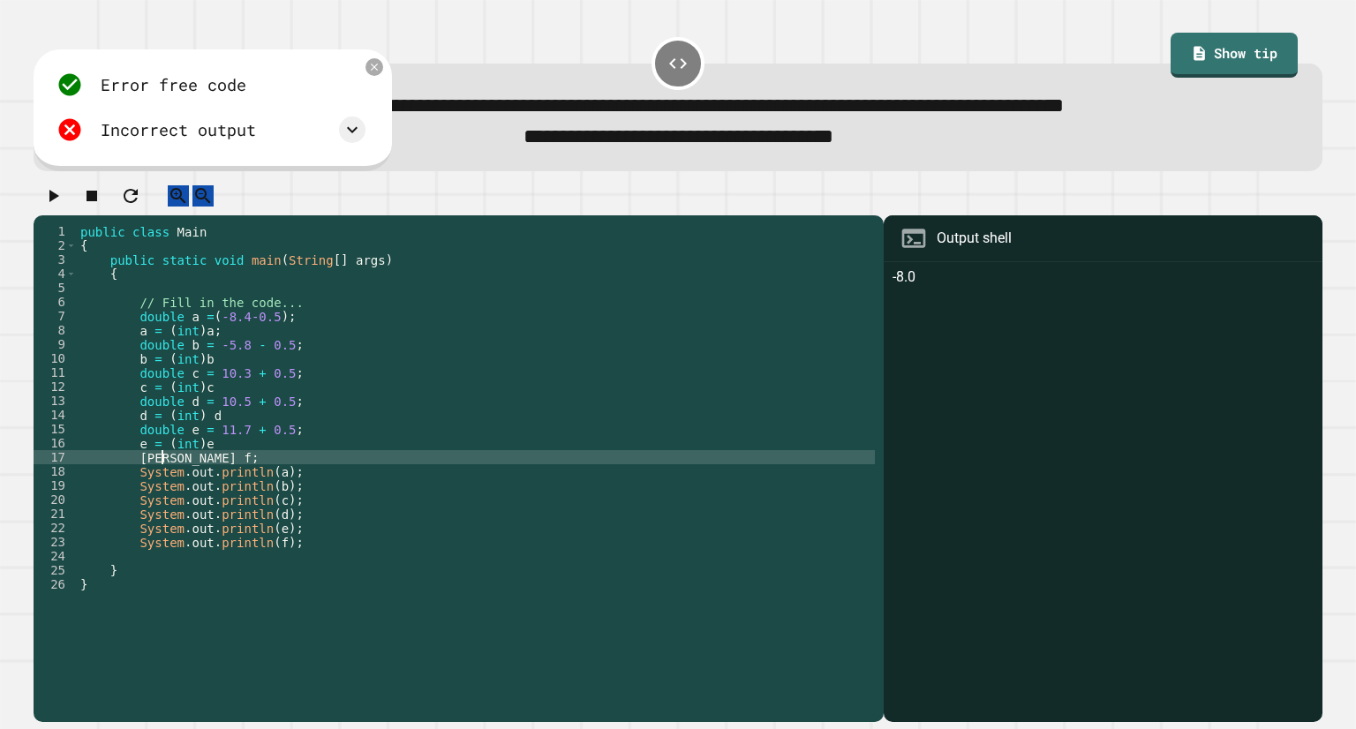
scroll to position [0, 6]
click at [189, 474] on div "public class Main { public static void main ( String [ ] args ) { // Fill in th…" at bounding box center [476, 450] width 798 height 452
type textarea "**********"
click at [319, 472] on div "public class Main { public static void main ( String [ ] args ) { // Fill in th…" at bounding box center [476, 450] width 798 height 452
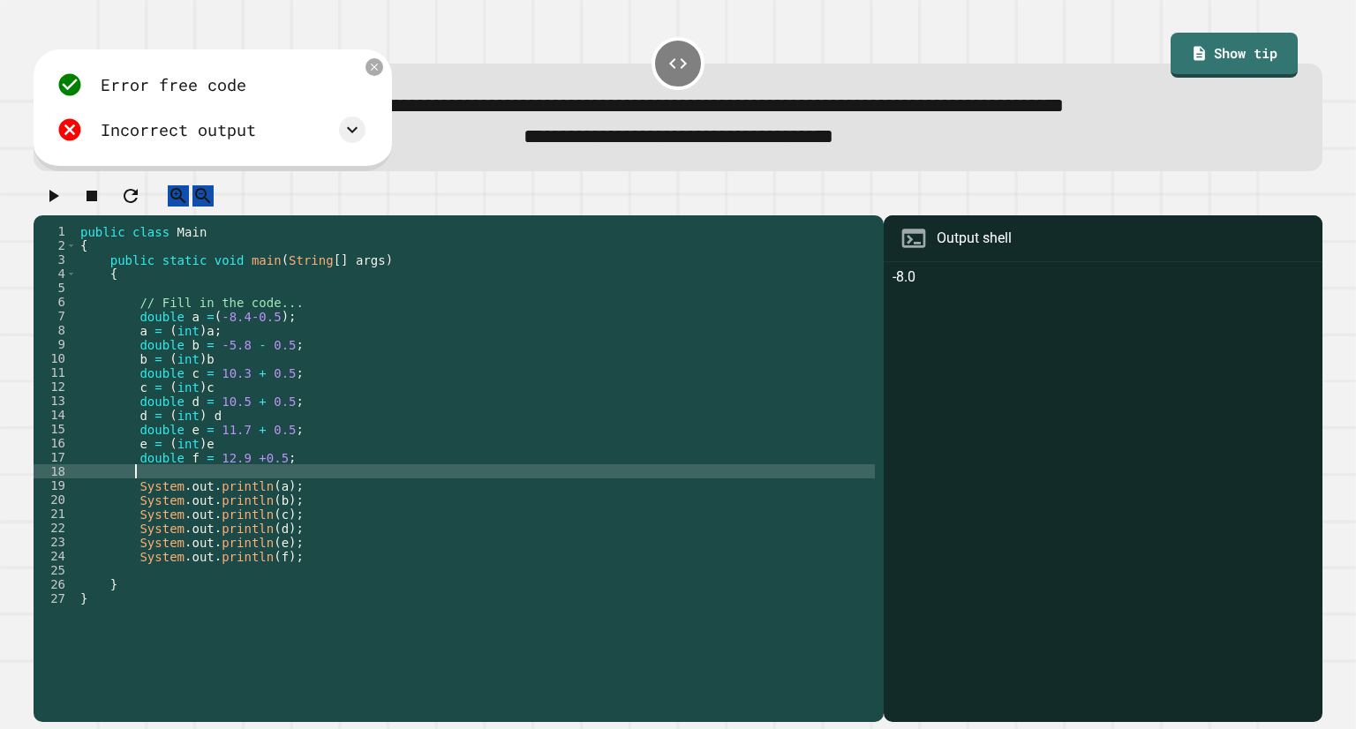
scroll to position [0, 3]
click at [245, 476] on div "public class Main { public static void main ( String [ ] args ) { // Fill in th…" at bounding box center [476, 450] width 798 height 452
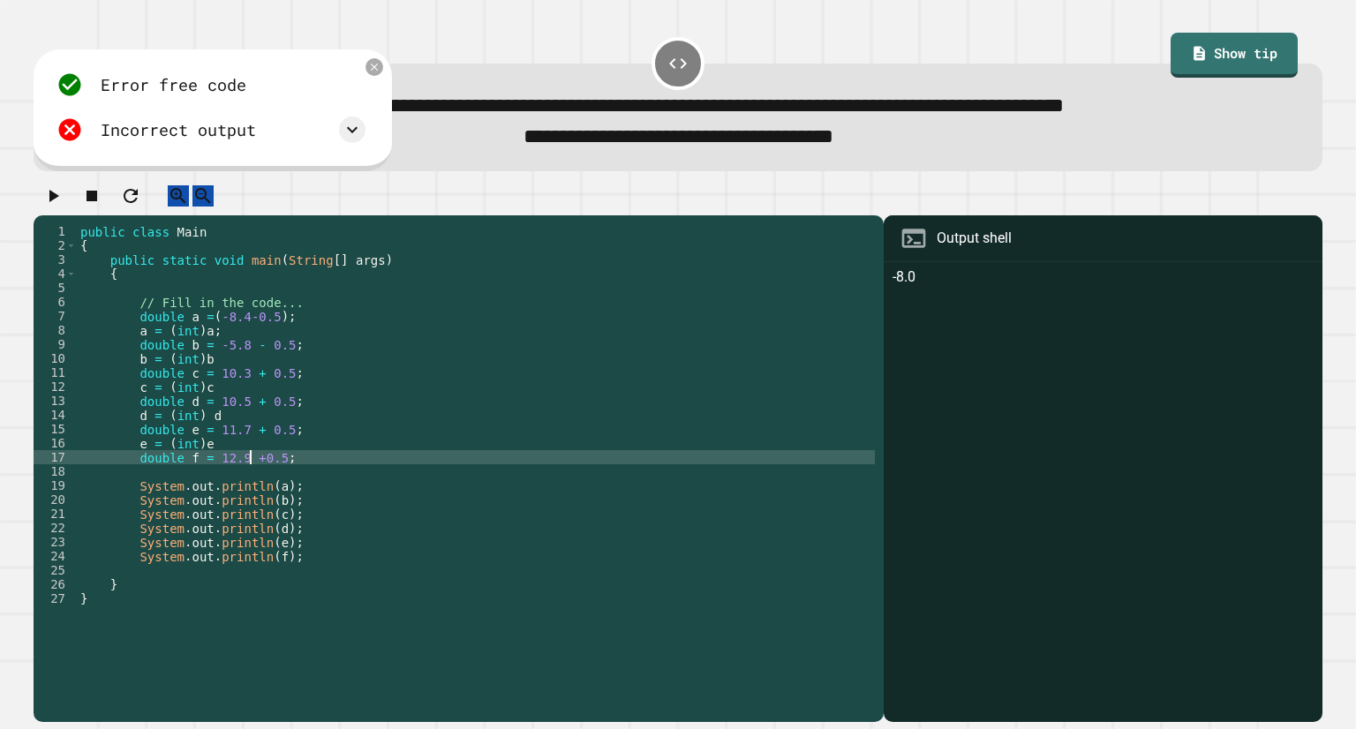
click at [252, 475] on div "public class Main { public static void main ( String [ ] args ) { // Fill in th…" at bounding box center [476, 450] width 798 height 452
type textarea "**********"
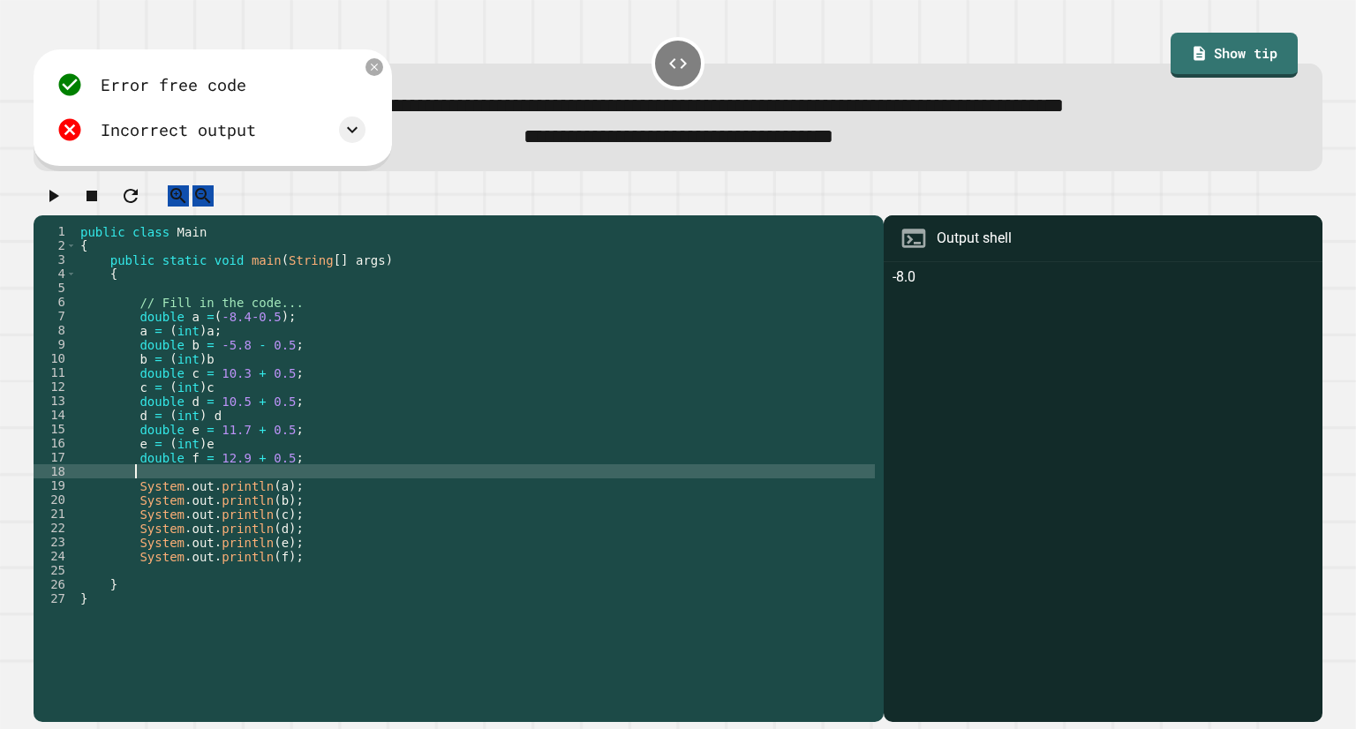
click at [259, 486] on div "public class Main { public static void main ( String [ ] args ) { // Fill in th…" at bounding box center [476, 450] width 798 height 452
click at [64, 207] on icon "button" at bounding box center [52, 195] width 21 height 21
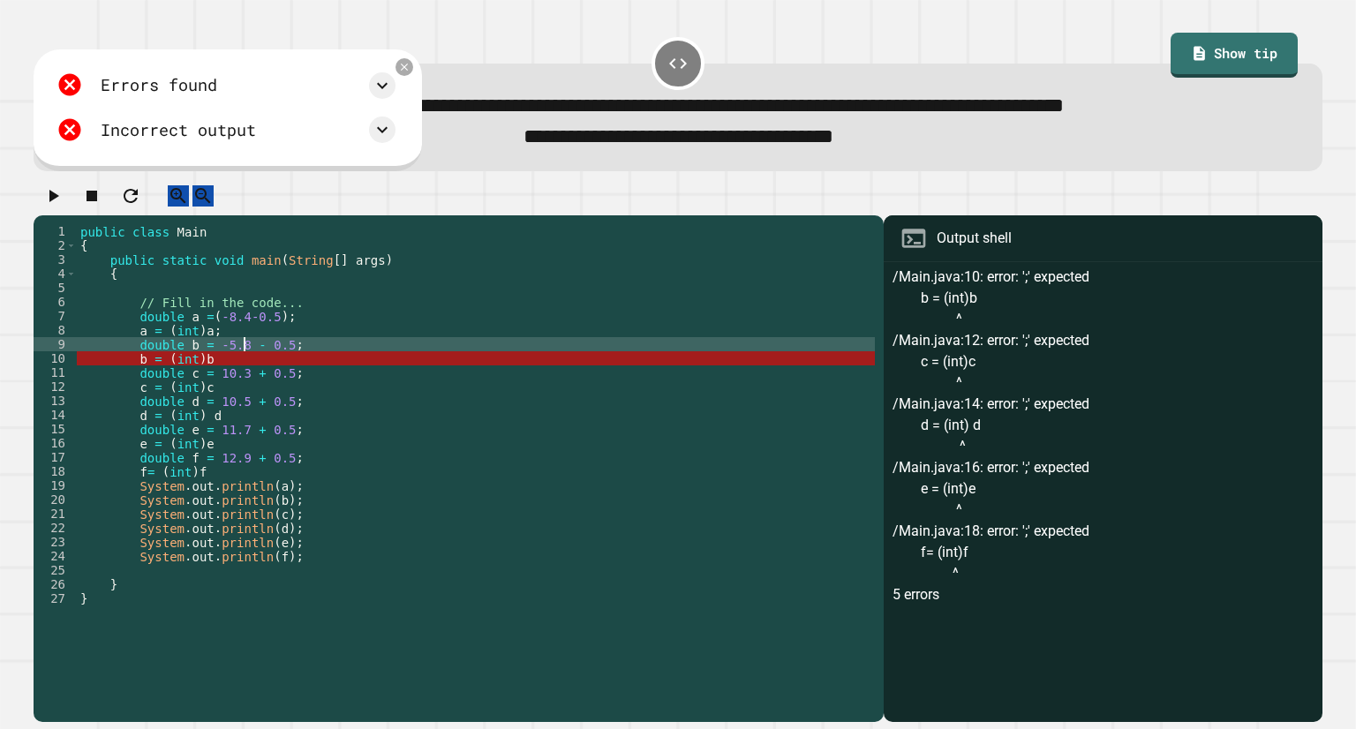
click at [241, 369] on div "public class Main { public static void main ( String [ ] args ) { // Fill in th…" at bounding box center [476, 450] width 798 height 452
click at [241, 372] on div "public class Main { public static void main ( String [ ] args ) { // Fill in th…" at bounding box center [476, 450] width 798 height 452
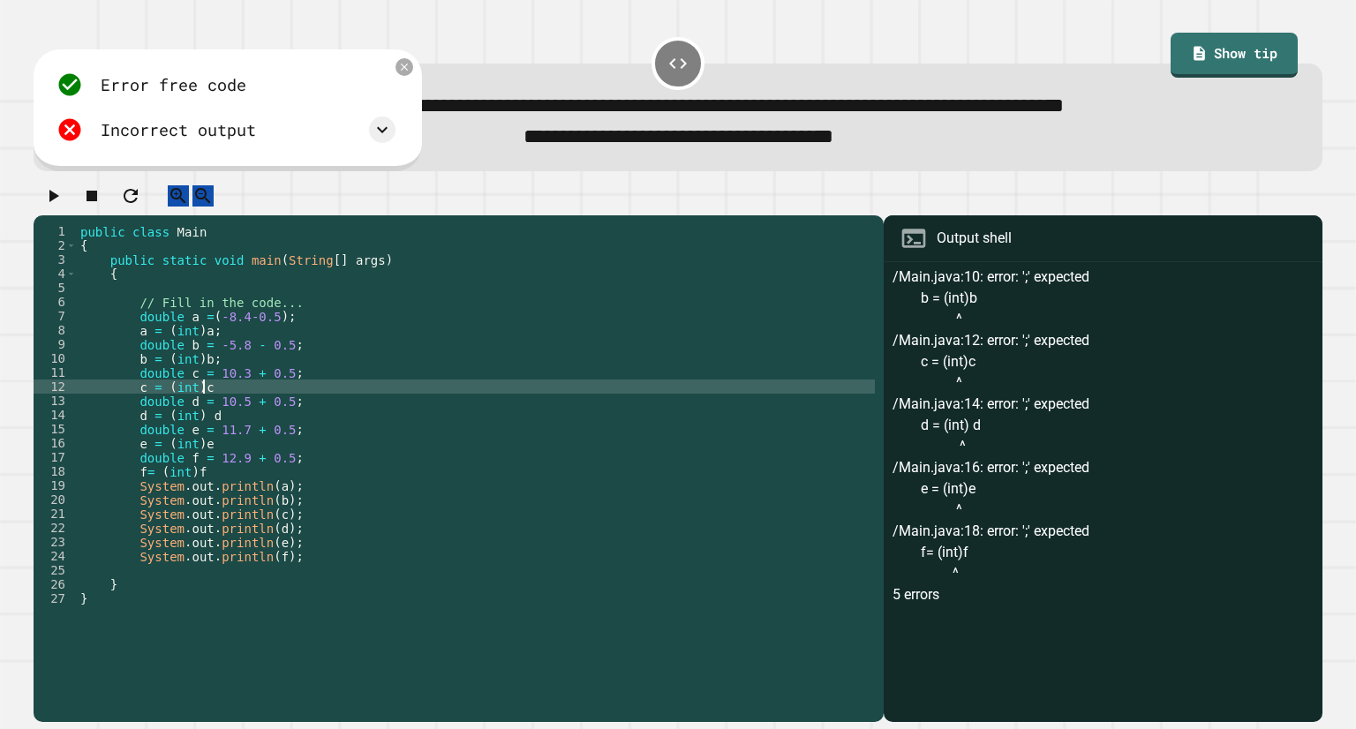
click at [240, 403] on div "public class Main { public static void main ( String [ ] args ) { // Fill in th…" at bounding box center [476, 450] width 798 height 452
click at [223, 432] on div "public class Main { public static void main ( String [ ] args ) { // Fill in th…" at bounding box center [476, 450] width 798 height 452
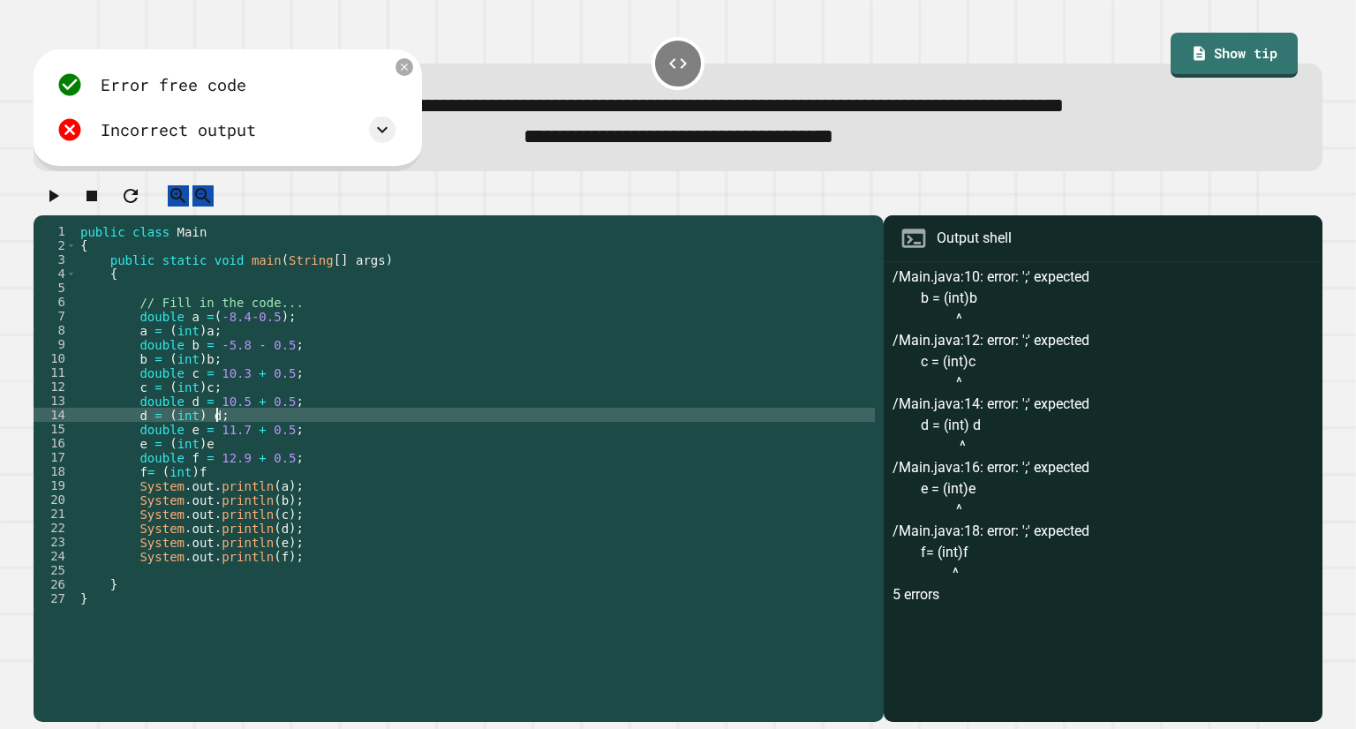
click at [219, 466] on div "public class Main { public static void main ( String [ ] args ) { // Fill in th…" at bounding box center [476, 450] width 798 height 452
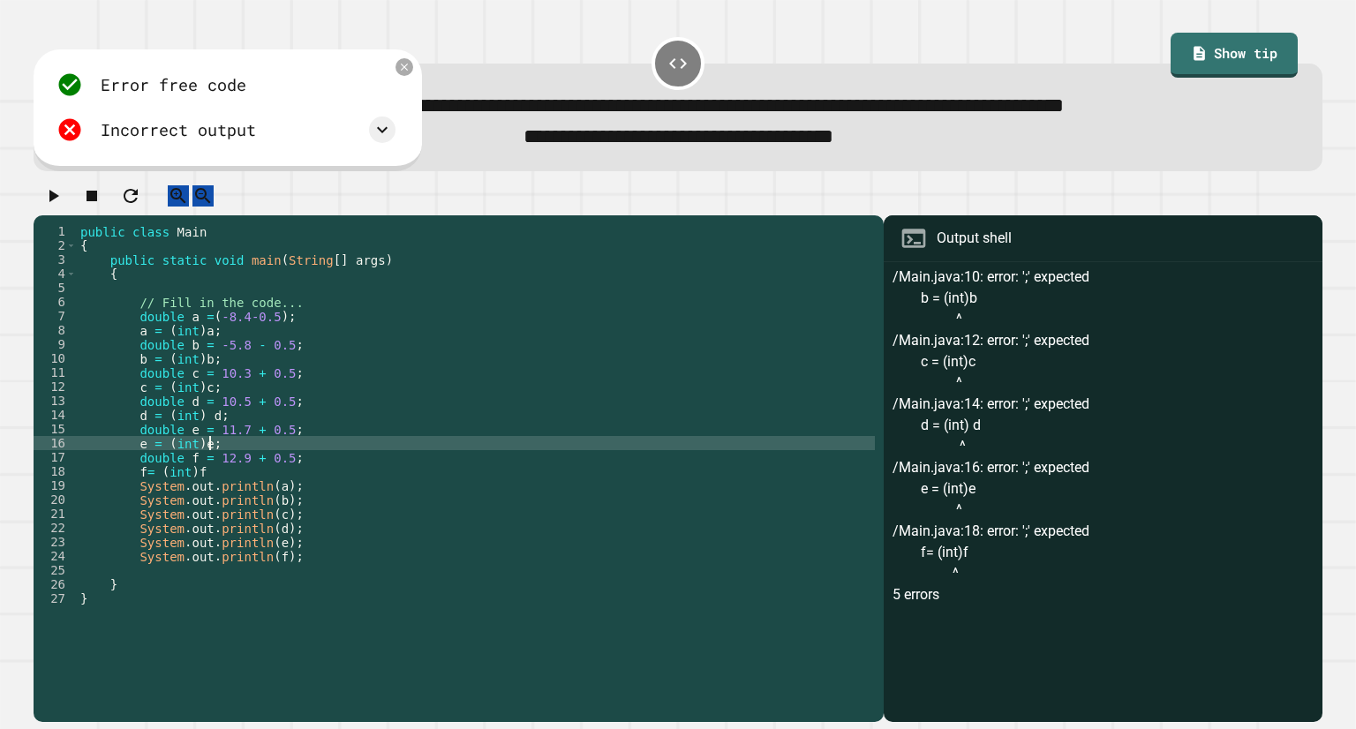
scroll to position [0, 9]
click at [216, 489] on div "public class Main { public static void main ( String [ ] args ) { // Fill in th…" at bounding box center [476, 450] width 798 height 452
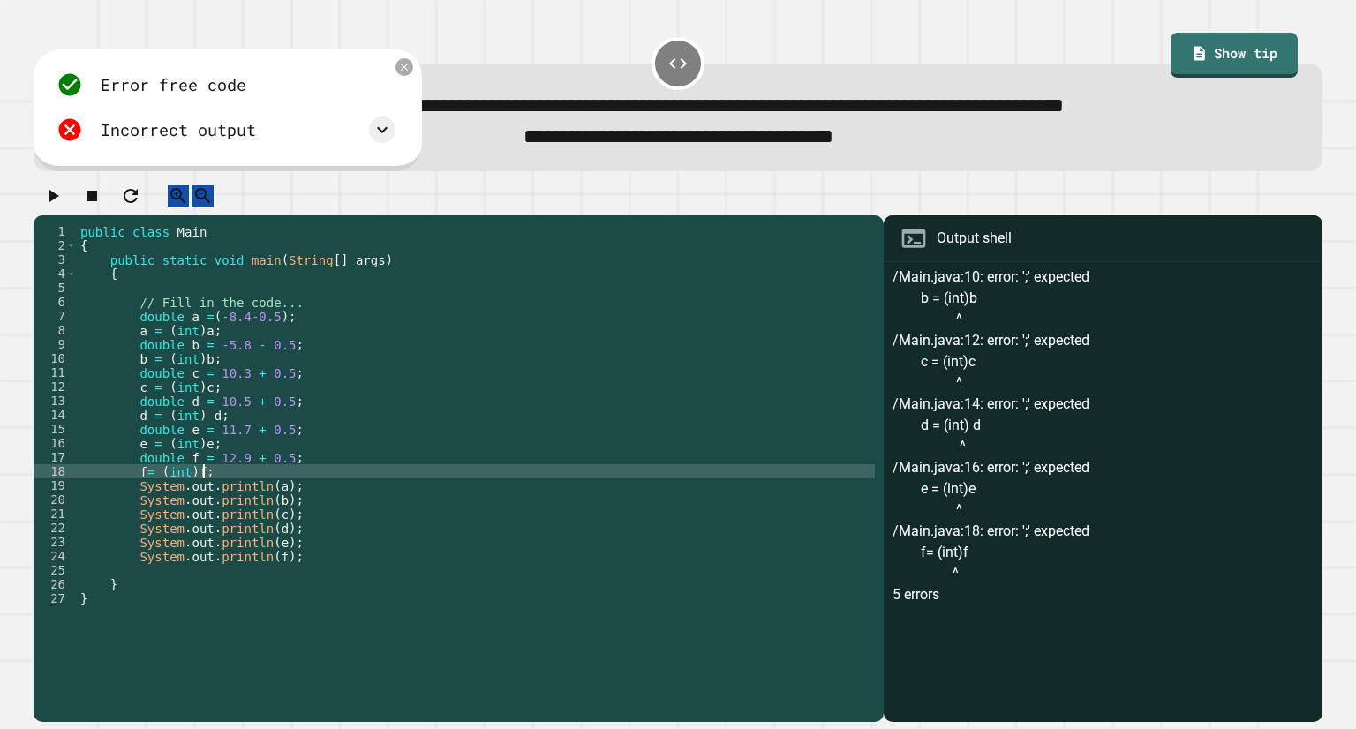
click at [63, 207] on button "button" at bounding box center [52, 196] width 21 height 22
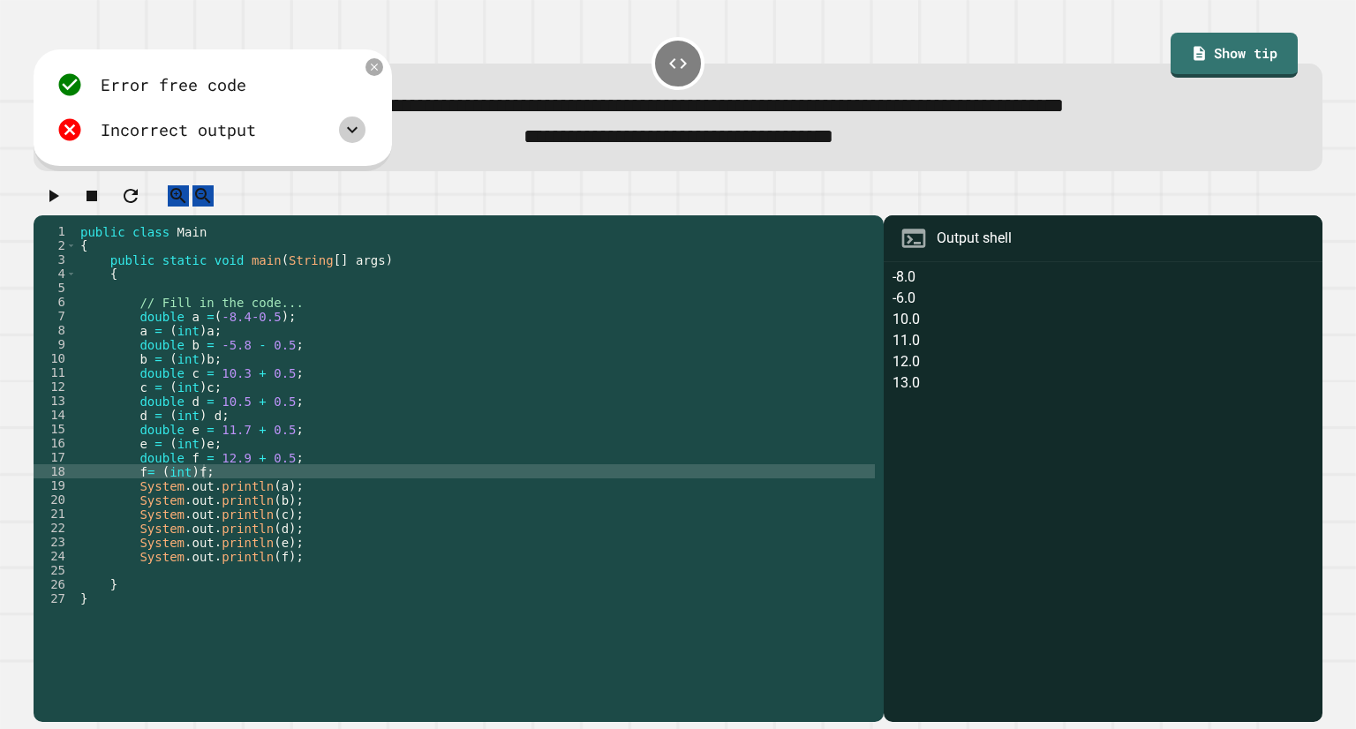
click at [345, 140] on icon at bounding box center [352, 129] width 21 height 21
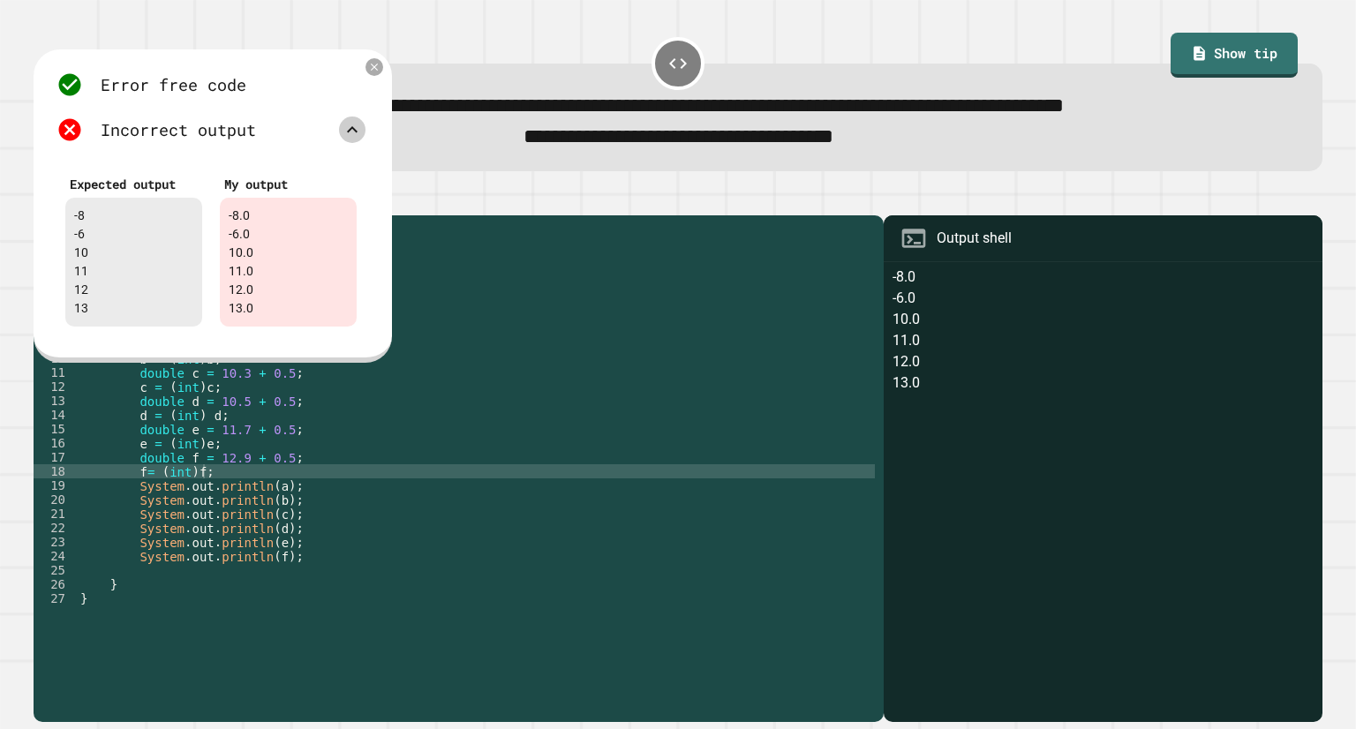
click at [520, 290] on div "public class Main { public static void main ( String [ ] args ) { // Fill in th…" at bounding box center [476, 450] width 798 height 452
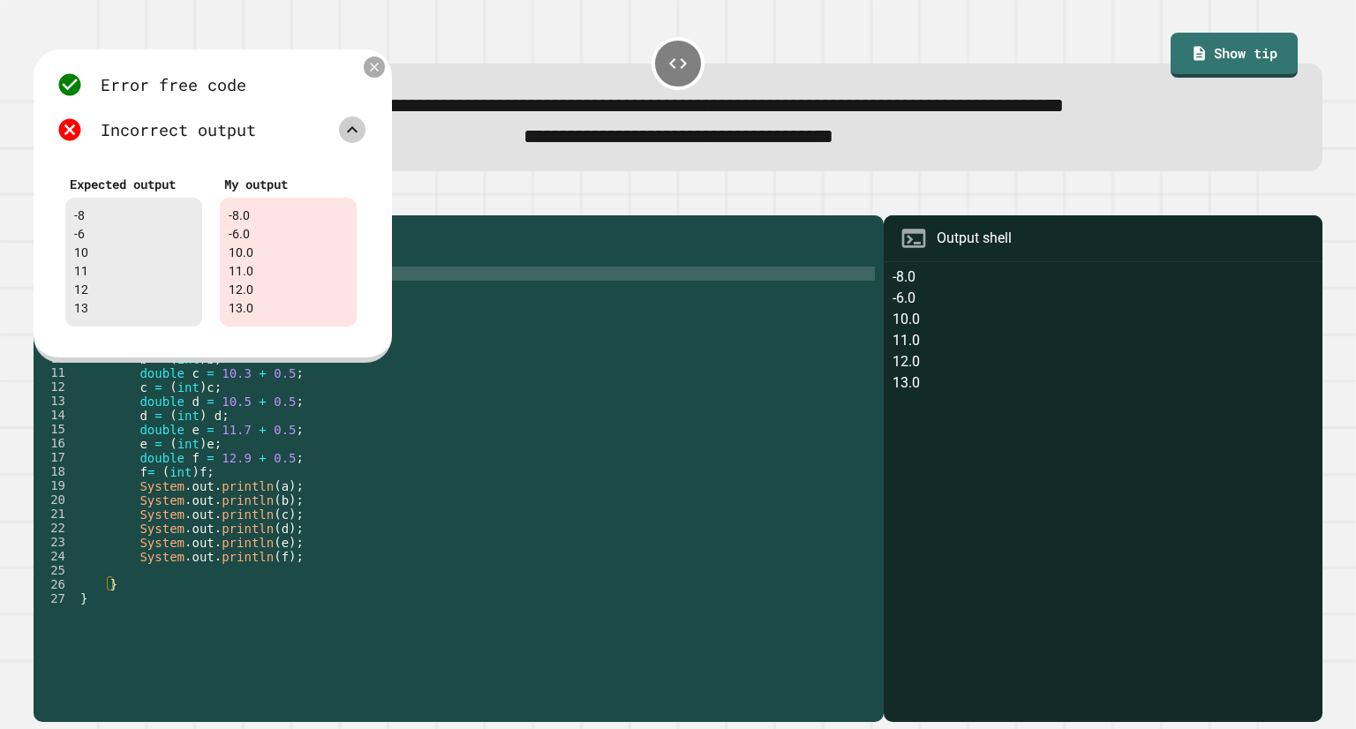
click at [374, 72] on icon at bounding box center [373, 67] width 15 height 15
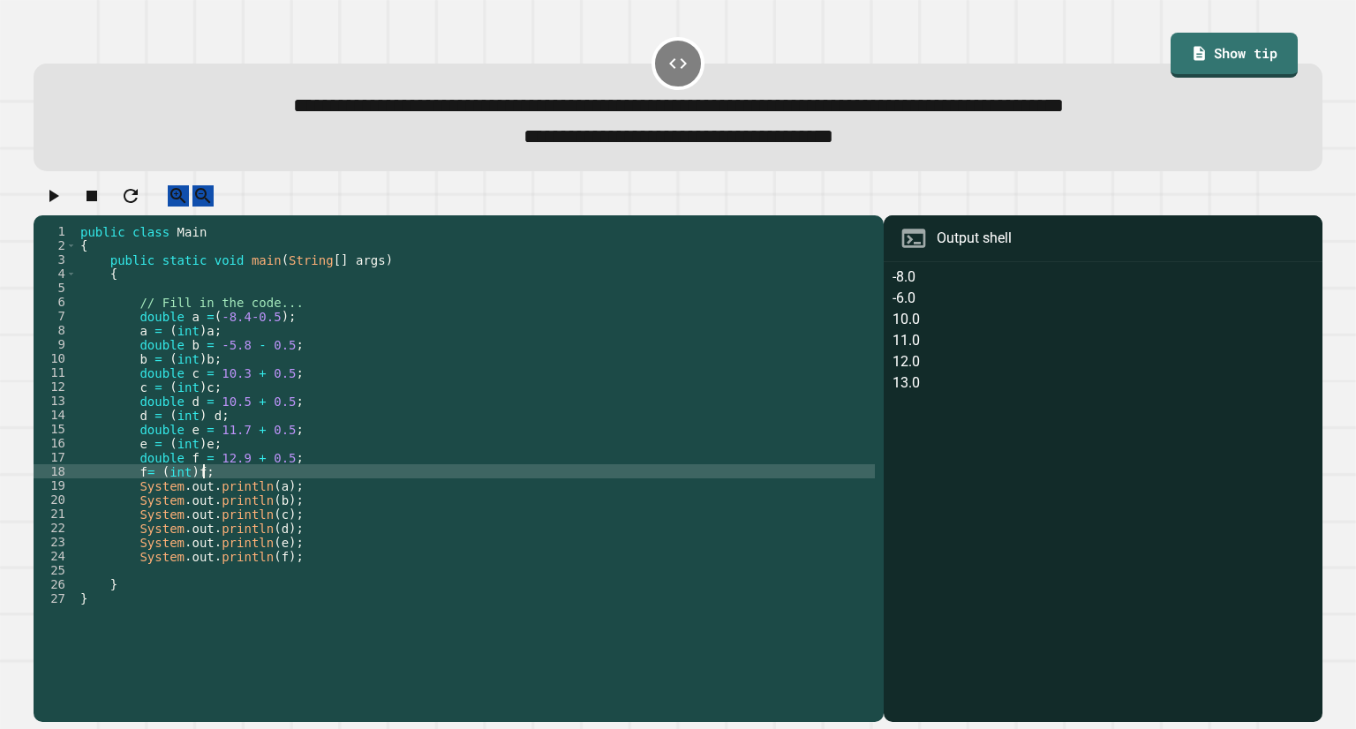
click at [261, 495] on div "public class Main { public static void main ( String [ ] args ) { // Fill in th…" at bounding box center [476, 450] width 798 height 452
click at [260, 509] on div "public class Main { public static void main ( String [ ] args ) { // Fill in th…" at bounding box center [476, 450] width 798 height 452
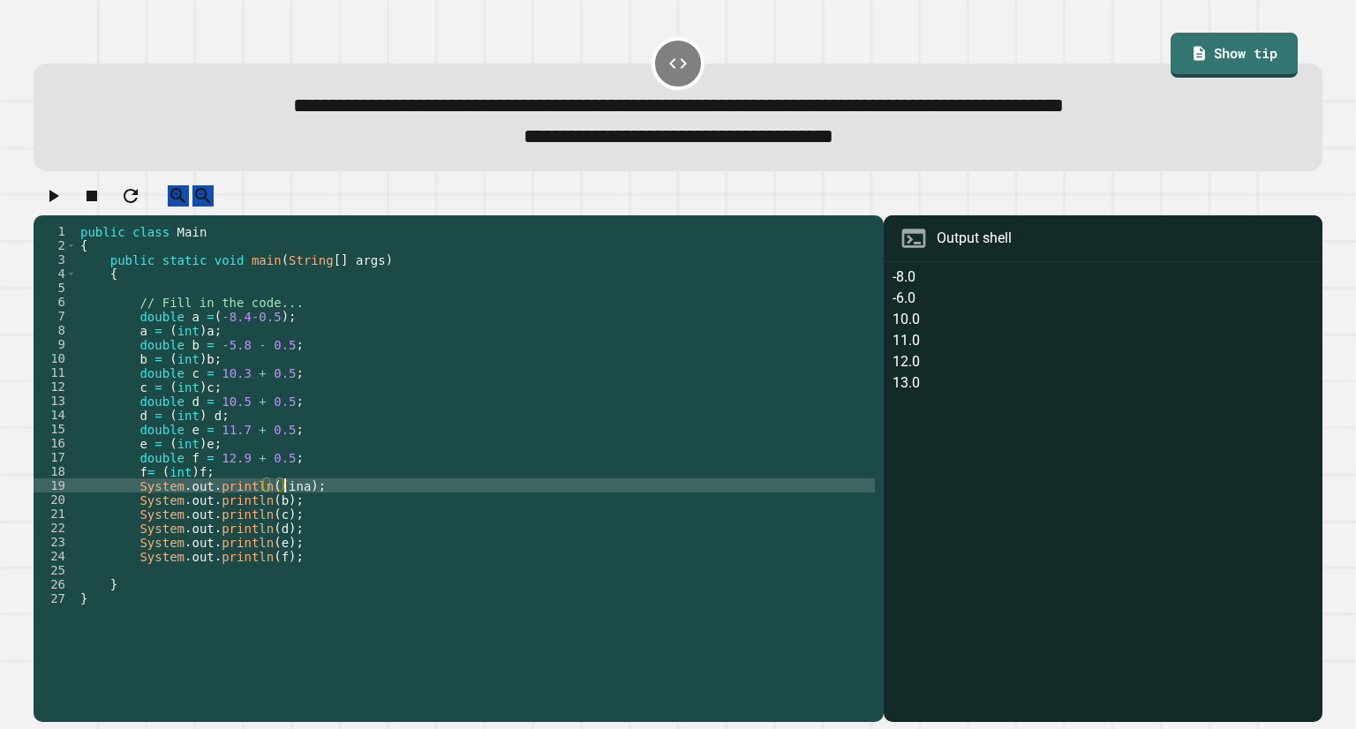
scroll to position [0, 14]
click at [52, 201] on icon "button" at bounding box center [52, 195] width 21 height 21
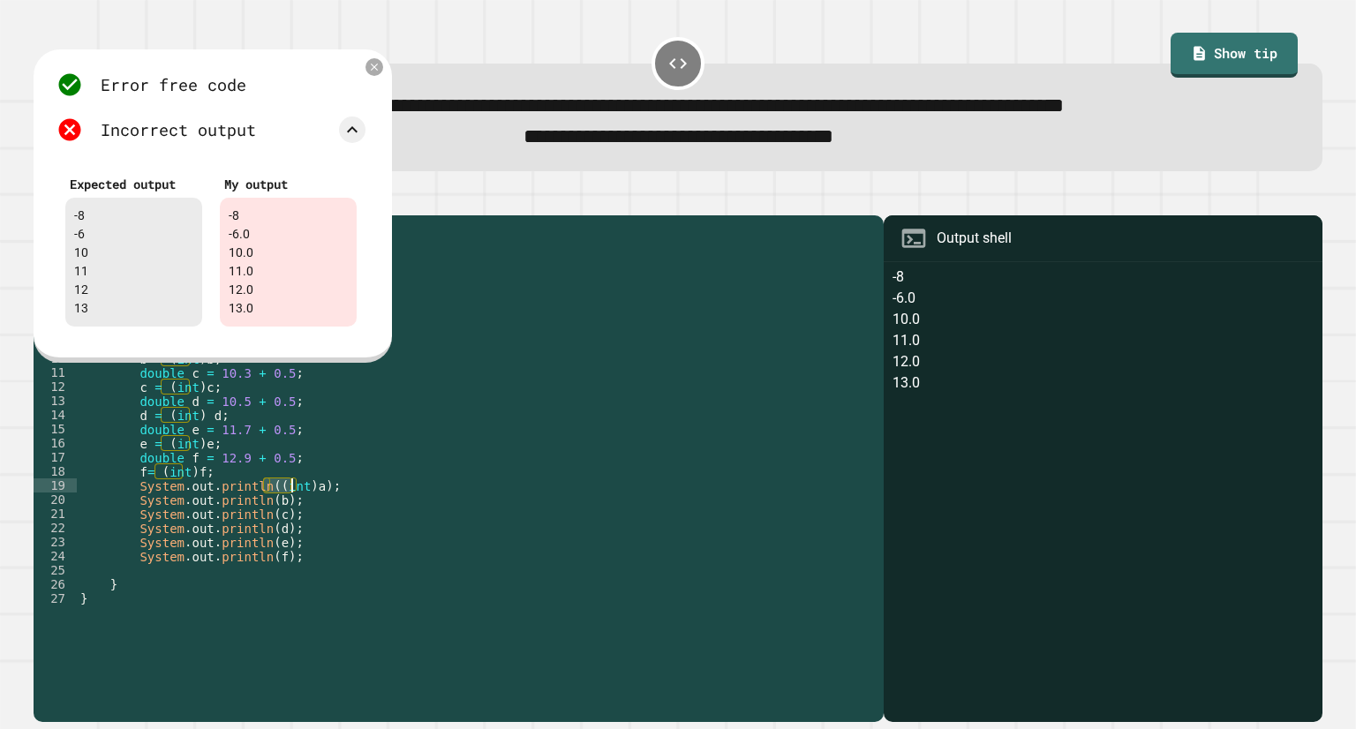
drag, startPoint x: 261, startPoint y: 502, endPoint x: 294, endPoint y: 502, distance: 32.7
click at [294, 502] on div "public class Main { public static void main ( String [ ] args ) { // Fill in th…" at bounding box center [476, 450] width 798 height 452
click at [294, 502] on div "public class Main { public static void main ( String [ ] args ) { // Fill in th…" at bounding box center [476, 436] width 798 height 424
click at [299, 502] on div "public class Main { public static void main ( String [ ] args ) { // Fill in th…" at bounding box center [476, 450] width 798 height 452
drag, startPoint x: 294, startPoint y: 502, endPoint x: 267, endPoint y: 496, distance: 28.1
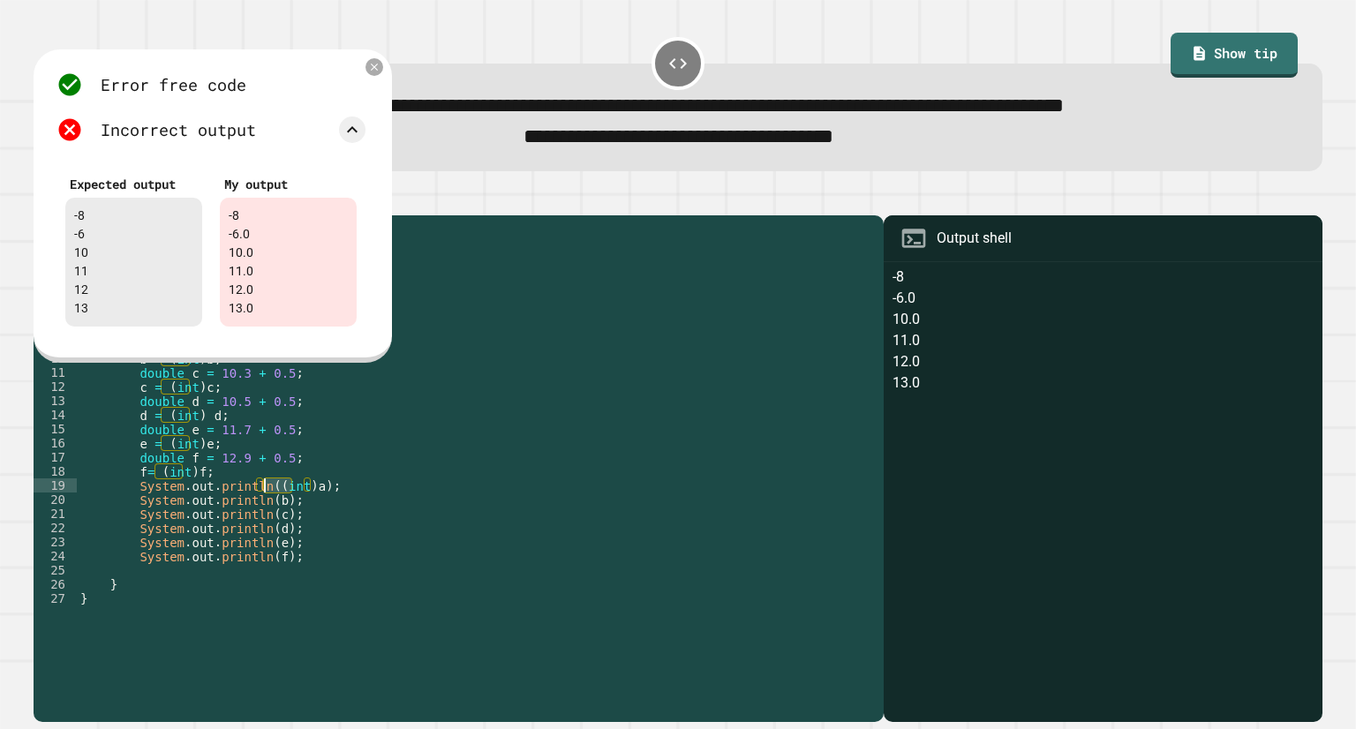
click at [267, 496] on div "public class Main { public static void main ( String [ ] args ) { // Fill in th…" at bounding box center [476, 450] width 798 height 452
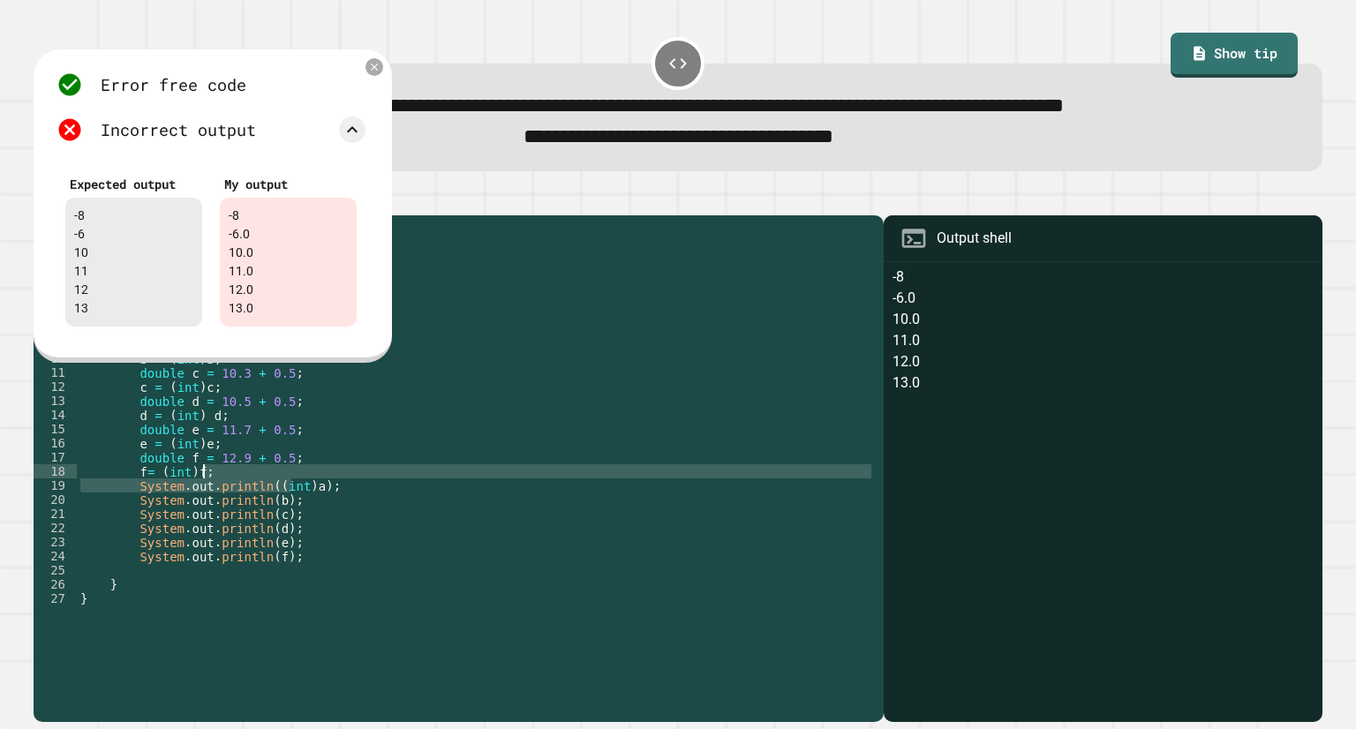
click at [261, 515] on div "public class Main { public static void main ( String [ ] args ) { // Fill in th…" at bounding box center [476, 450] width 798 height 452
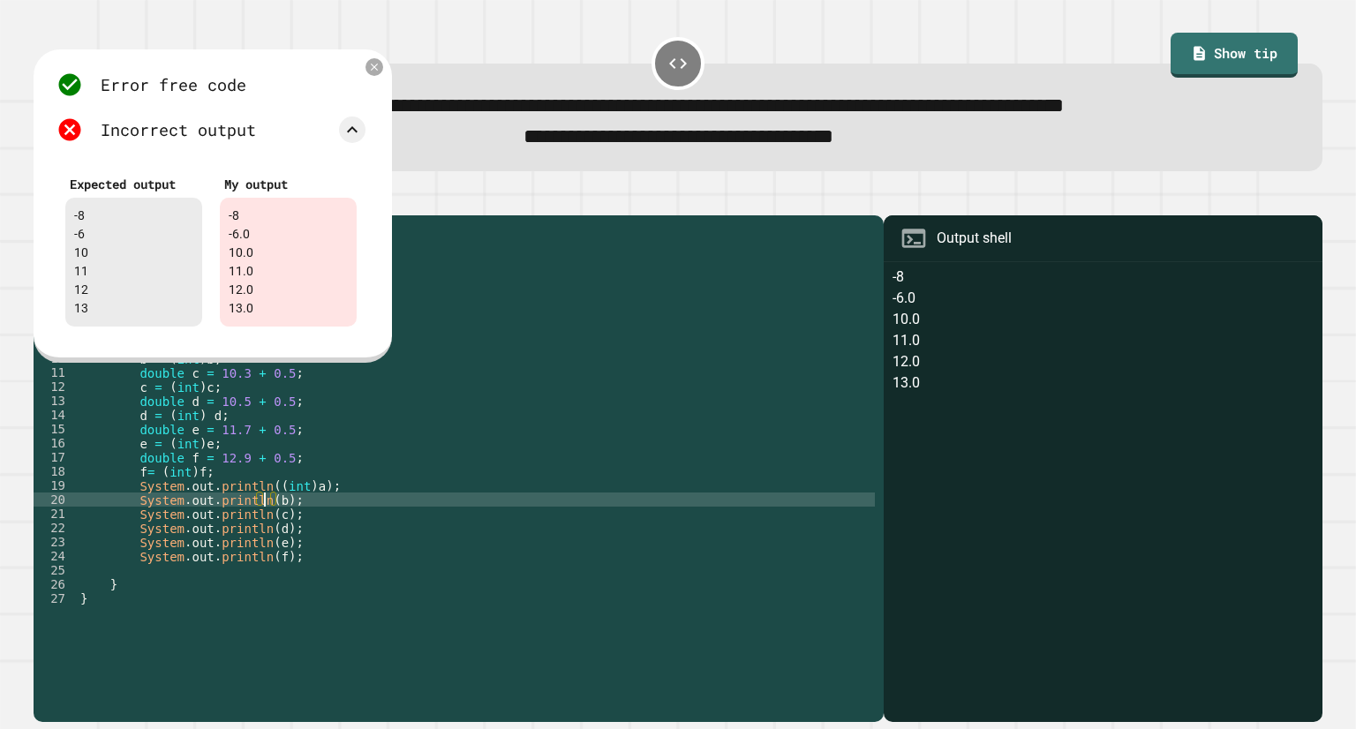
scroll to position [0, 13]
paste textarea "****"
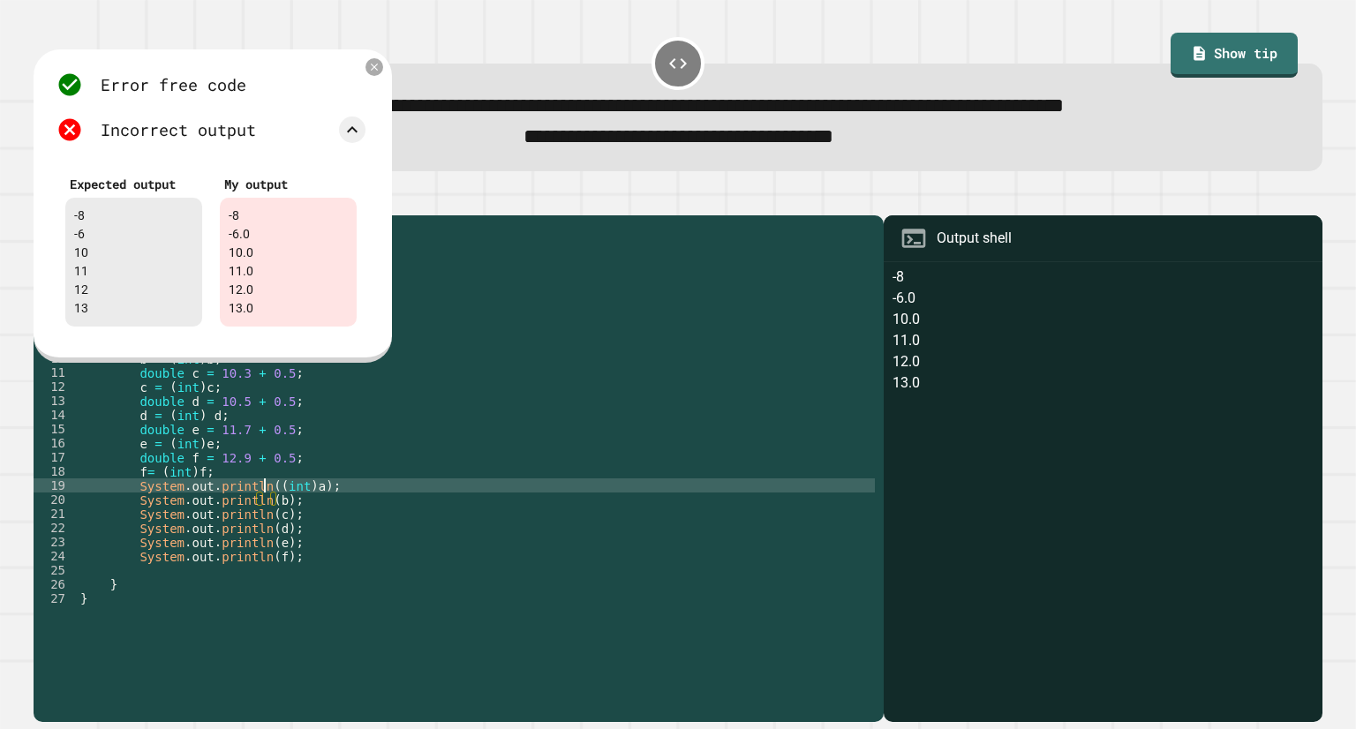
click at [262, 506] on div "public class Main { public static void main ( String [ ] args ) { // Fill in th…" at bounding box center [476, 450] width 798 height 452
click at [268, 506] on div "public class Main { public static void main ( String [ ] args ) { // Fill in th…" at bounding box center [476, 450] width 798 height 452
click at [293, 504] on div "public class Main { public static void main ( String [ ] args ) { // Fill in th…" at bounding box center [476, 436] width 798 height 424
drag, startPoint x: 295, startPoint y: 504, endPoint x: 265, endPoint y: 500, distance: 30.3
click at [265, 500] on div "public class Main { public static void main ( String [ ] args ) { // Fill in th…" at bounding box center [476, 450] width 798 height 452
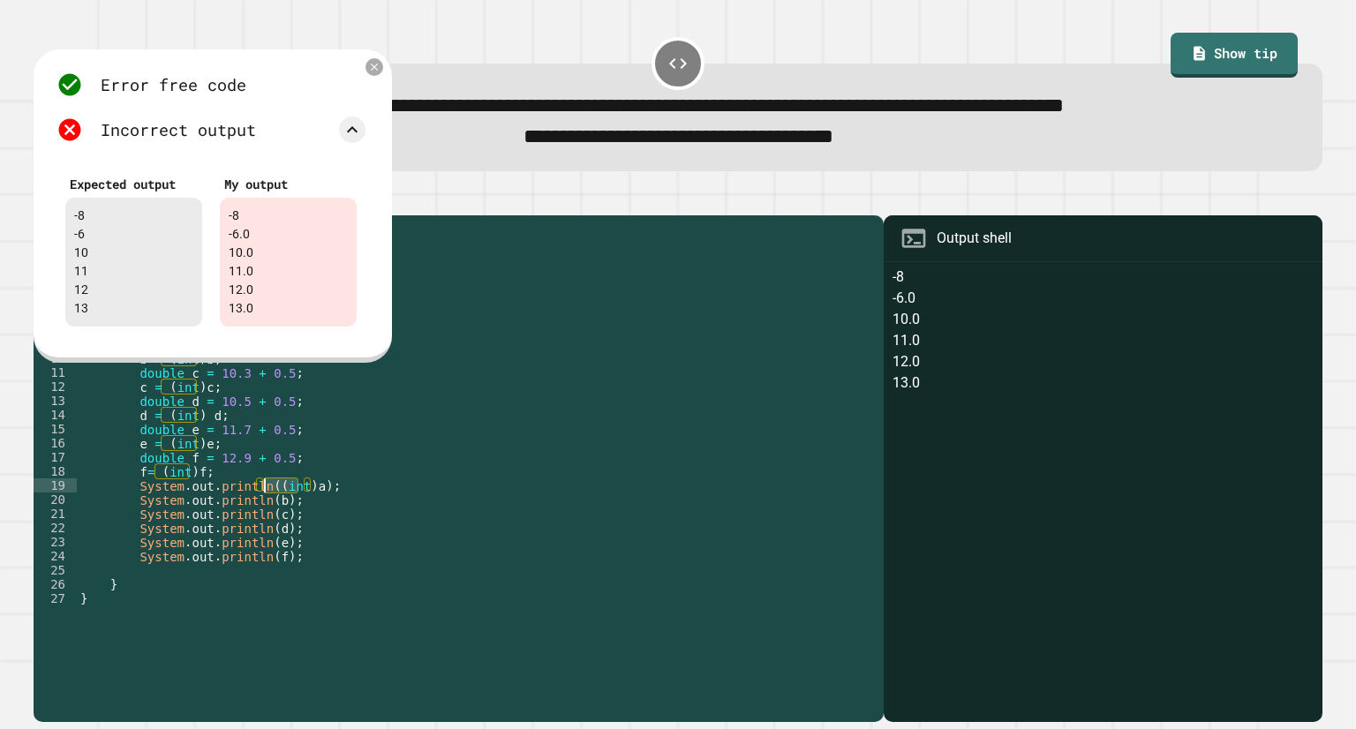
click at [260, 520] on div "public class Main { public static void main ( String [ ] args ) { // Fill in th…" at bounding box center [476, 450] width 798 height 452
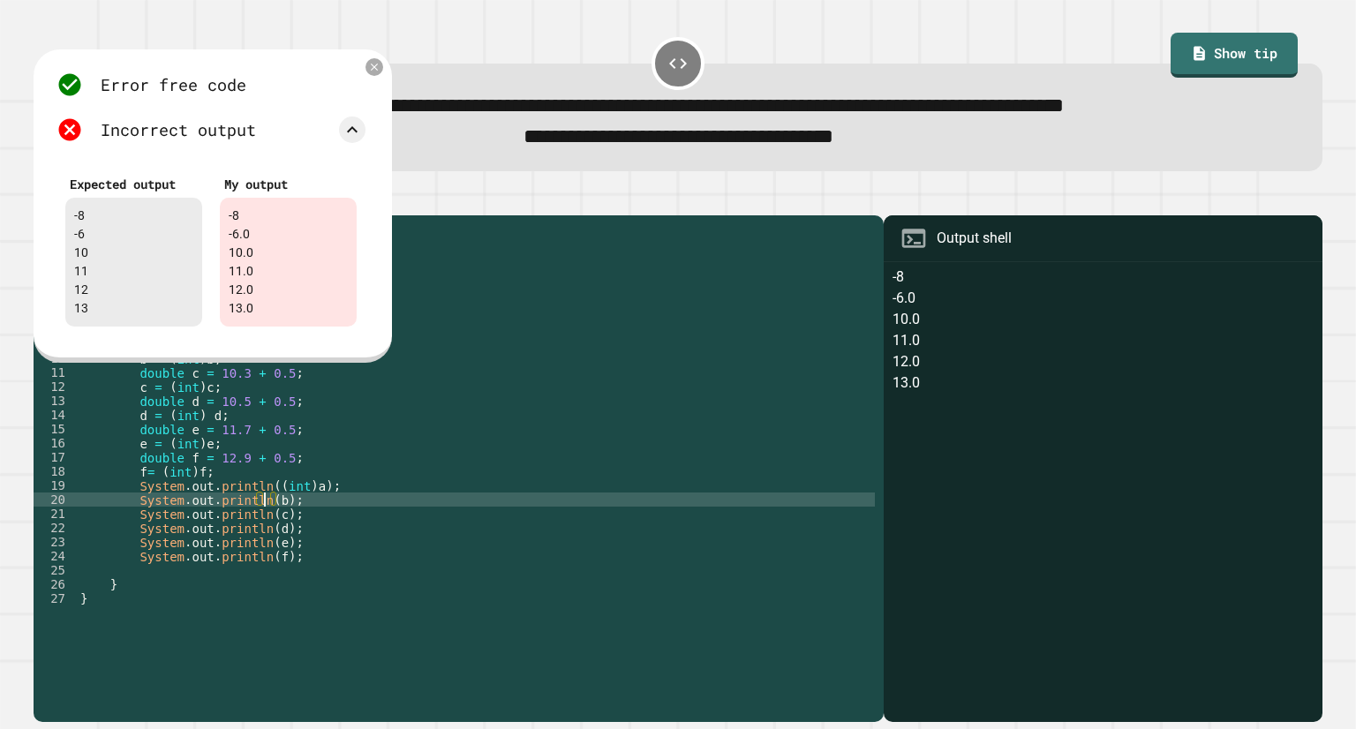
paste textarea "*****"
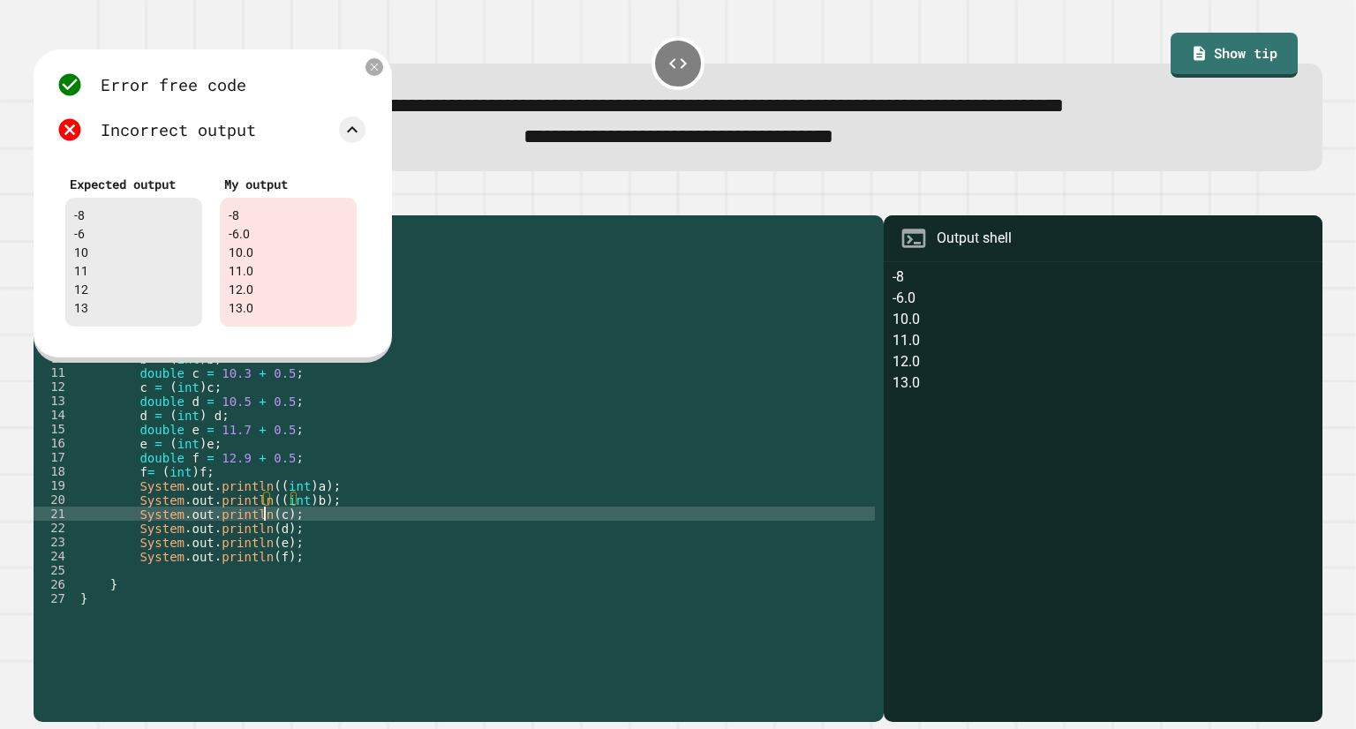
click at [261, 531] on div "public class Main { public static void main ( String [ ] args ) { // Fill in th…" at bounding box center [476, 450] width 798 height 452
paste textarea "*****"
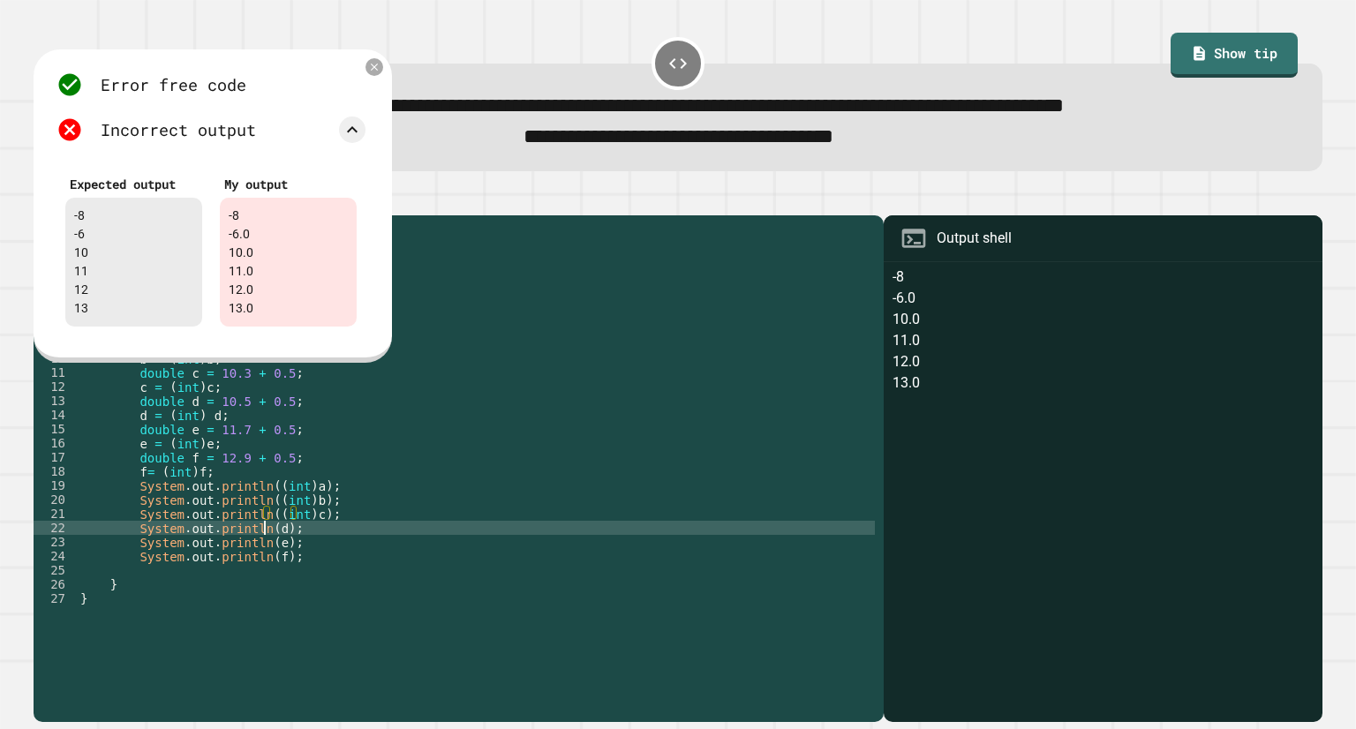
click at [261, 546] on div "public class Main { public static void main ( String [ ] args ) { // Fill in th…" at bounding box center [476, 450] width 798 height 452
paste textarea "*****"
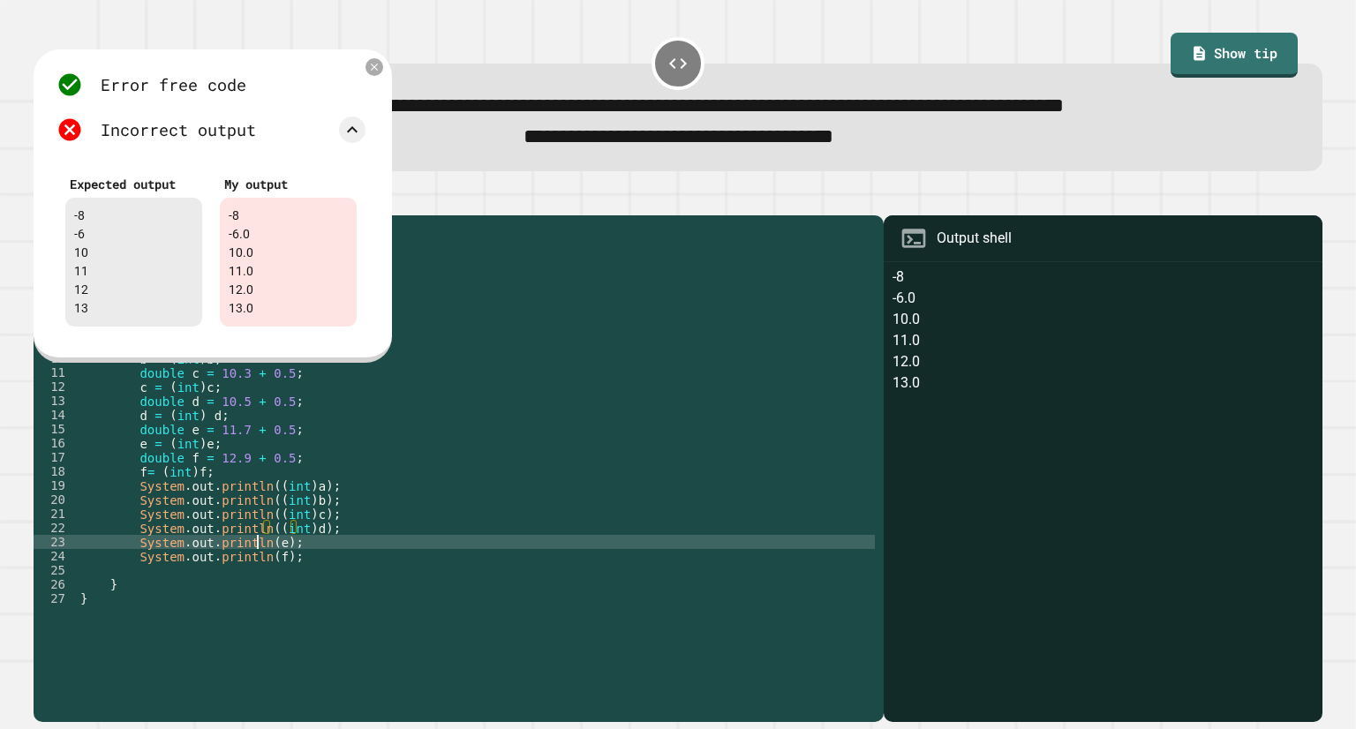
click at [259, 561] on div "public class Main { public static void main ( String [ ] args ) { // Fill in th…" at bounding box center [476, 450] width 798 height 452
paste textarea "*****"
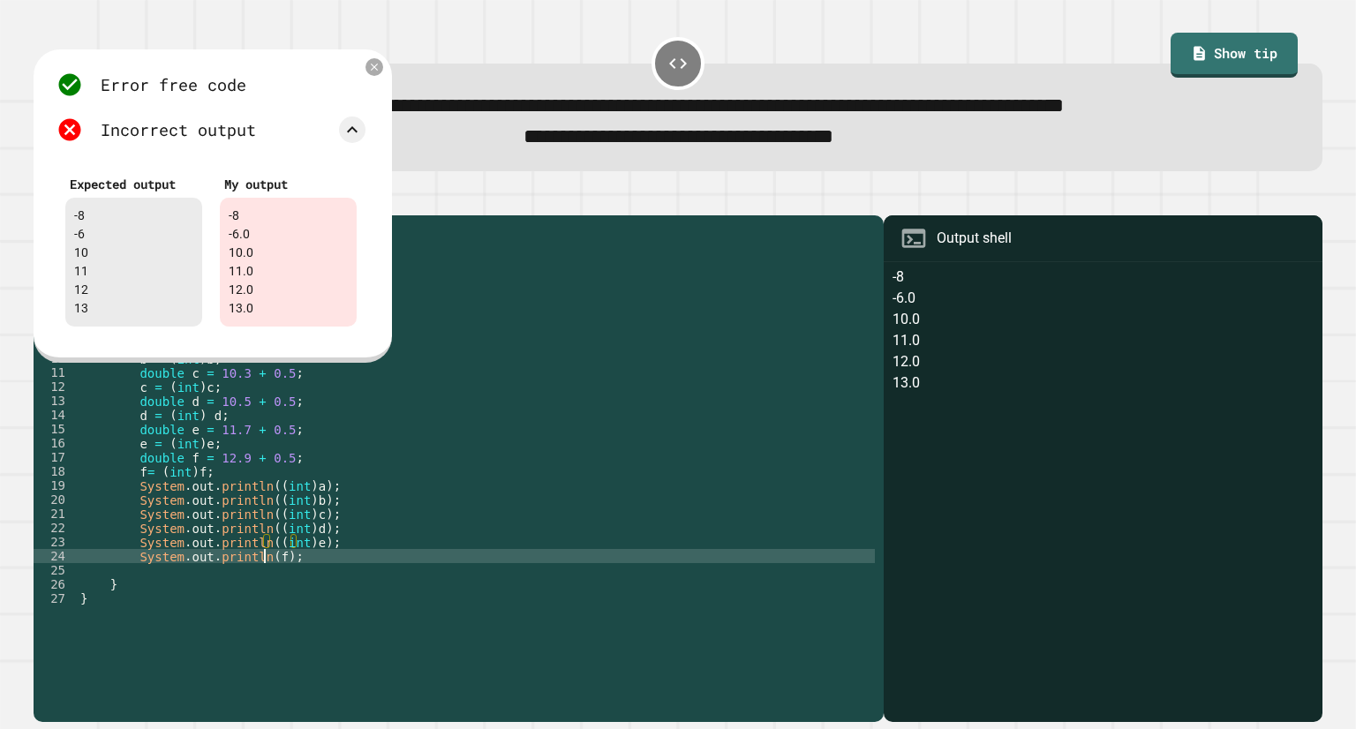
click at [266, 573] on div "public class Main { public static void main ( String [ ] args ) { // Fill in th…" at bounding box center [476, 450] width 798 height 452
paste textarea "*****"
type textarea "**********"
click at [370, 67] on icon at bounding box center [374, 67] width 12 height 12
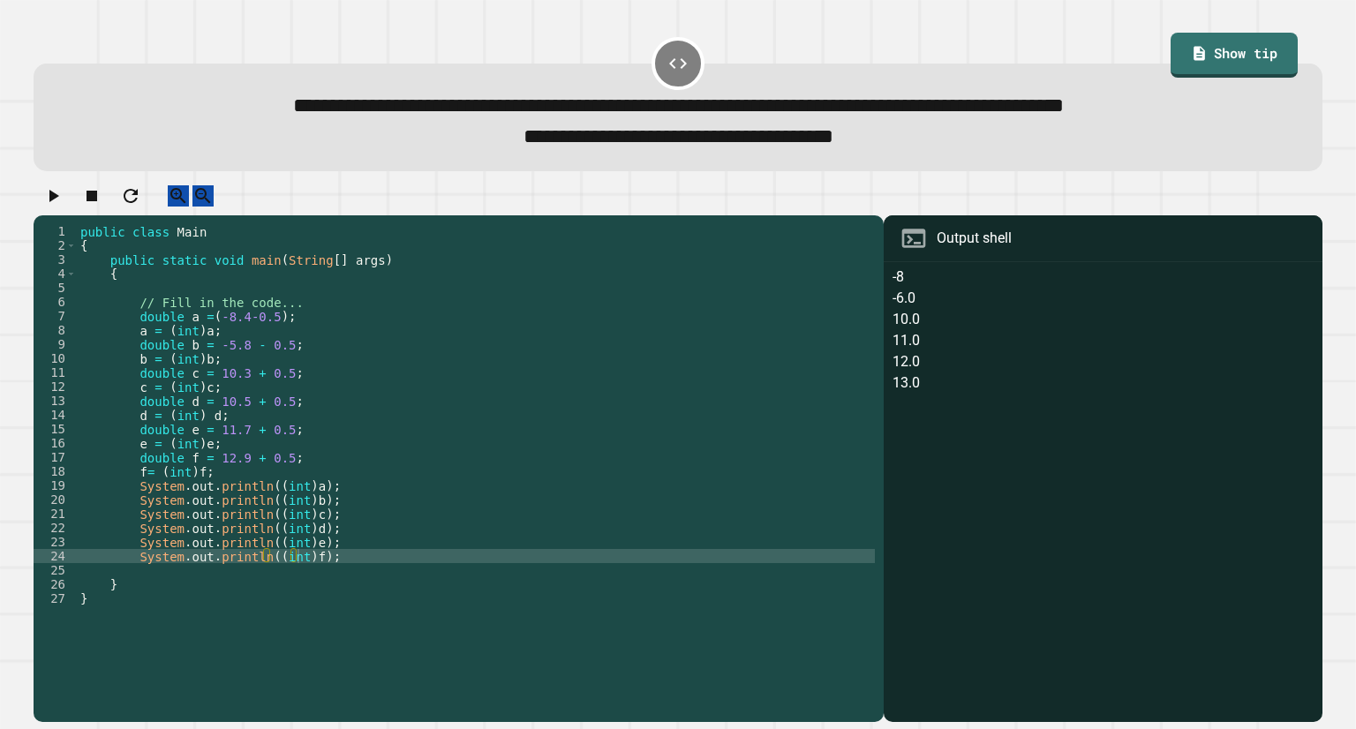
click at [64, 207] on button "button" at bounding box center [52, 196] width 21 height 22
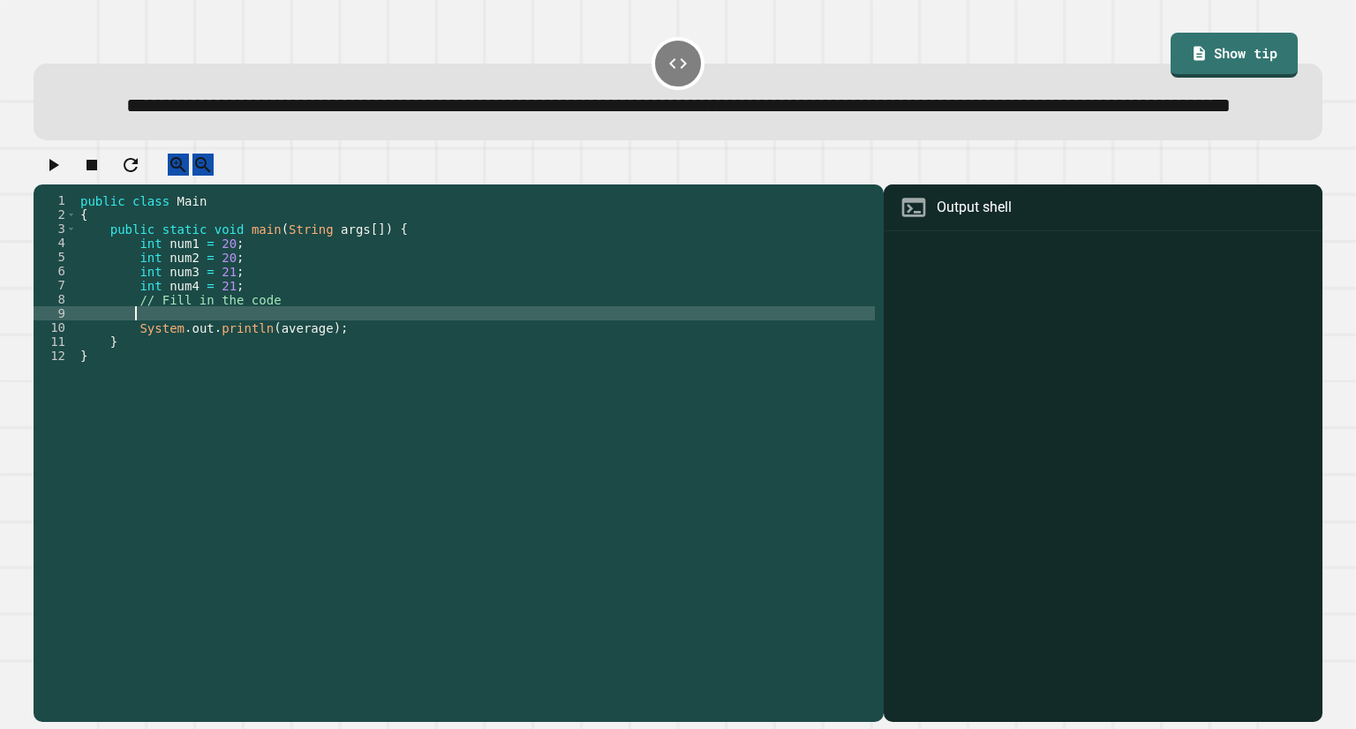
click at [326, 367] on div "public class Main { public static void main ( String args [ ]) { int num1 = 20 …" at bounding box center [476, 419] width 798 height 452
click at [360, 365] on div "public class Main { public static void main ( String args [ ]) { int num1 = 20 …" at bounding box center [476, 419] width 798 height 452
click at [60, 176] on icon "button" at bounding box center [52, 164] width 21 height 21
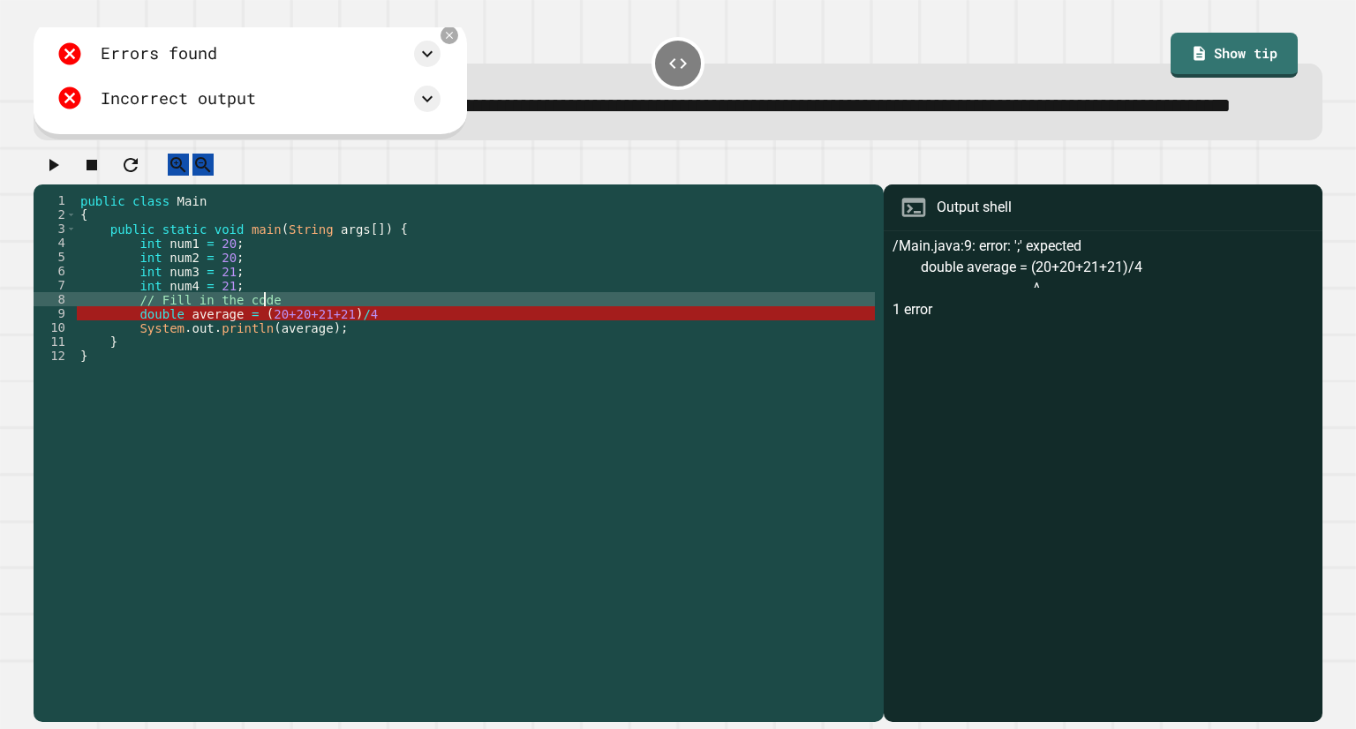
click at [388, 351] on div "public class Main { public static void main ( String args [ ]) { int num1 = 20 …" at bounding box center [476, 419] width 798 height 452
click at [378, 372] on div "public class Main { public static void main ( String args [ ]) { int num1 = 20 …" at bounding box center [476, 419] width 798 height 452
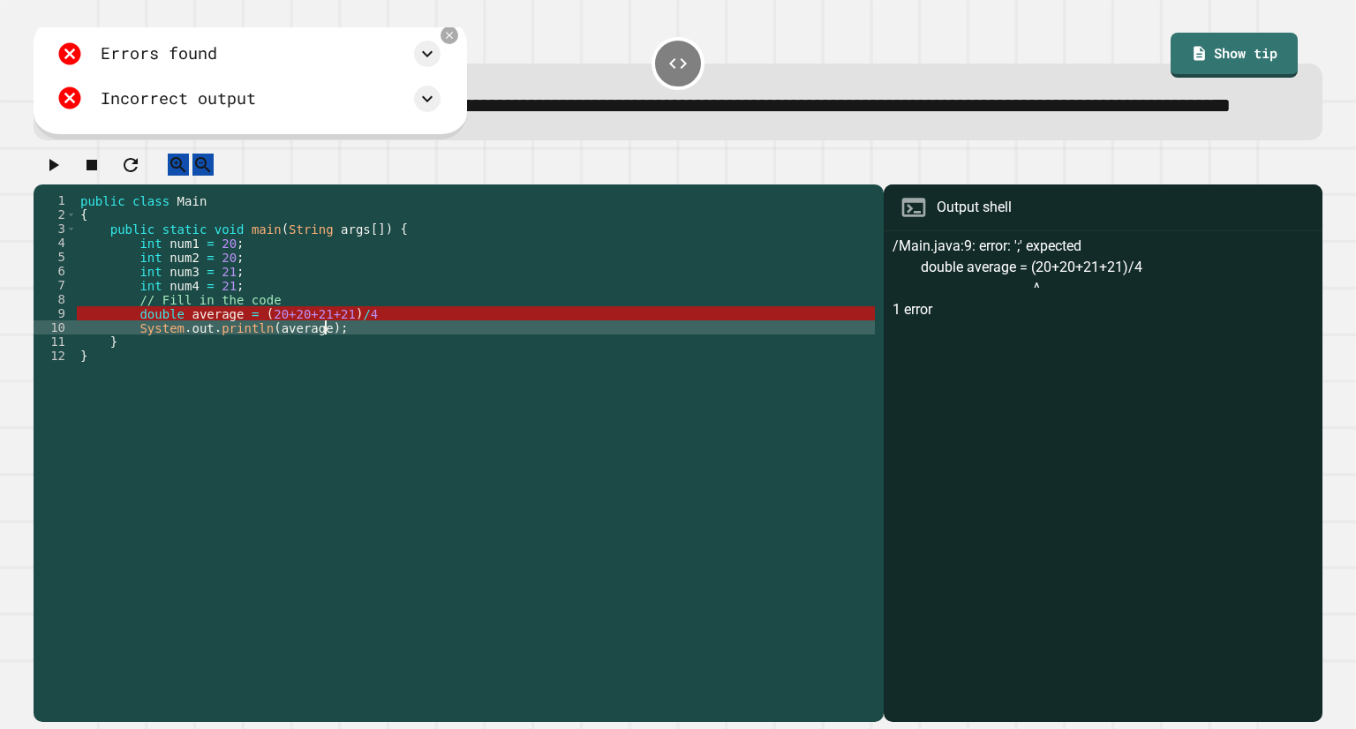
click at [377, 365] on div "public class Main { public static void main ( String args [ ]) { int num1 = 20 …" at bounding box center [476, 419] width 798 height 452
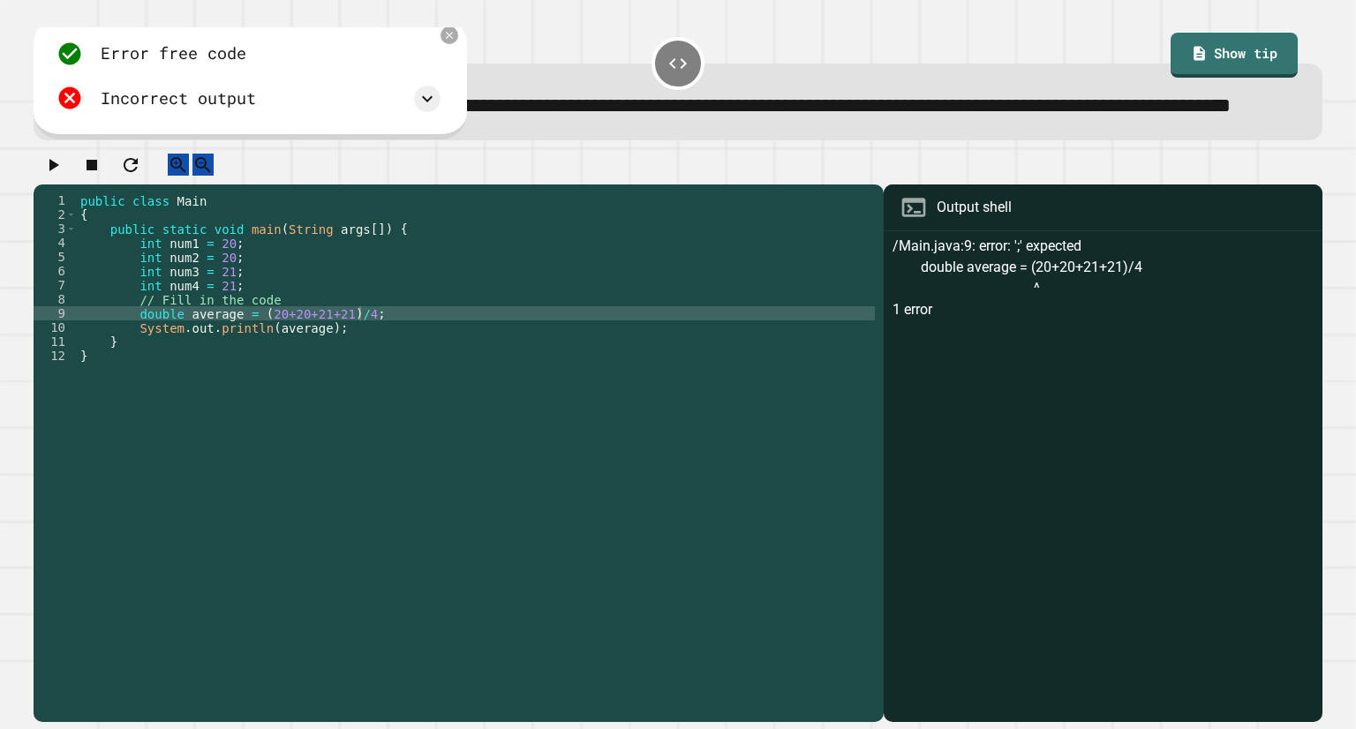
click at [74, 184] on div at bounding box center [678, 169] width 1288 height 31
click at [64, 176] on icon "button" at bounding box center [52, 164] width 21 height 21
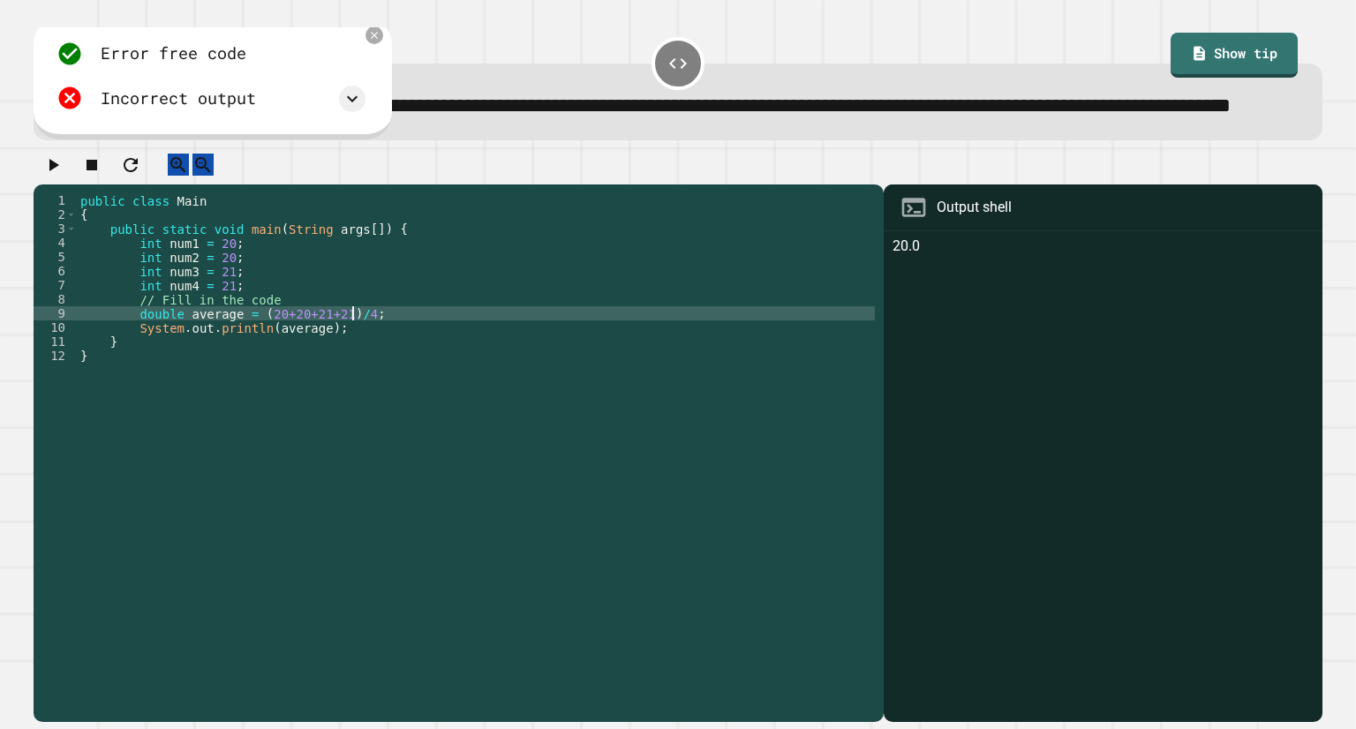
click at [356, 365] on div "public class Main { public static void main ( String args [ ]) { int num1 = 20 …" at bounding box center [476, 419] width 798 height 452
type textarea "**********"
click at [51, 176] on icon "button" at bounding box center [52, 164] width 21 height 21
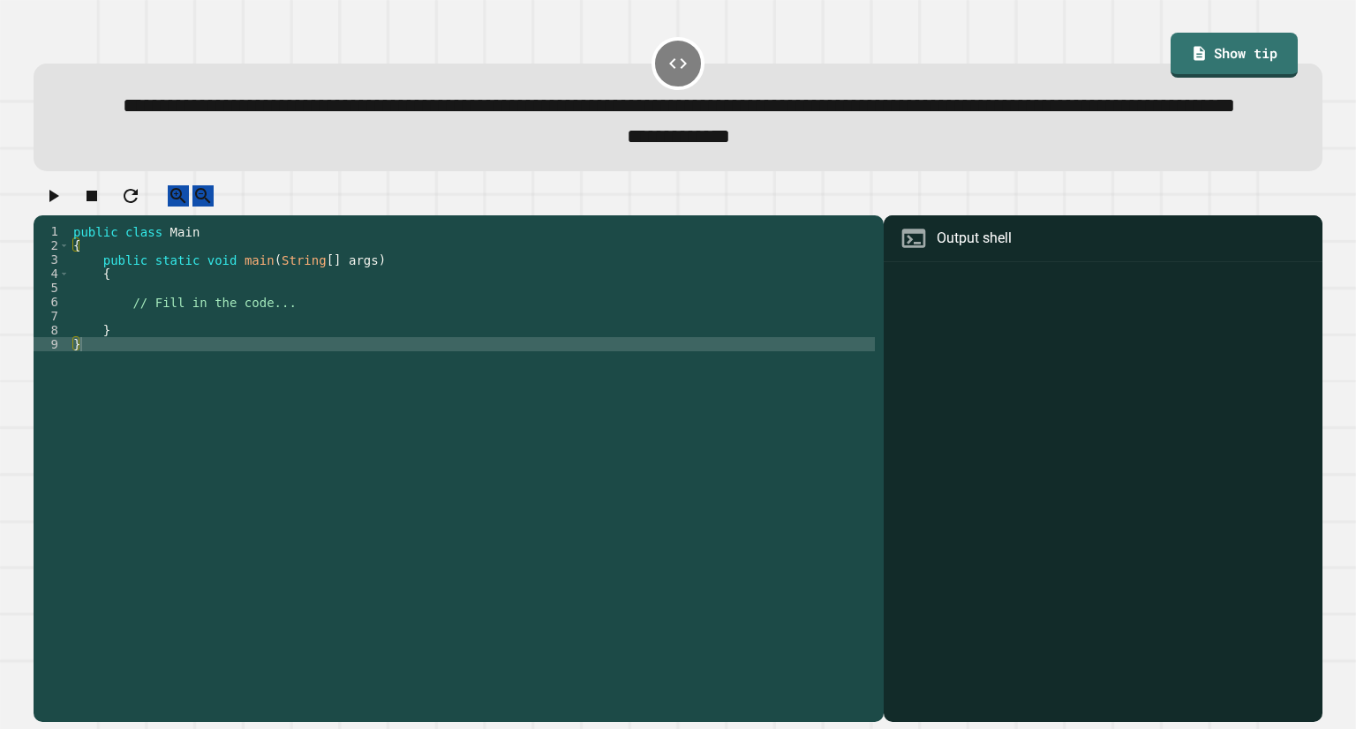
click at [327, 358] on div "public class Main { public static void main ( String [ ] args ) { // Fill in th…" at bounding box center [472, 436] width 805 height 424
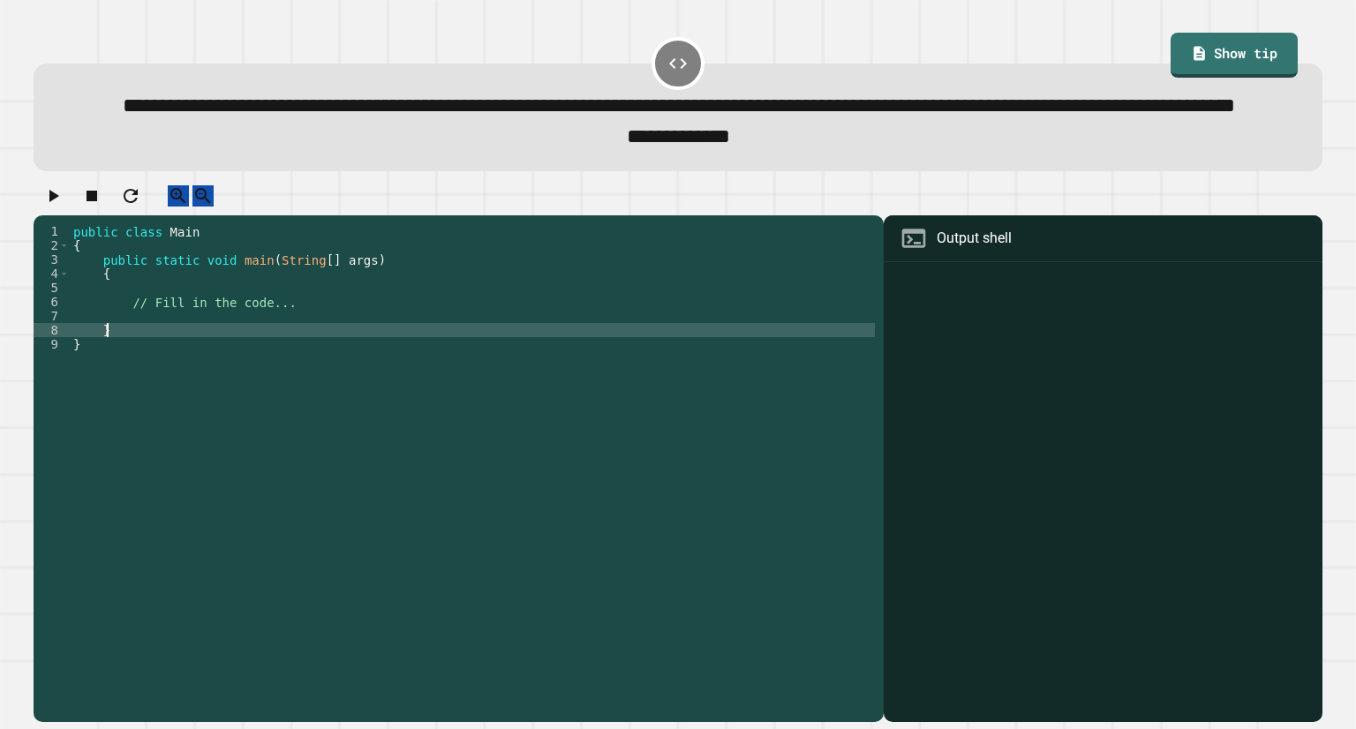
click at [314, 375] on div "public class Main { public static void main ( String [ ] args ) { // Fill in th…" at bounding box center [472, 436] width 805 height 424
type textarea "*"
click at [328, 365] on div "public class Main { public static void main ( String [ ] args ) { // Fill in th…" at bounding box center [472, 436] width 805 height 424
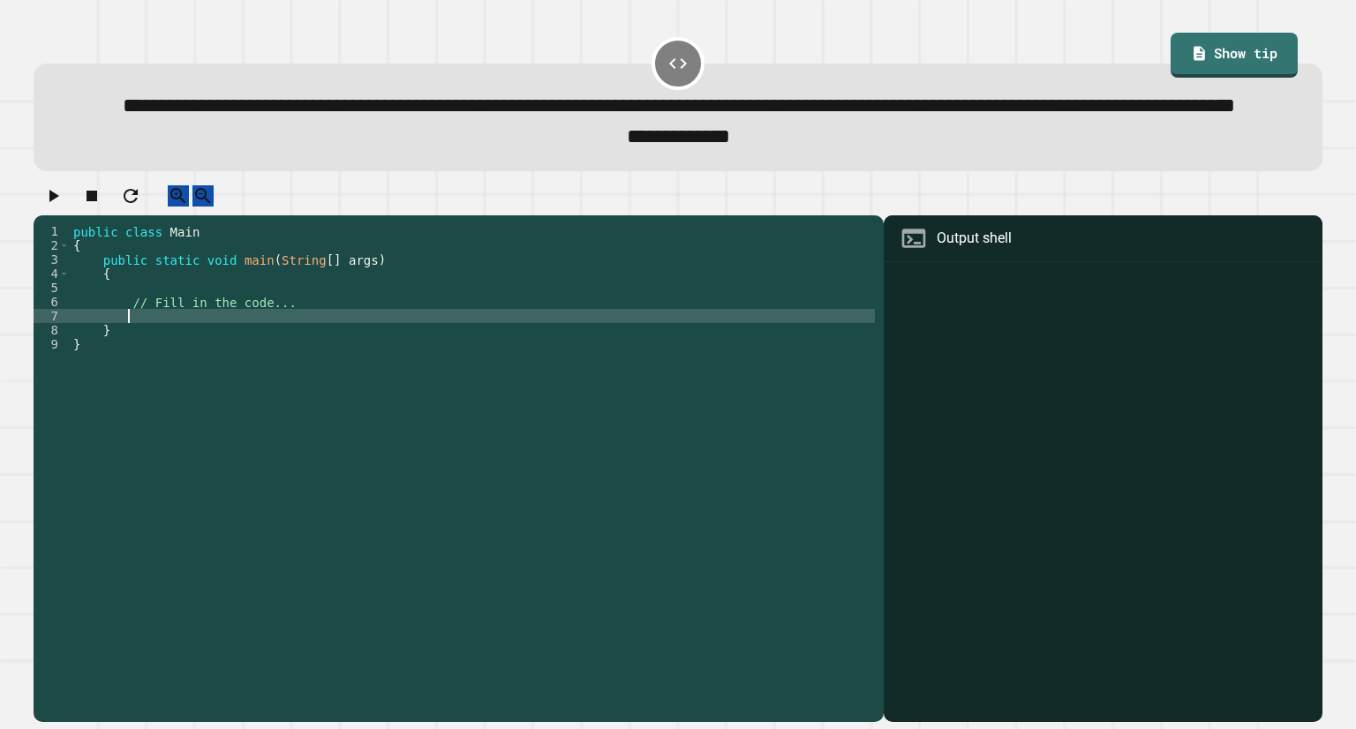
type textarea "*"
click at [328, 365] on div "public class Main { public static void main ( String [ ] args ) { // Fill in th…" at bounding box center [472, 436] width 805 height 424
type textarea "**********"
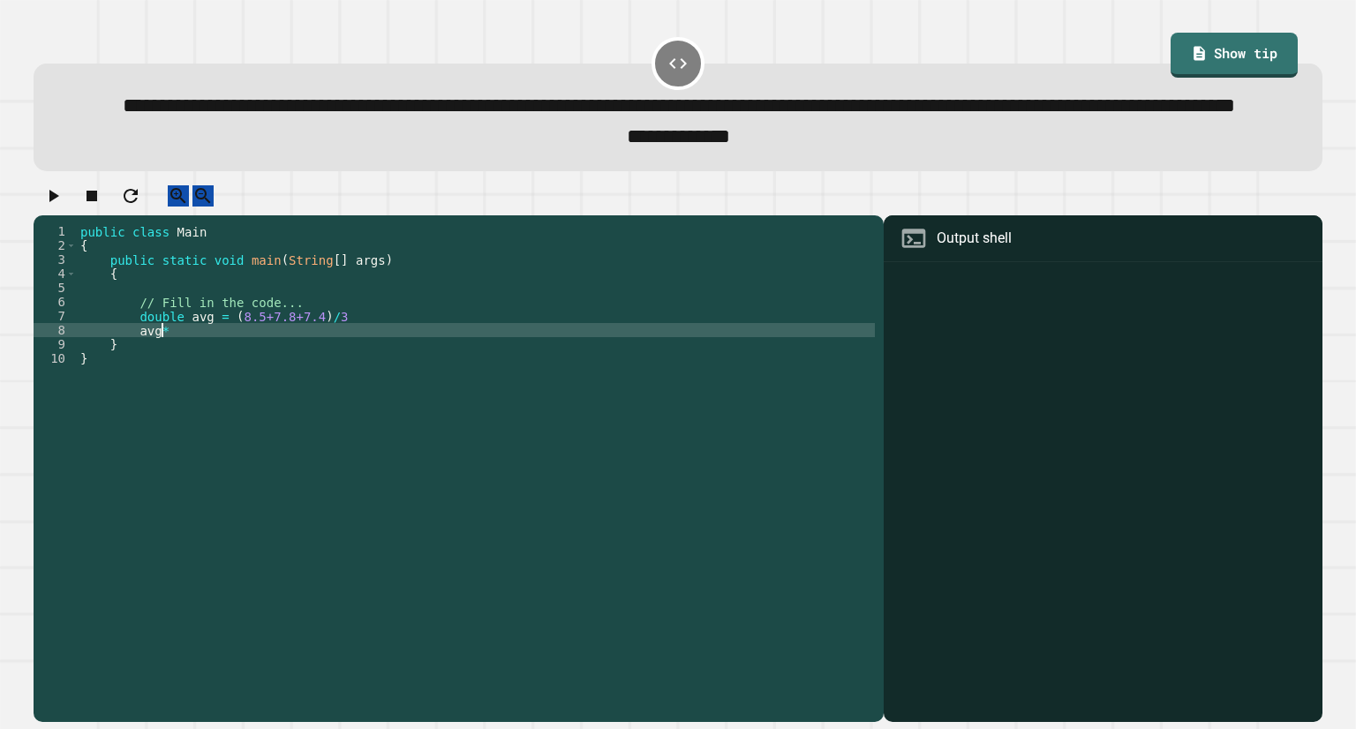
scroll to position [0, 4]
type textarea "**********"
click at [327, 382] on div "public class Main { public static void main ( String [ ] args ) { // Fill in th…" at bounding box center [476, 436] width 798 height 424
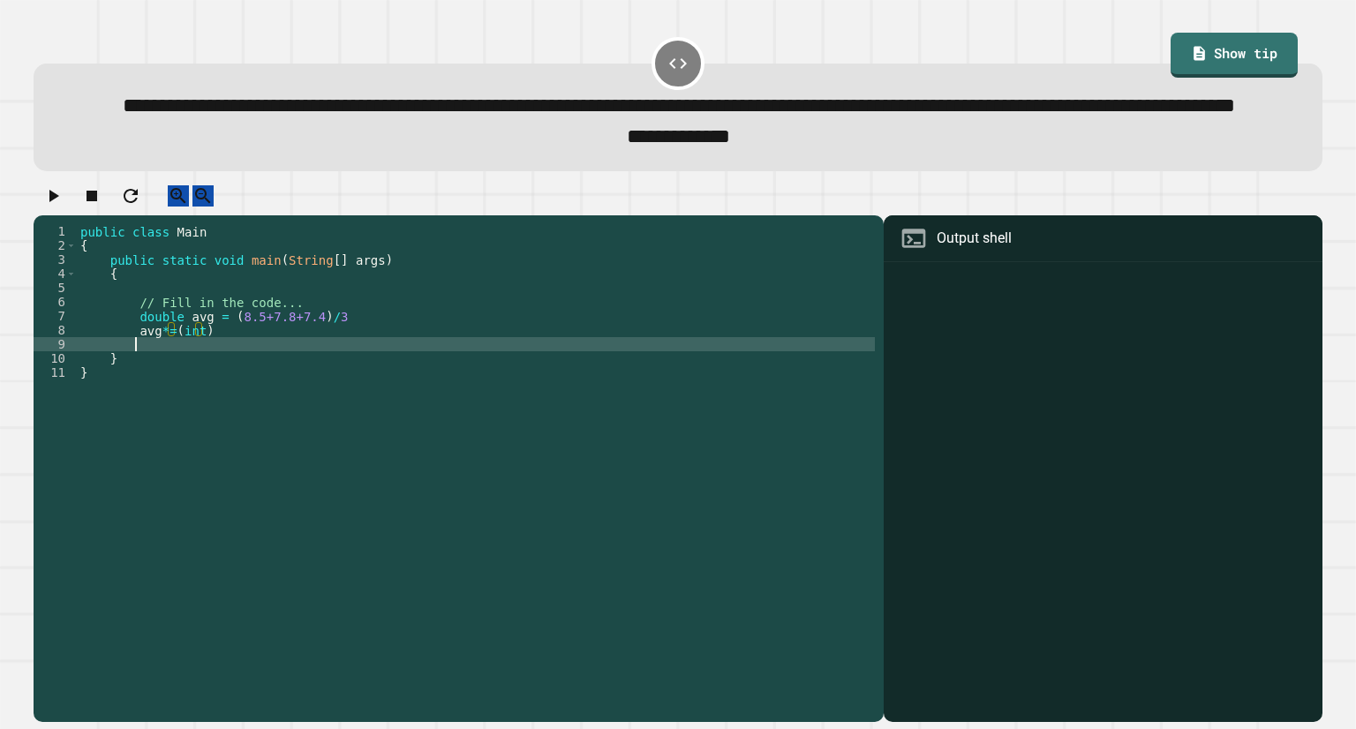
scroll to position [0, 3]
click at [327, 382] on div "public class Main { public static void main ( String [ ] args ) { // Fill in th…" at bounding box center [476, 436] width 798 height 424
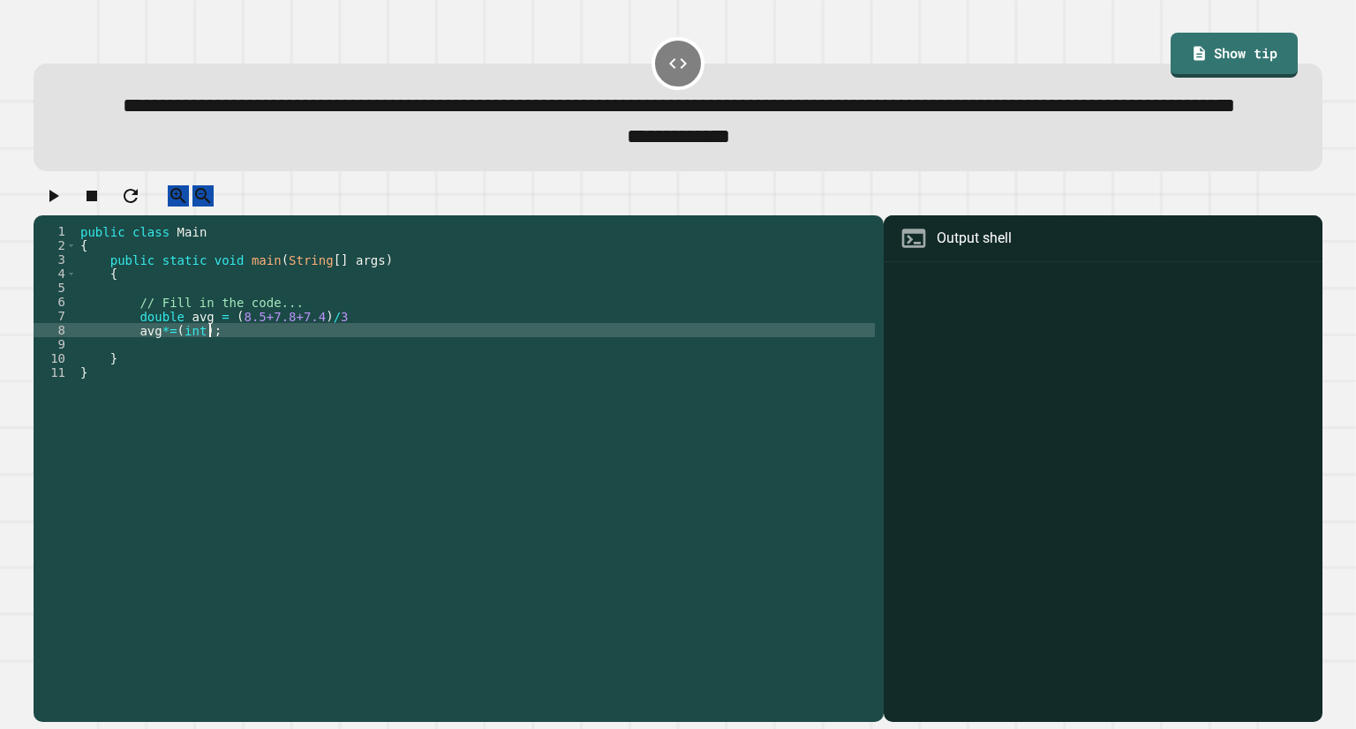
type textarea "**********"
click at [336, 366] on div "public class Main { public static void main ( String [ ] args ) { // Fill in th…" at bounding box center [476, 436] width 798 height 424
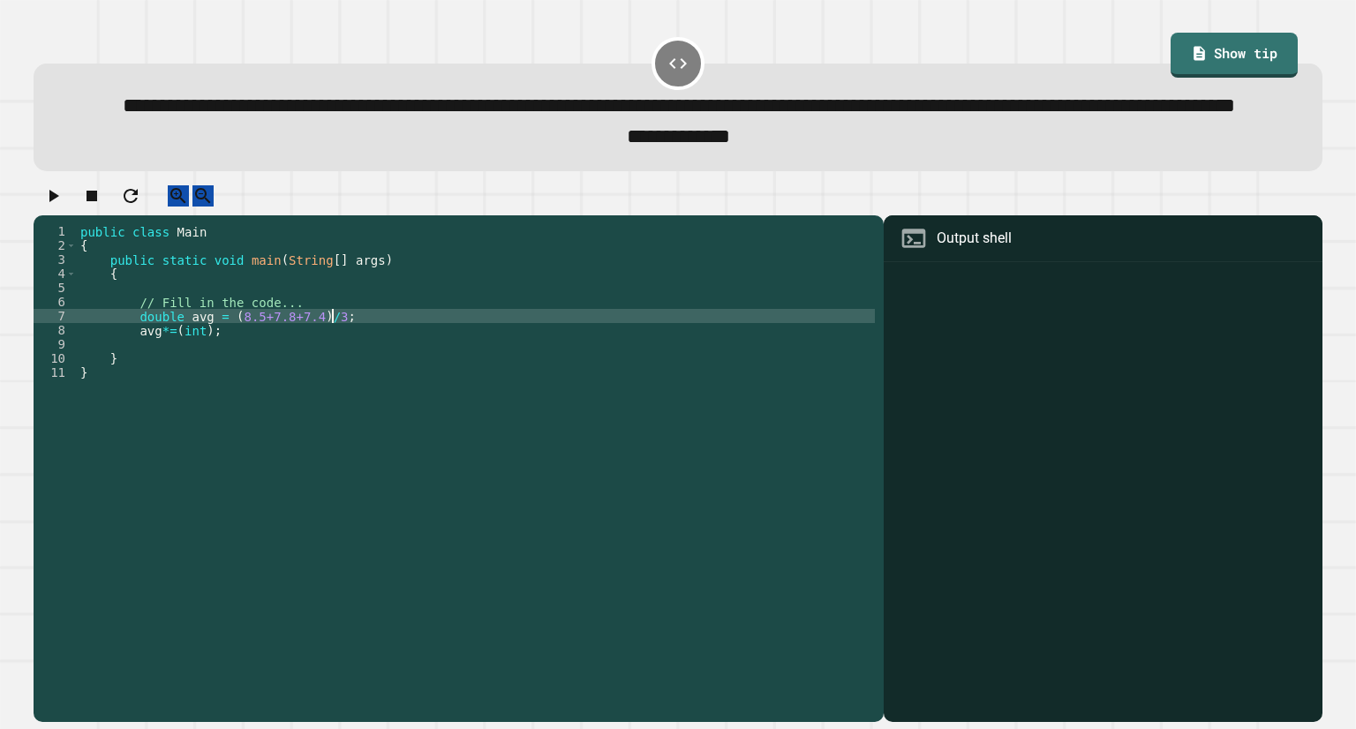
click at [211, 400] on div "public class Main { public static void main ( String [ ] args ) { // Fill in th…" at bounding box center [476, 436] width 798 height 424
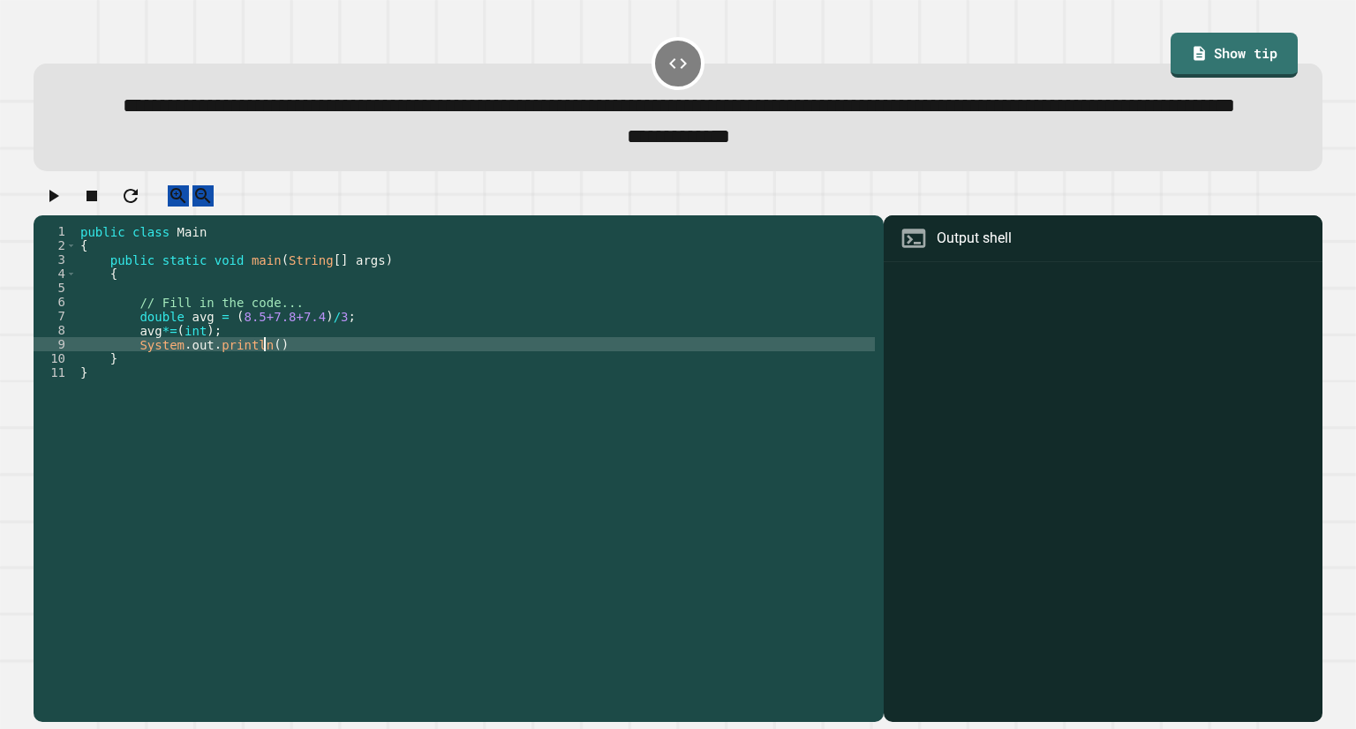
scroll to position [0, 12]
click at [261, 395] on div "public class Main { public static void main ( String [ ] args ) { // Fill in th…" at bounding box center [476, 436] width 798 height 424
click at [64, 207] on button "button" at bounding box center [52, 196] width 21 height 22
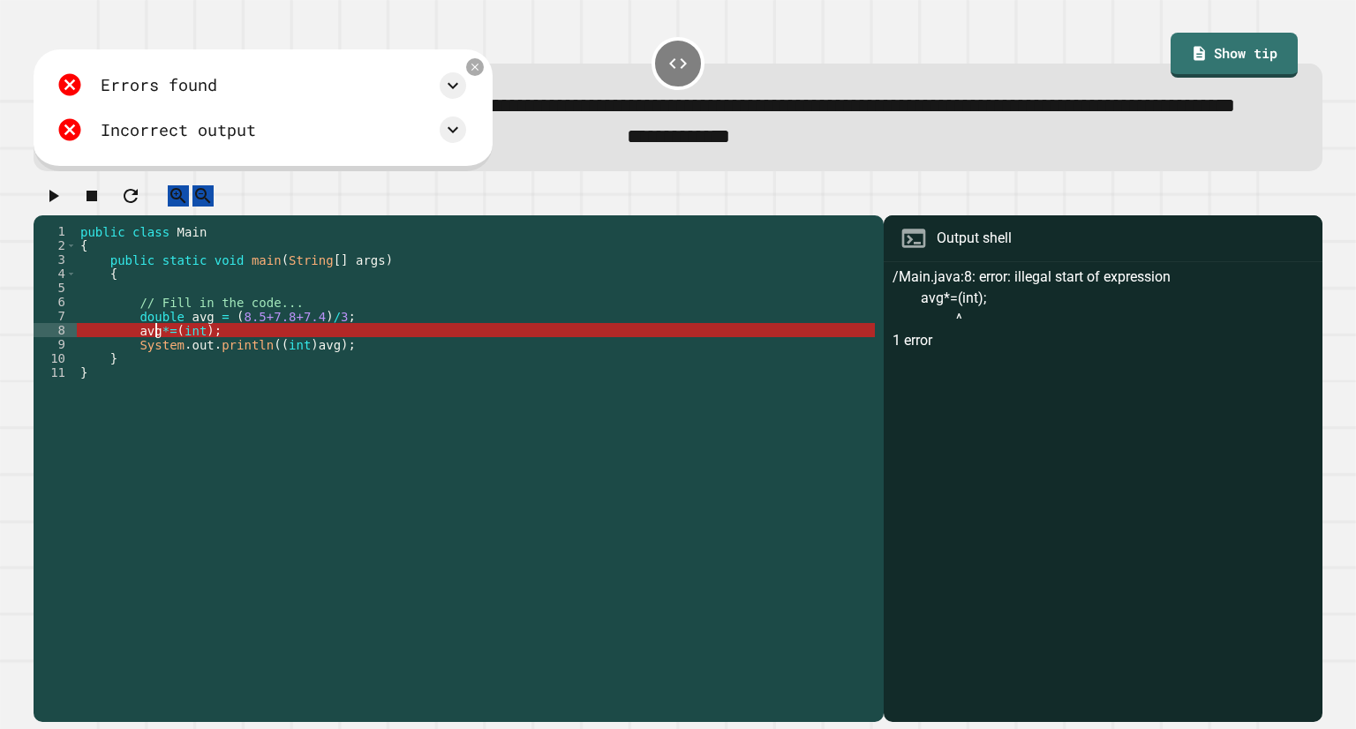
click at [157, 380] on div "public class Main { public static void main ( String [ ] args ) { // Fill in th…" at bounding box center [476, 436] width 798 height 424
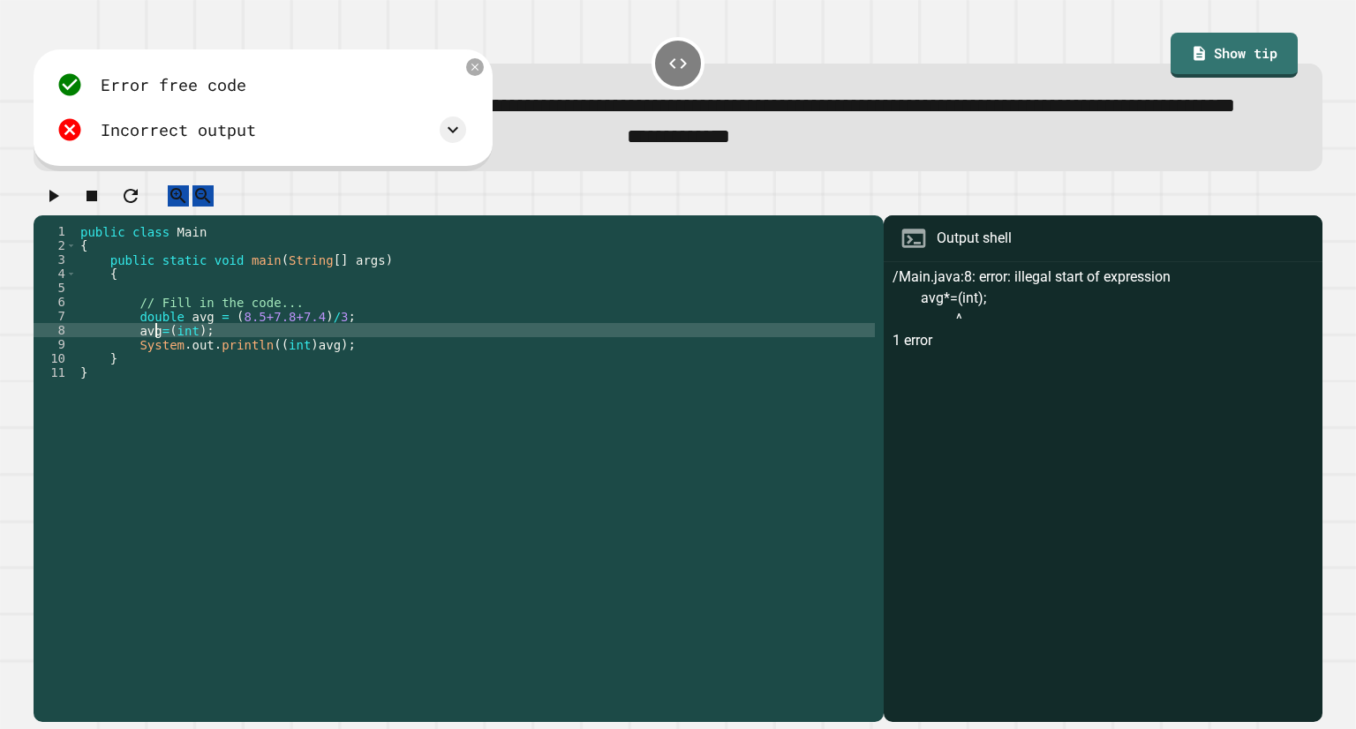
click at [195, 384] on div "public class Main { public static void main ( String [ ] args ) { // Fill in th…" at bounding box center [476, 436] width 798 height 424
click at [57, 207] on icon "button" at bounding box center [52, 195] width 21 height 21
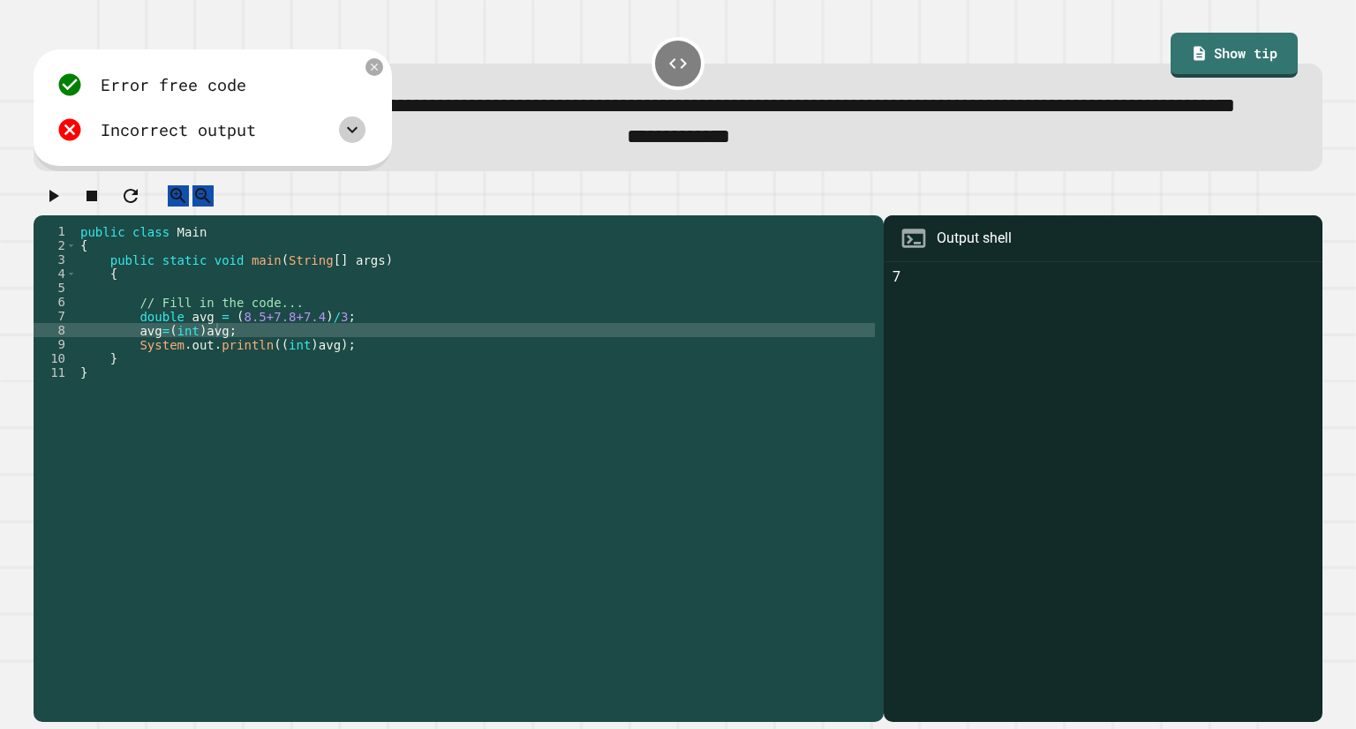
click at [350, 140] on icon at bounding box center [352, 129] width 21 height 21
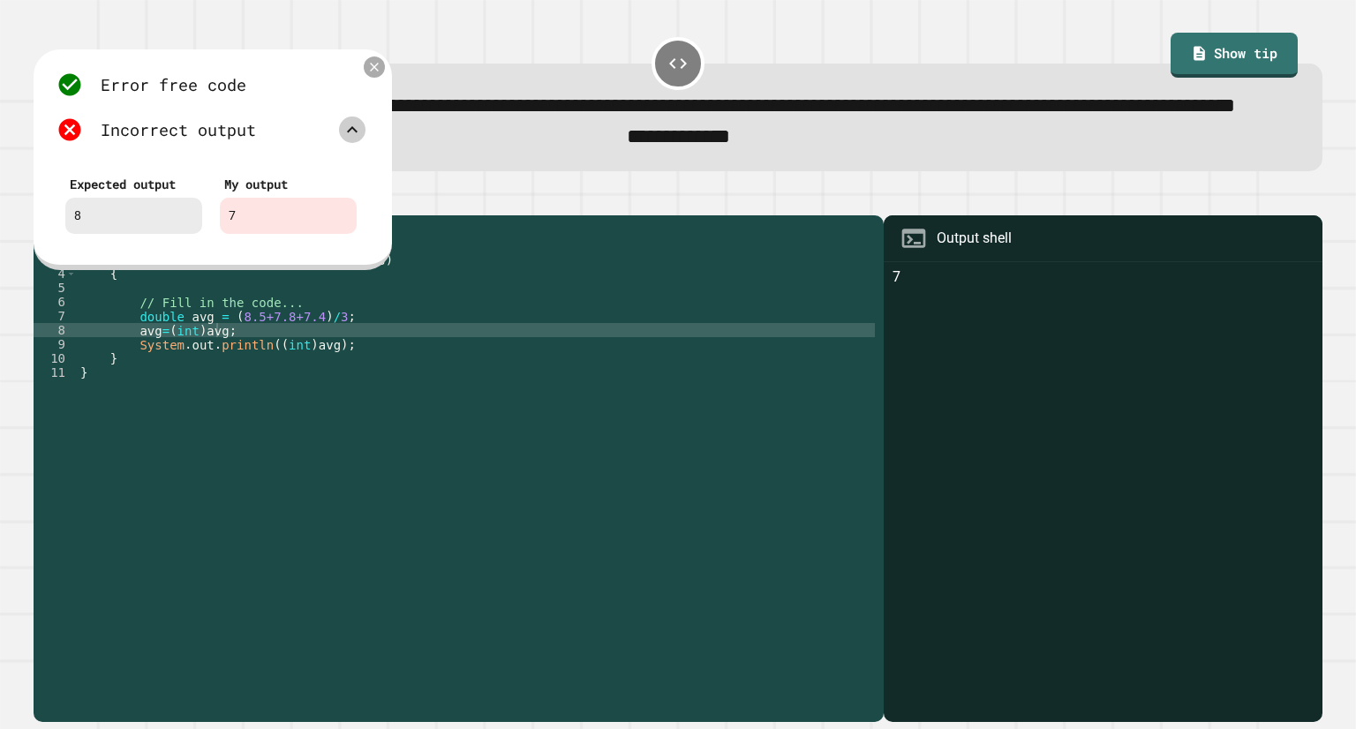
click at [368, 75] on icon at bounding box center [373, 67] width 15 height 15
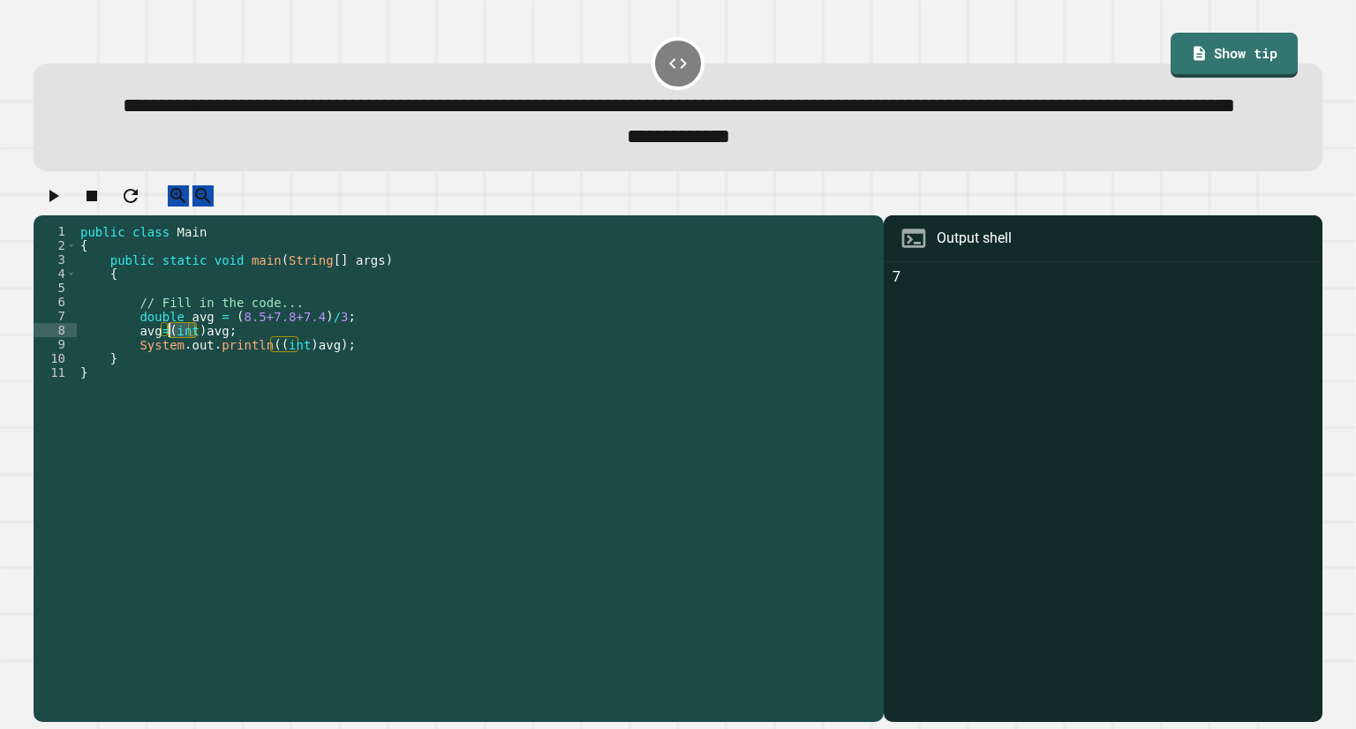
drag, startPoint x: 194, startPoint y: 385, endPoint x: 171, endPoint y: 383, distance: 23.0
click at [171, 383] on div "public class Main { public static void main ( String [ ] args ) { // Fill in th…" at bounding box center [476, 436] width 798 height 424
click at [201, 386] on div "public class Main { public static void main ( String [ ] args ) { // Fill in th…" at bounding box center [476, 436] width 798 height 424
click at [195, 382] on div "public class Main { public static void main ( String [ ] args ) { // Fill in th…" at bounding box center [476, 436] width 798 height 424
click at [219, 382] on div "public class Main { public static void main ( String [ ] args ) { // Fill in th…" at bounding box center [476, 436] width 798 height 424
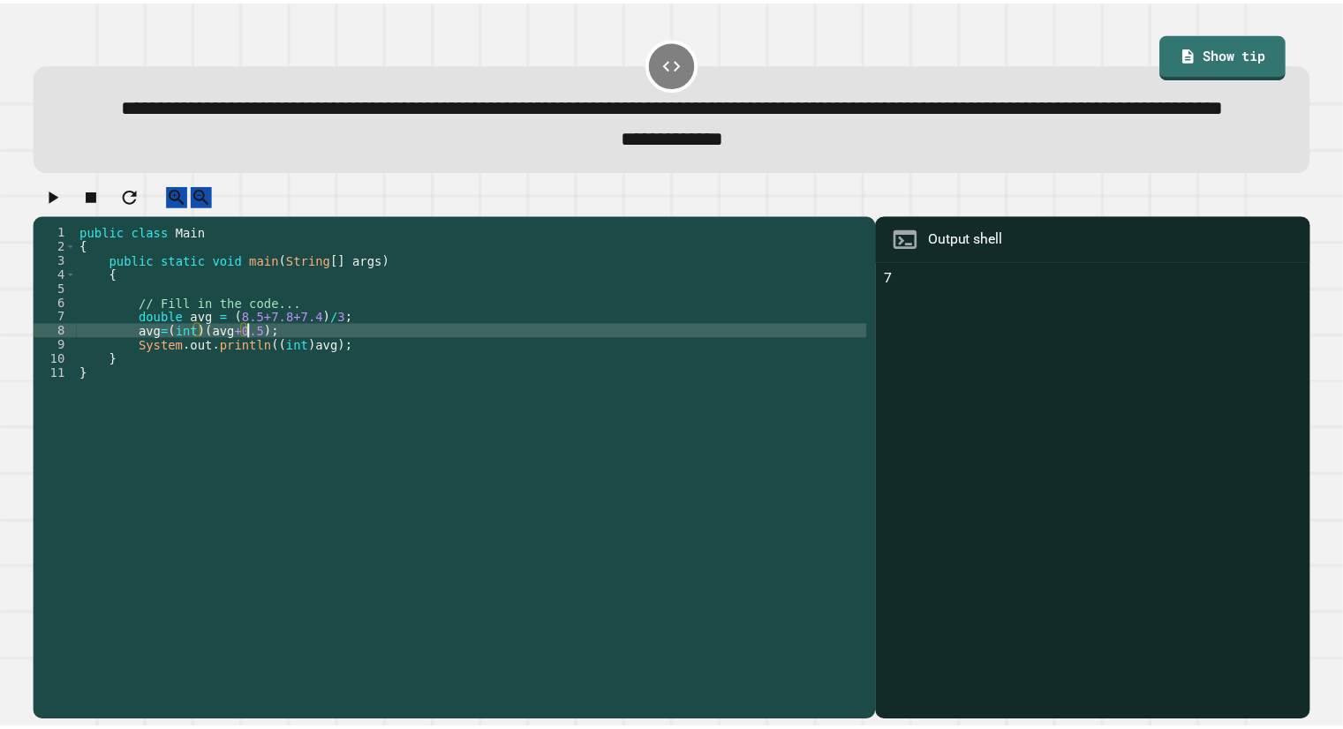
scroll to position [0, 11]
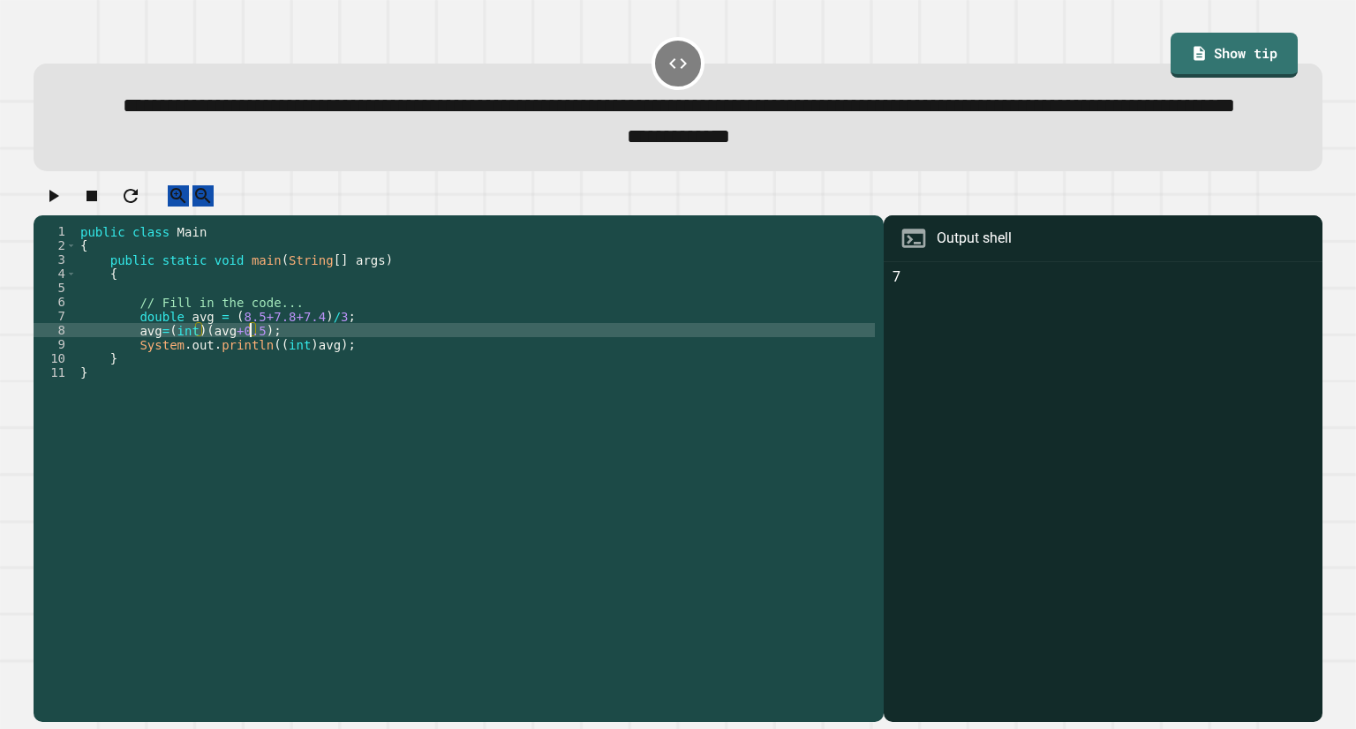
type textarea "**********"
click at [64, 207] on icon "button" at bounding box center [52, 195] width 21 height 21
